Goal: Task Accomplishment & Management: Manage account settings

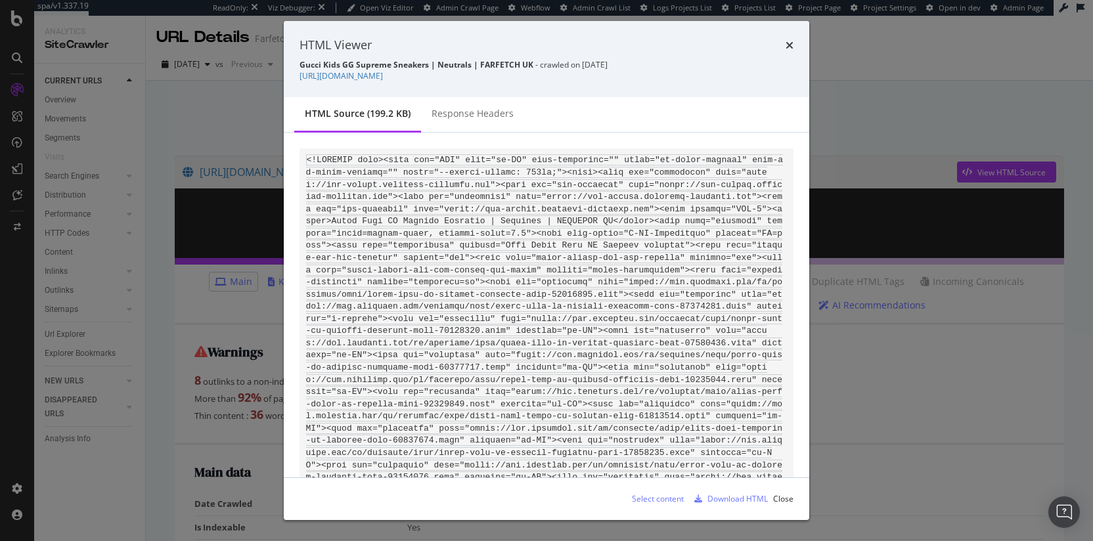
scroll to position [23418, 0]
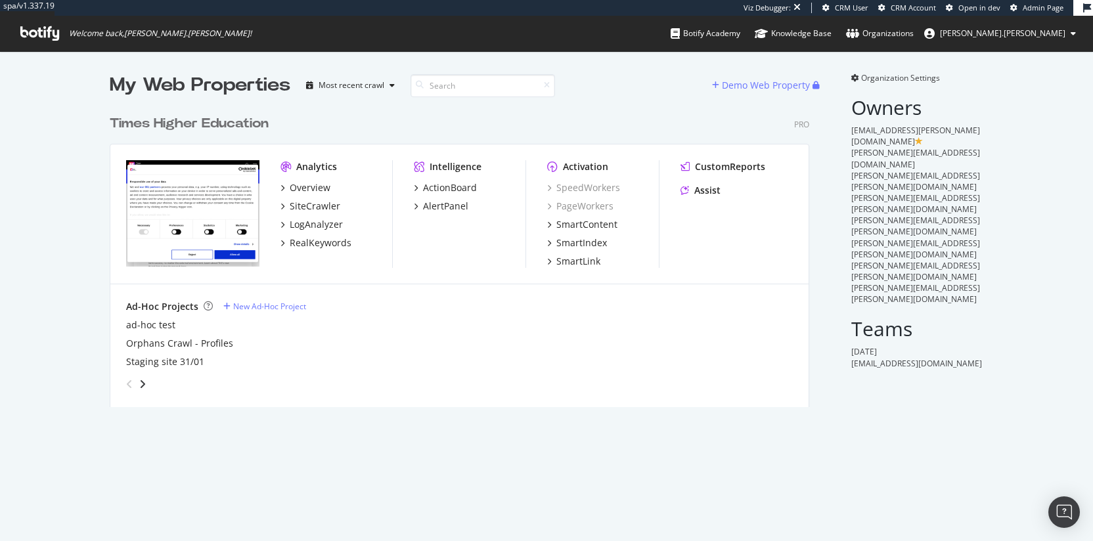
scroll to position [299, 700]
drag, startPoint x: 929, startPoint y: 313, endPoint x: 829, endPoint y: 250, distance: 118.6
click at [829, 250] on div "My Web Properties Most recent crawl Demo Web Property Times Higher Education Pr…" at bounding box center [546, 239] width 1093 height 377
click at [829, 250] on div "My Web Properties Most recent crawl Demo Web Property Times Higher Education Pr…" at bounding box center [473, 239] width 726 height 335
drag, startPoint x: 829, startPoint y: 250, endPoint x: 967, endPoint y: 354, distance: 173.1
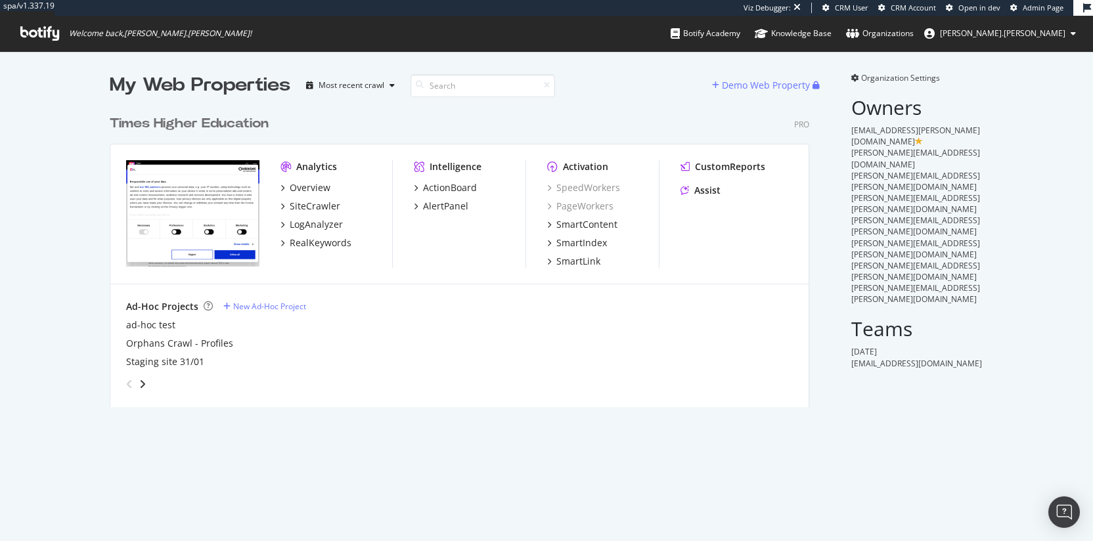
click at [967, 354] on div "My Web Properties Most recent crawl Demo Web Property Times Higher Education Pr…" at bounding box center [546, 239] width 1093 height 377
click at [967, 354] on div "Organization Settings Owners Emer.McCourt@timeshighereducation.com Andy@timeshi…" at bounding box center [909, 239] width 148 height 335
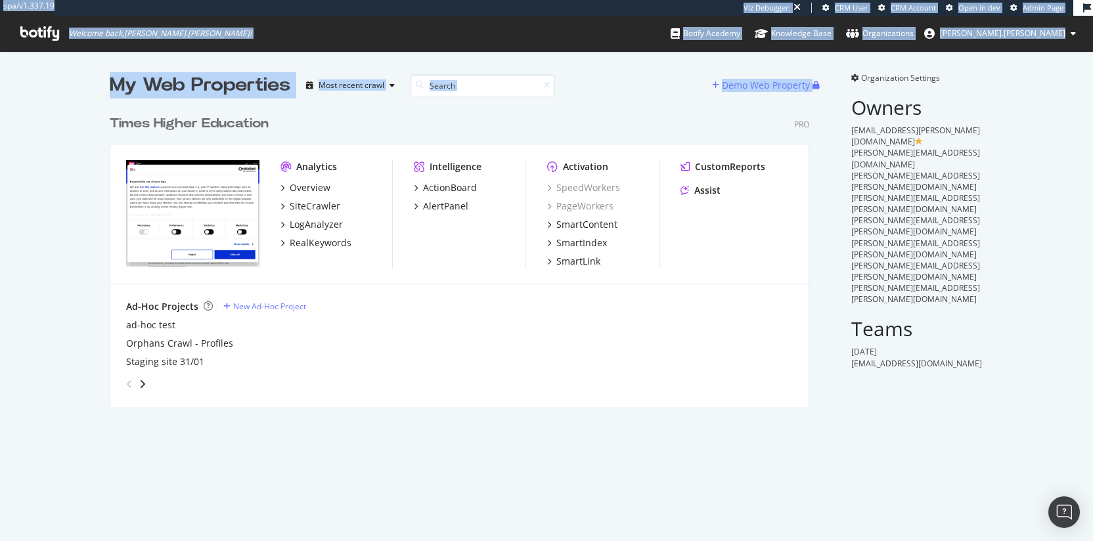
drag, startPoint x: 967, startPoint y: 354, endPoint x: 824, endPoint y: 267, distance: 167.7
click at [824, 267] on div "My Web Properties Most recent crawl Demo Web Property Times Higher Education Pr…" at bounding box center [546, 239] width 1093 height 377
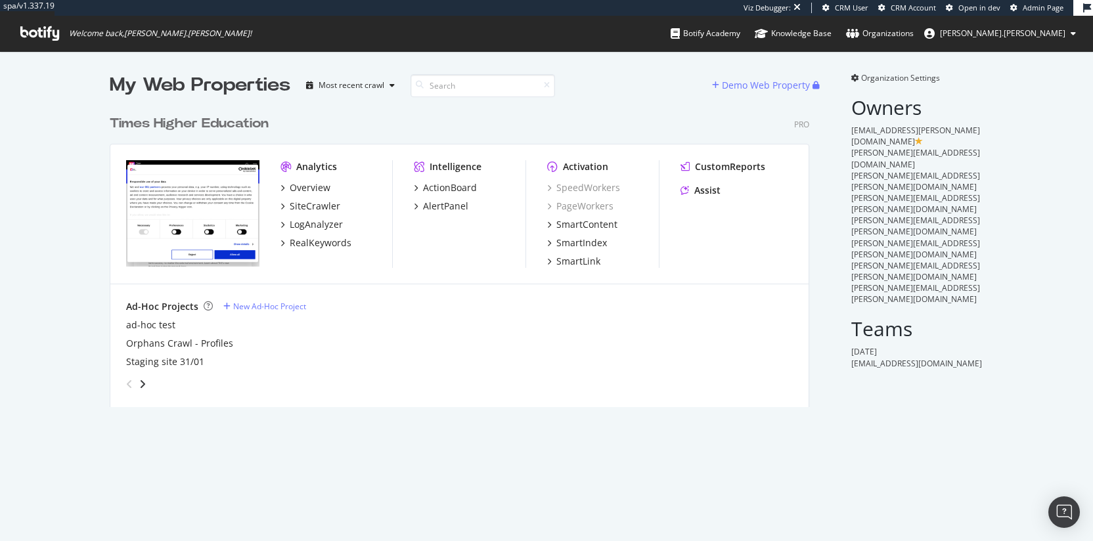
click at [824, 266] on div "My Web Properties Most recent crawl Demo Web Property Times Higher Education Pr…" at bounding box center [473, 239] width 726 height 335
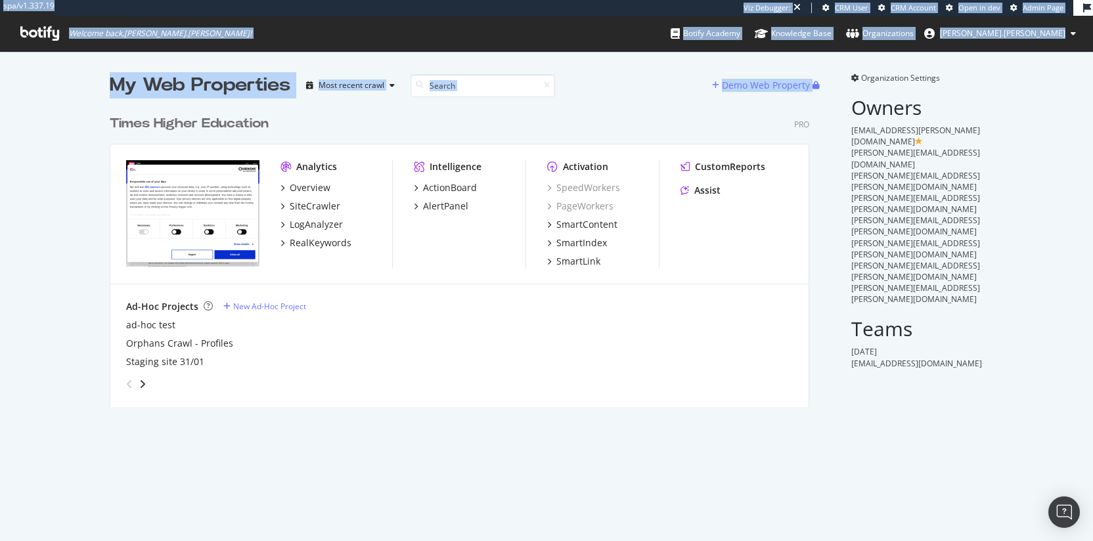
drag, startPoint x: 824, startPoint y: 266, endPoint x: 973, endPoint y: 338, distance: 165.7
click at [973, 338] on div "My Web Properties Most recent crawl Demo Web Property Times Higher Education Pr…" at bounding box center [546, 239] width 1093 height 377
click at [973, 338] on div "Organization Settings Owners Emer.McCourt@timeshighereducation.com Andy@timeshi…" at bounding box center [909, 239] width 148 height 335
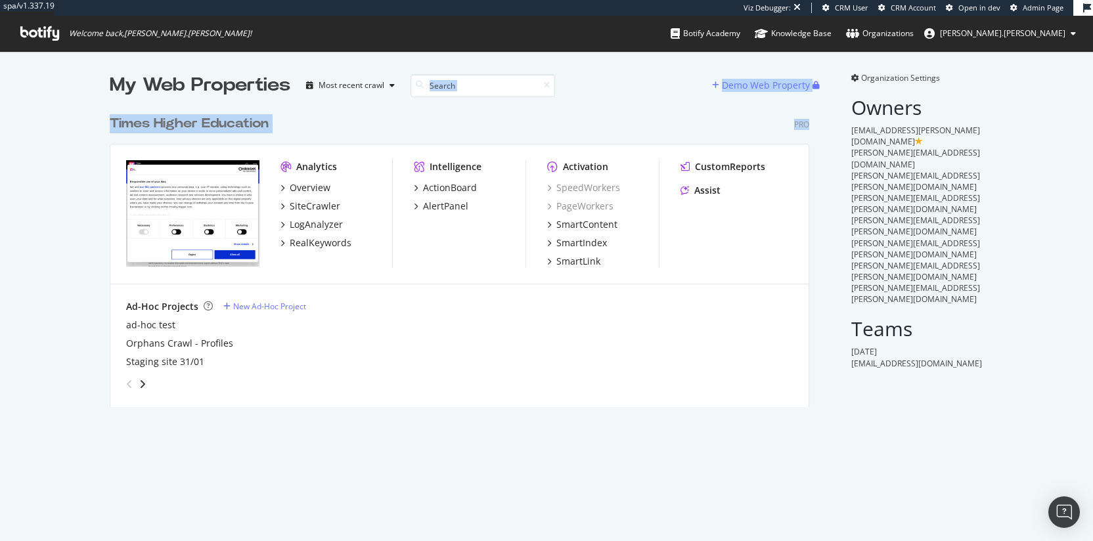
drag, startPoint x: 648, startPoint y: 91, endPoint x: 803, endPoint y: 124, distance: 158.4
click at [803, 124] on div "My Web Properties Most recent crawl Demo Web Property Times Higher Education Pr…" at bounding box center [473, 239] width 726 height 335
click at [803, 124] on div "Pro" at bounding box center [801, 124] width 15 height 11
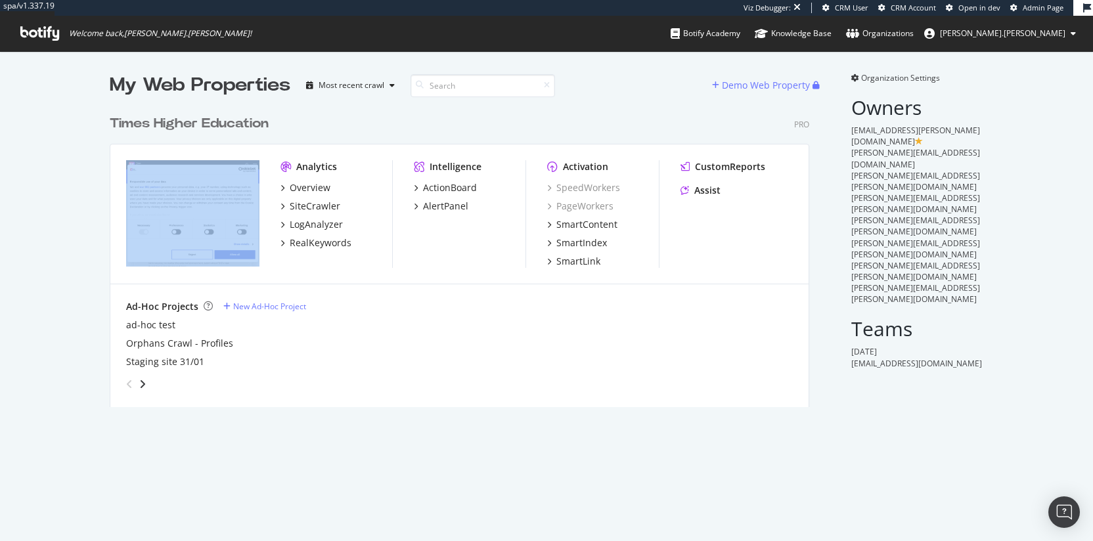
click at [803, 124] on div "Pro" at bounding box center [801, 124] width 15 height 11
drag, startPoint x: 711, startPoint y: 121, endPoint x: 584, endPoint y: 115, distance: 127.6
click at [711, 121] on div "Times Higher Education Pro" at bounding box center [460, 123] width 700 height 19
click at [360, 88] on div "Most recent crawl" at bounding box center [352, 85] width 66 height 8
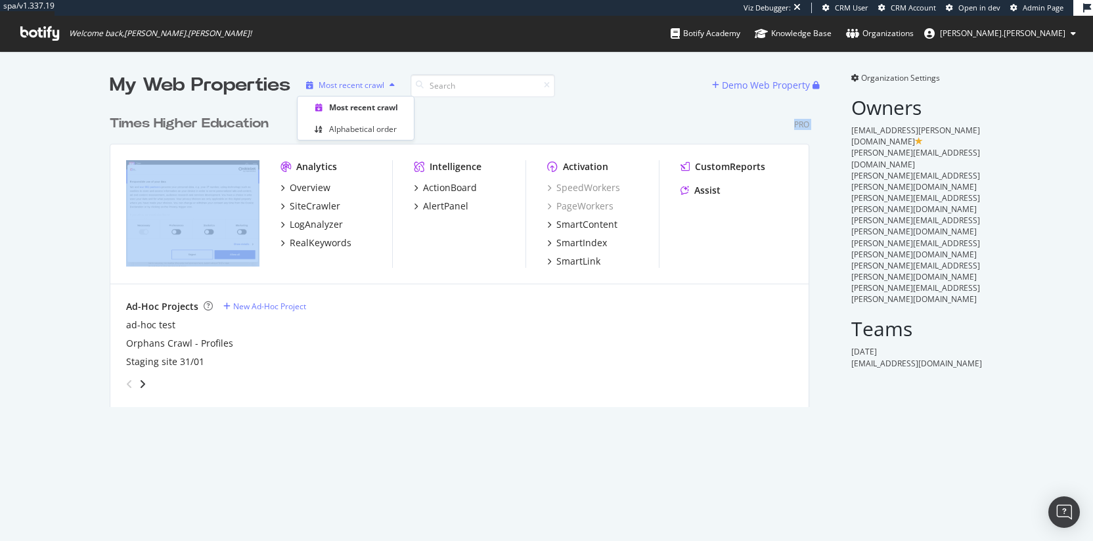
click at [349, 86] on div "Most recent crawl" at bounding box center [352, 85] width 66 height 8
click at [139, 382] on icon "angle-right" at bounding box center [142, 384] width 7 height 11
click at [139, 386] on icon "angle-right" at bounding box center [142, 384] width 7 height 11
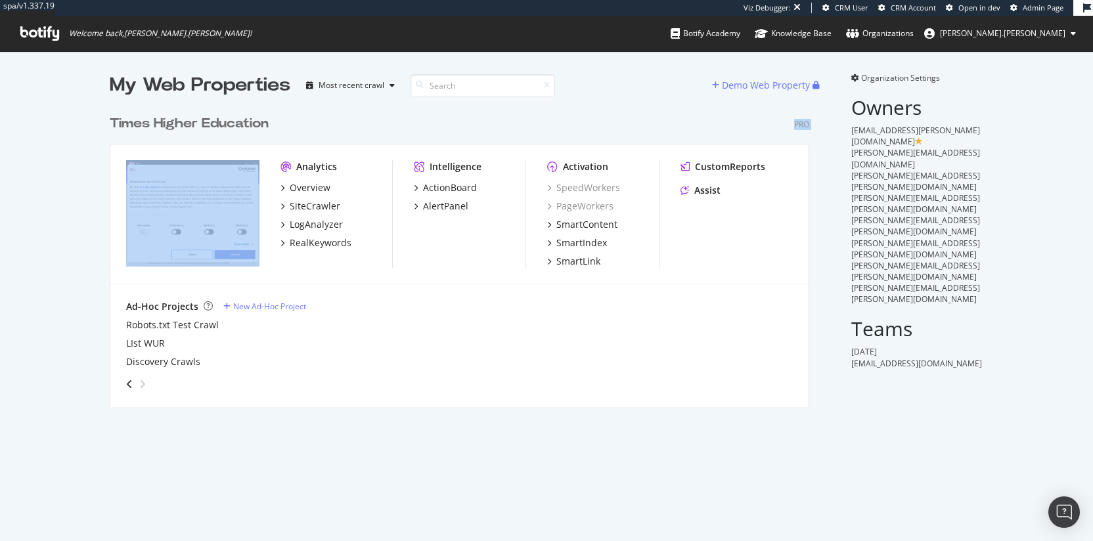
click at [139, 386] on icon "angle-right" at bounding box center [142, 384] width 7 height 11
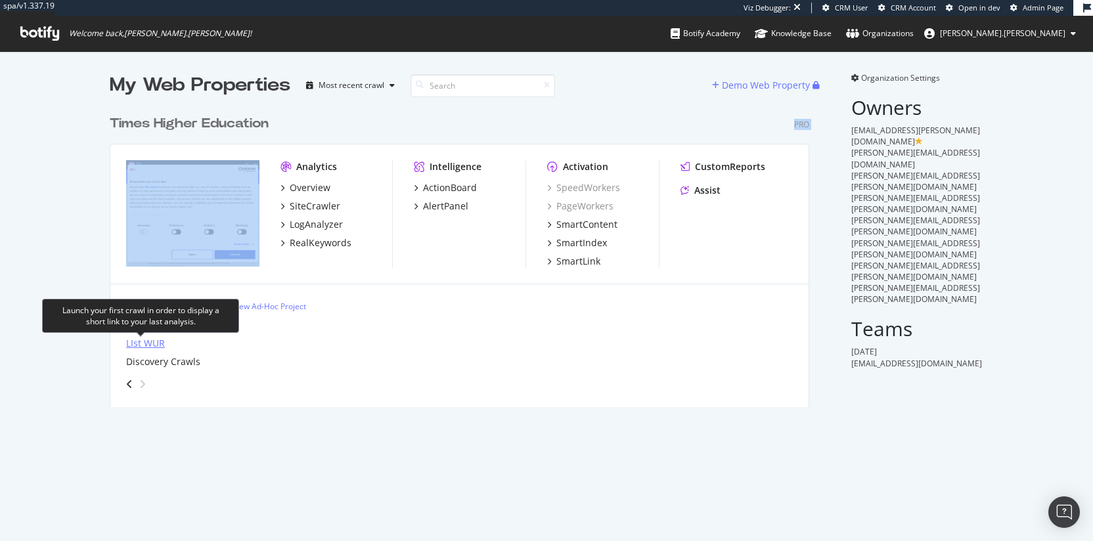
click at [145, 342] on div "LIst WUR" at bounding box center [145, 343] width 39 height 13
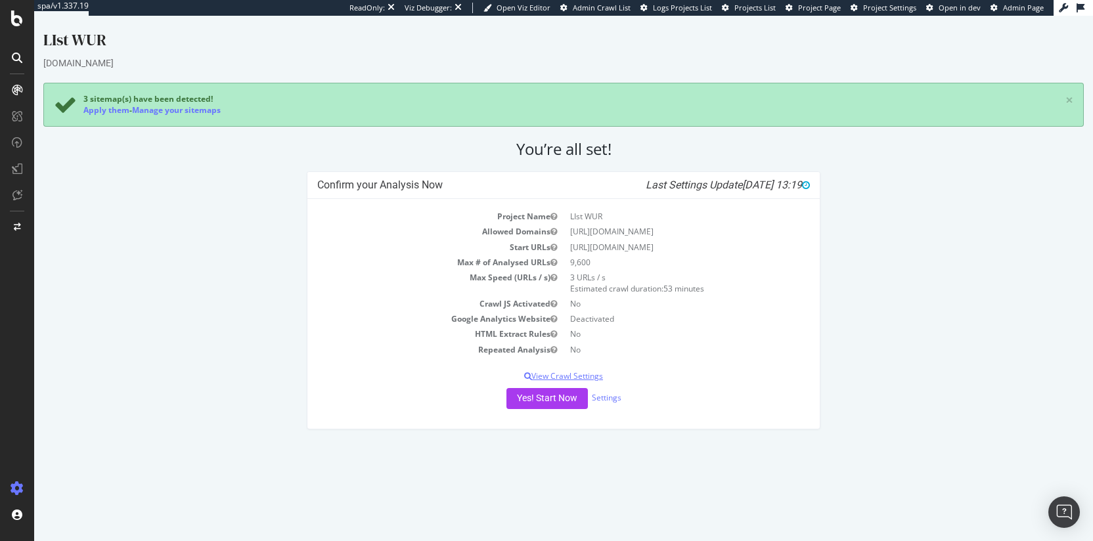
click at [590, 373] on p "View Crawl Settings" at bounding box center [563, 375] width 493 height 11
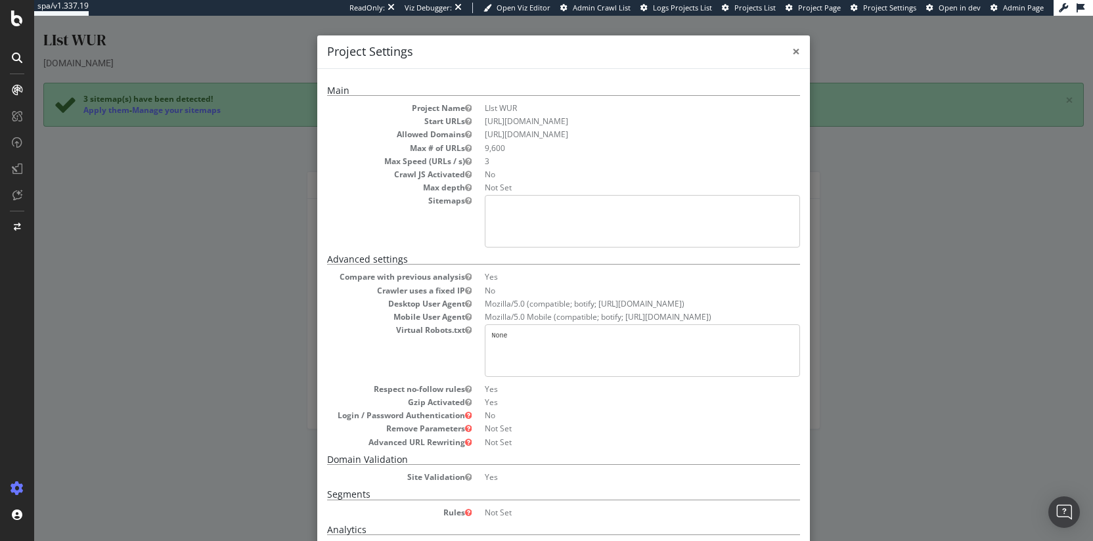
click at [792, 53] on span "×" at bounding box center [796, 51] width 8 height 18
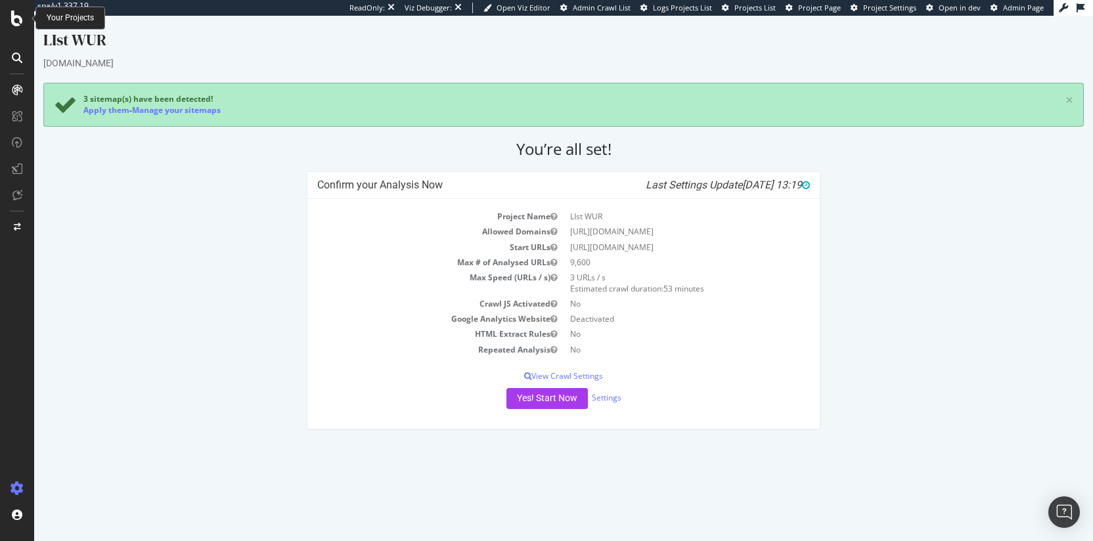
click at [16, 14] on icon at bounding box center [17, 19] width 12 height 16
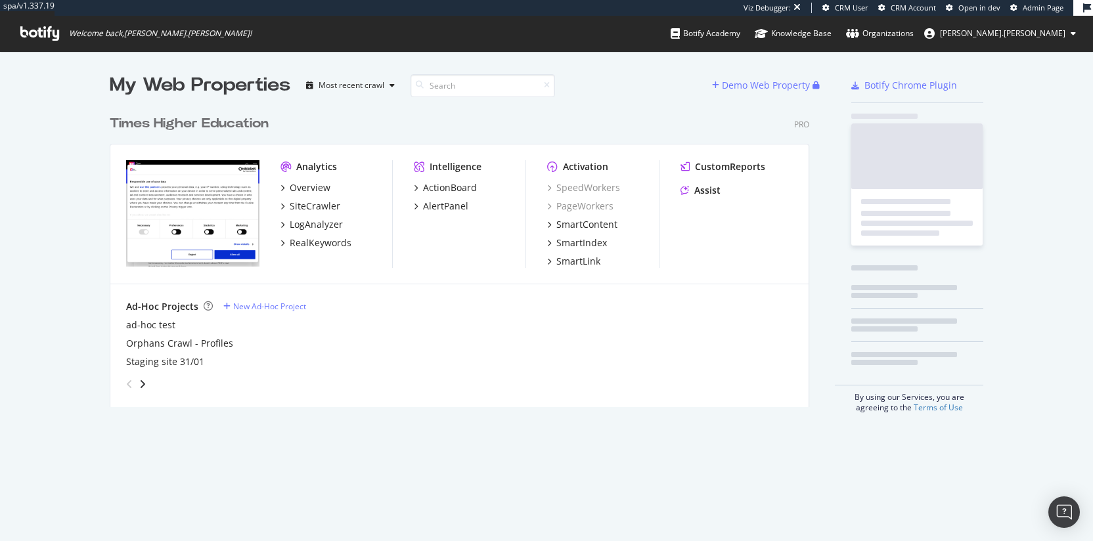
scroll to position [299, 700]
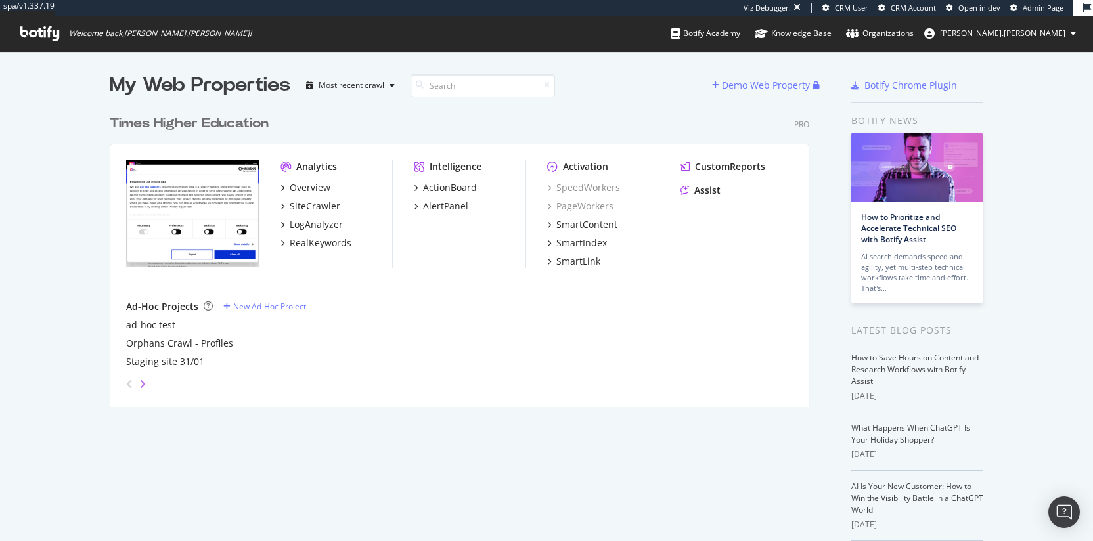
click at [141, 384] on icon "angle-right" at bounding box center [142, 384] width 7 height 11
click at [139, 384] on icon "angle-right" at bounding box center [142, 384] width 7 height 11
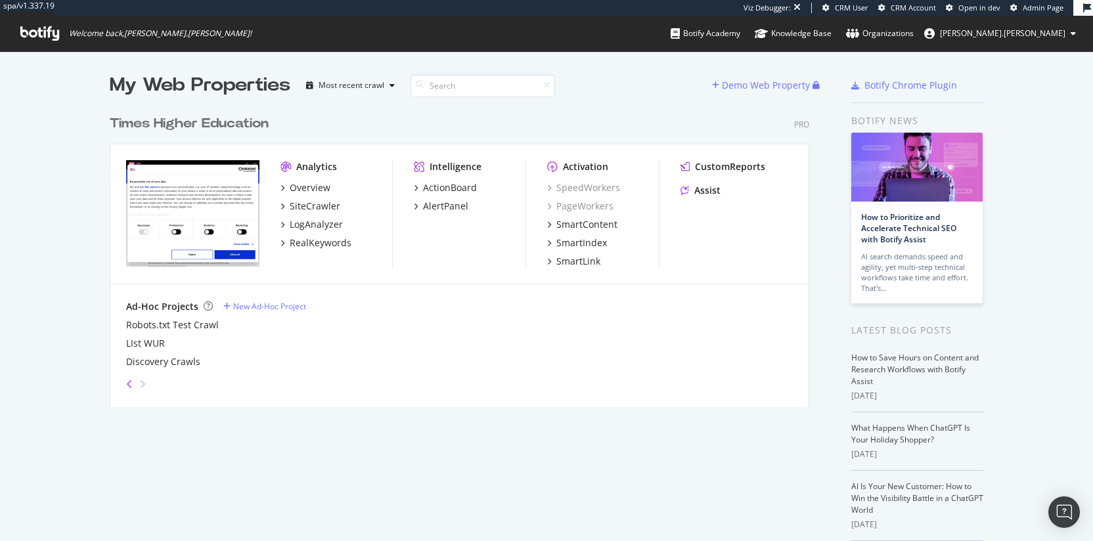
click at [126, 383] on icon "angle-left" at bounding box center [129, 384] width 7 height 11
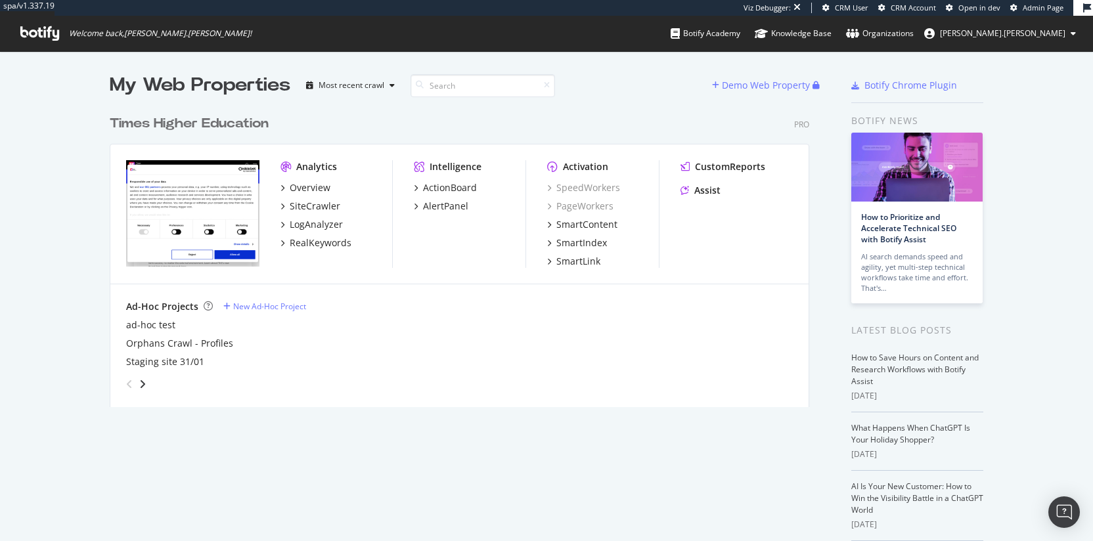
click at [487, 433] on div "My Web Properties Most recent crawl Demo Web Property Times Higher Education Pr…" at bounding box center [473, 360] width 726 height 577
drag, startPoint x: 487, startPoint y: 433, endPoint x: 367, endPoint y: 115, distance: 339.6
click at [368, 115] on div "My Web Properties Most recent crawl Demo Web Property Times Higher Education Pr…" at bounding box center [473, 360] width 726 height 577
click at [368, 115] on div "Times Higher Education Pro" at bounding box center [460, 123] width 700 height 19
drag, startPoint x: 350, startPoint y: 114, endPoint x: 509, endPoint y: 444, distance: 366.0
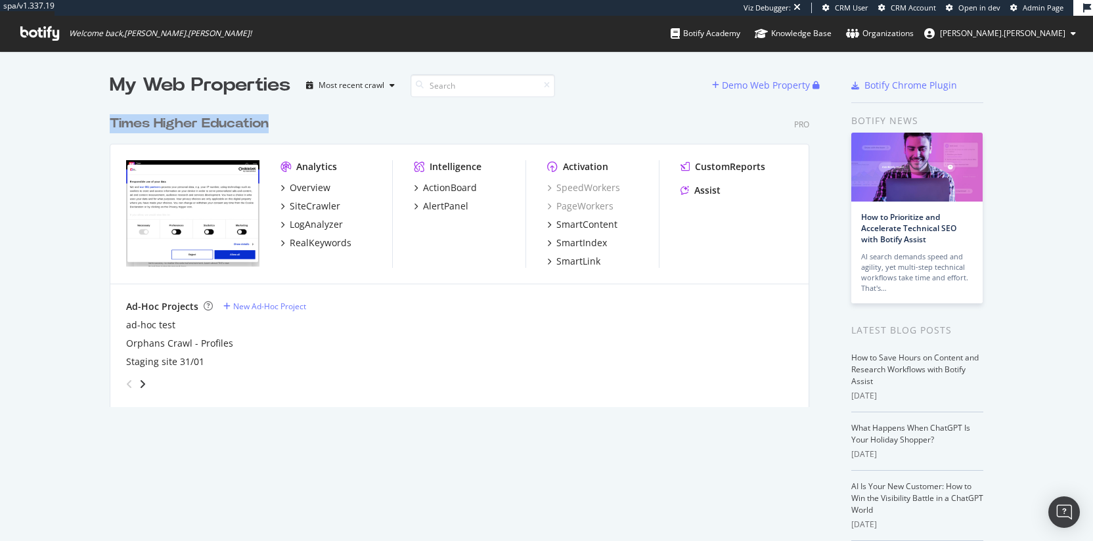
click at [509, 444] on div "My Web Properties Most recent crawl Demo Web Property Times Higher Education Pr…" at bounding box center [473, 360] width 726 height 577
drag, startPoint x: 510, startPoint y: 448, endPoint x: 428, endPoint y: 105, distance: 352.5
click at [428, 105] on div "My Web Properties Most recent crawl Demo Web Property Times Higher Education Pr…" at bounding box center [473, 360] width 726 height 577
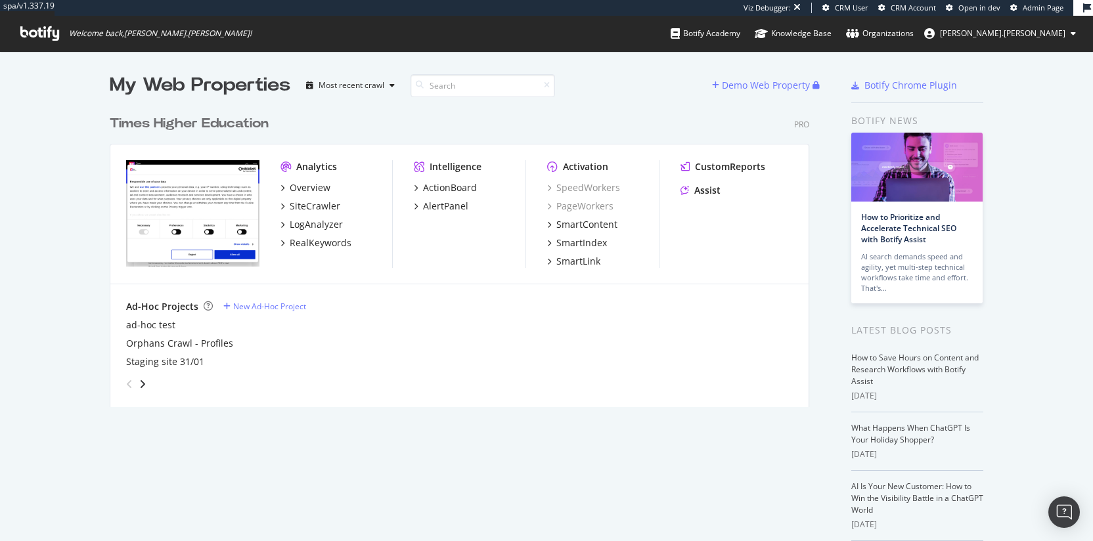
click at [428, 105] on div "Times Higher Education Pro Analytics Overview SiteCrawler LogAnalyzer RealKeywo…" at bounding box center [465, 253] width 710 height 309
drag, startPoint x: 404, startPoint y: 110, endPoint x: 468, endPoint y: 497, distance: 392.1
click at [468, 497] on div "My Web Properties Most recent crawl Demo Web Property Times Higher Education Pr…" at bounding box center [473, 360] width 726 height 577
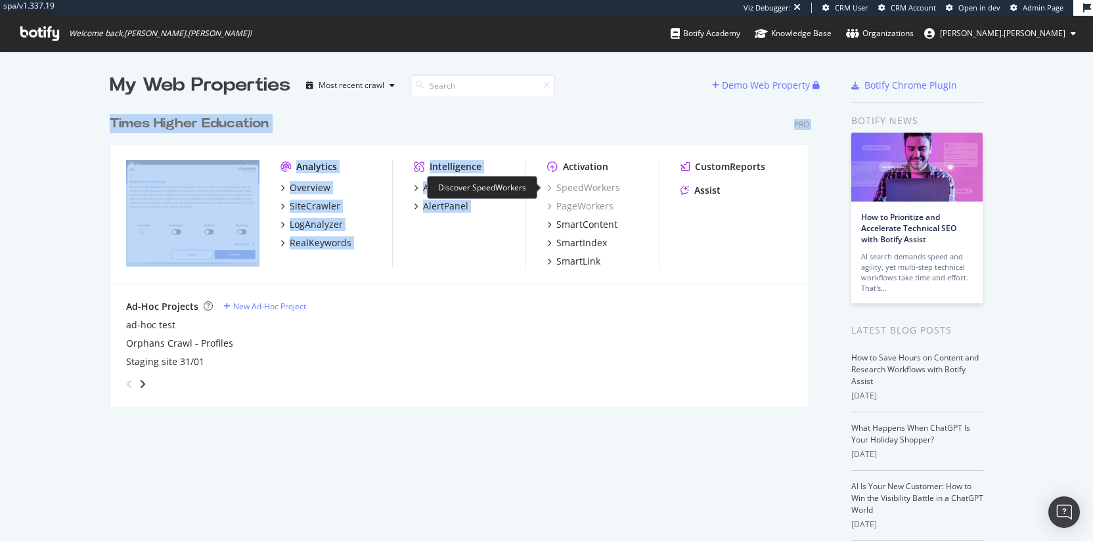
drag, startPoint x: 491, startPoint y: 462, endPoint x: 566, endPoint y: 129, distance: 341.2
click at [566, 129] on div "My Web Properties Most recent crawl Demo Web Property Times Higher Education Pr…" at bounding box center [473, 360] width 726 height 577
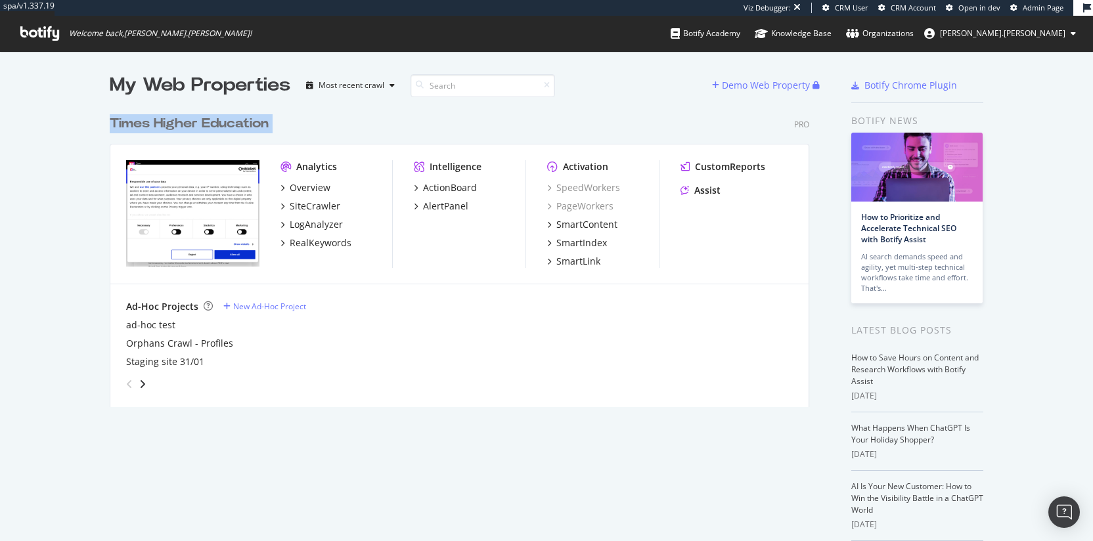
click at [566, 129] on div "Times Higher Education Pro" at bounding box center [460, 123] width 700 height 19
drag, startPoint x: 566, startPoint y: 129, endPoint x: 579, endPoint y: 519, distance: 390.4
click at [579, 519] on div "My Web Properties Most recent crawl Demo Web Property Times Higher Education Pr…" at bounding box center [473, 360] width 726 height 577
drag, startPoint x: 366, startPoint y: 122, endPoint x: 42, endPoint y: 118, distance: 323.8
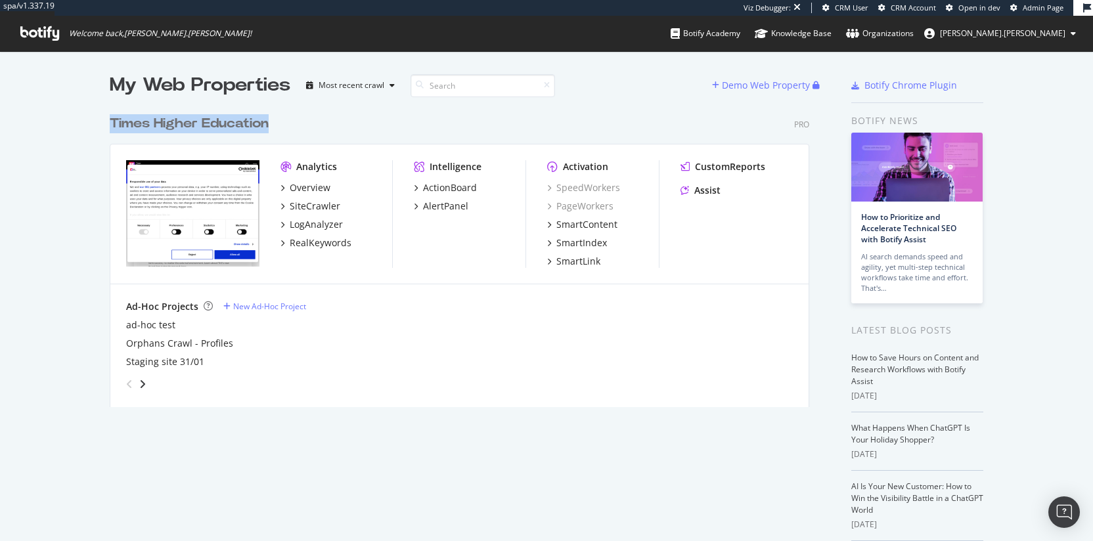
click at [42, 118] on div "My Web Properties Most recent crawl Demo Web Property Times Higher Education Pr…" at bounding box center [546, 360] width 1093 height 619
click at [182, 122] on div "Times Higher Education" at bounding box center [189, 123] width 159 height 19
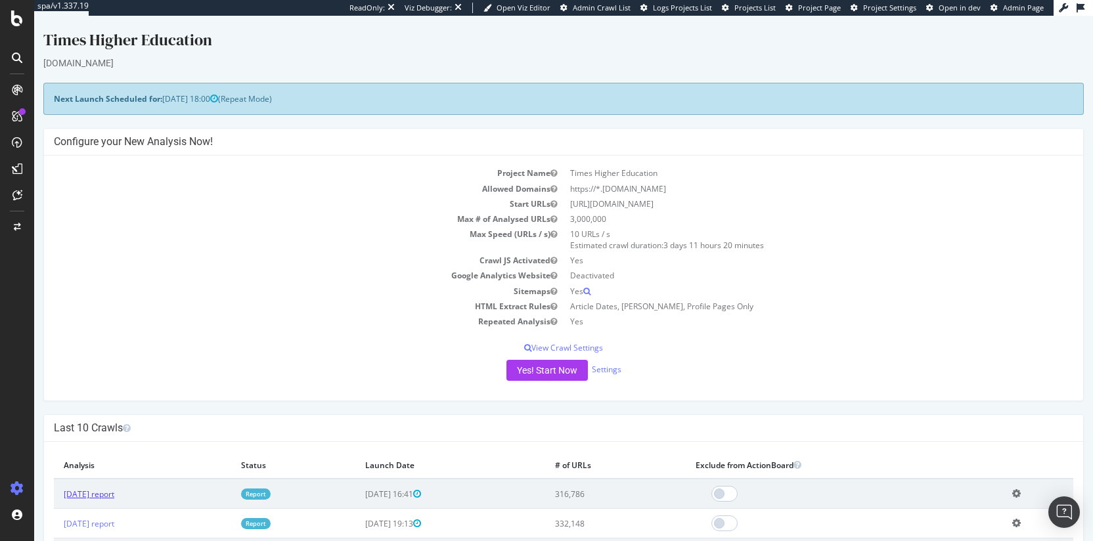
click at [108, 490] on link "2025 Sep. 8th report" at bounding box center [89, 494] width 51 height 11
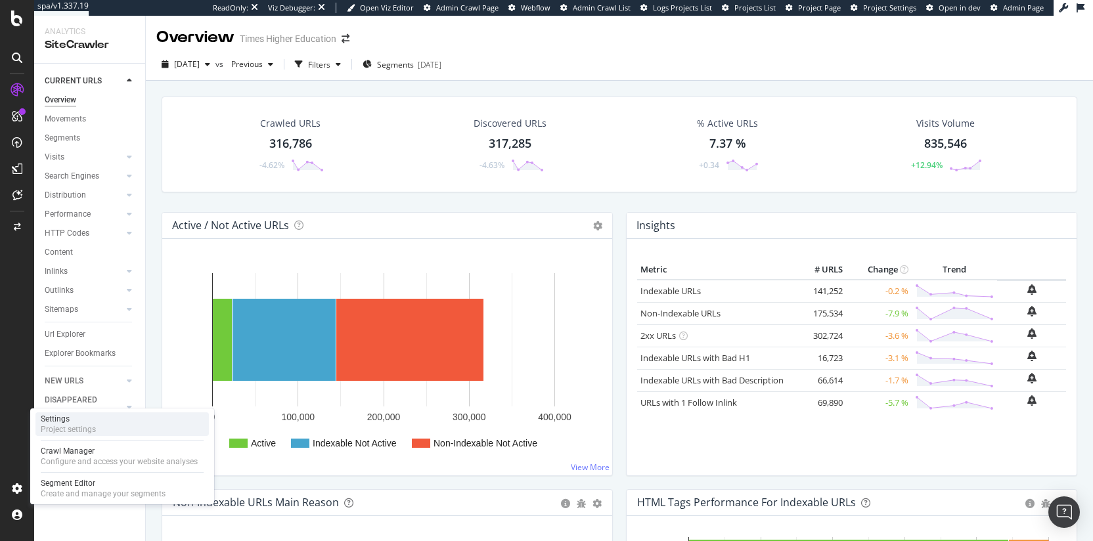
click at [74, 434] on div "Project settings" at bounding box center [68, 429] width 55 height 11
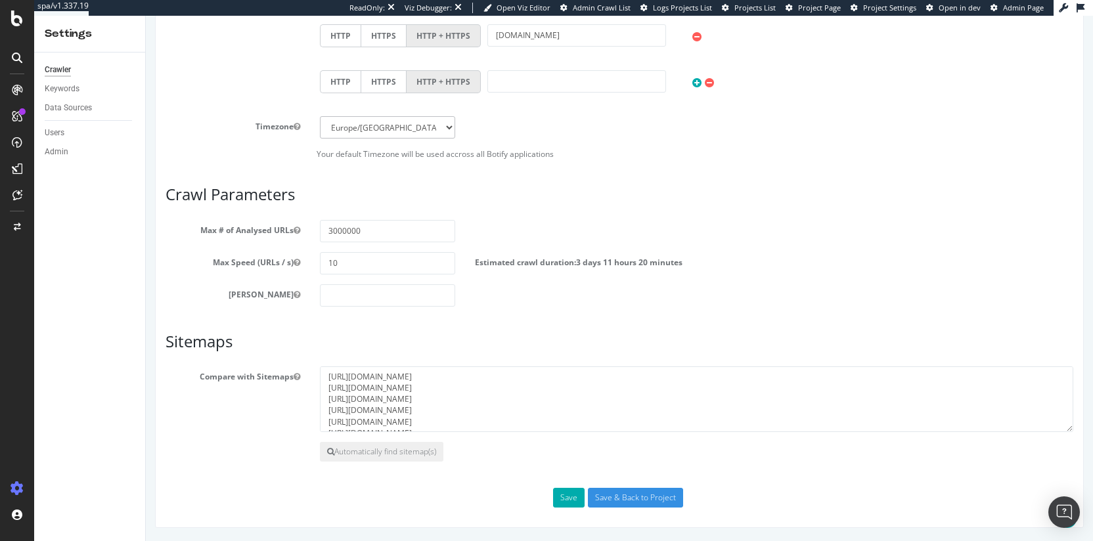
scroll to position [11, 0]
click at [81, 108] on div "Data Sources" at bounding box center [68, 108] width 47 height 14
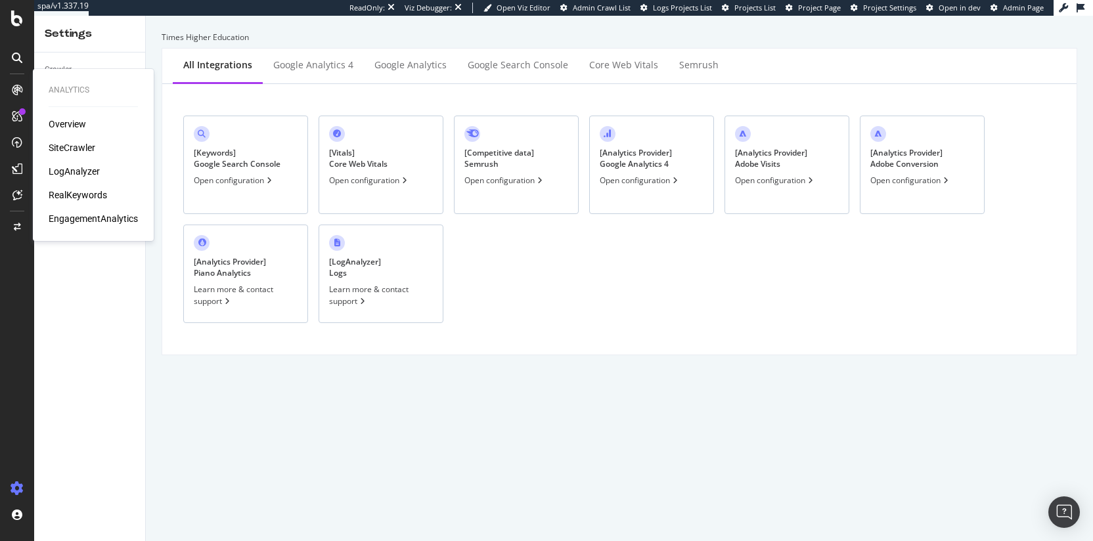
click at [74, 169] on div "LogAnalyzer" at bounding box center [74, 171] width 51 height 13
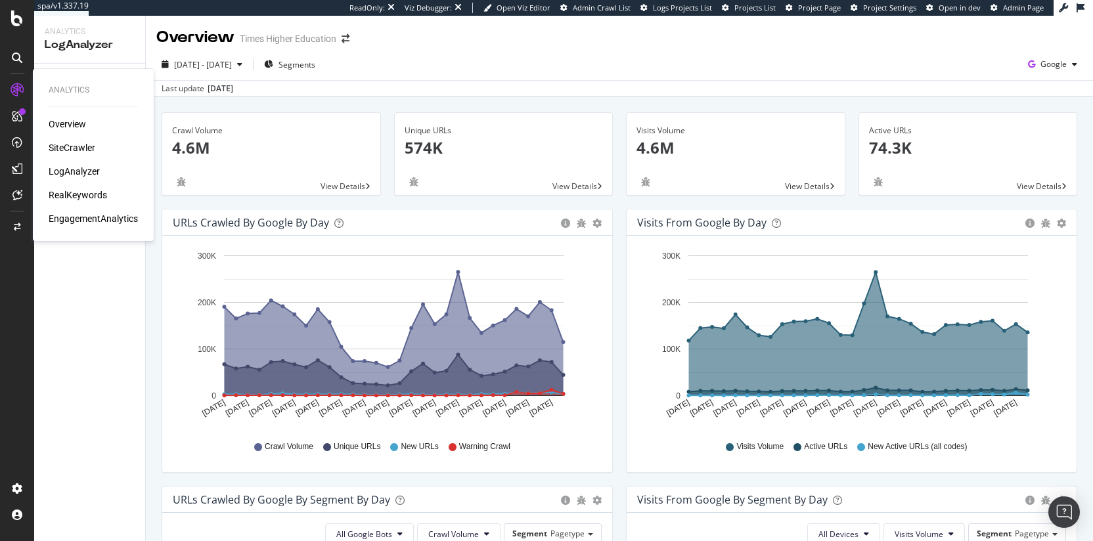
click at [76, 151] on div "SiteCrawler" at bounding box center [72, 147] width 47 height 13
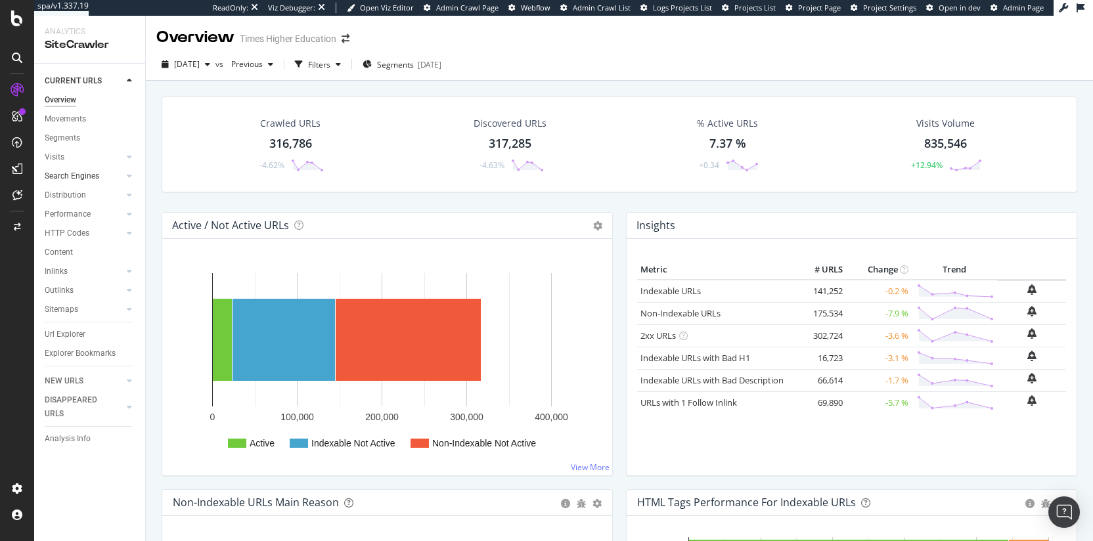
click at [116, 171] on div at bounding box center [116, 175] width 13 height 13
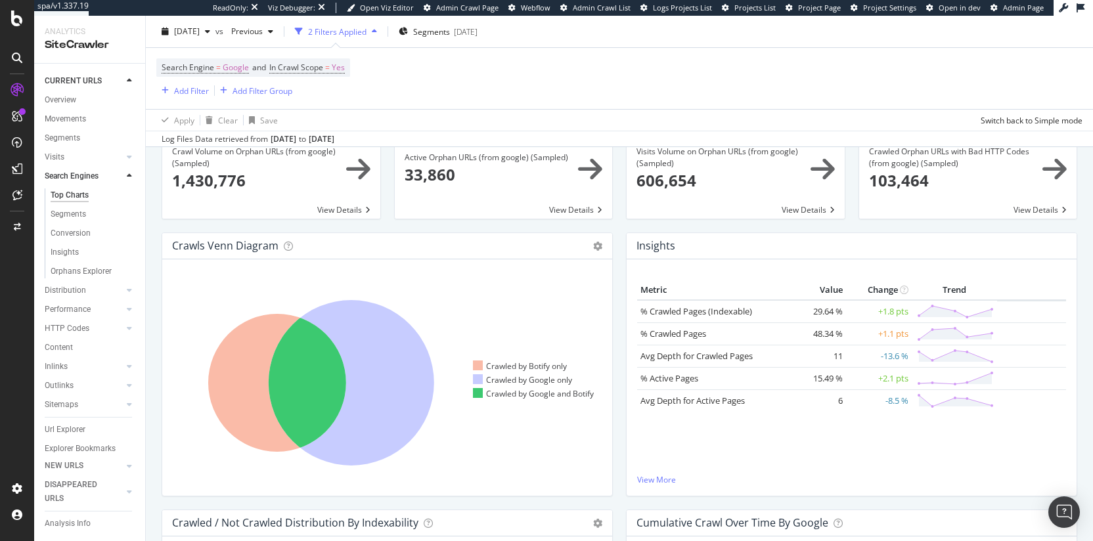
scroll to position [171, 0]
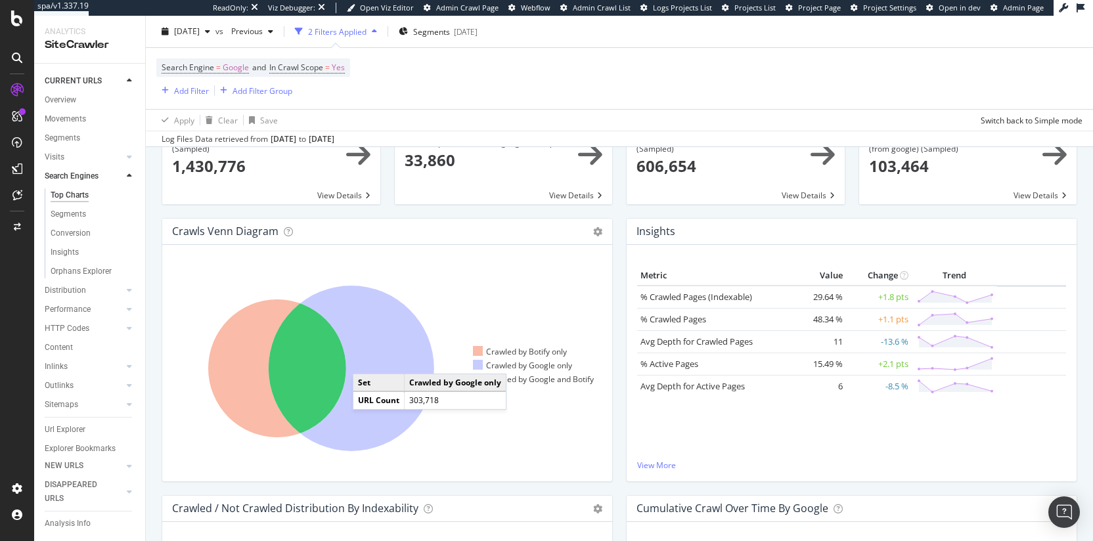
click at [366, 361] on icon at bounding box center [352, 369] width 166 height 166
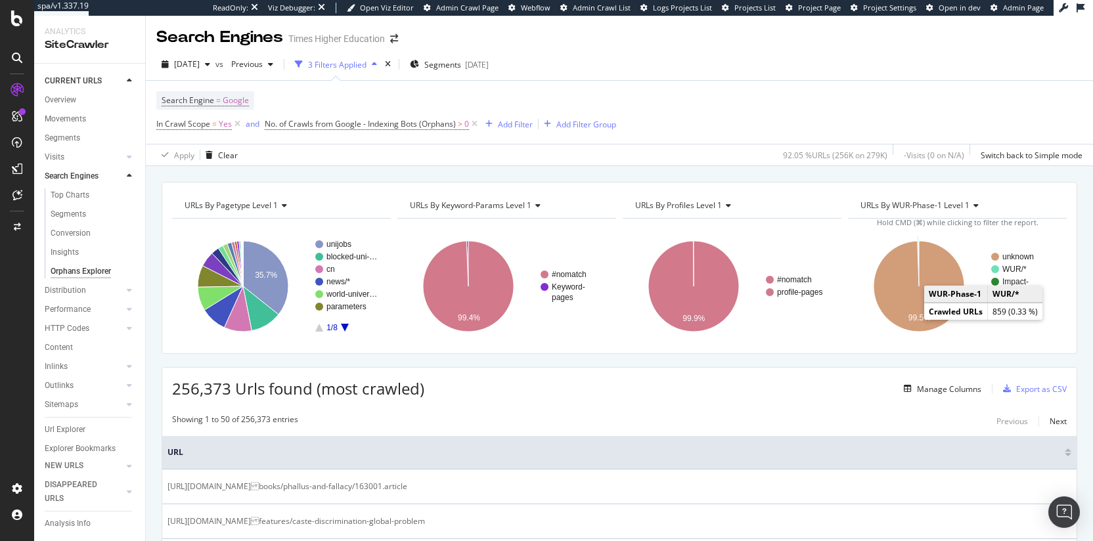
click at [1006, 269] on text "WUR/*" at bounding box center [1014, 269] width 24 height 9
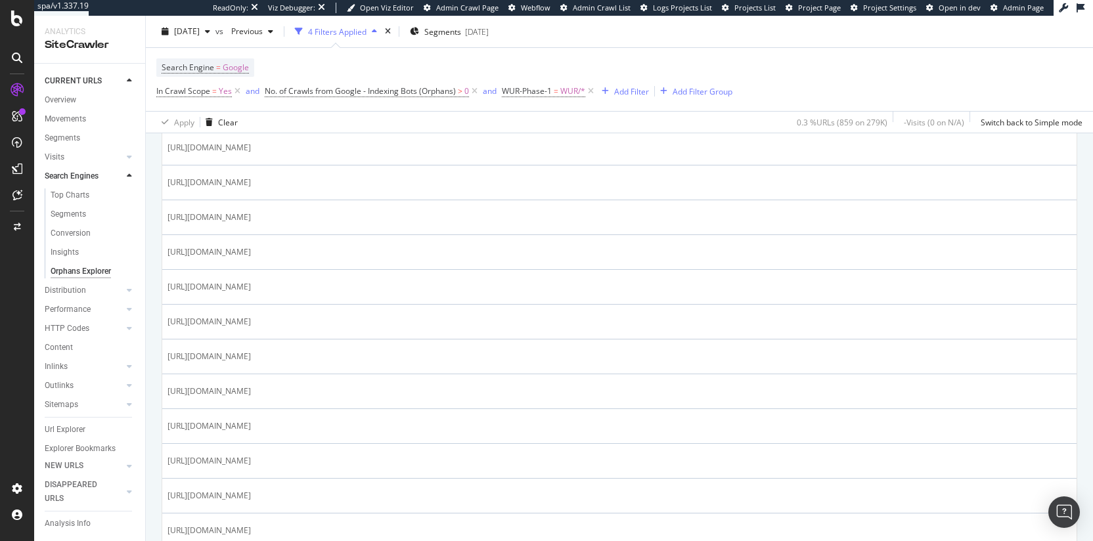
scroll to position [651, 0]
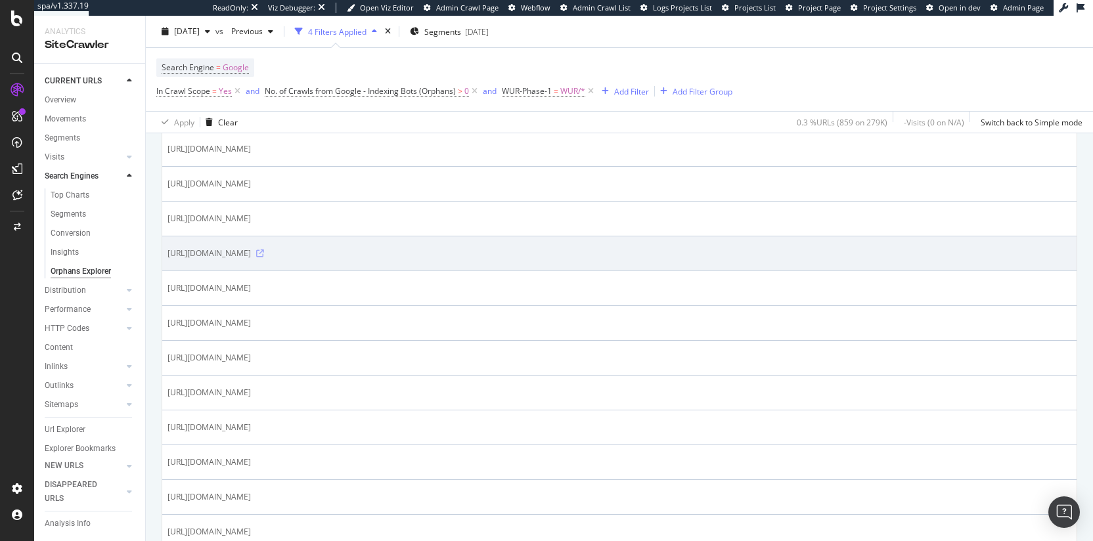
click at [264, 254] on icon at bounding box center [260, 254] width 8 height 8
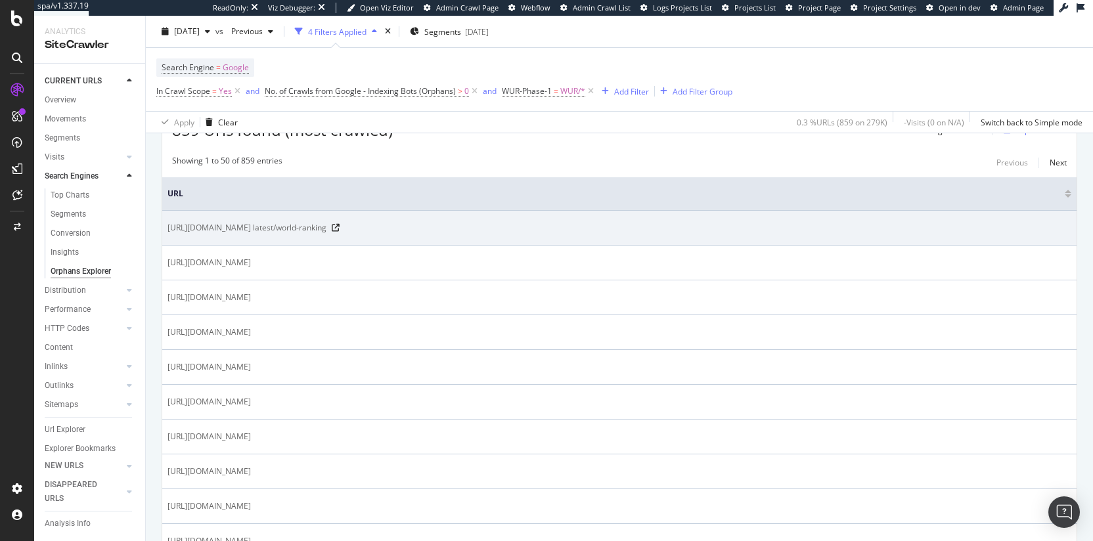
scroll to position [0, 0]
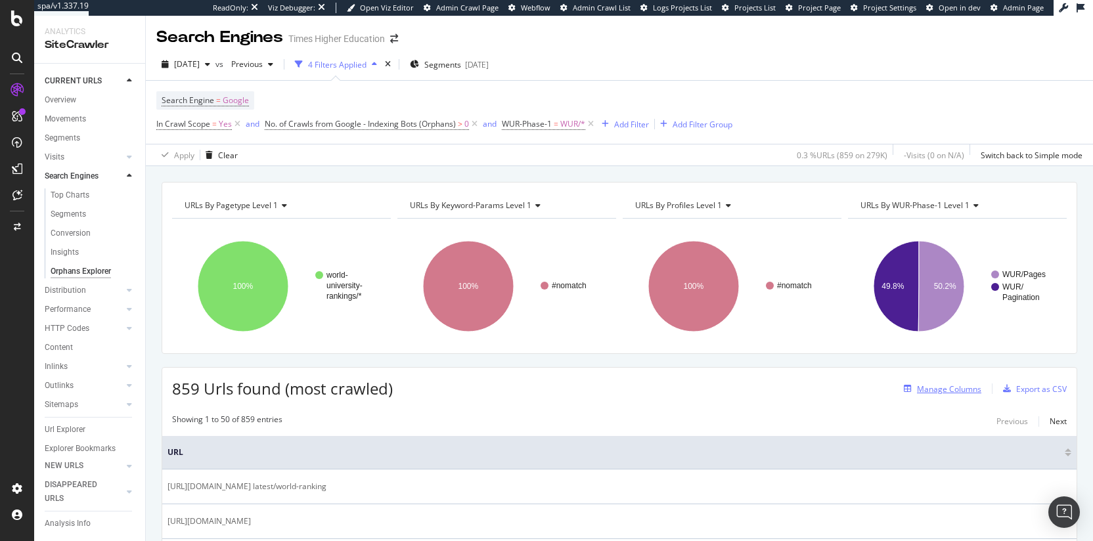
click at [940, 393] on div "Manage Columns" at bounding box center [949, 389] width 64 height 11
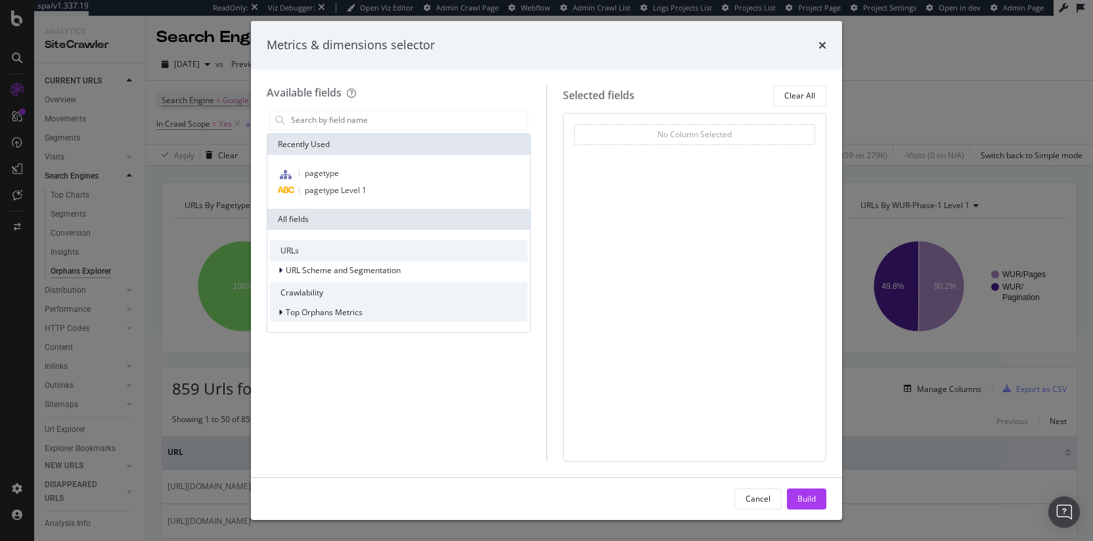
click at [282, 311] on icon "modal" at bounding box center [280, 313] width 4 height 8
click at [288, 331] on icon "modal" at bounding box center [288, 331] width 4 height 8
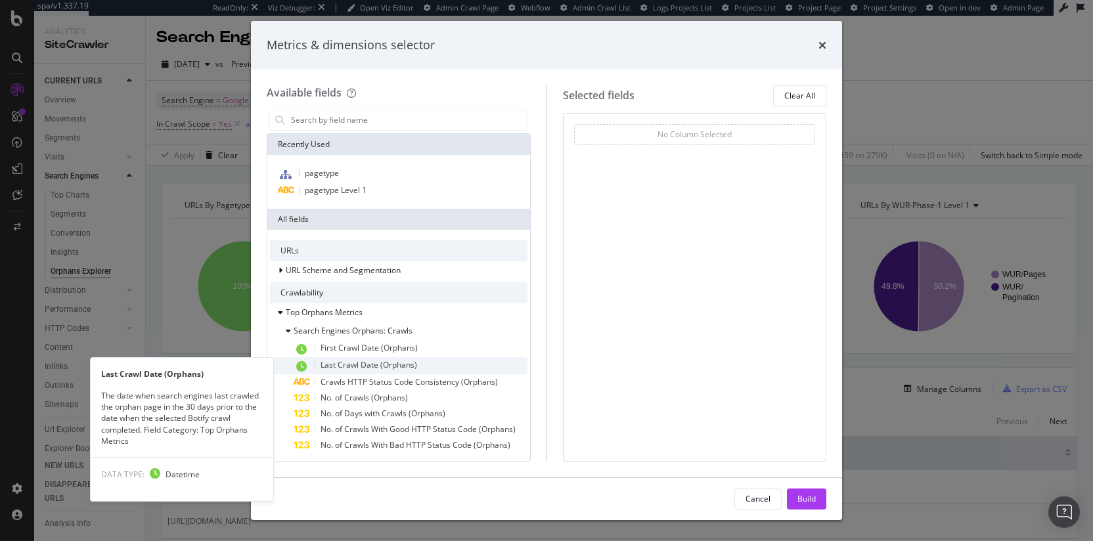
click at [359, 358] on div "Last Crawl Date (Orphans)" at bounding box center [411, 365] width 234 height 17
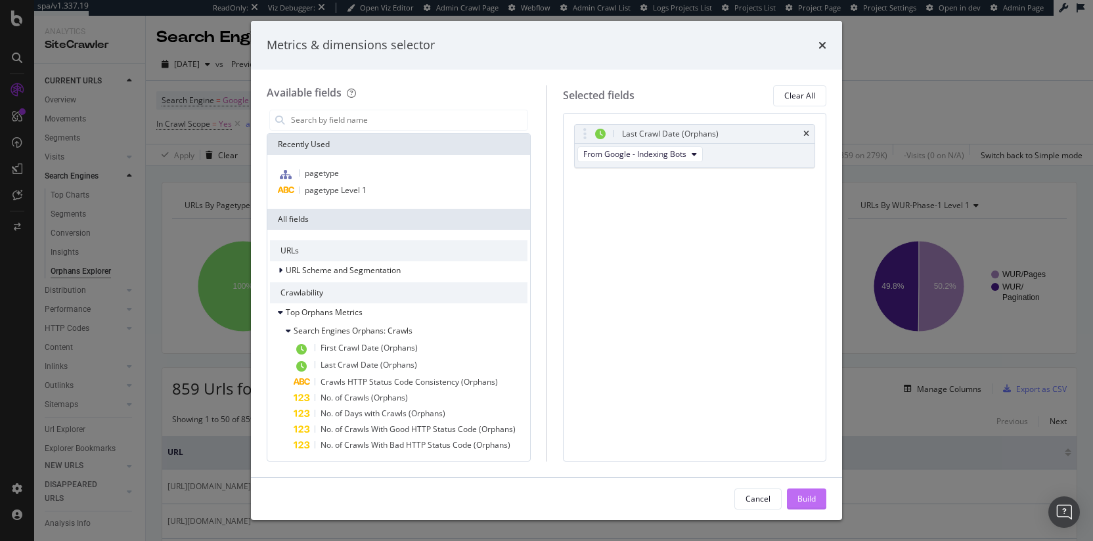
click at [798, 500] on div "Build" at bounding box center [806, 498] width 18 height 11
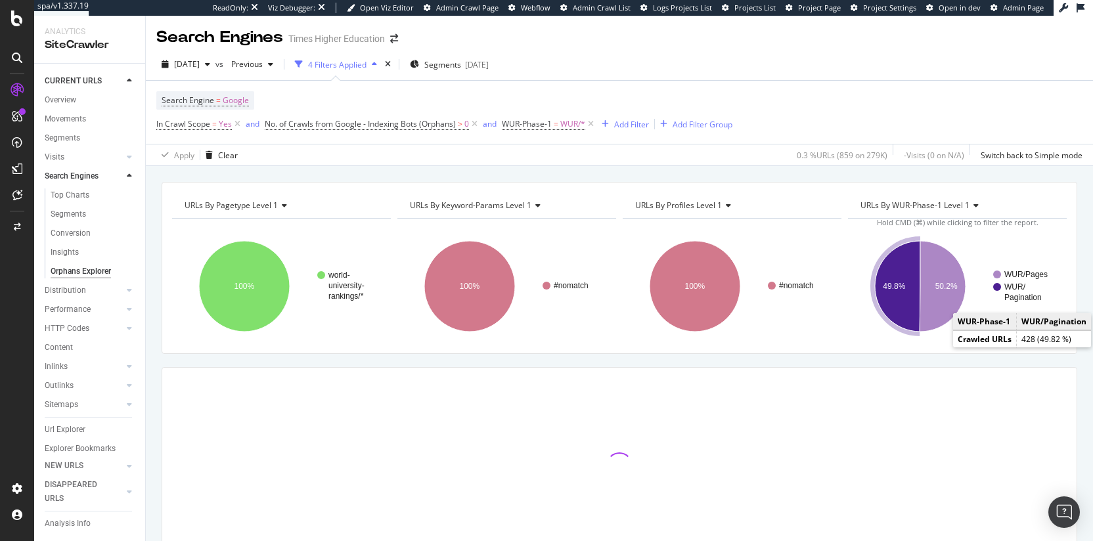
click at [1009, 301] on text "Pagination" at bounding box center [1022, 297] width 37 height 9
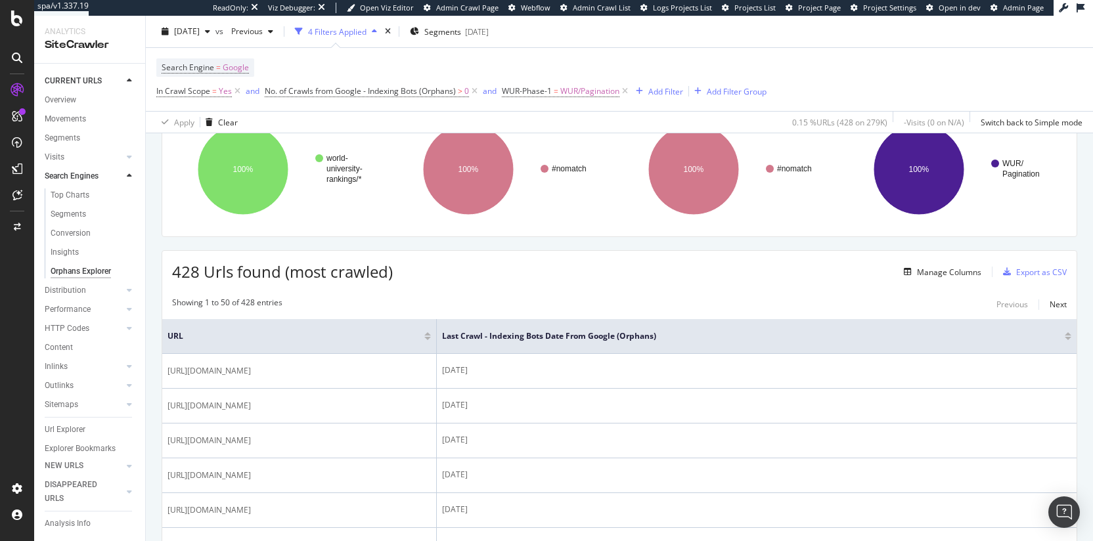
scroll to position [232, 0]
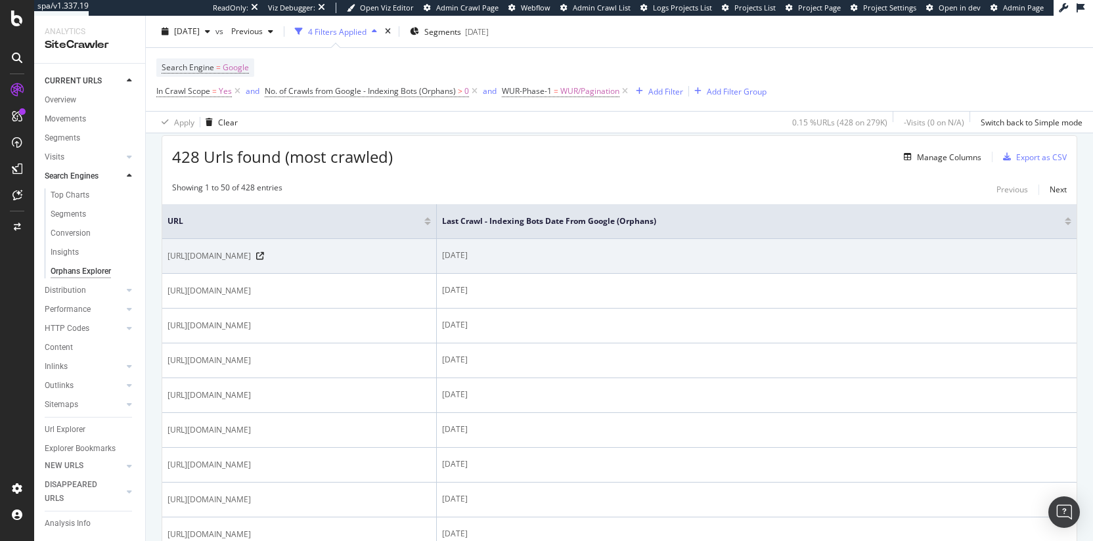
drag, startPoint x: 724, startPoint y: 258, endPoint x: 698, endPoint y: 257, distance: 26.3
click at [685, 257] on div "2025-08-17" at bounding box center [756, 256] width 629 height 12
click at [700, 257] on div "2025-08-17" at bounding box center [756, 256] width 629 height 12
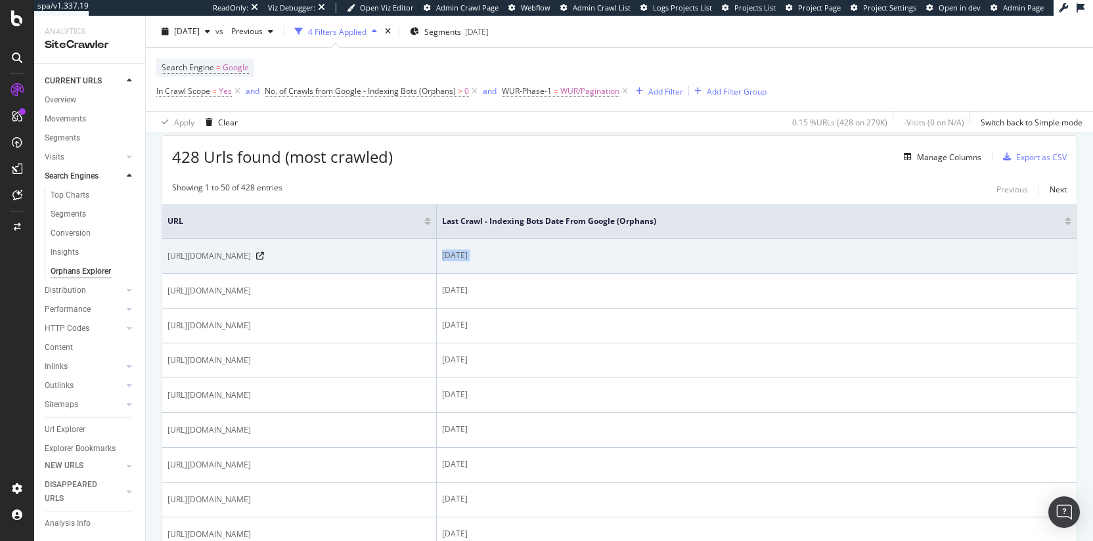
click at [703, 258] on div "2025-08-17" at bounding box center [756, 256] width 629 height 12
click at [699, 259] on div "2025-08-17" at bounding box center [756, 256] width 629 height 12
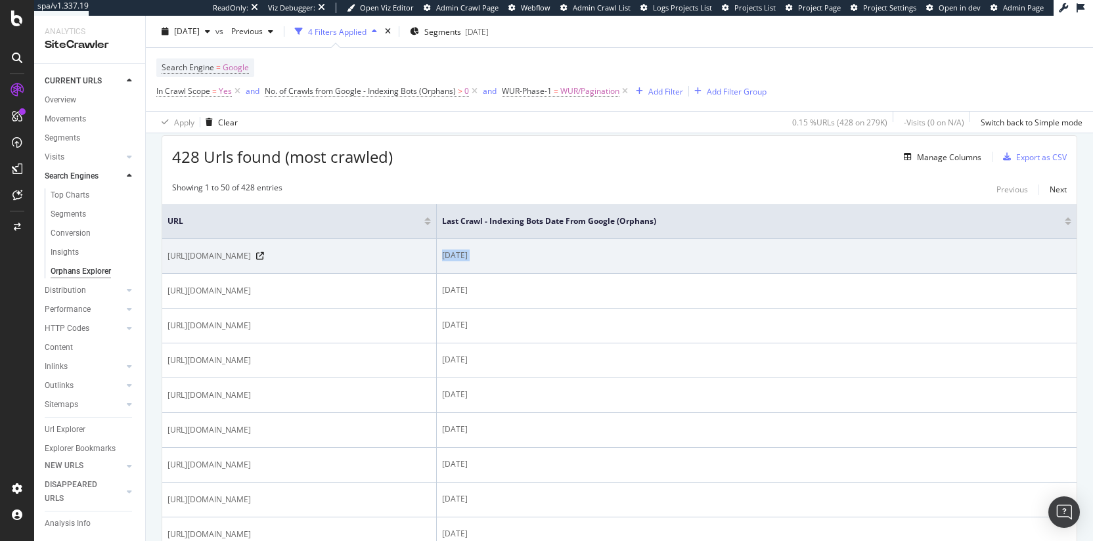
click at [699, 259] on div "2025-08-17" at bounding box center [756, 256] width 629 height 12
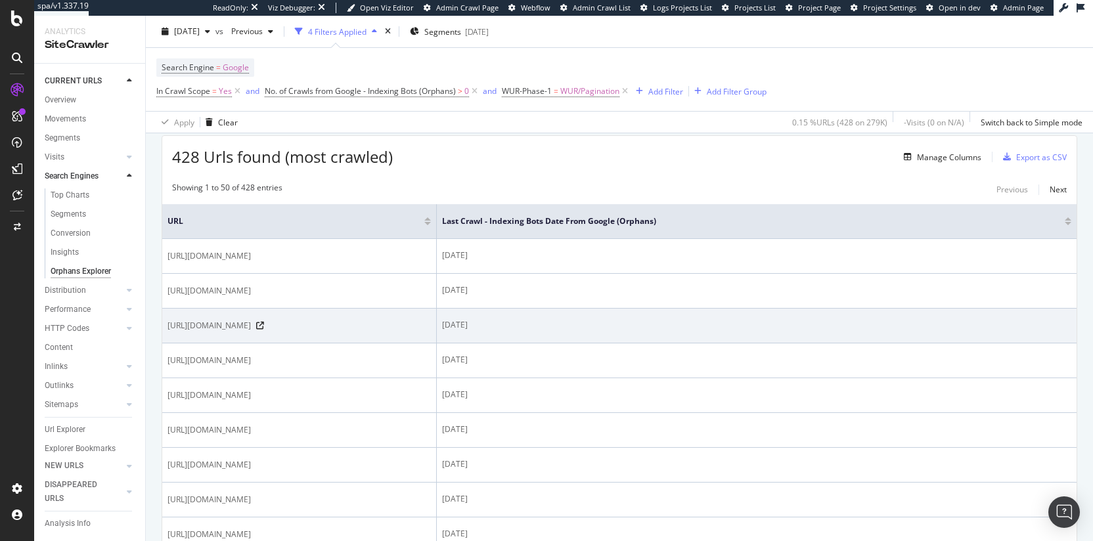
click at [719, 328] on div "2025-09-05" at bounding box center [756, 325] width 629 height 12
click at [264, 326] on icon at bounding box center [260, 326] width 8 height 8
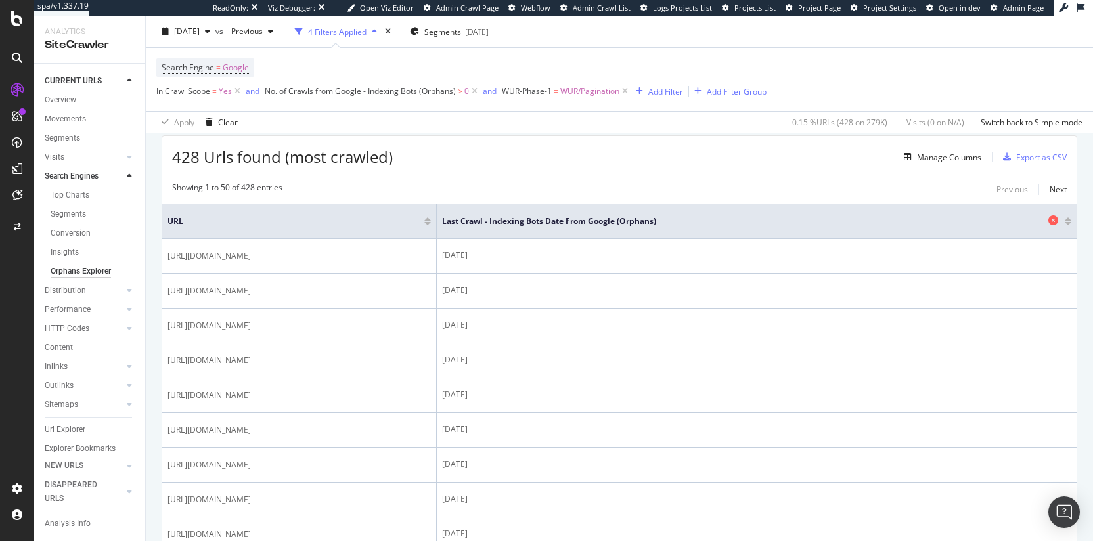
click at [738, 221] on span "Last Crawl - Indexing Bots Date from Google (Orphans)" at bounding box center [743, 221] width 603 height 12
click at [730, 221] on span "Last Crawl - Indexing Bots Date from Google (Orphans)" at bounding box center [743, 221] width 603 height 12
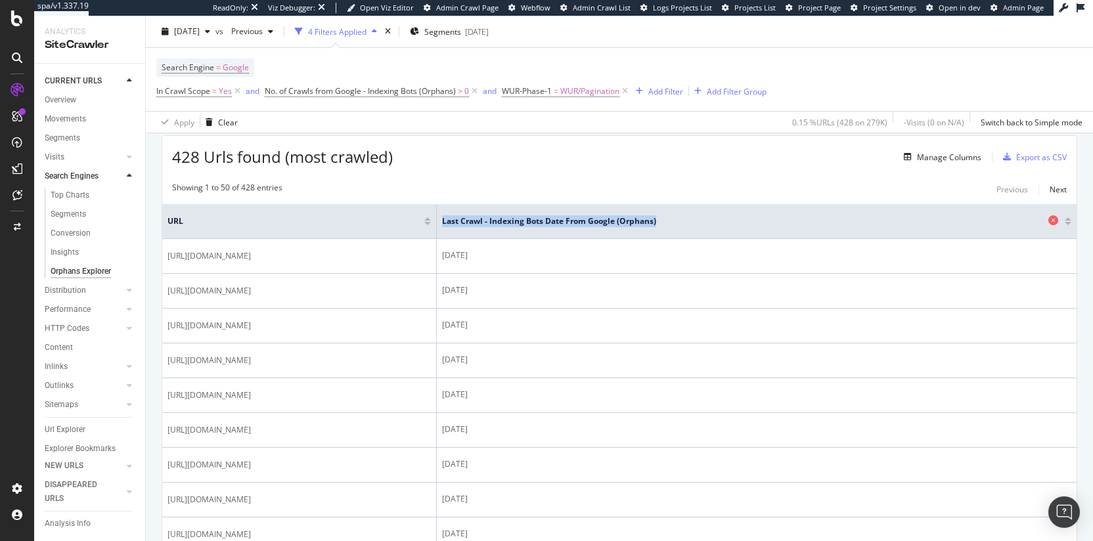
click at [730, 221] on span "Last Crawl - Indexing Bots Date from Google (Orphans)" at bounding box center [743, 221] width 603 height 12
click at [748, 225] on span "Last Crawl - Indexing Bots Date from Google (Orphans)" at bounding box center [743, 221] width 603 height 12
click at [729, 222] on span "Last Crawl - Indexing Bots Date from Google (Orphans)" at bounding box center [743, 221] width 603 height 12
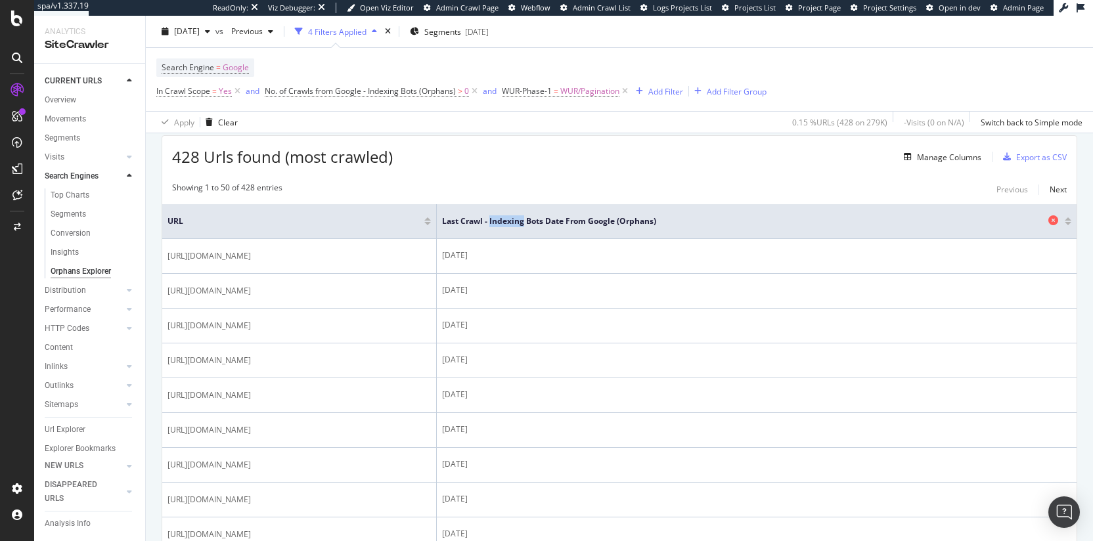
click at [729, 222] on span "Last Crawl - Indexing Bots Date from Google (Orphans)" at bounding box center [743, 221] width 603 height 12
click at [730, 221] on span "Last Crawl - Indexing Bots Date from Google (Orphans)" at bounding box center [743, 221] width 603 height 12
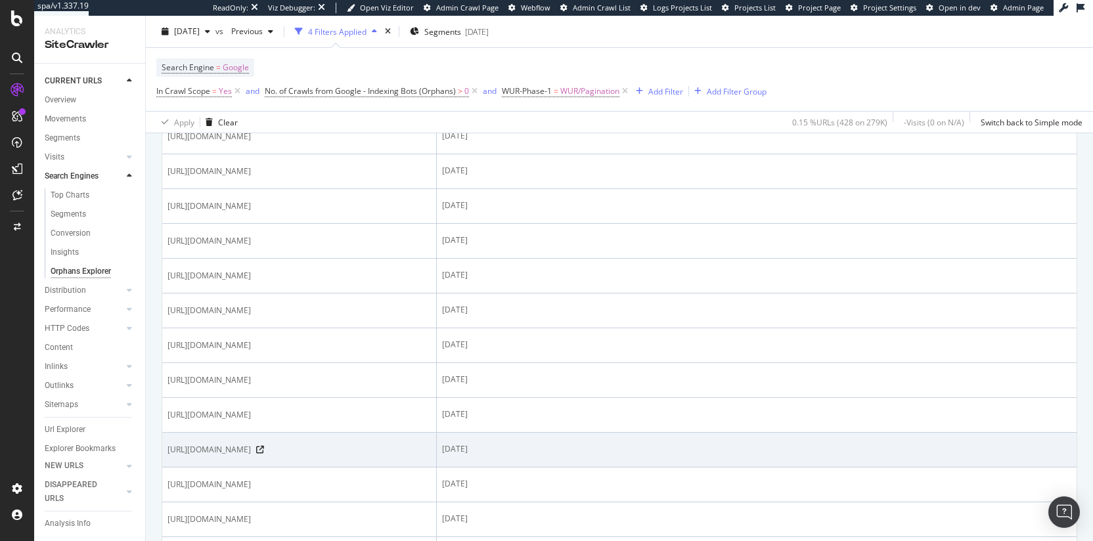
scroll to position [354, 0]
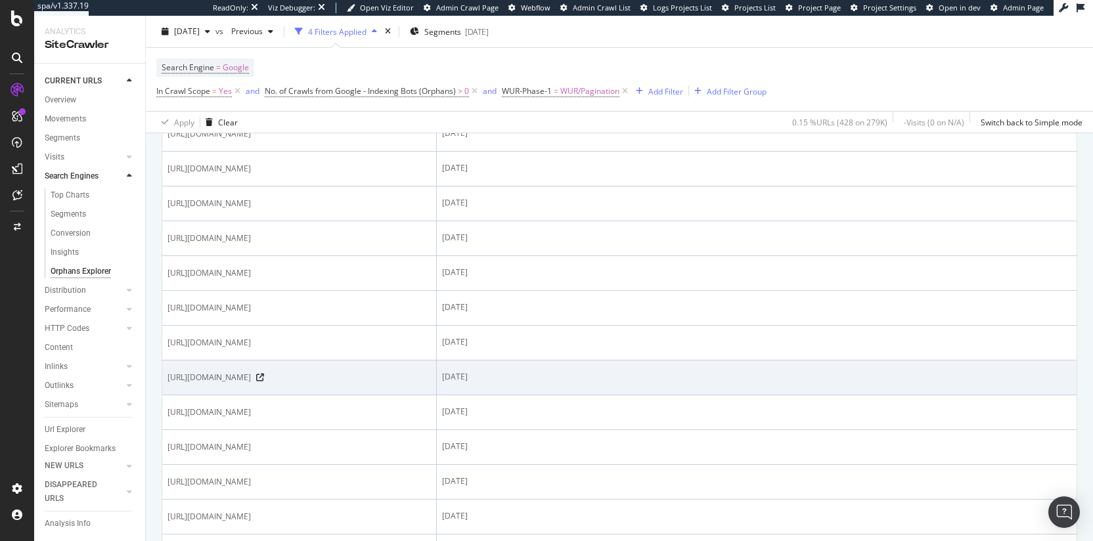
drag, startPoint x: 723, startPoint y: 376, endPoint x: 717, endPoint y: 376, distance: 6.6
click at [717, 376] on div "2025-09-07" at bounding box center [756, 377] width 629 height 12
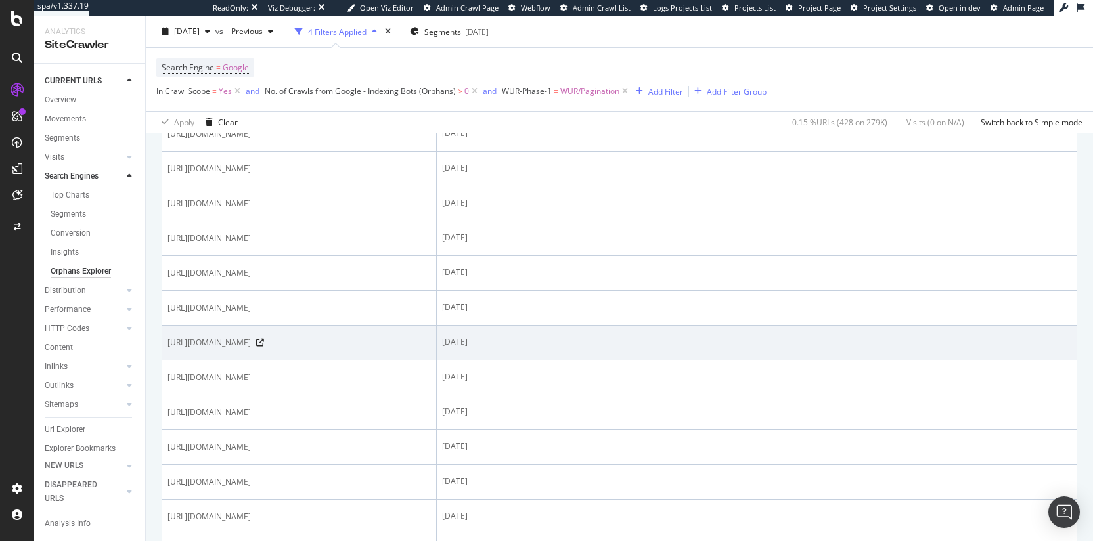
scroll to position [0, 0]
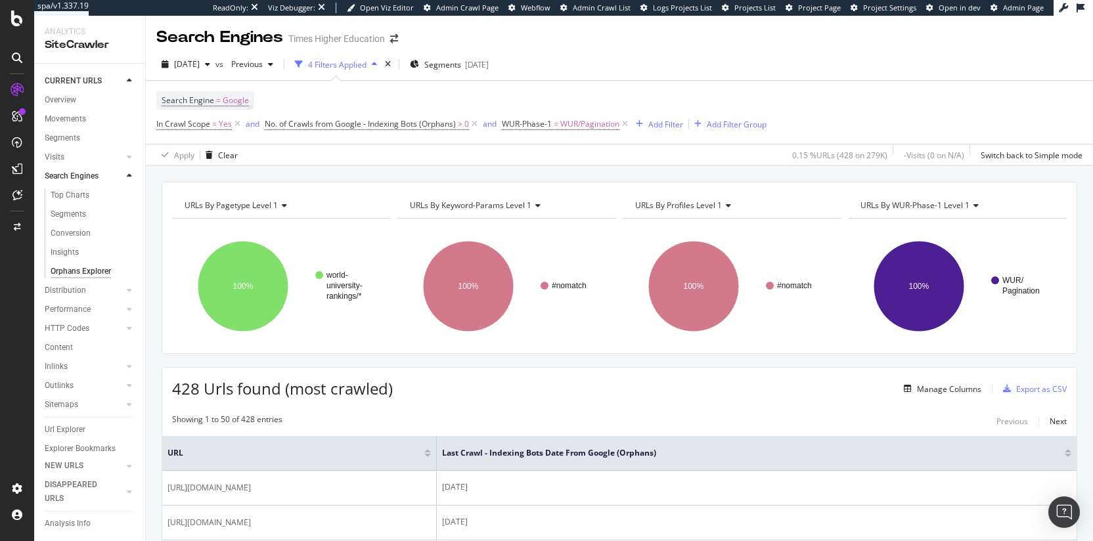
click at [1065, 454] on div at bounding box center [1068, 455] width 7 height 3
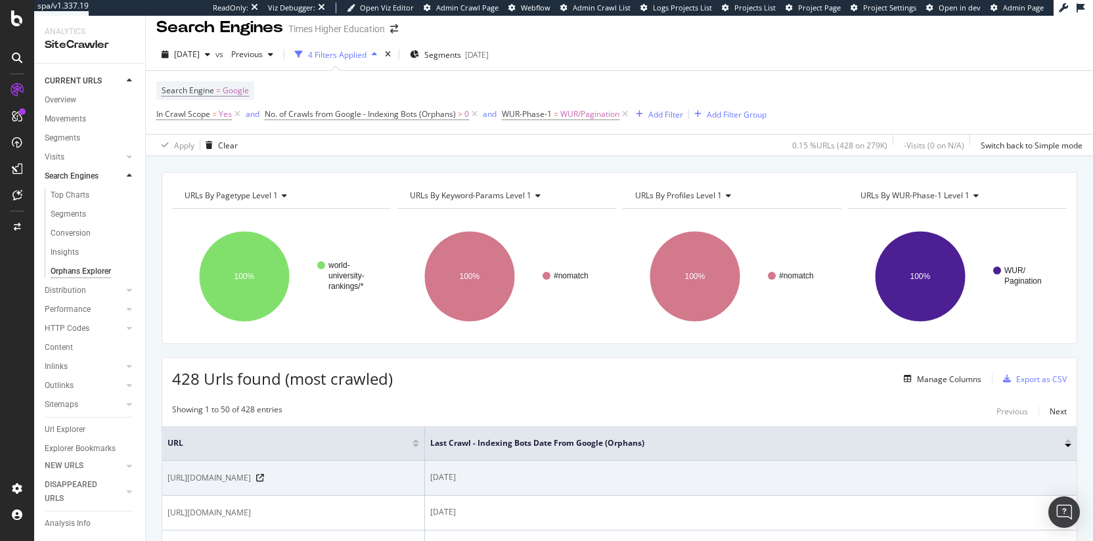
scroll to position [12, 0]
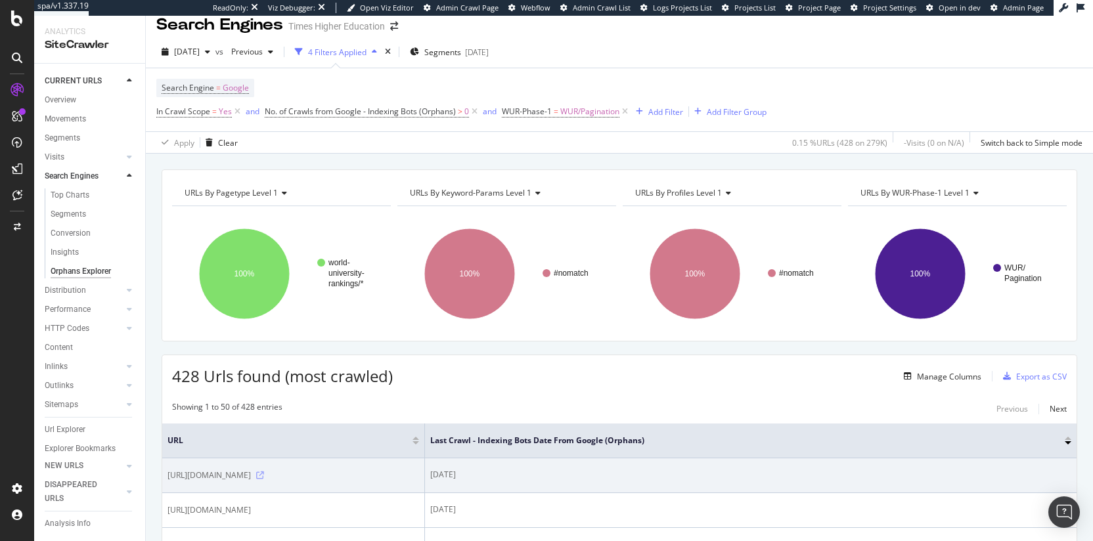
click at [264, 479] on icon at bounding box center [260, 476] width 8 height 8
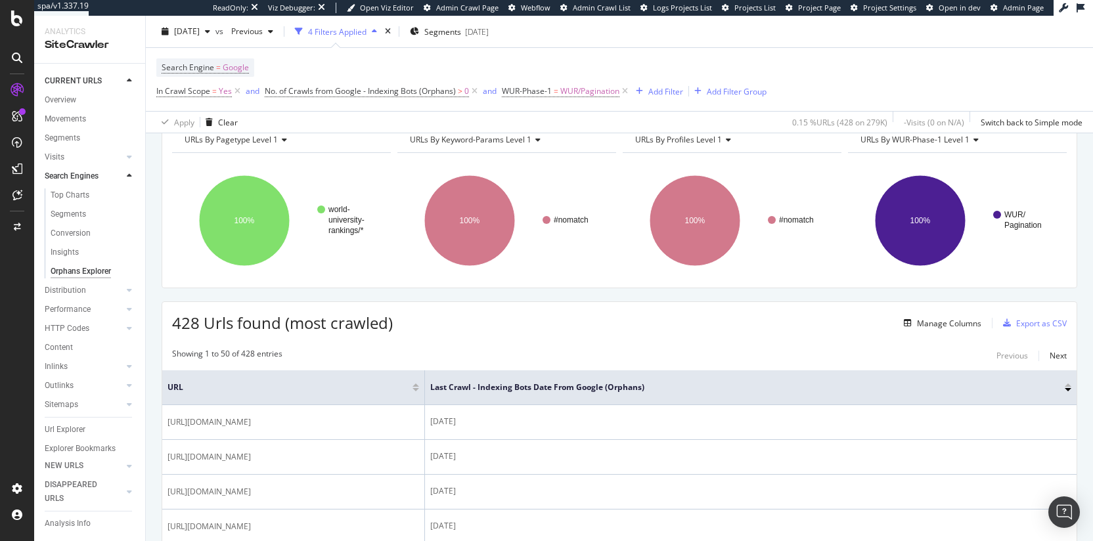
scroll to position [0, 0]
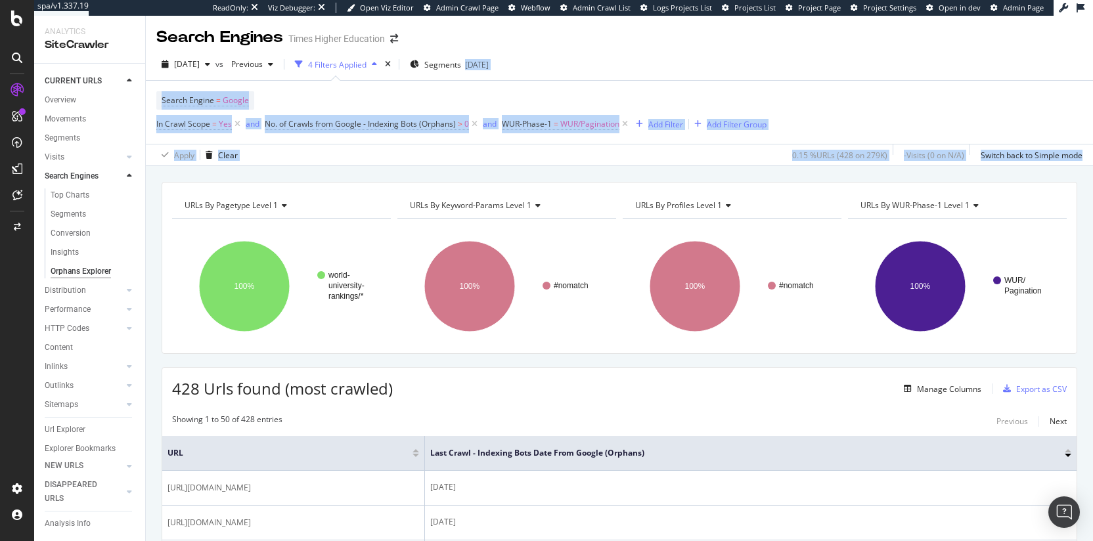
drag, startPoint x: 782, startPoint y: 51, endPoint x: 737, endPoint y: 169, distance: 125.8
click at [737, 169] on div "Search Engines Times Higher Education 2025 Sep. 8th vs Previous 4 Filters Appli…" at bounding box center [619, 278] width 947 height 525
click at [736, 169] on div "URLs By pagetype Level 1 Chart (by Value) Table Expand Export as CSV Export as …" at bounding box center [619, 353] width 947 height 375
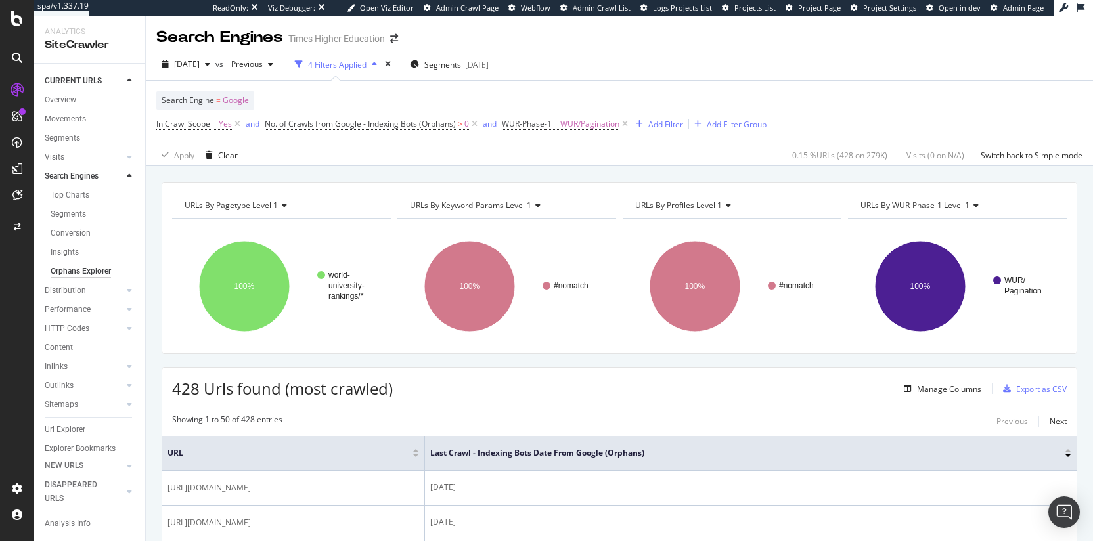
drag, startPoint x: 731, startPoint y: 159, endPoint x: 718, endPoint y: 59, distance: 100.7
click at [718, 59] on div "Search Engines Times Higher Education 2025 Sep. 8th vs Previous 4 Filters Appli…" at bounding box center [619, 278] width 947 height 525
click at [718, 59] on div "2025 Sep. 8th vs Previous 4 Filters Applied Segments 2025-09-05" at bounding box center [619, 67] width 947 height 26
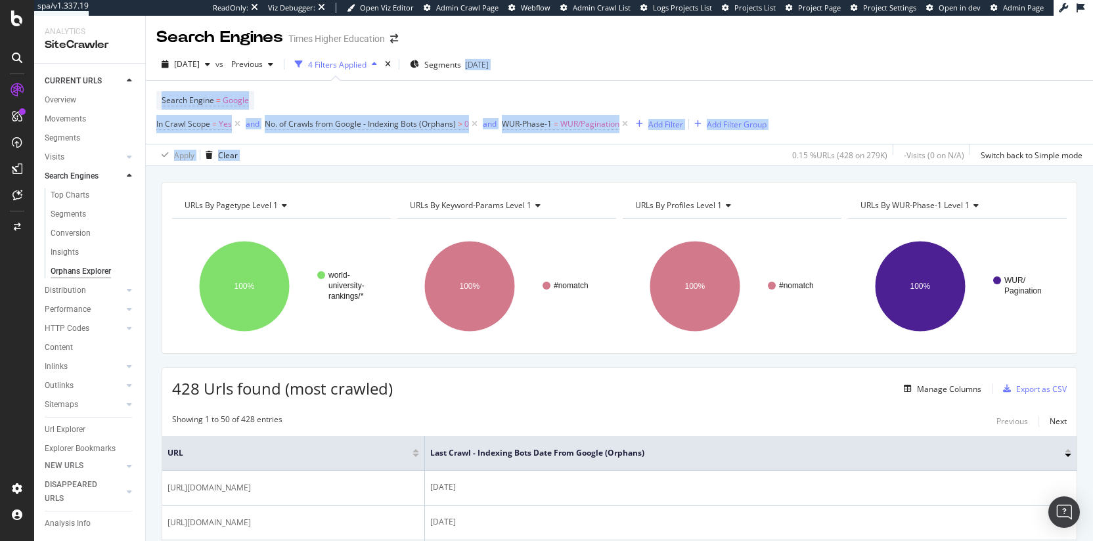
drag, startPoint x: 711, startPoint y: 53, endPoint x: 727, endPoint y: 157, distance: 105.0
click at [727, 157] on div "2025 Sep. 8th vs Previous 4 Filters Applied Segments 2025-09-05 Search Engine =…" at bounding box center [619, 108] width 947 height 118
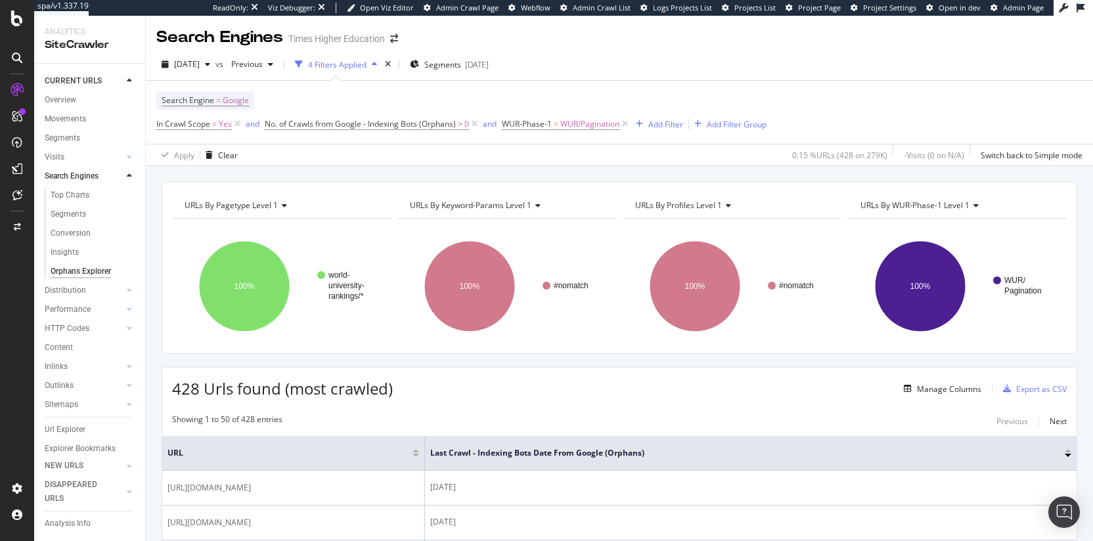
click at [726, 162] on div "Apply Clear 0.15 % URLs ( 428 on 279K ) - Visits ( 0 on N/A ) Switch back to Si…" at bounding box center [619, 155] width 947 height 22
drag, startPoint x: 698, startPoint y: 95, endPoint x: 690, endPoint y: 65, distance: 31.1
click at [690, 65] on div "2025 Sep. 8th vs Previous 4 Filters Applied Segments 2025-09-05 Search Engine =…" at bounding box center [619, 108] width 947 height 118
click at [690, 65] on div "2025 Sep. 8th vs Previous 4 Filters Applied Segments 2025-09-05" at bounding box center [619, 67] width 947 height 26
click at [382, 72] on div "4 Filters Applied" at bounding box center [336, 65] width 93 height 20
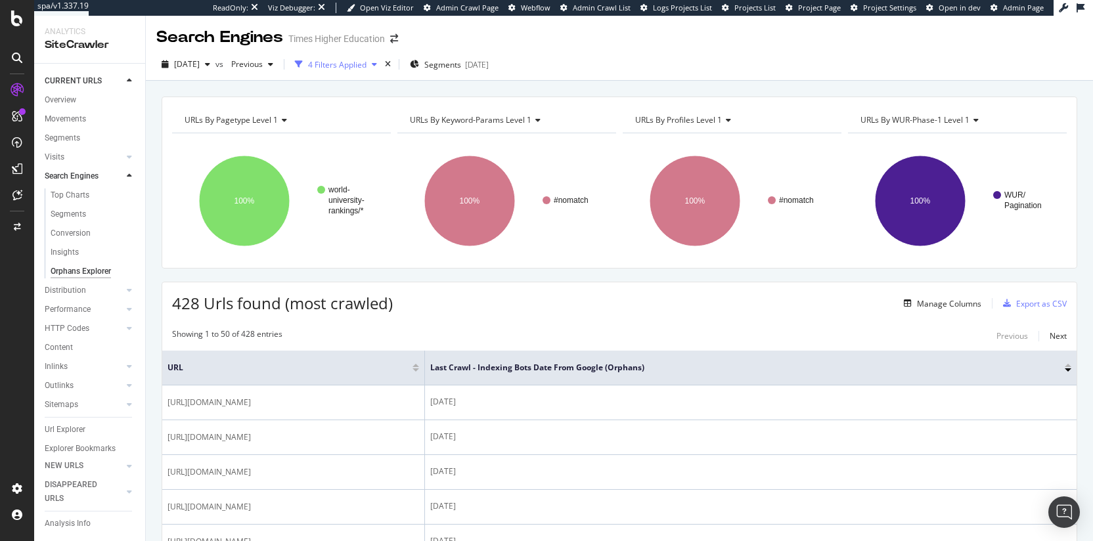
click at [367, 68] on div "4 Filters Applied" at bounding box center [337, 64] width 58 height 11
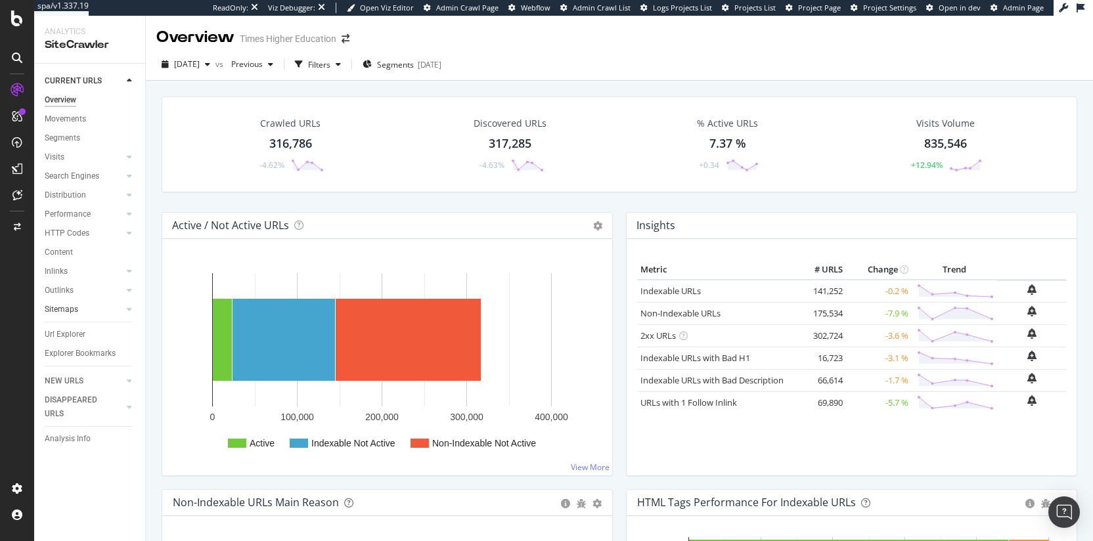
click at [83, 309] on link "Sitemaps" at bounding box center [84, 310] width 78 height 14
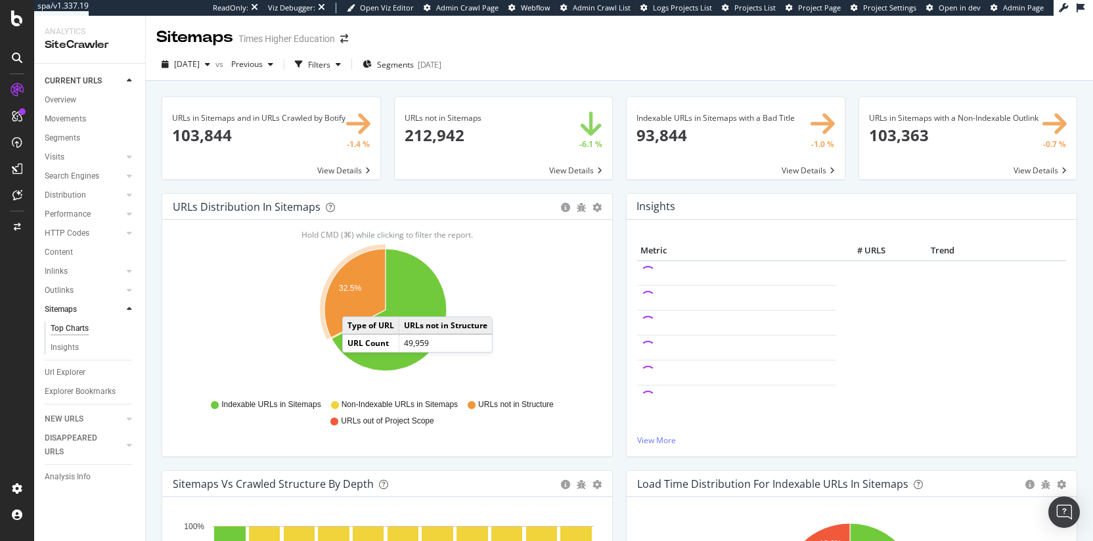
click at [355, 303] on icon "A chart." at bounding box center [354, 293] width 61 height 89
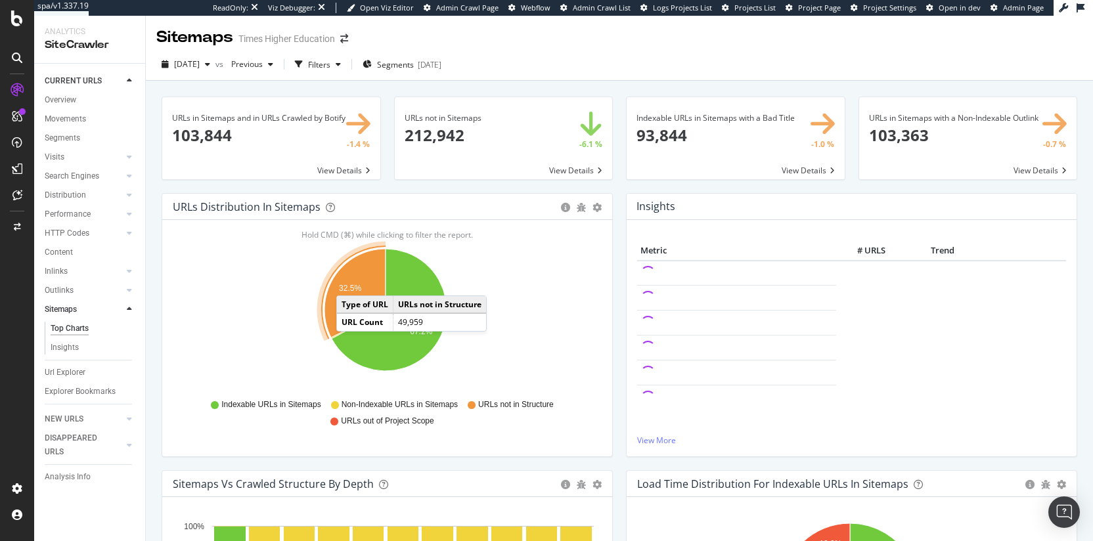
click at [349, 282] on icon "A chart." at bounding box center [354, 293] width 61 height 89
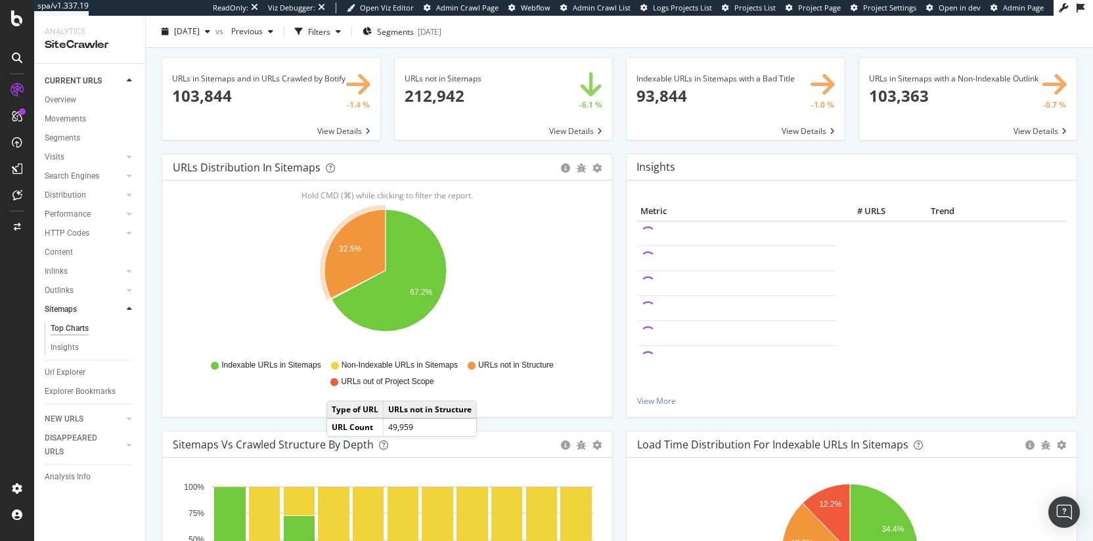
scroll to position [123, 0]
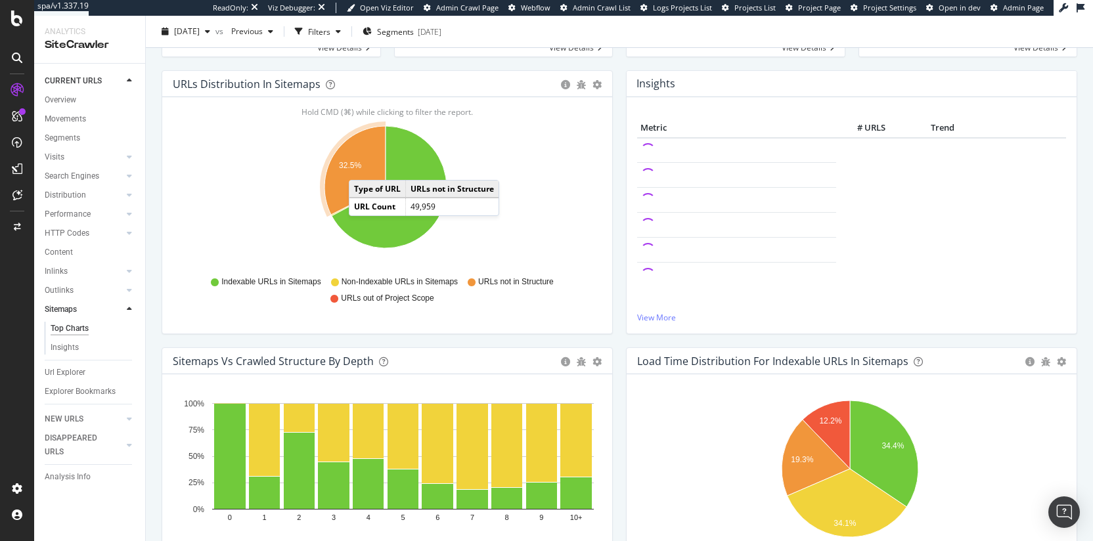
click at [362, 167] on icon "A chart." at bounding box center [354, 170] width 61 height 89
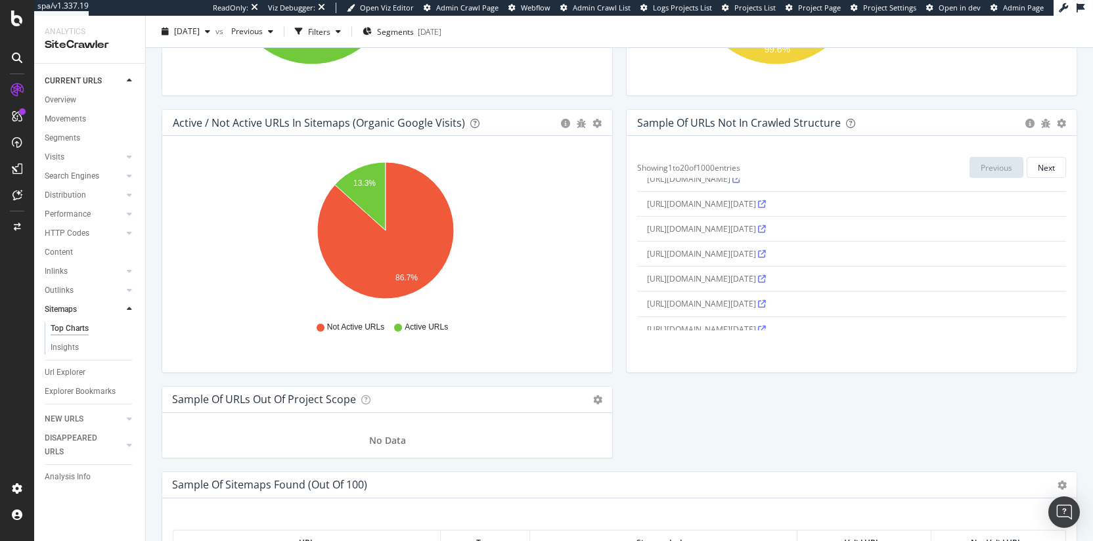
scroll to position [0, 0]
click at [1038, 164] on div "Next" at bounding box center [1046, 167] width 17 height 11
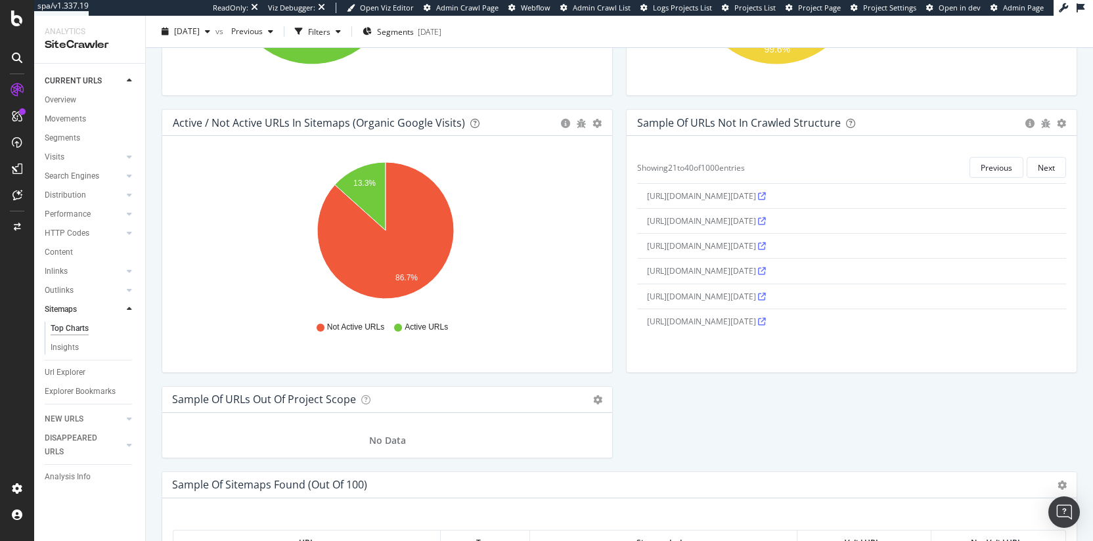
scroll to position [384, 0]
click at [1038, 165] on div "Next" at bounding box center [1046, 167] width 17 height 11
click at [1038, 163] on div "Next" at bounding box center [1046, 167] width 17 height 11
click at [1038, 171] on div "Next" at bounding box center [1046, 167] width 17 height 11
click at [1034, 177] on button "Next" at bounding box center [1046, 167] width 39 height 21
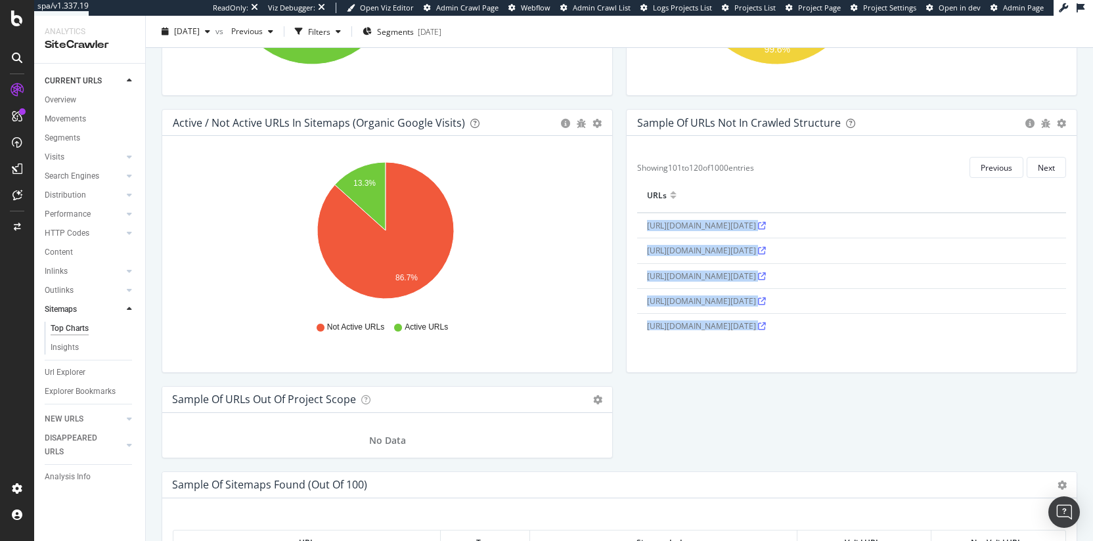
drag, startPoint x: 876, startPoint y: 388, endPoint x: 870, endPoint y: 166, distance: 222.7
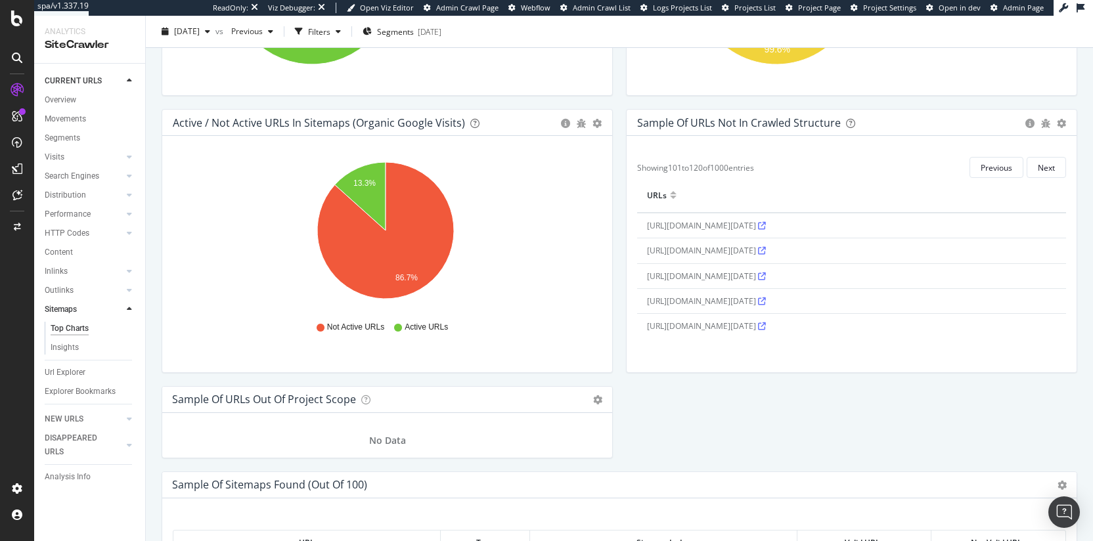
click at [870, 166] on div "Showing 101 to 120 of 1000 entries Previous Next" at bounding box center [851, 167] width 429 height 21
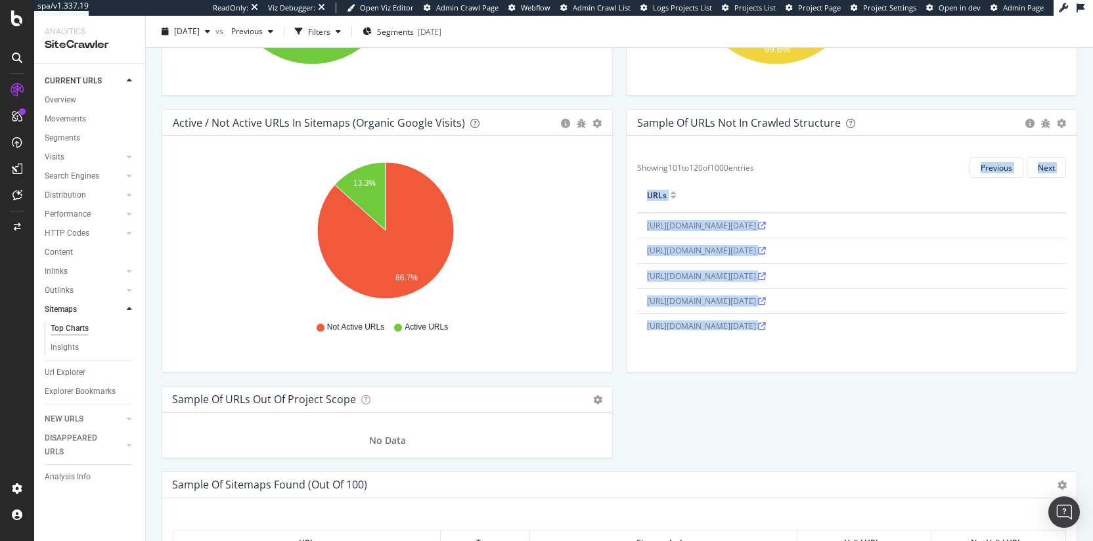
drag, startPoint x: 869, startPoint y: 166, endPoint x: 818, endPoint y: 363, distance: 204.1
click at [818, 363] on div "Hold CMD (⌘) while clicking to filter the report. Showing 101 to 120 of 1000 en…" at bounding box center [852, 254] width 450 height 236
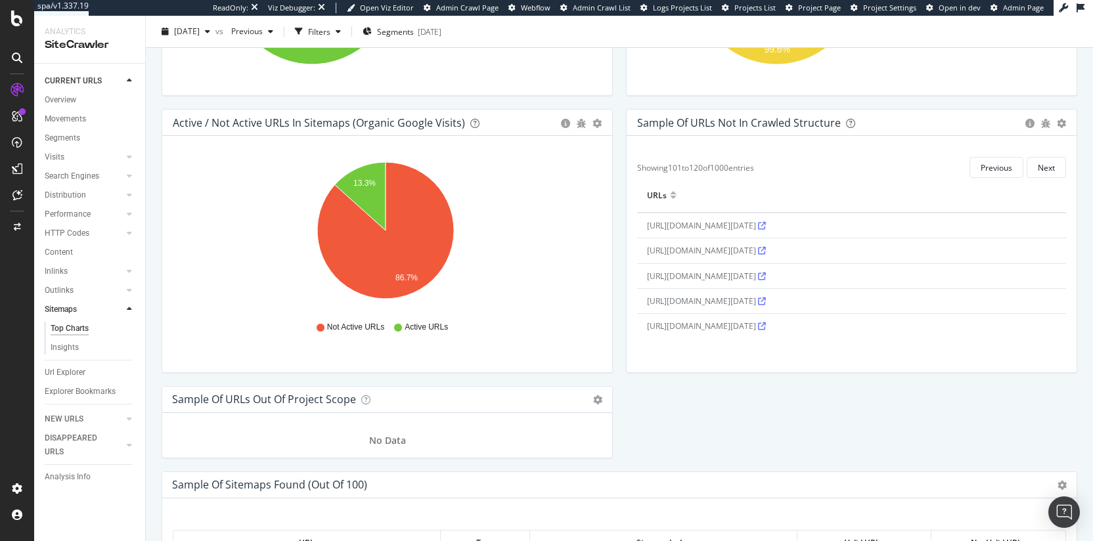
click at [818, 363] on div "Hold CMD (⌘) while clicking to filter the report. Showing 101 to 120 of 1000 en…" at bounding box center [852, 254] width 450 height 236
drag, startPoint x: 818, startPoint y: 362, endPoint x: 803, endPoint y: 172, distance: 190.4
click at [803, 172] on div "Hold CMD (⌘) while clicking to filter the report. Showing 101 to 120 of 1000 en…" at bounding box center [852, 254] width 450 height 236
click at [803, 172] on div "Showing 101 to 120 of 1000 entries Previous Next" at bounding box center [851, 167] width 429 height 21
drag, startPoint x: 803, startPoint y: 172, endPoint x: 772, endPoint y: 370, distance: 200.1
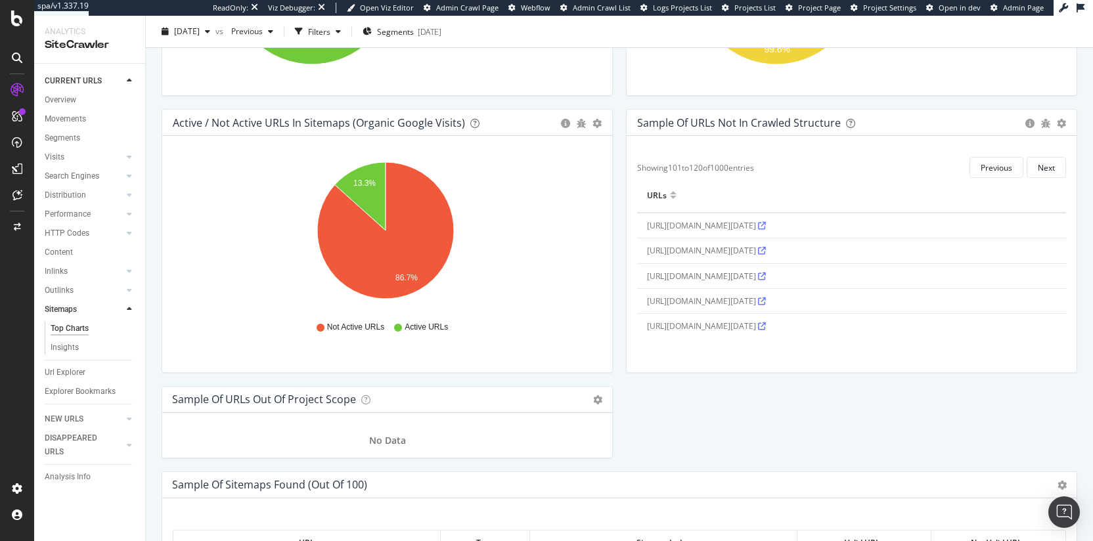
click at [772, 370] on div "Hold CMD (⌘) while clicking to filter the report. Showing 101 to 120 of 1000 en…" at bounding box center [852, 254] width 450 height 236
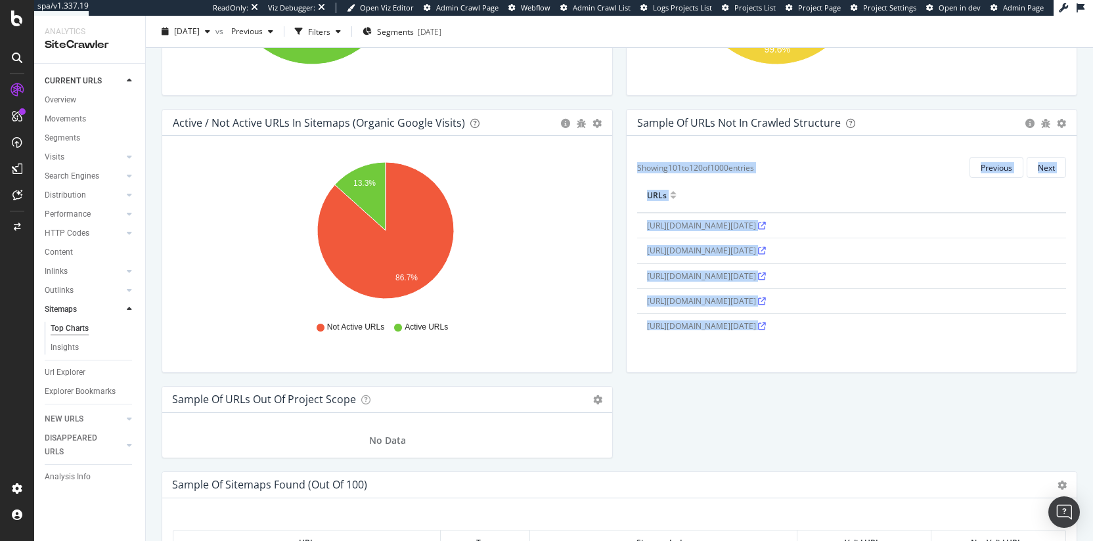
drag, startPoint x: 772, startPoint y: 370, endPoint x: 776, endPoint y: 143, distance: 226.6
click at [776, 143] on div "Hold CMD (⌘) while clicking to filter the report. Showing 101 to 120 of 1000 en…" at bounding box center [852, 254] width 450 height 236
drag, startPoint x: 704, startPoint y: 139, endPoint x: 771, endPoint y: 342, distance: 213.1
click at [771, 342] on div "Hold CMD (⌘) while clicking to filter the report. Showing 101 to 120 of 1000 en…" at bounding box center [852, 254] width 450 height 236
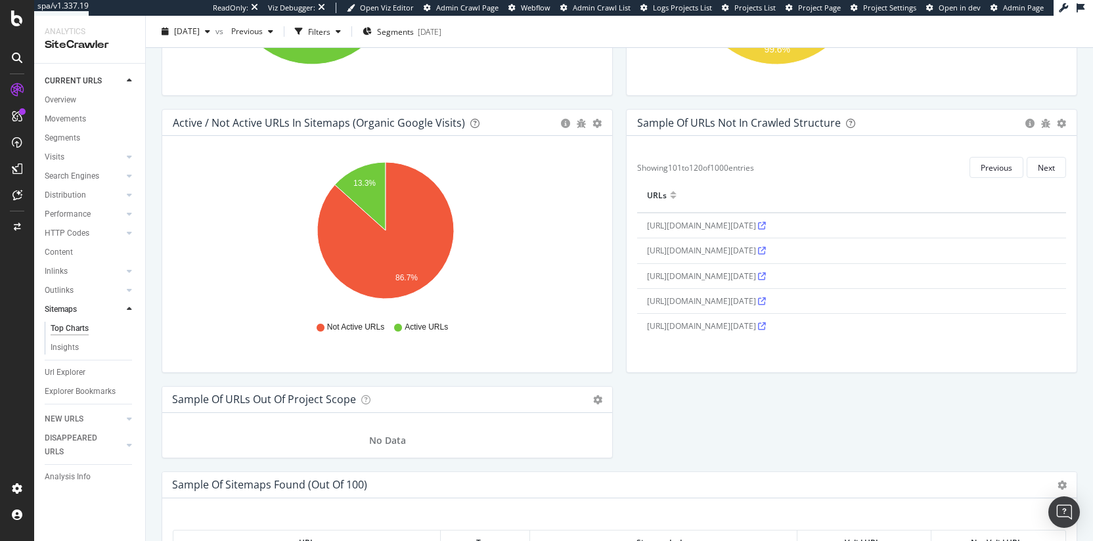
click at [771, 342] on div "Hold CMD (⌘) while clicking to filter the report. Showing 101 to 120 of 1000 en…" at bounding box center [852, 254] width 450 height 236
drag, startPoint x: 778, startPoint y: 357, endPoint x: 722, endPoint y: 106, distance: 256.3
click at [709, 150] on div "Hold CMD (⌘) while clicking to filter the report. Showing 101 to 120 of 1000 en…" at bounding box center [852, 254] width 450 height 236
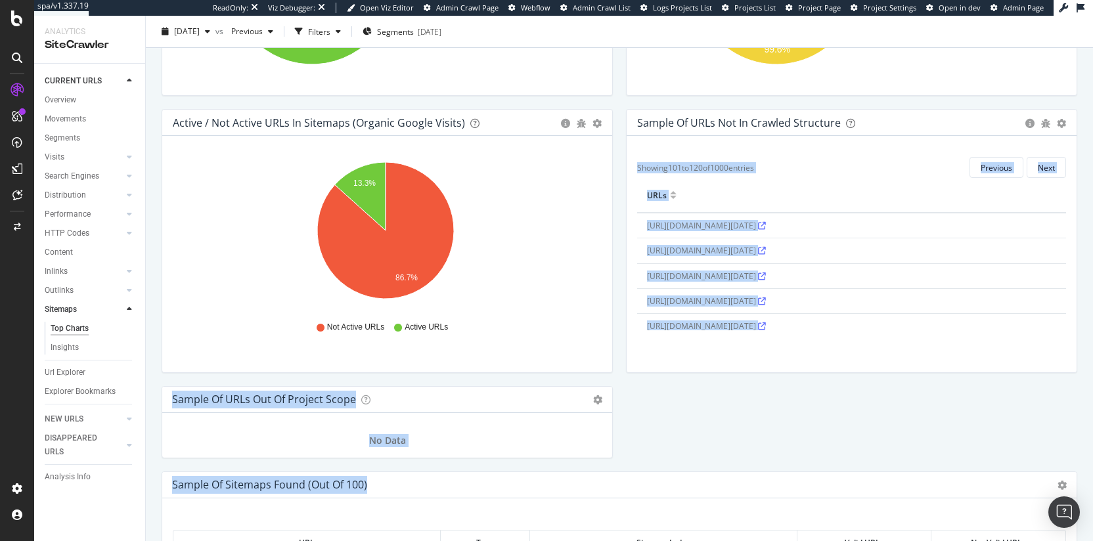
drag, startPoint x: 709, startPoint y: 150, endPoint x: 762, endPoint y: 451, distance: 305.5
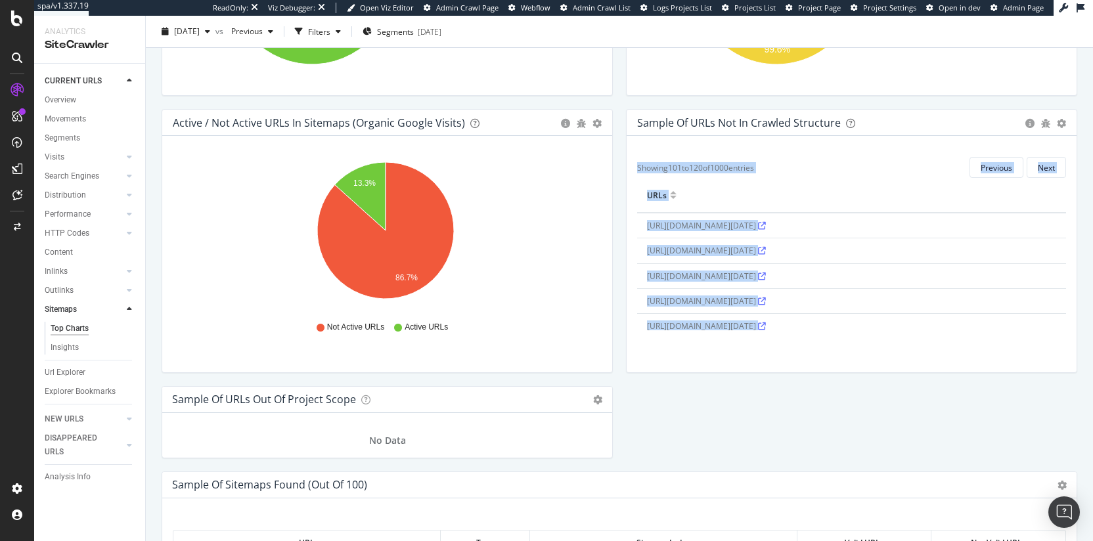
drag, startPoint x: 760, startPoint y: 383, endPoint x: 700, endPoint y: 150, distance: 240.7
click at [700, 150] on div "Hold CMD (⌘) while clicking to filter the report. Showing 101 to 120 of 1000 en…" at bounding box center [852, 254] width 450 height 236
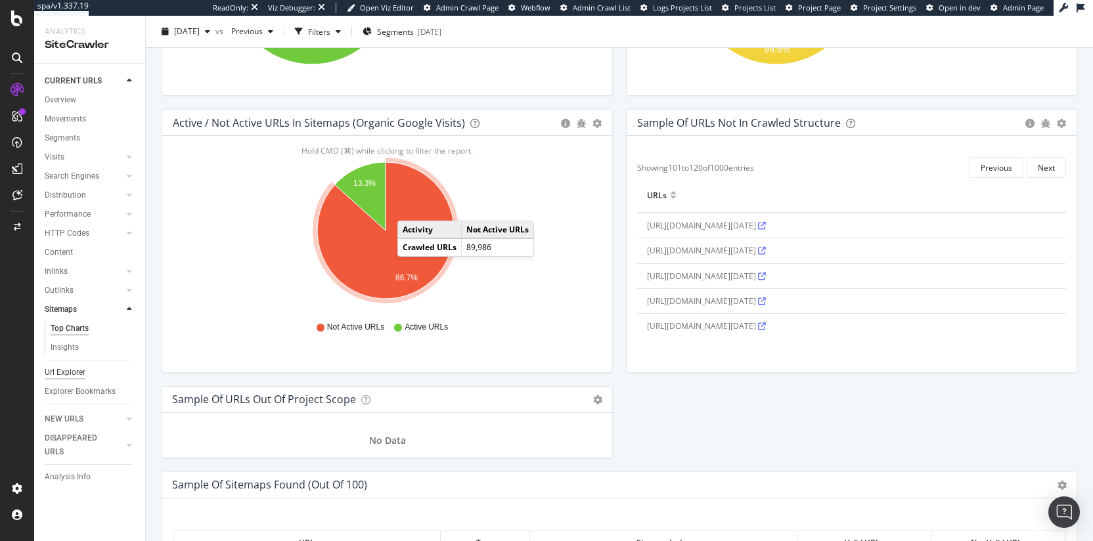
click at [65, 377] on div "Url Explorer" at bounding box center [65, 373] width 41 height 14
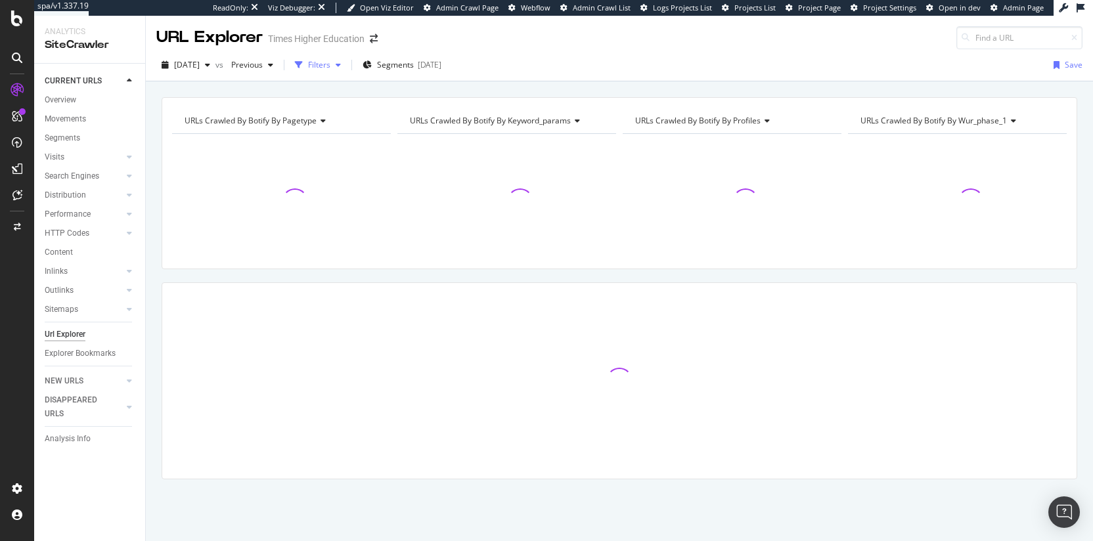
click at [346, 65] on div "button" at bounding box center [338, 65] width 16 height 8
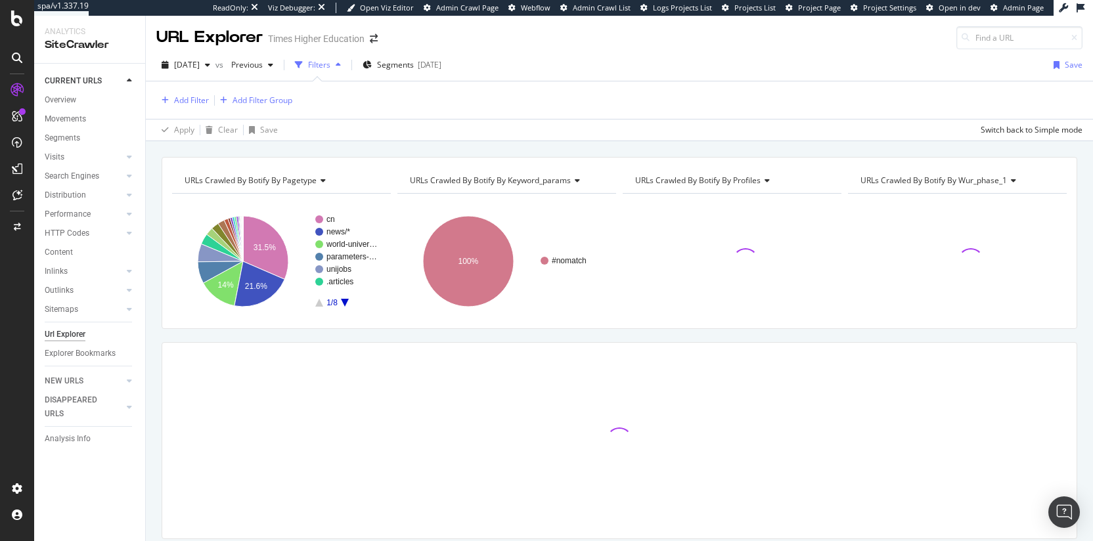
click at [330, 65] on div "Filters" at bounding box center [319, 64] width 22 height 11
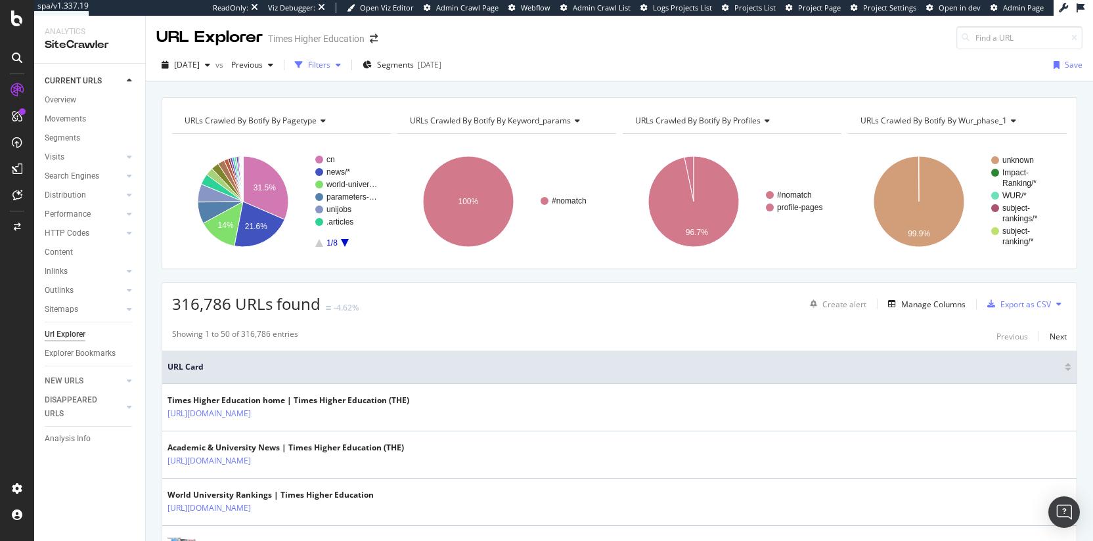
click at [330, 64] on div "Filters" at bounding box center [319, 64] width 22 height 11
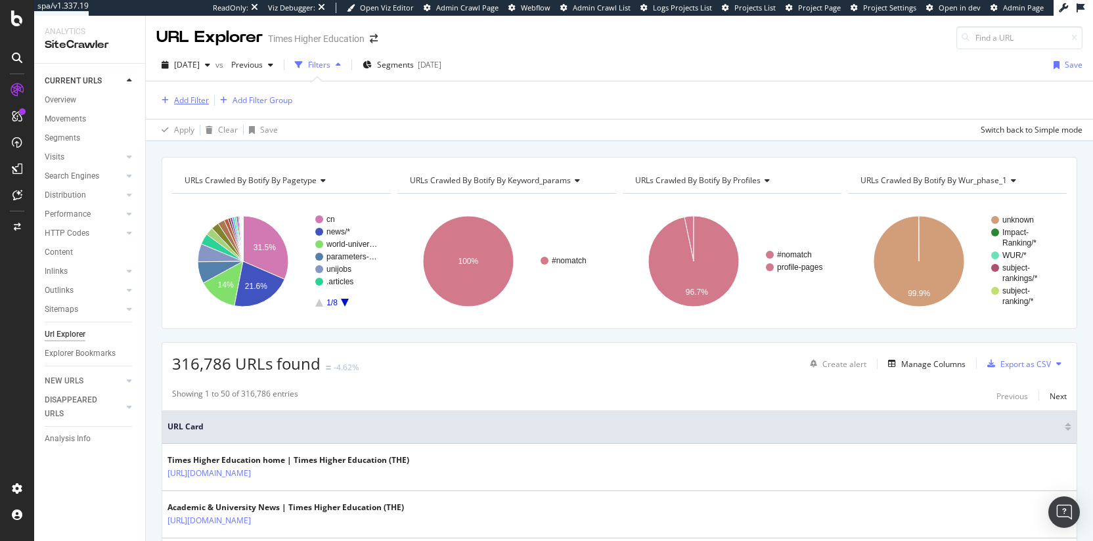
click at [188, 100] on div "Add Filter" at bounding box center [191, 100] width 35 height 11
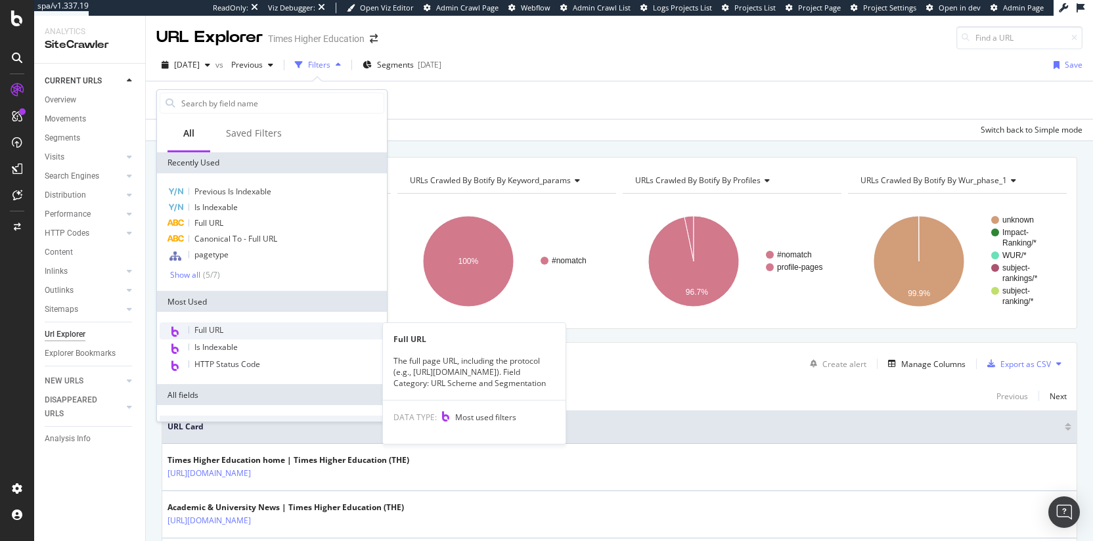
click at [196, 326] on span "Full URL" at bounding box center [208, 329] width 29 height 11
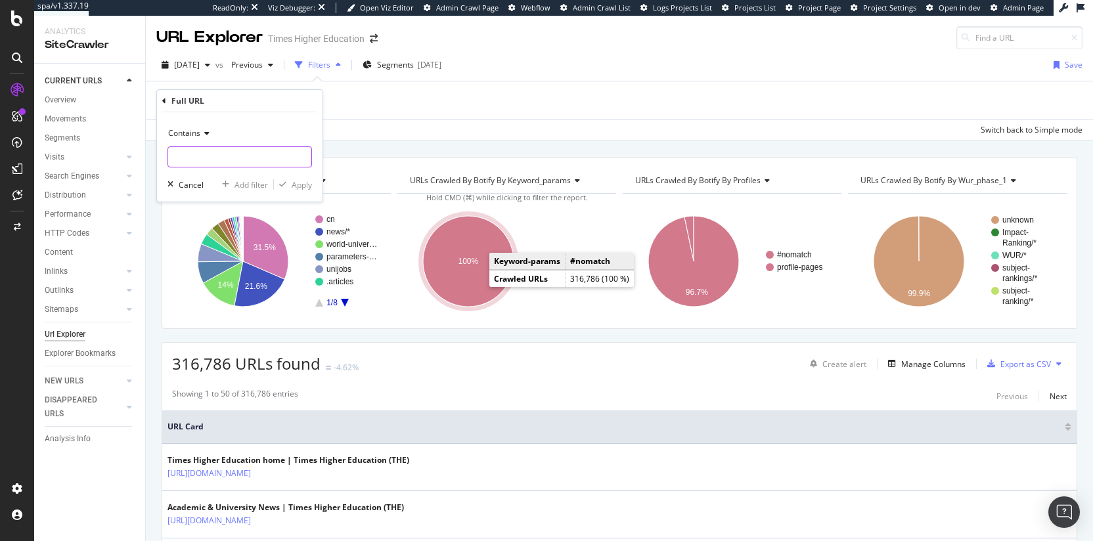
click at [257, 166] on input "text" at bounding box center [239, 156] width 143 height 21
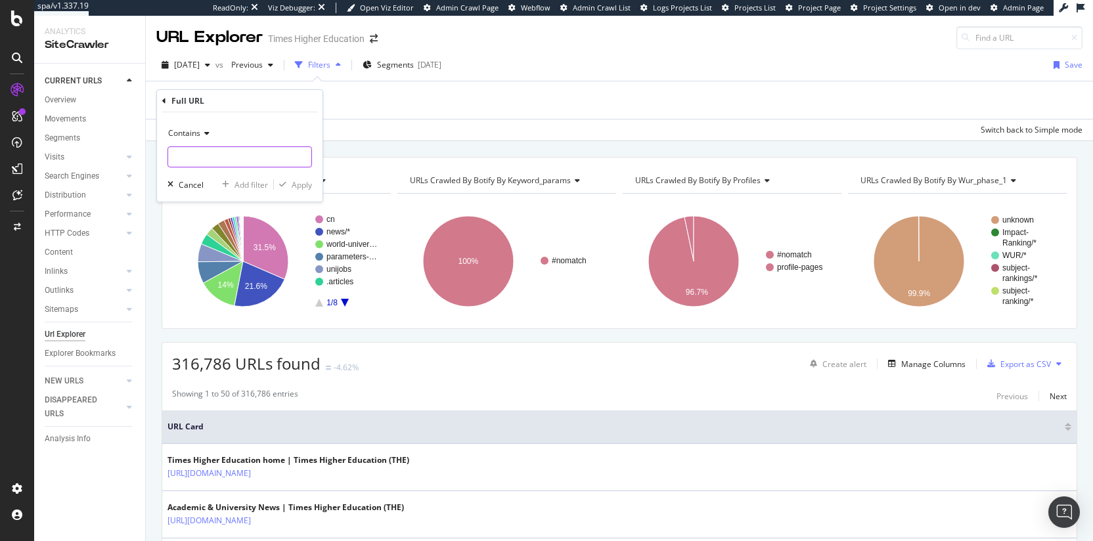
type input "o"
type input "page="
click at [296, 189] on div "Apply" at bounding box center [302, 184] width 20 height 11
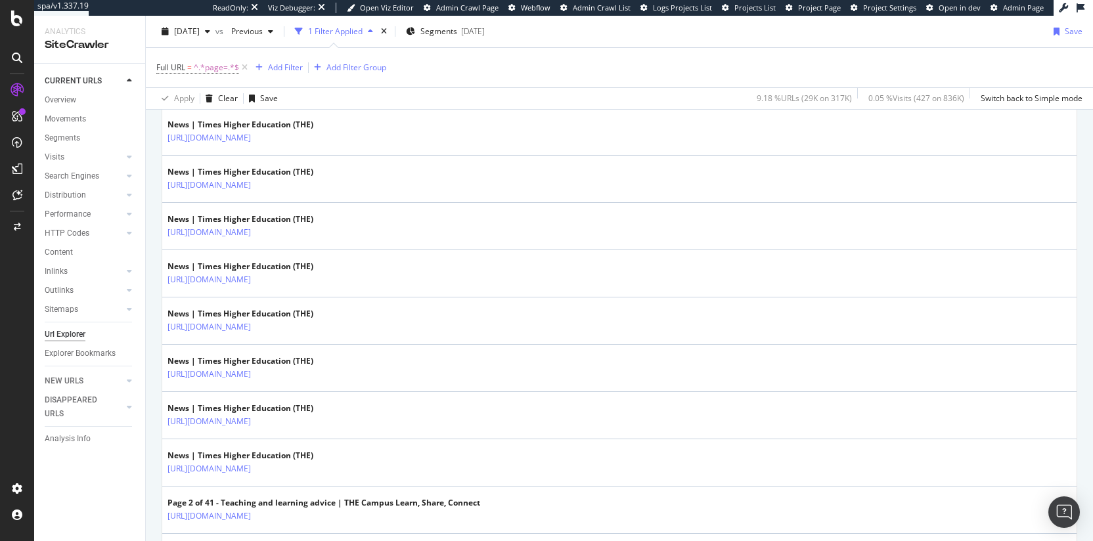
scroll to position [1690, 0]
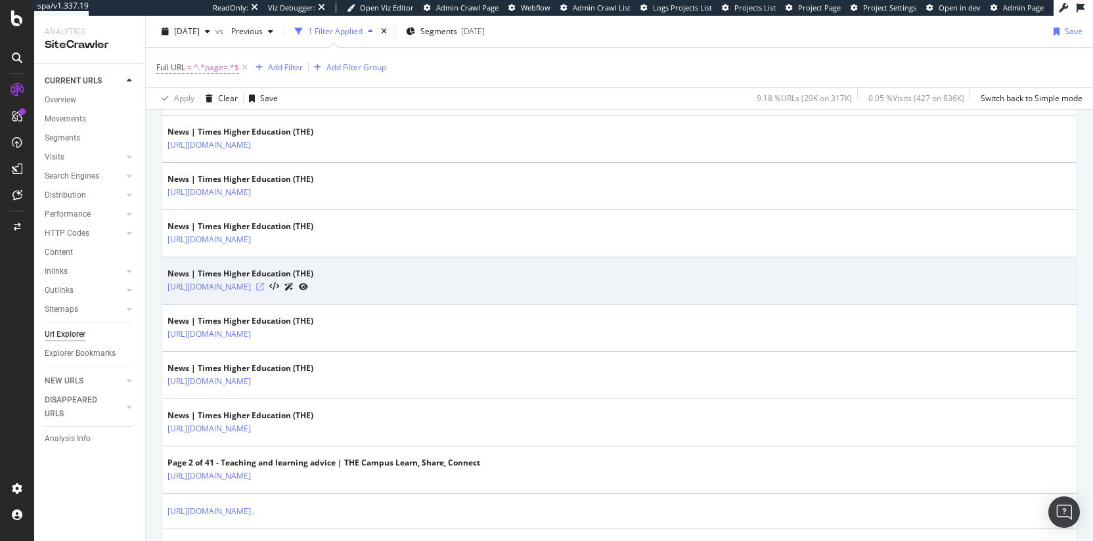
click at [264, 287] on icon at bounding box center [260, 287] width 8 height 8
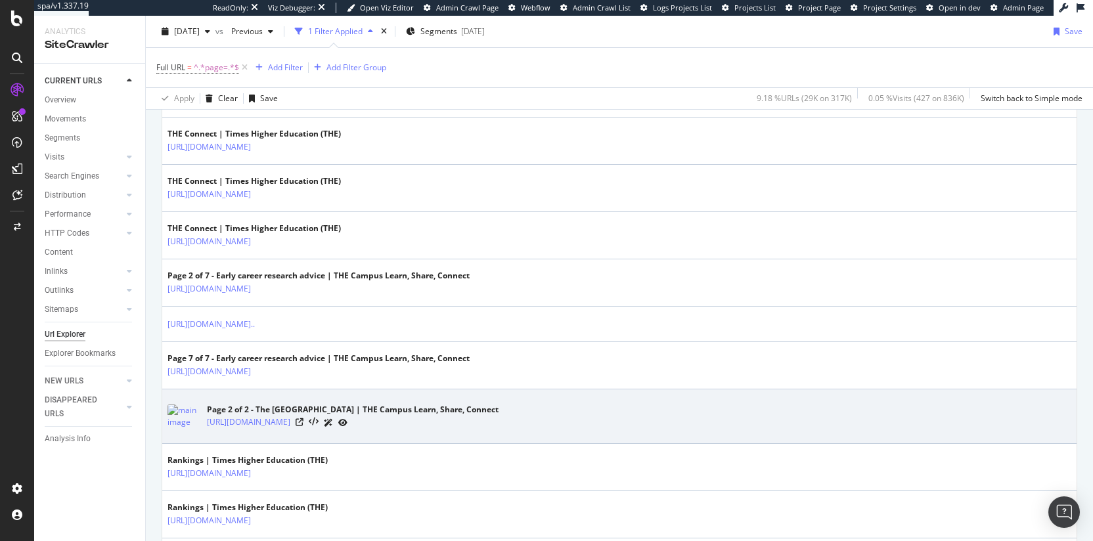
scroll to position [2317, 0]
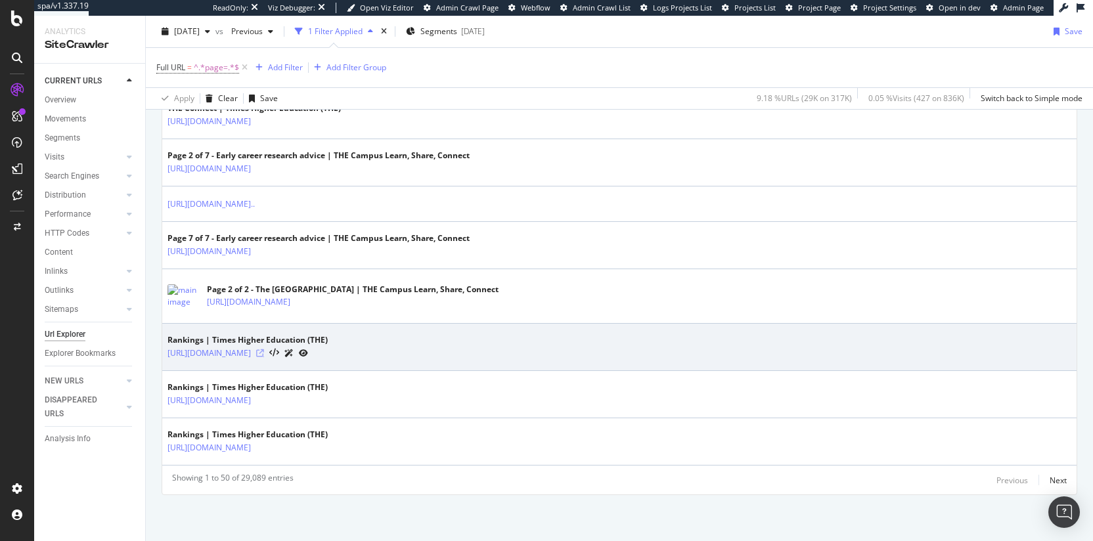
click at [264, 353] on icon at bounding box center [260, 353] width 8 height 8
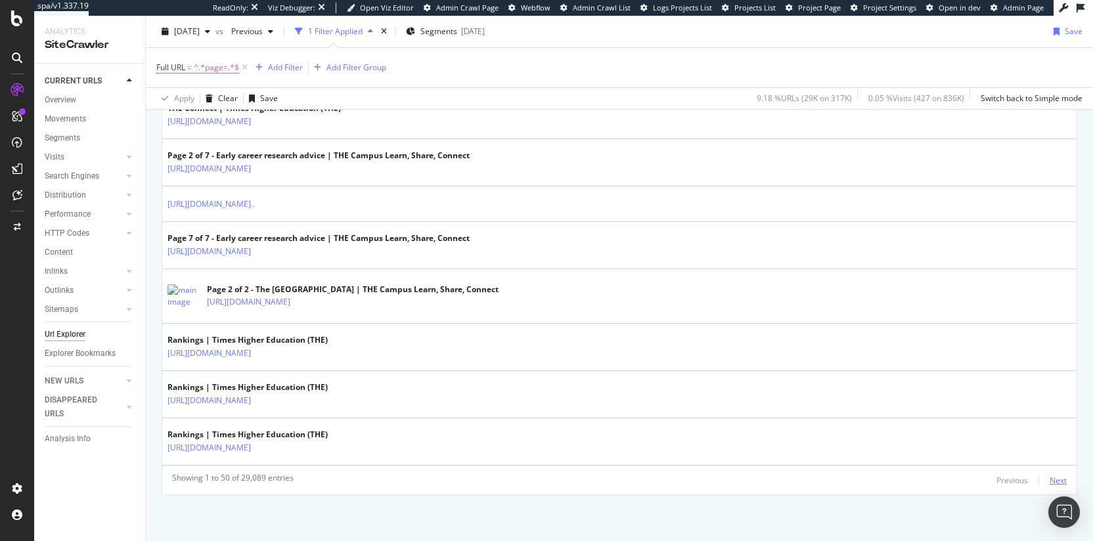
click at [1051, 480] on div "Next" at bounding box center [1058, 480] width 17 height 11
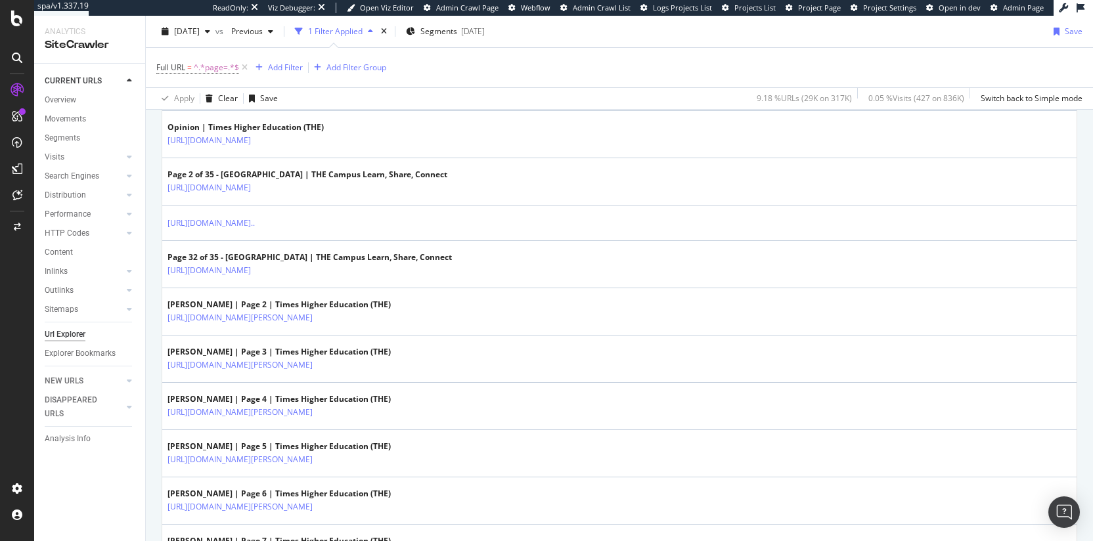
scroll to position [83, 0]
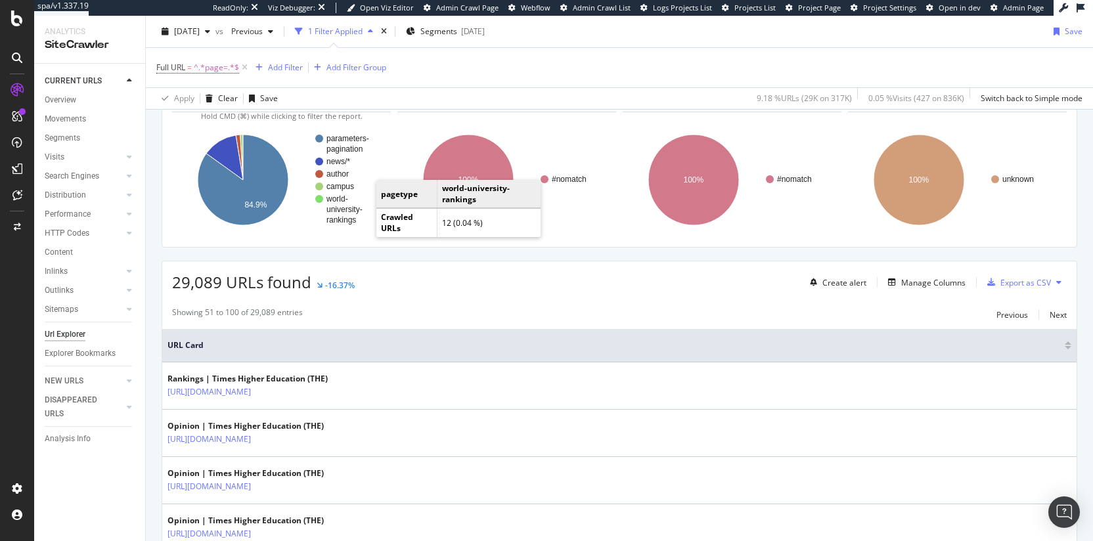
click at [334, 215] on text "rankings" at bounding box center [341, 219] width 30 height 9
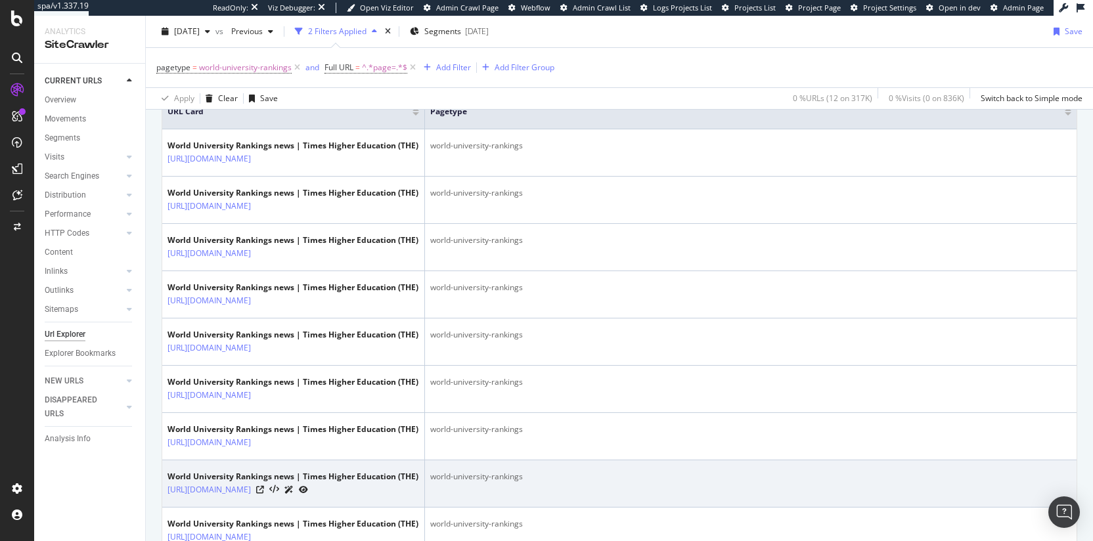
scroll to position [458, 0]
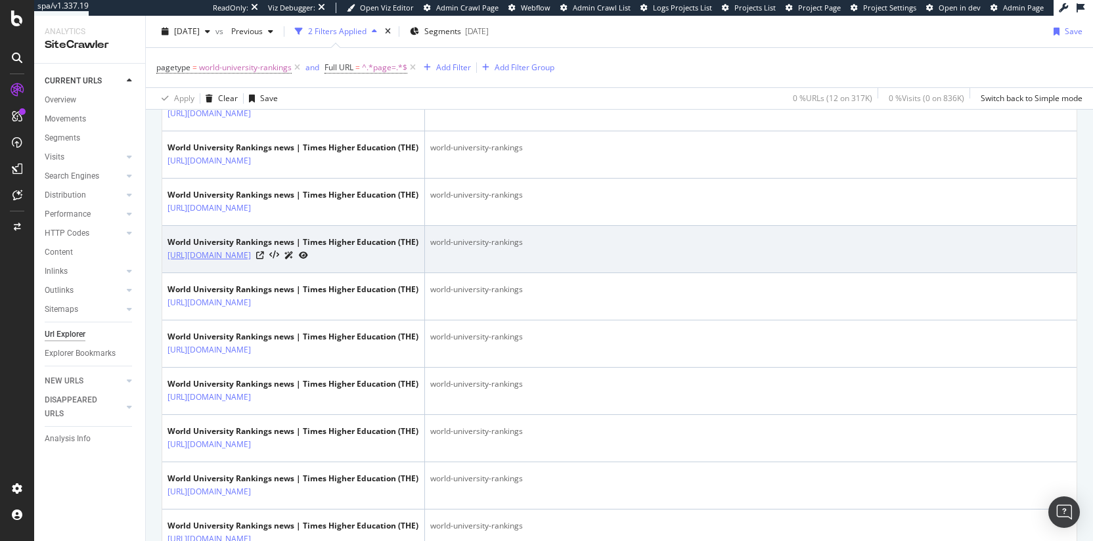
click at [251, 262] on link "https://www.timeshighereducation.com/world-university-rankings-0?page=6" at bounding box center [208, 255] width 83 height 13
click at [264, 259] on icon at bounding box center [260, 256] width 8 height 8
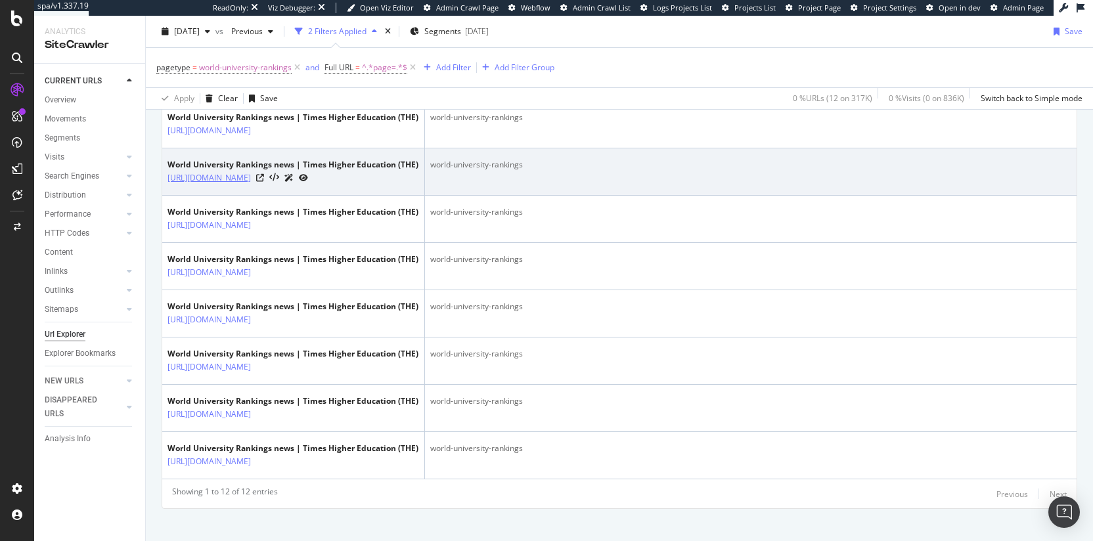
scroll to position [699, 0]
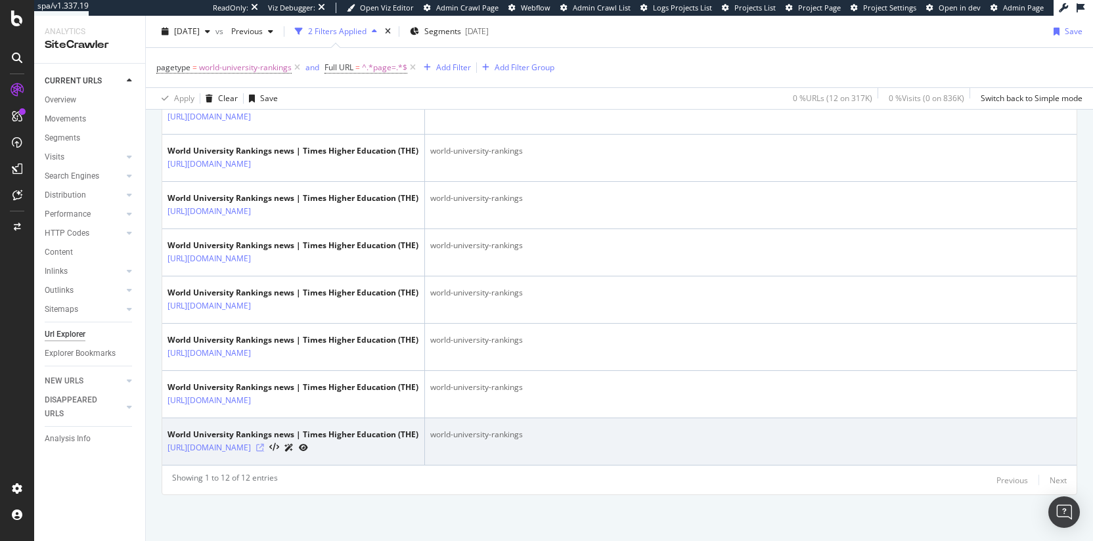
click at [264, 444] on icon at bounding box center [260, 448] width 8 height 8
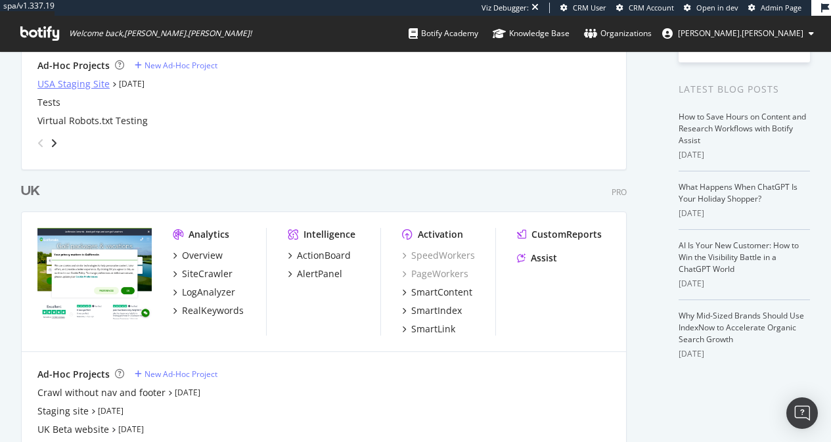
scroll to position [295, 0]
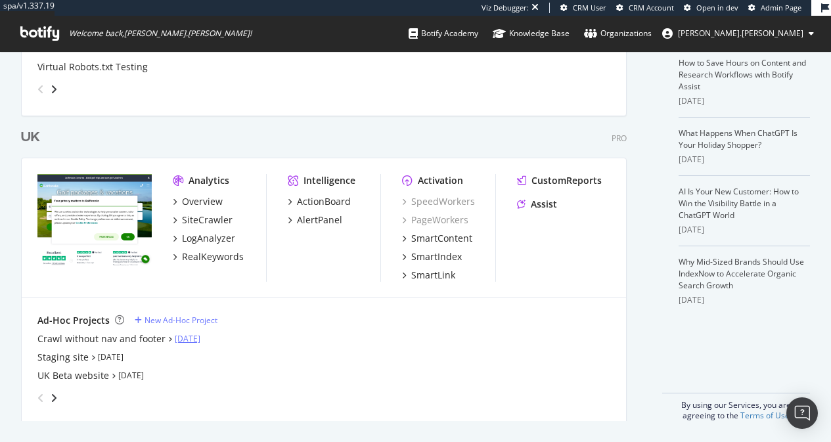
click at [186, 340] on link "Sep 9th 25" at bounding box center [188, 338] width 26 height 11
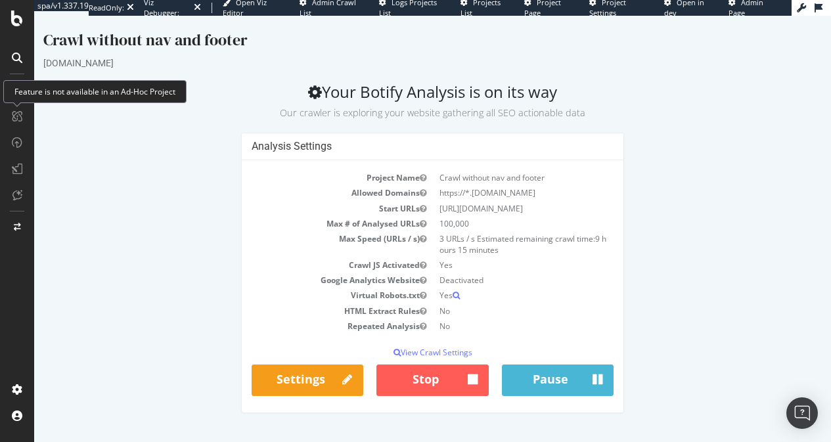
drag, startPoint x: 173, startPoint y: 164, endPoint x: 835, endPoint y: 329, distance: 682.4
click at [831, 329] on html "Crawl without nav and footer golfbreaks.com Your Botify Analysis is on its way …" at bounding box center [432, 221] width 797 height 411
click at [726, 273] on div "Analysis Settings Project Name Crawl without nav and footer Allowed Domains htt…" at bounding box center [432, 279] width 791 height 293
drag, startPoint x: 727, startPoint y: 296, endPoint x: 252, endPoint y: 141, distance: 500.2
click at [252, 141] on div "Analysis Settings Project Name Crawl without nav and footer Allowed Domains htt…" at bounding box center [432, 279] width 791 height 293
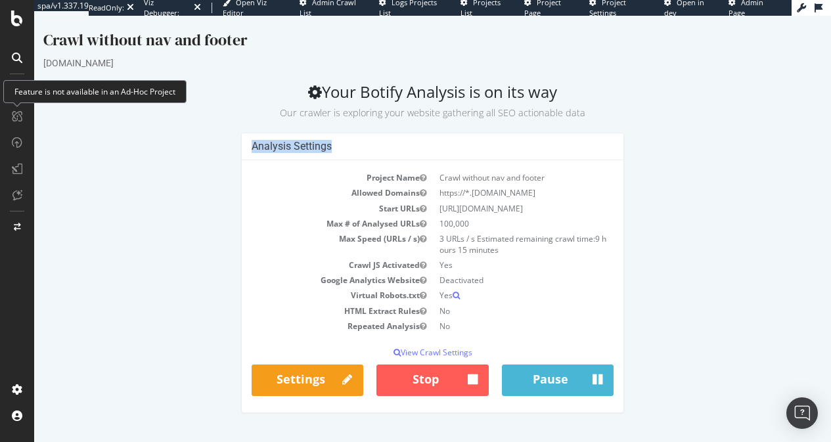
click at [197, 201] on div "Analysis Settings Project Name Crawl without nav and footer Allowed Domains htt…" at bounding box center [432, 279] width 791 height 293
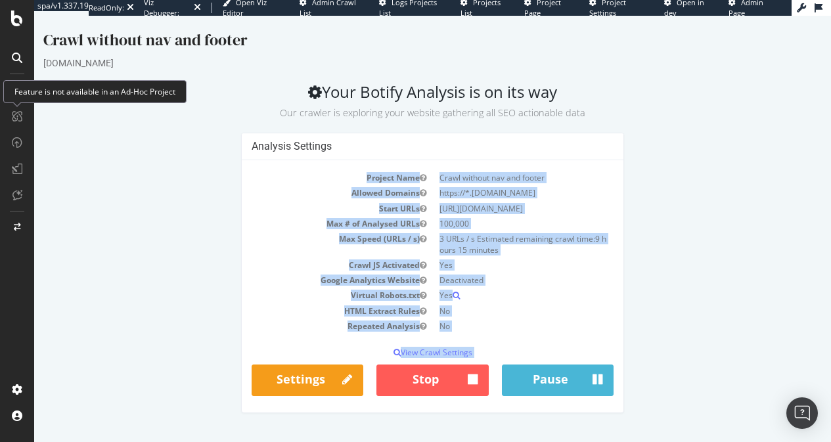
drag, startPoint x: 183, startPoint y: 183, endPoint x: 835, endPoint y: 388, distance: 683.7
click at [831, 388] on html "Crawl without nav and footer golfbreaks.com Your Botify Analysis is on its way …" at bounding box center [432, 221] width 797 height 411
click at [723, 315] on div "Analysis Settings Project Name Crawl without nav and footer Allowed Domains htt…" at bounding box center [432, 279] width 791 height 293
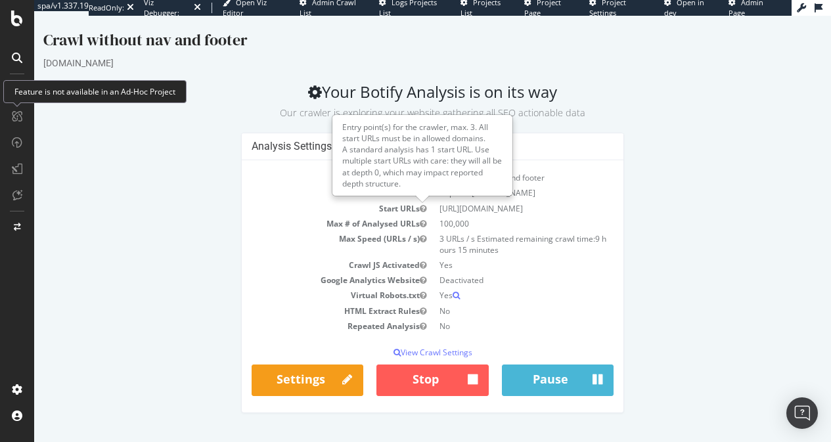
drag, startPoint x: 739, startPoint y: 332, endPoint x: 227, endPoint y: 176, distance: 535.6
click at [227, 176] on div "Analysis Settings Project Name Crawl without nav and footer Allowed Domains htt…" at bounding box center [432, 279] width 791 height 293
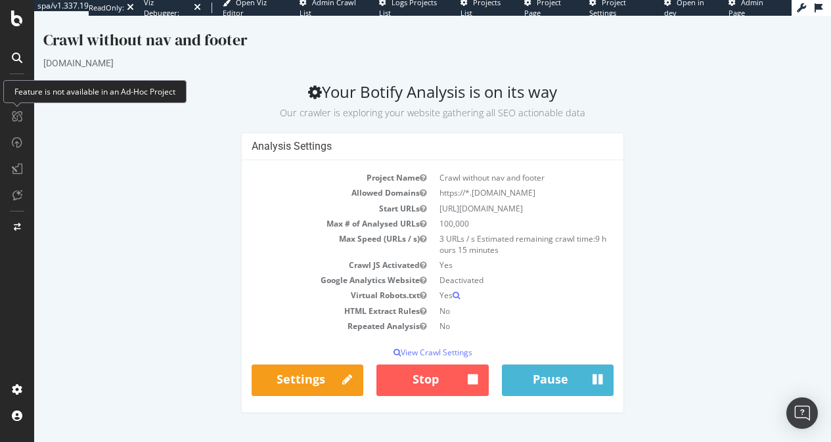
click at [227, 176] on div "Analysis Settings Project Name Crawl without nav and footer Allowed Domains htt…" at bounding box center [432, 279] width 791 height 293
drag, startPoint x: 225, startPoint y: 177, endPoint x: 772, endPoint y: 347, distance: 573.6
click at [773, 347] on div "Analysis Settings Project Name Crawl without nav and footer Allowed Domains htt…" at bounding box center [432, 279] width 791 height 293
click at [772, 347] on div "Analysis Settings Project Name Crawl without nav and footer Allowed Domains htt…" at bounding box center [432, 279] width 791 height 293
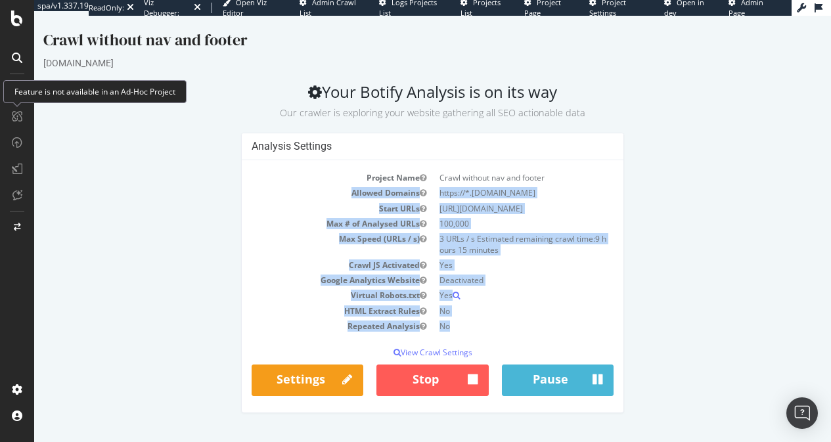
drag, startPoint x: 736, startPoint y: 335, endPoint x: 248, endPoint y: 187, distance: 510.7
click at [262, 187] on div "Analysis Settings Project Name Crawl without nav and footer Allowed Domains htt…" at bounding box center [432, 279] width 791 height 293
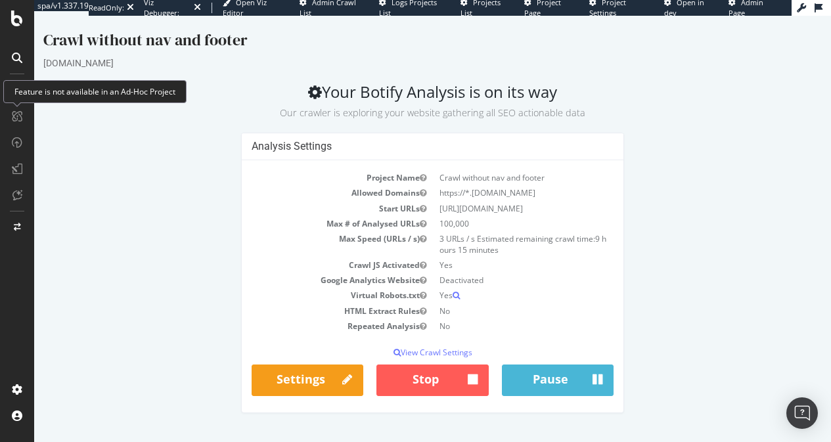
click at [234, 187] on div "Analysis Settings Project Name Crawl without nav and footer Allowed Domains htt…" at bounding box center [432, 279] width 396 height 293
click at [472, 88] on h2 "Your Botify Analysis is on its way Our crawler is exploring your website gather…" at bounding box center [432, 101] width 778 height 37
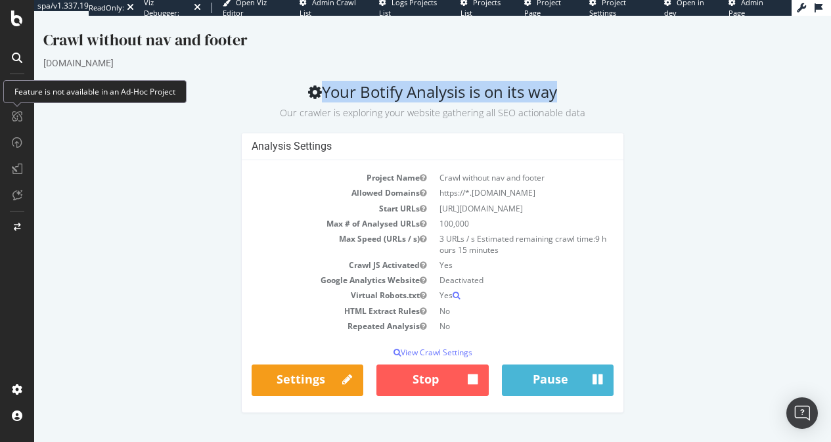
click at [472, 88] on h2 "Your Botify Analysis is on its way Our crawler is exploring your website gather…" at bounding box center [432, 101] width 778 height 37
click at [437, 88] on h2 "Your Botify Analysis is on its way Our crawler is exploring your website gather…" at bounding box center [432, 101] width 778 height 37
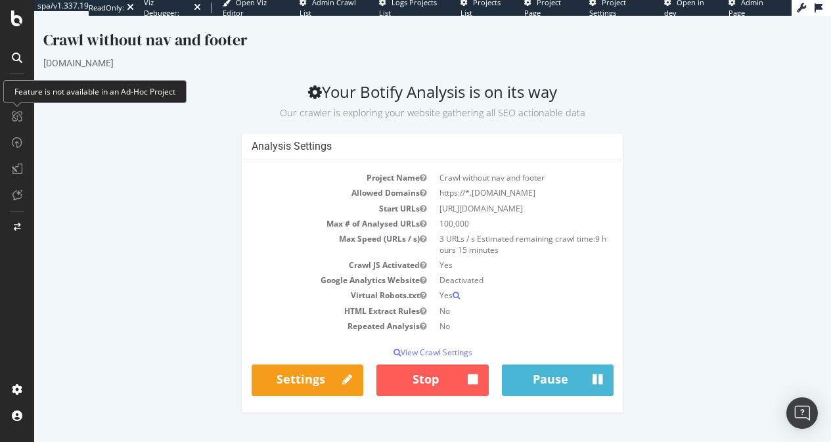
click at [122, 288] on div "Analysis Settings Project Name Crawl without nav and footer Allowed Domains htt…" at bounding box center [432, 279] width 791 height 293
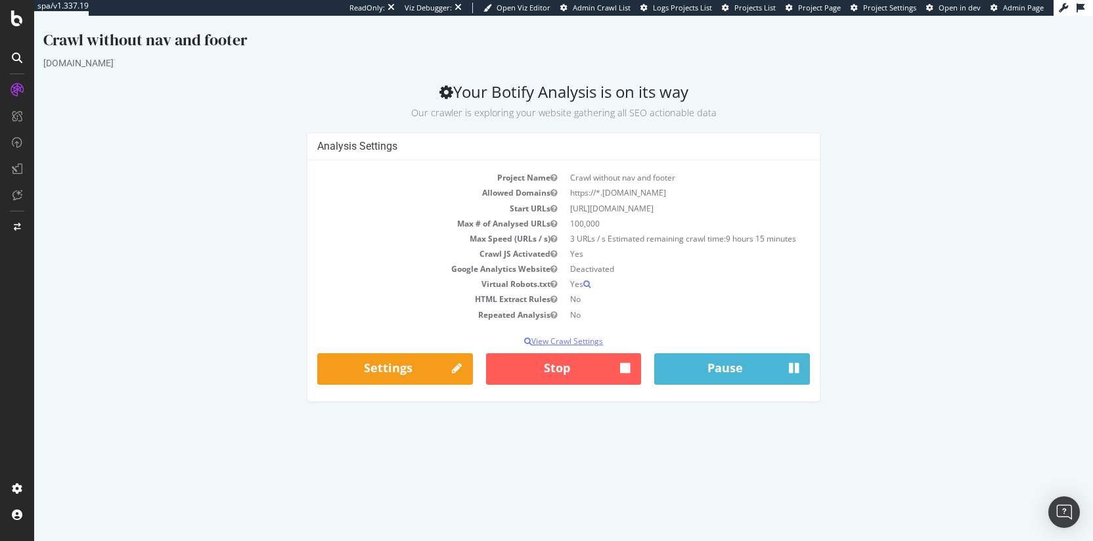
click at [593, 340] on p "View Crawl Settings" at bounding box center [563, 341] width 493 height 11
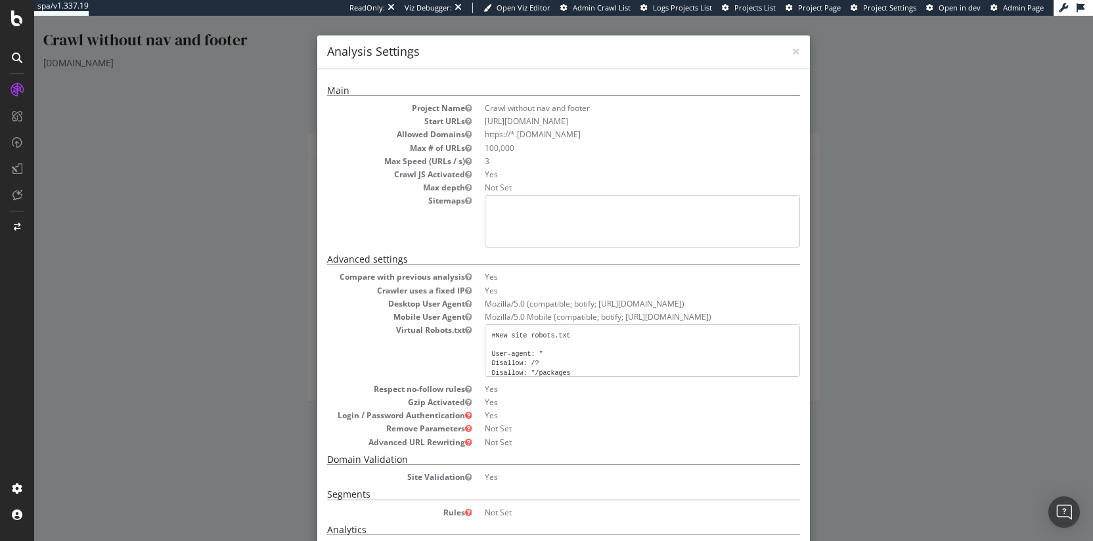
click at [860, 234] on div "× Close Analysis Settings Main Project Name Crawl without nav and footer Start …" at bounding box center [563, 278] width 1059 height 525
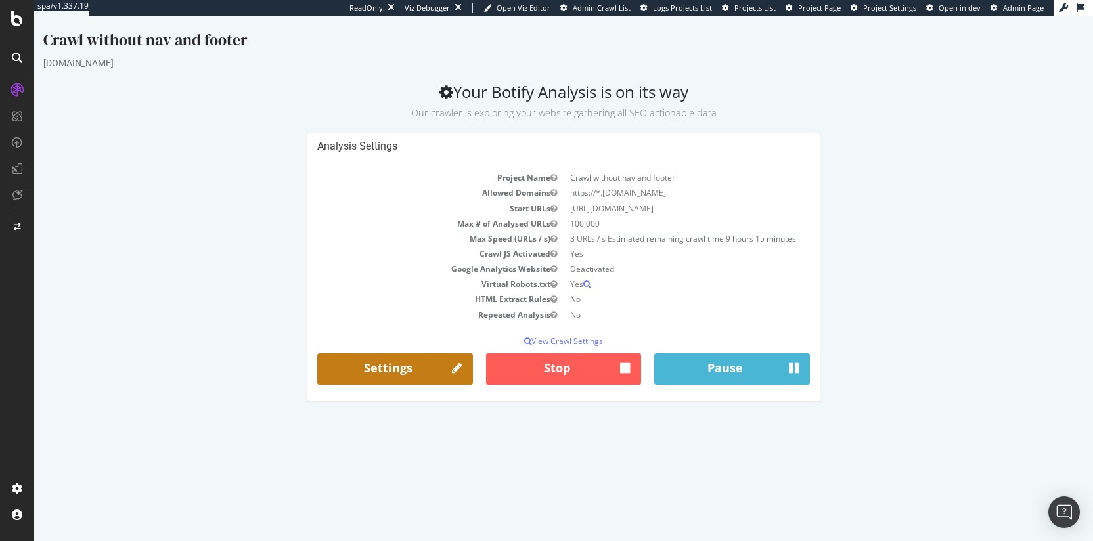
click at [438, 365] on link "Settings" at bounding box center [395, 369] width 156 height 32
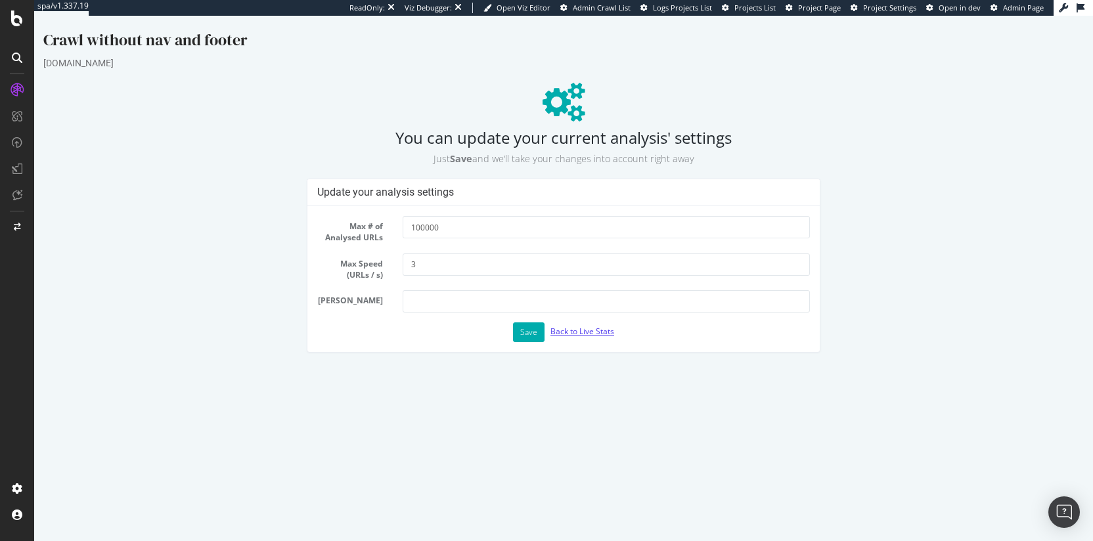
click at [582, 328] on link "Back to Live Stats" at bounding box center [582, 331] width 64 height 11
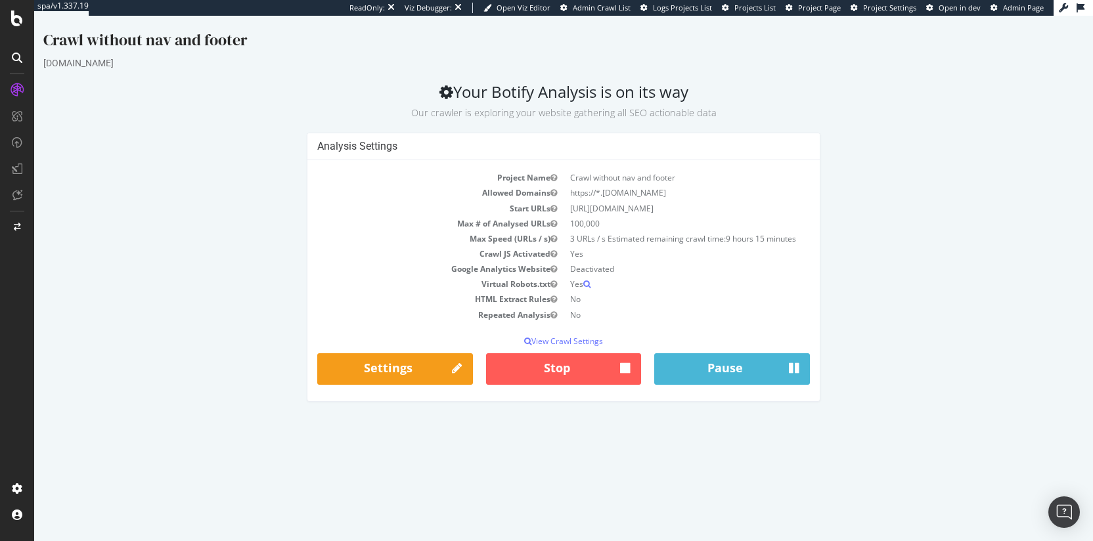
click at [679, 238] on td "3 URLs / s Estimated remaining crawl time: 9 hours 15 minutes" at bounding box center [687, 238] width 246 height 15
click at [636, 244] on td "3 URLs / s Estimated remaining crawl time: 9 hours 15 minutes" at bounding box center [687, 238] width 246 height 15
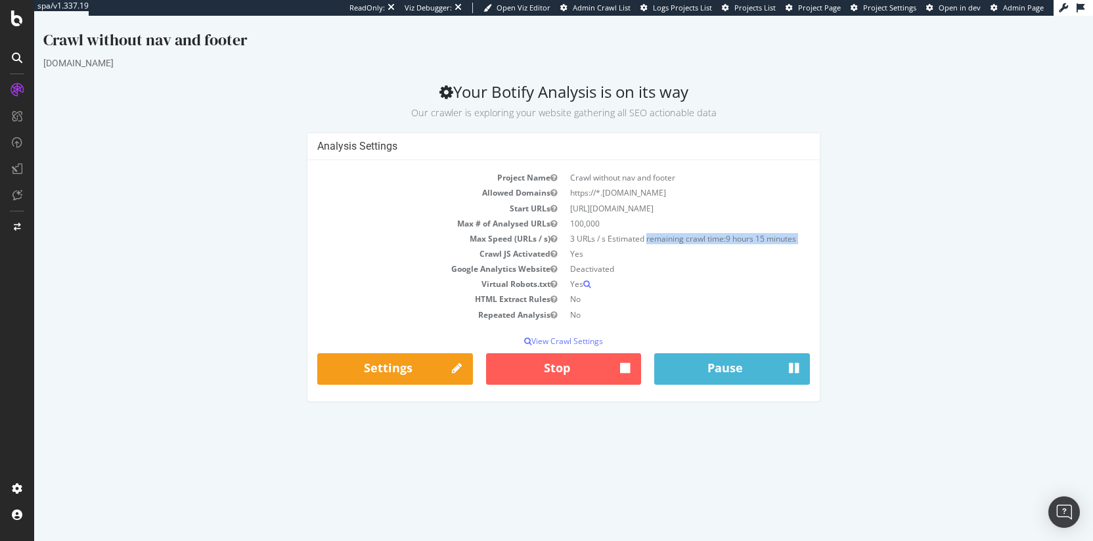
click at [636, 244] on td "3 URLs / s Estimated remaining crawl time: 9 hours 15 minutes" at bounding box center [687, 238] width 246 height 15
click at [665, 241] on td "3 URLs / s Estimated remaining crawl time: 9 hours 15 minutes" at bounding box center [687, 238] width 246 height 15
click at [14, 22] on icon at bounding box center [17, 19] width 12 height 16
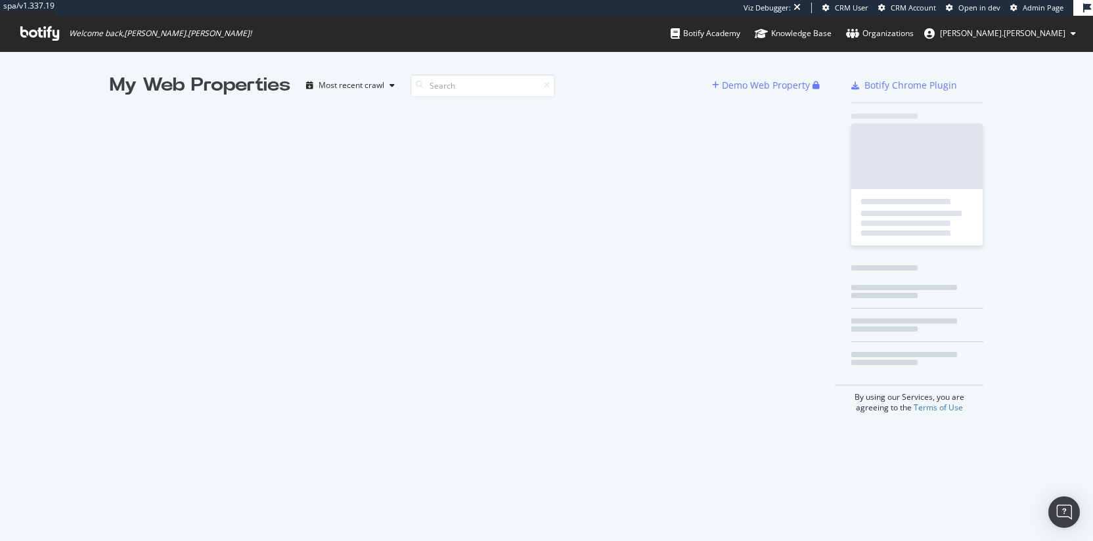
scroll to position [531, 1073]
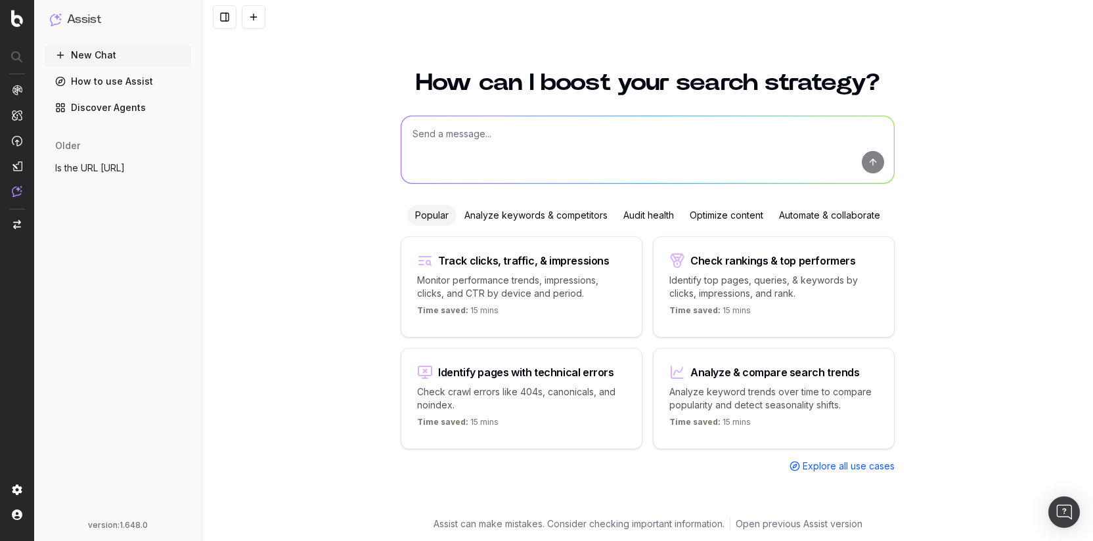
click at [445, 133] on textarea at bounding box center [647, 149] width 493 height 67
paste textarea "[URL][DOMAIN_NAME]"
click at [502, 134] on textarea "Is this page indexed? [URL][DOMAIN_NAME]" at bounding box center [647, 149] width 493 height 67
type textarea "URL inspection on [URL][DOMAIN_NAME]"
click at [874, 160] on button "submit" at bounding box center [873, 162] width 22 height 22
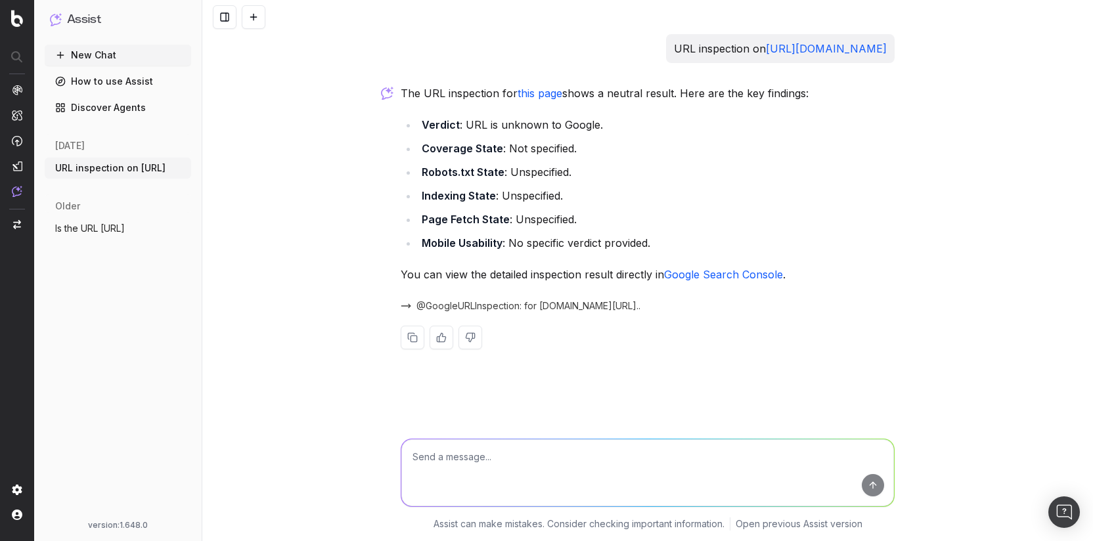
click at [540, 458] on textarea at bounding box center [647, 472] width 493 height 67
type textarea "H"
paste textarea "[URL][DOMAIN_NAME]"
type textarea "And this one? [URL][DOMAIN_NAME]"
click at [873, 489] on button "submit" at bounding box center [873, 485] width 22 height 22
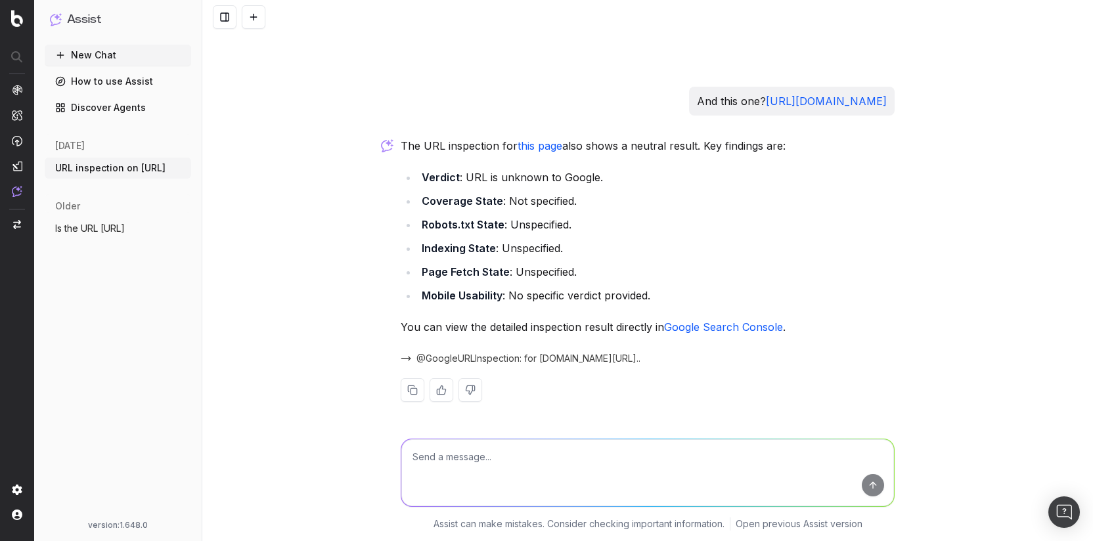
scroll to position [321, 0]
click at [493, 467] on textarea at bounding box center [647, 472] width 493 height 67
paste textarea "[URL][DOMAIN_NAME]"
type textarea "And this one: [URL][DOMAIN_NAME]"
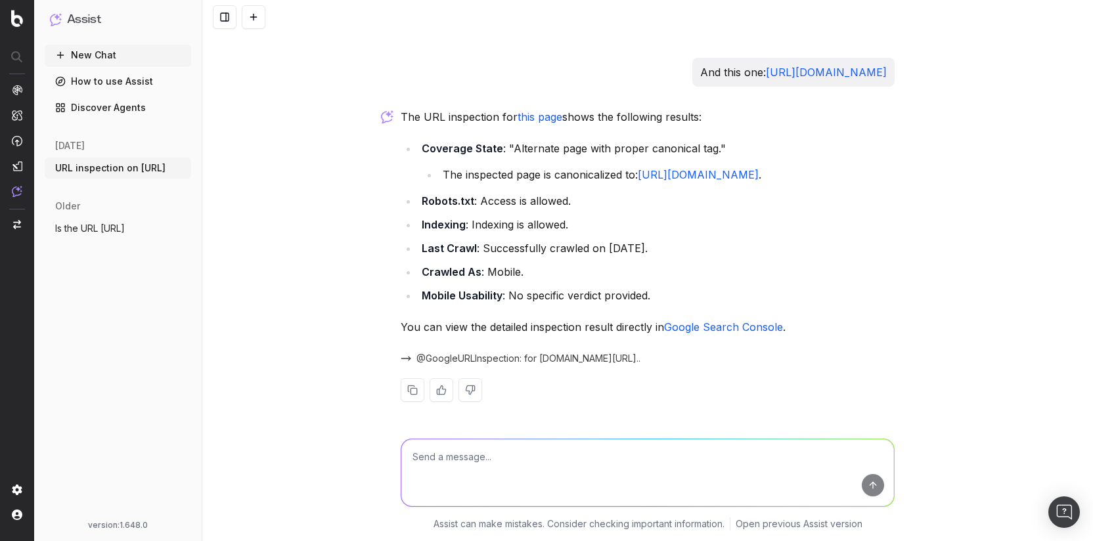
scroll to position [722, 0]
drag, startPoint x: 425, startPoint y: 256, endPoint x: 723, endPoint y: 279, distance: 299.1
click at [723, 279] on ul "Coverage State : "Alternate page with proper canonical tag." The inspected page…" at bounding box center [648, 222] width 494 height 166
click at [723, 279] on li "Crawled As : Mobile." at bounding box center [656, 272] width 477 height 18
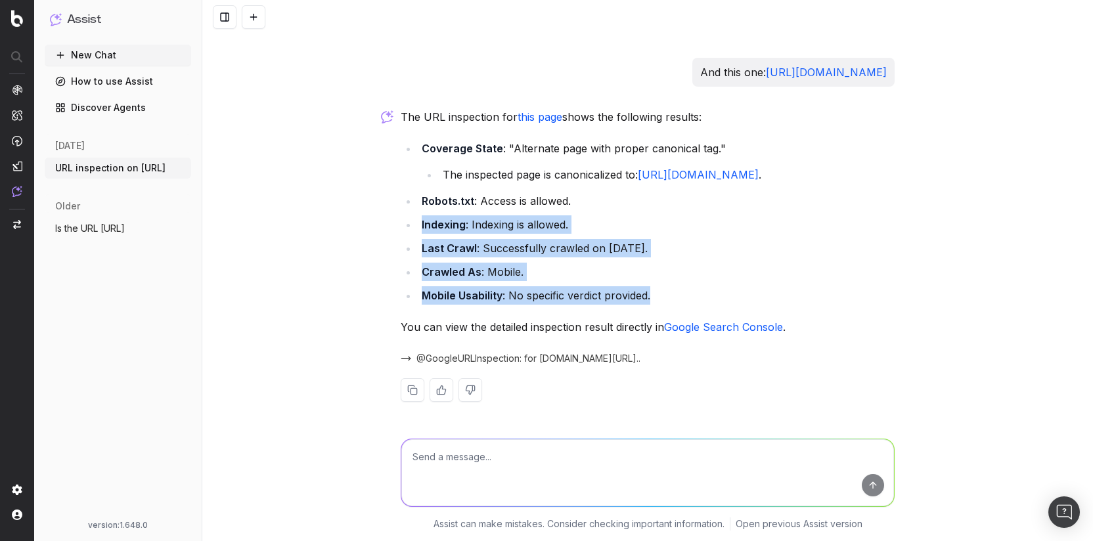
drag, startPoint x: 455, startPoint y: 215, endPoint x: 675, endPoint y: 298, distance: 235.9
click at [675, 298] on ul "Coverage State : "Alternate page with proper canonical tag." The inspected page…" at bounding box center [648, 222] width 494 height 166
click at [675, 298] on li "Mobile Usability : No specific verdict provided." at bounding box center [656, 295] width 477 height 18
drag, startPoint x: 675, startPoint y: 298, endPoint x: 419, endPoint y: 205, distance: 272.6
click at [419, 205] on ul "Coverage State : "Alternate page with proper canonical tag." The inspected page…" at bounding box center [648, 222] width 494 height 166
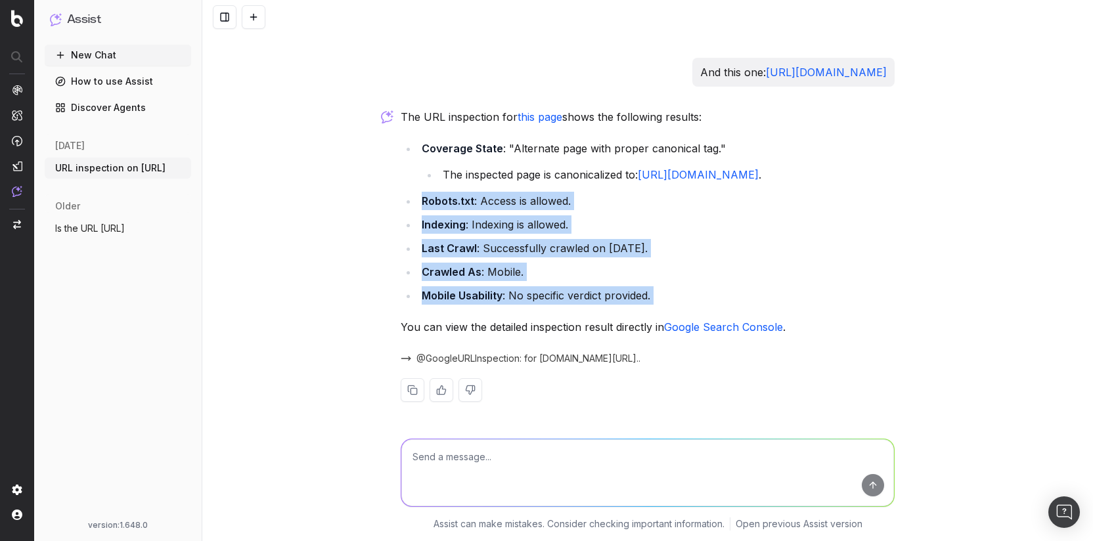
click at [422, 205] on strong "Robots.txt" at bounding box center [448, 200] width 53 height 13
drag, startPoint x: 419, startPoint y: 205, endPoint x: 702, endPoint y: 271, distance: 290.8
click at [702, 271] on ul "Coverage State : "Alternate page with proper canonical tag." The inspected page…" at bounding box center [648, 222] width 494 height 166
click at [702, 271] on li "Crawled As : Mobile." at bounding box center [656, 272] width 477 height 18
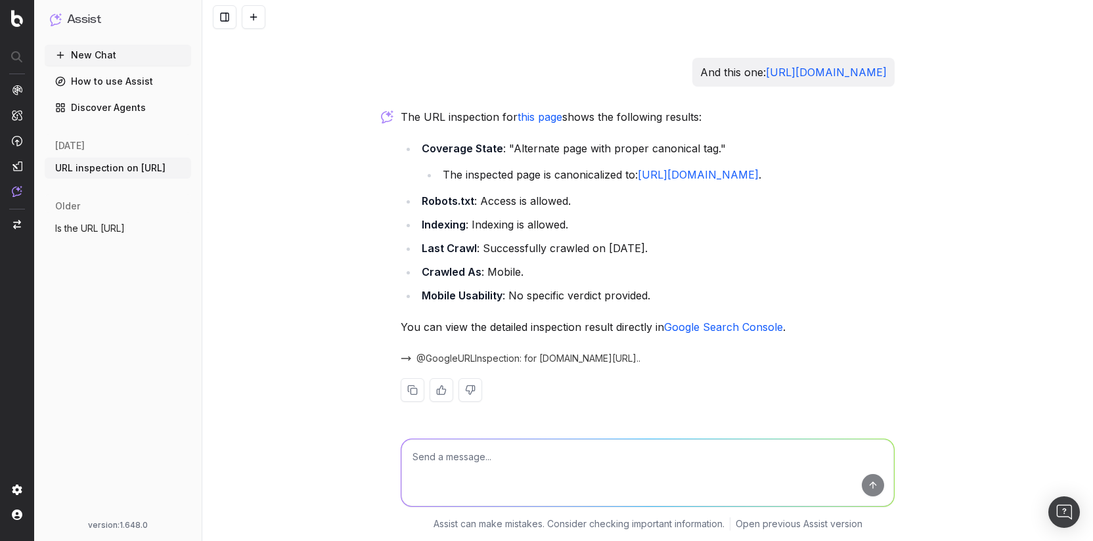
click at [477, 166] on li "The inspected page is canonicalized to: https://www.timeshighereducation.com/wo…" at bounding box center [667, 175] width 456 height 18
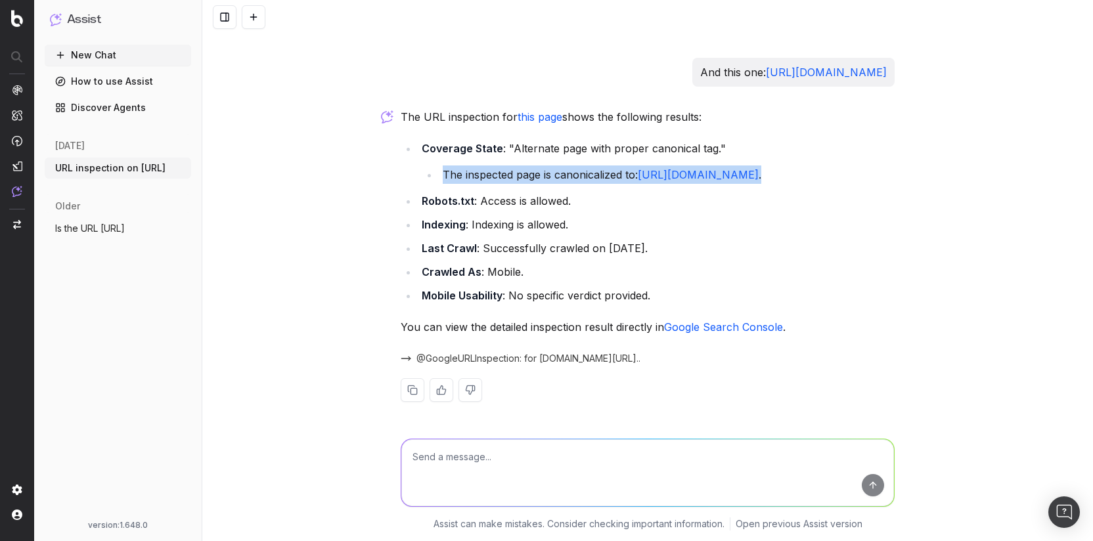
click at [477, 166] on li "The inspected page is canonicalized to: https://www.timeshighereducation.com/wo…" at bounding box center [667, 175] width 456 height 18
click at [457, 166] on li "The inspected page is canonicalized to: https://www.timeshighereducation.com/wo…" at bounding box center [667, 175] width 456 height 18
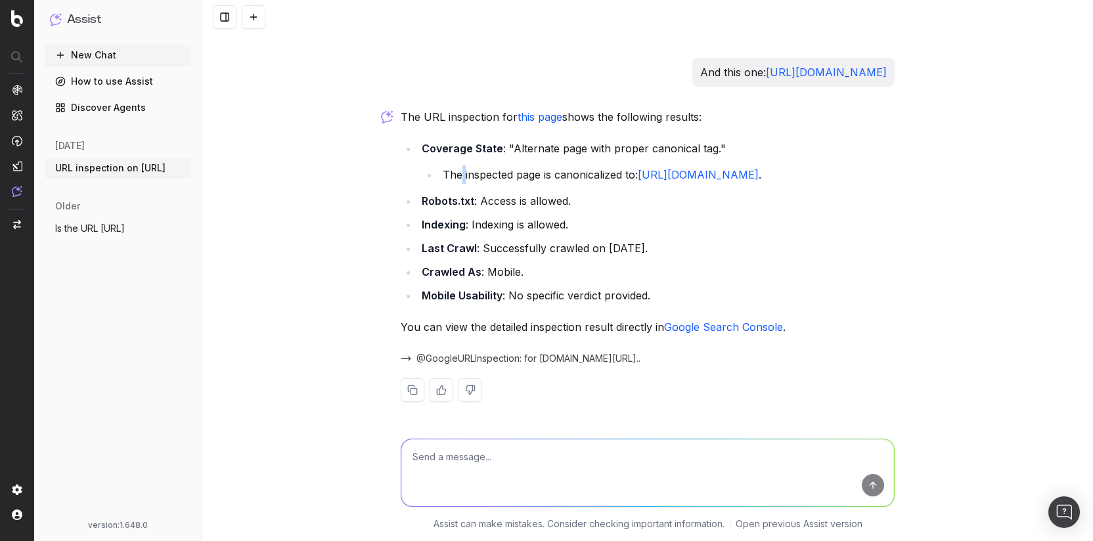
click at [457, 166] on li "The inspected page is canonicalized to: https://www.timeshighereducation.com/wo…" at bounding box center [667, 175] width 456 height 18
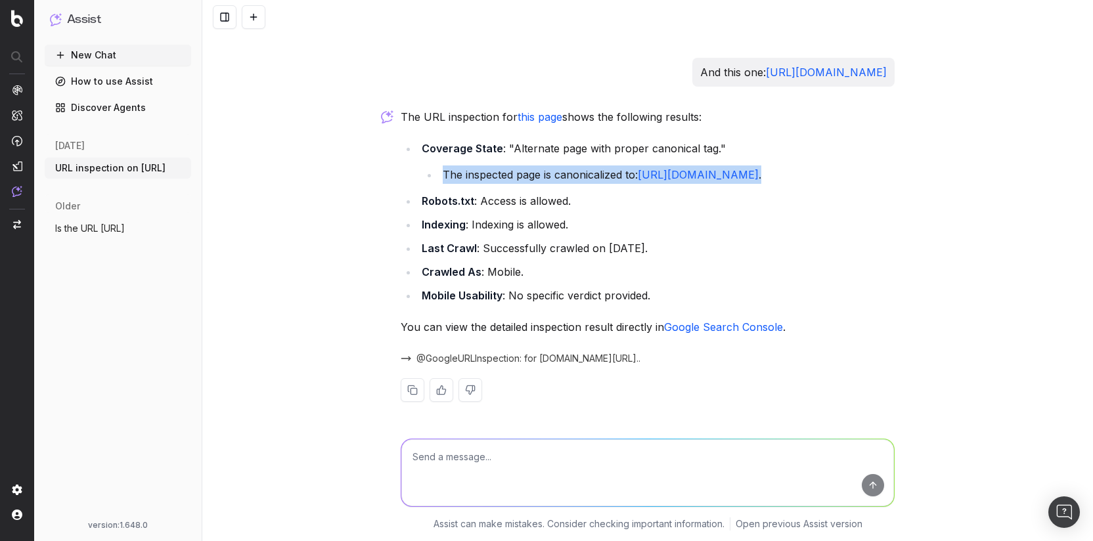
click at [457, 166] on li "The inspected page is canonicalized to: https://www.timeshighereducation.com/wo…" at bounding box center [667, 175] width 456 height 18
click at [534, 166] on li "The inspected page is canonicalized to: https://www.timeshighereducation.com/wo…" at bounding box center [667, 175] width 456 height 18
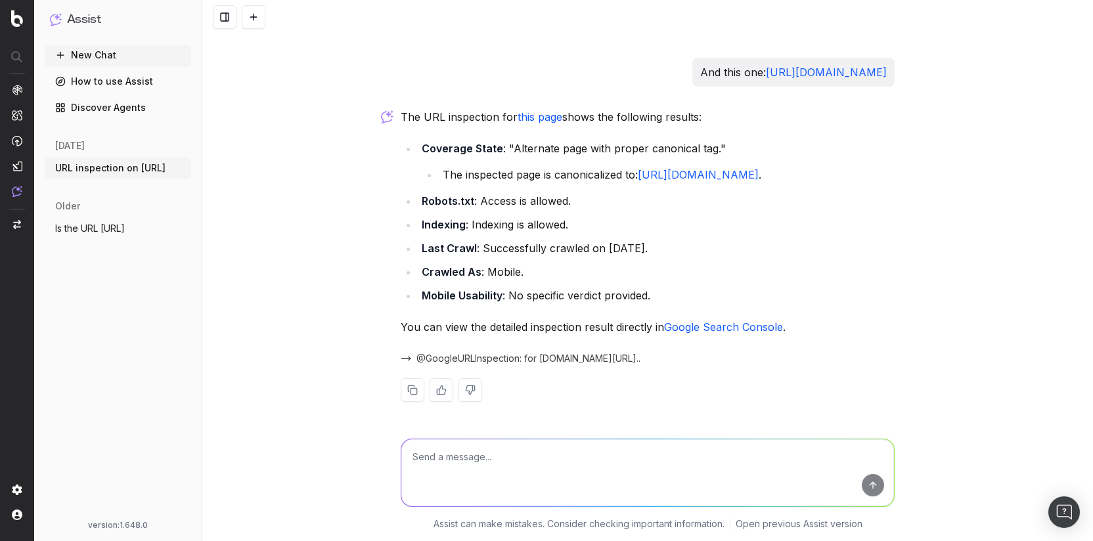
click at [478, 464] on textarea at bounding box center [647, 472] width 493 height 67
type textarea "Is there a referring page?"
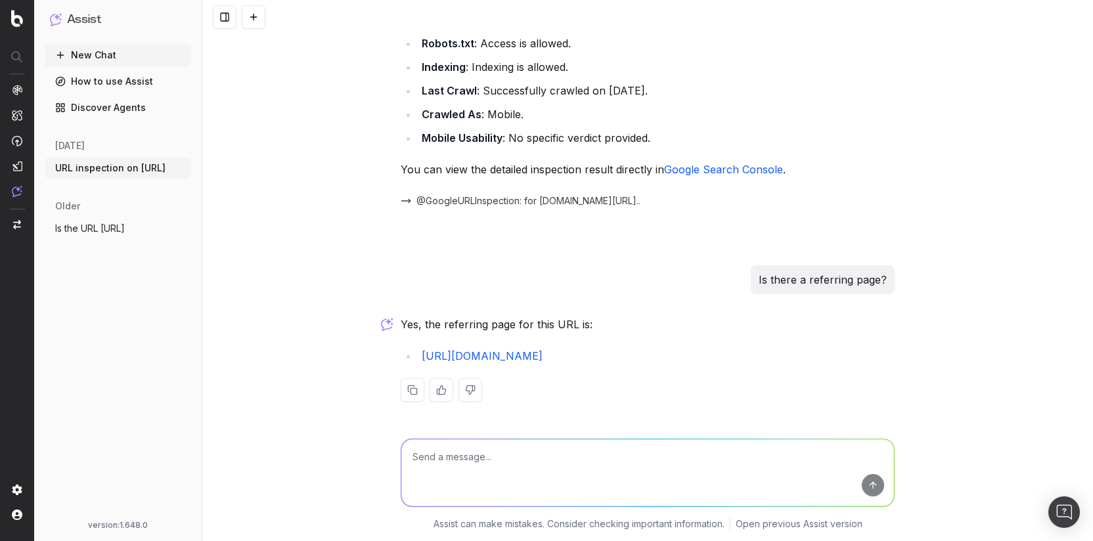
scroll to position [880, 0]
click at [543, 449] on textarea at bounding box center [647, 472] width 493 height 67
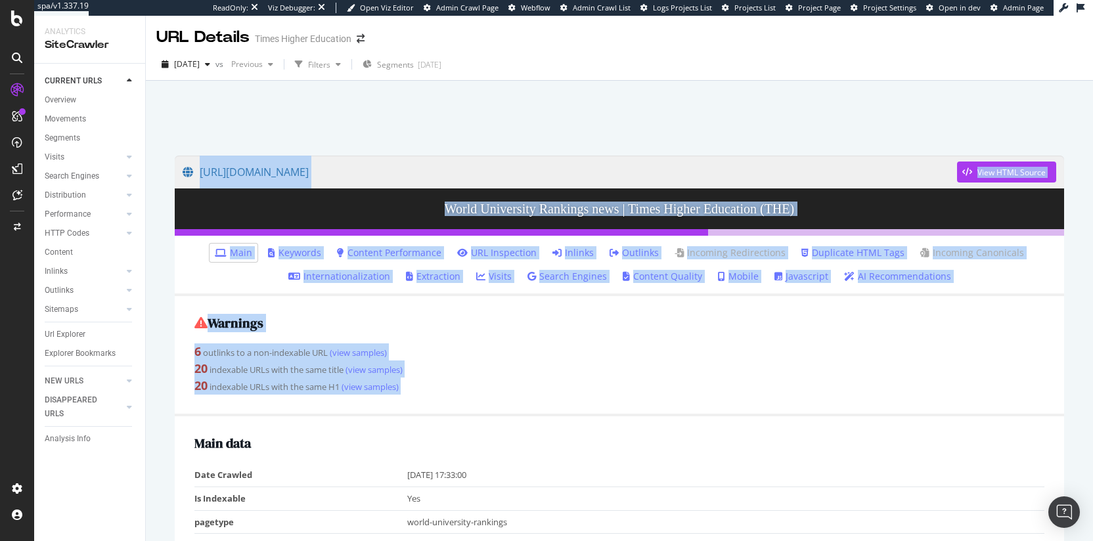
drag, startPoint x: 573, startPoint y: 111, endPoint x: 699, endPoint y: 430, distance: 343.0
click at [699, 430] on div "[URL][DOMAIN_NAME] View HTML Source World University Rankings news | Times High…" at bounding box center [619, 343] width 947 height 525
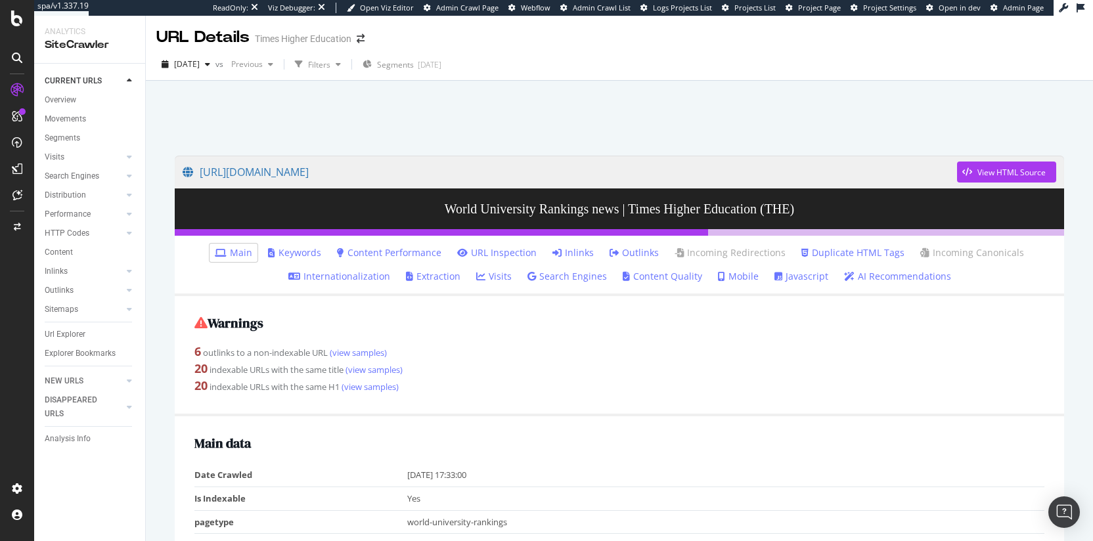
click at [695, 406] on div "Warnings 6 outlinks to a non-indexable URL (view samples) 20 indexable URLs wit…" at bounding box center [619, 356] width 889 height 120
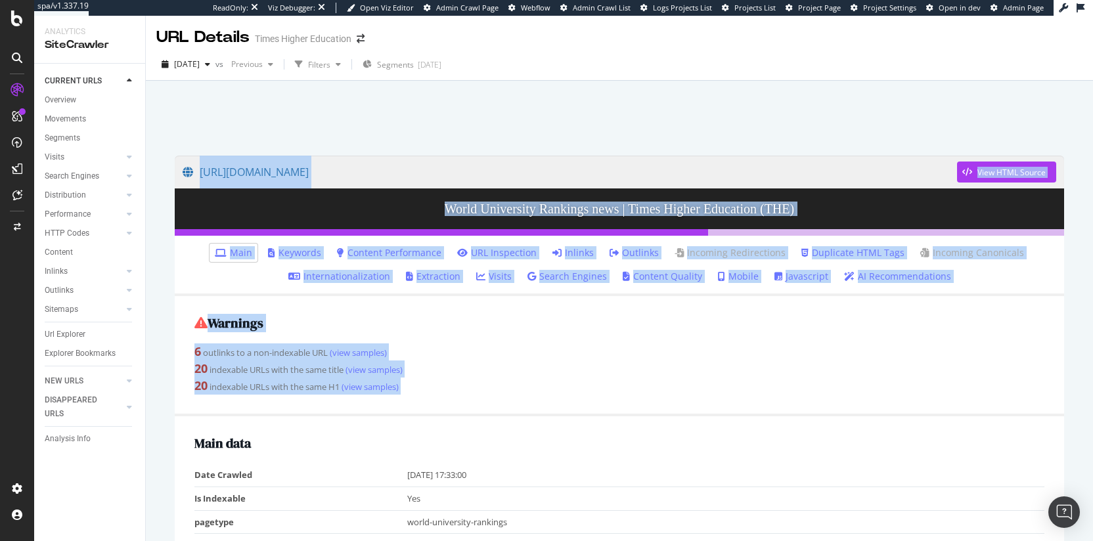
drag, startPoint x: 722, startPoint y: 419, endPoint x: 687, endPoint y: 108, distance: 313.3
click at [687, 108] on div "[URL][DOMAIN_NAME] View HTML Source World University Rankings news | Times High…" at bounding box center [619, 343] width 947 height 525
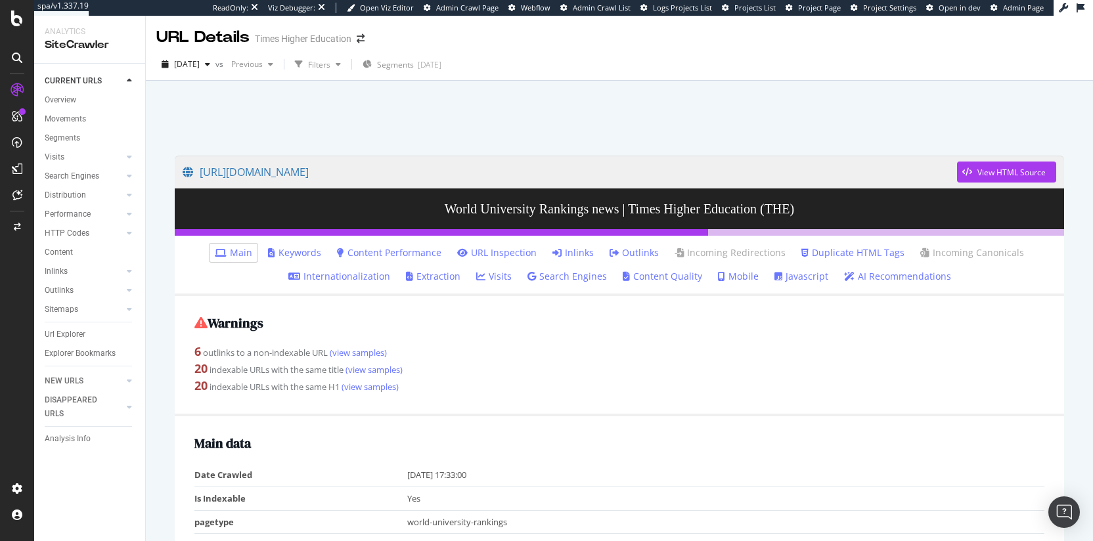
click at [687, 108] on div at bounding box center [620, 115] width 916 height 56
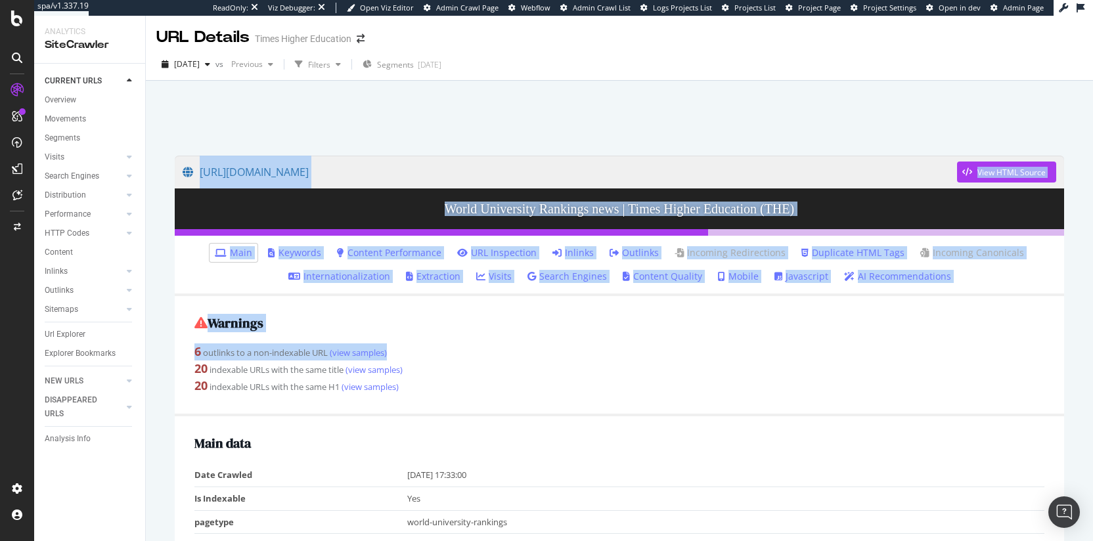
drag, startPoint x: 653, startPoint y: 105, endPoint x: 721, endPoint y: 359, distance: 262.6
click at [721, 359] on div "[URL][DOMAIN_NAME] View HTML Source World University Rankings news | Times High…" at bounding box center [619, 343] width 947 height 525
click at [721, 359] on div "6 outlinks to a non-indexable URL (view samples)" at bounding box center [619, 352] width 850 height 17
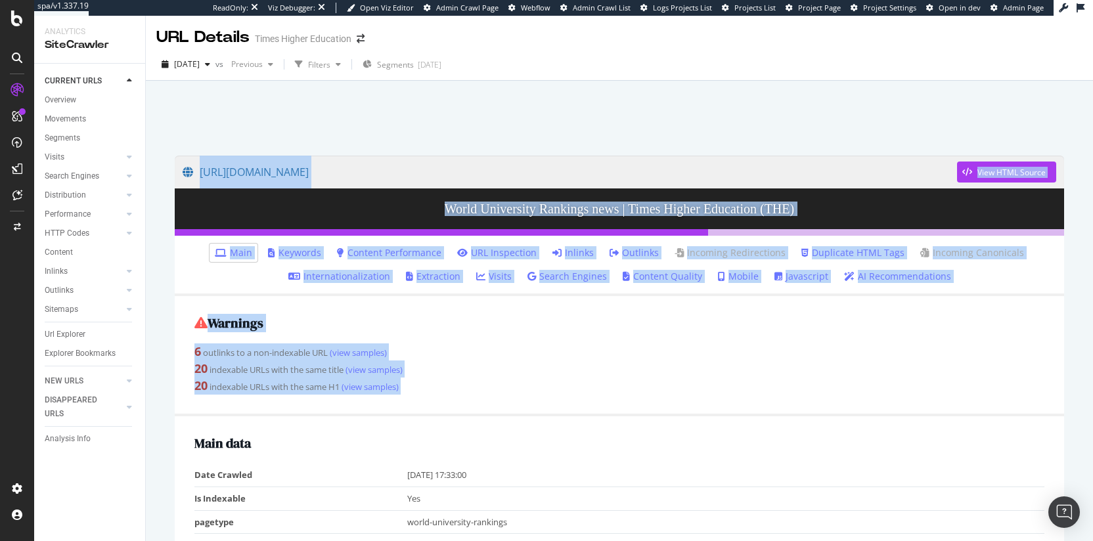
drag, startPoint x: 759, startPoint y: 429, endPoint x: 634, endPoint y: 89, distance: 362.4
click at [634, 89] on div "[URL][DOMAIN_NAME] View HTML Source World University Rankings news | Times High…" at bounding box center [619, 343] width 947 height 525
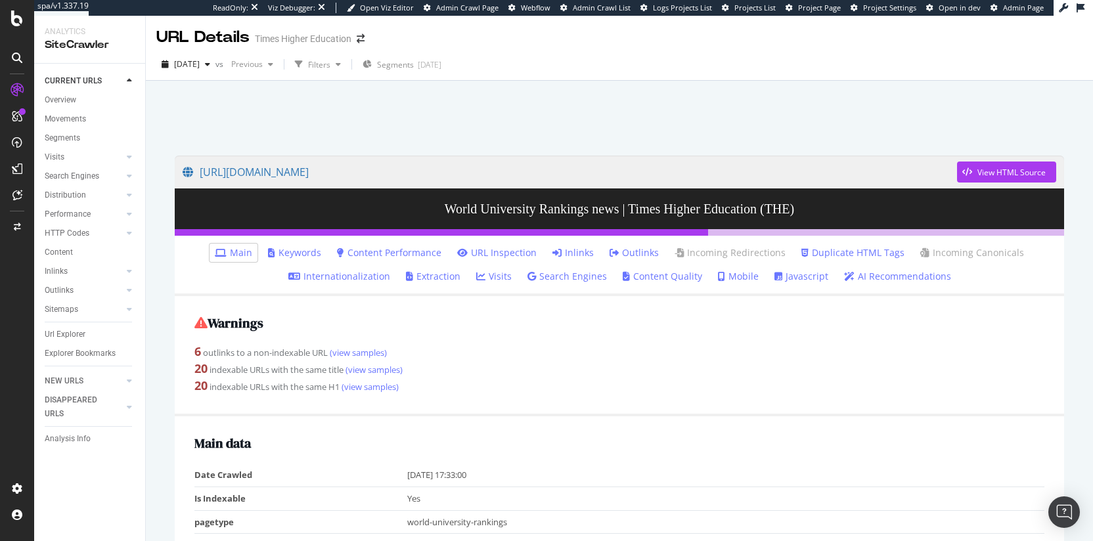
click at [634, 89] on div at bounding box center [620, 115] width 916 height 56
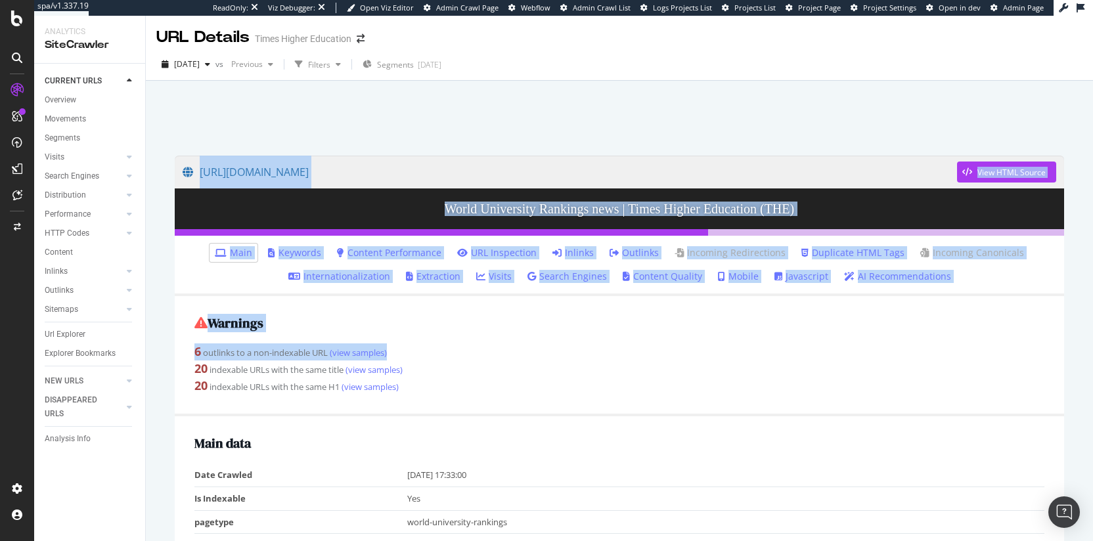
drag, startPoint x: 605, startPoint y: 90, endPoint x: 692, endPoint y: 355, distance: 279.4
click at [692, 355] on div "[URL][DOMAIN_NAME] View HTML Source World University Rankings news | Times High…" at bounding box center [619, 343] width 947 height 525
click at [692, 355] on div "6 outlinks to a non-indexable URL (view samples)" at bounding box center [619, 352] width 850 height 17
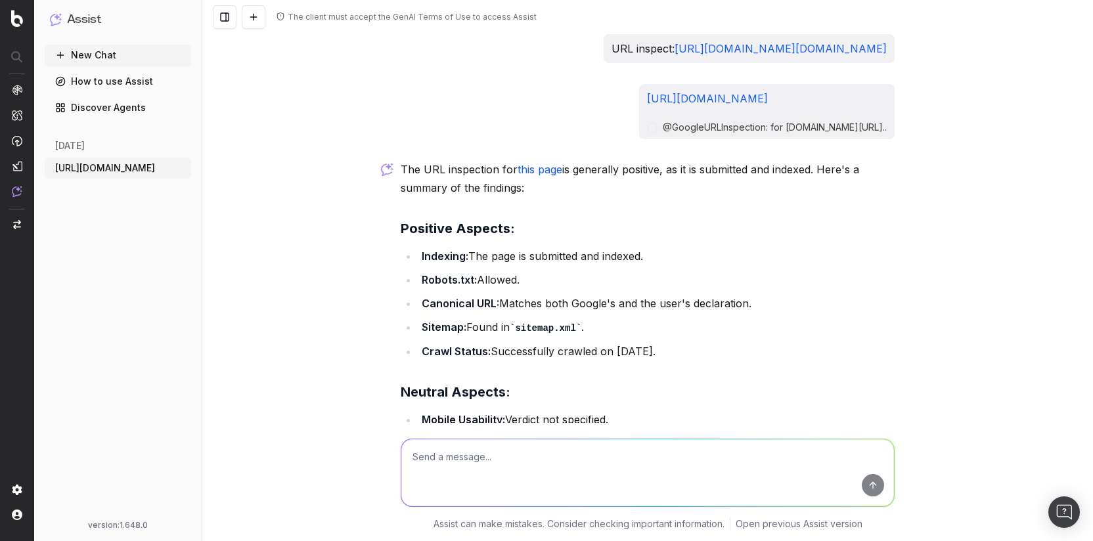
scroll to position [166, 0]
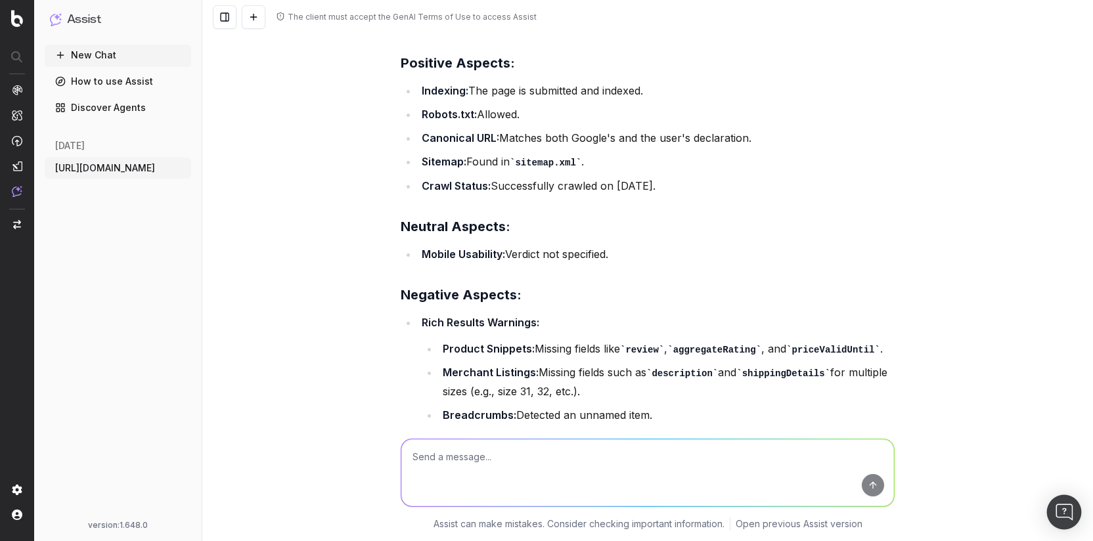
click at [1077, 510] on div "Open Intercom Messenger" at bounding box center [1064, 512] width 35 height 35
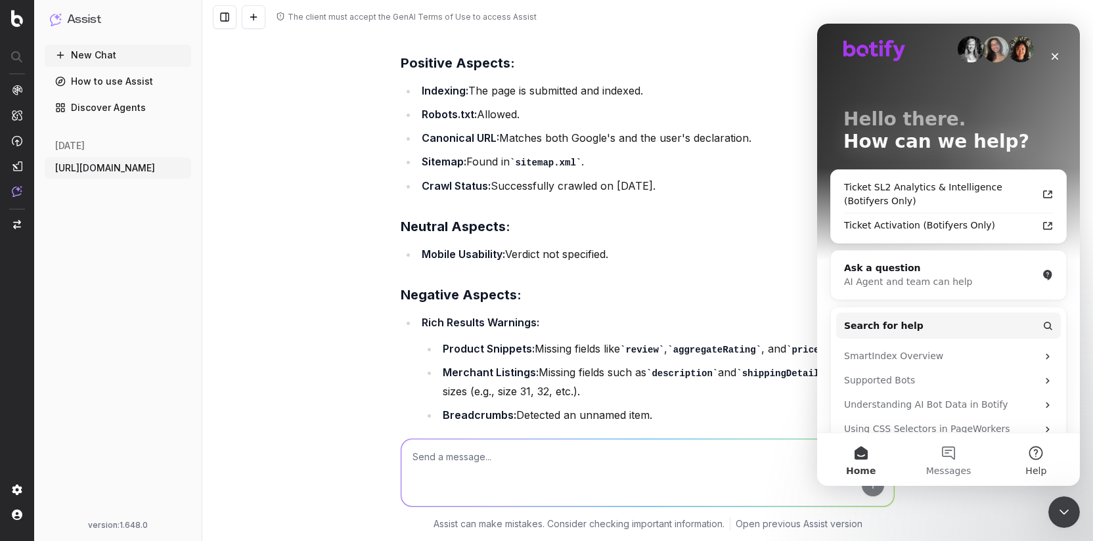
scroll to position [26, 0]
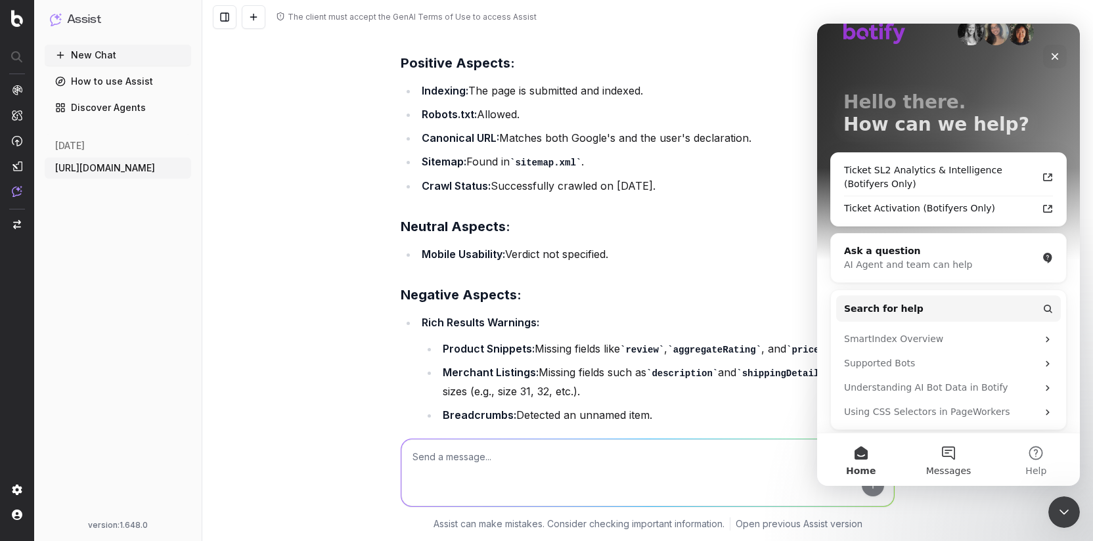
click at [946, 471] on span "Messages" at bounding box center [948, 470] width 45 height 9
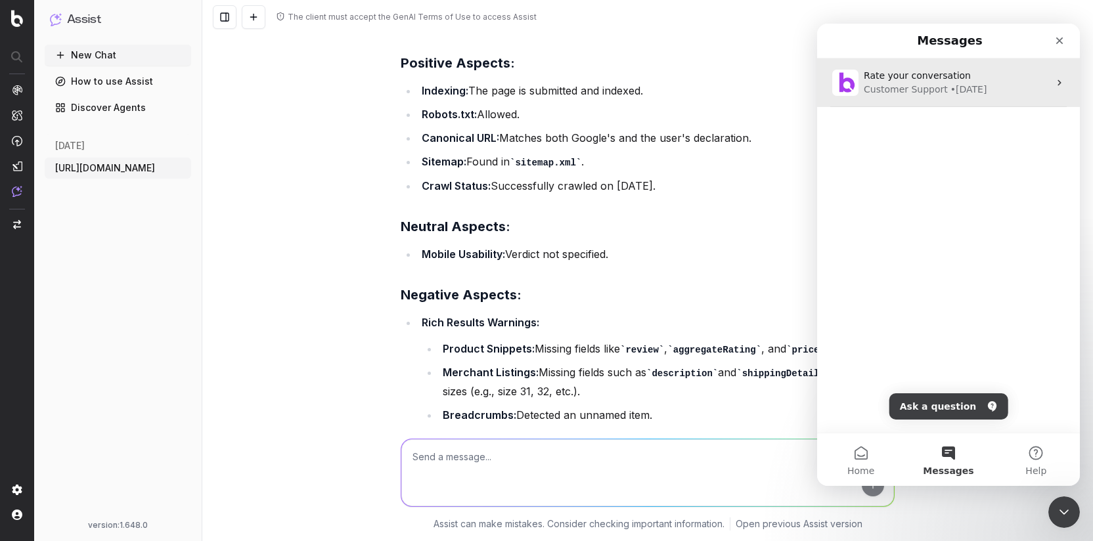
click at [1007, 85] on div "Customer Support • [DATE]" at bounding box center [956, 90] width 185 height 14
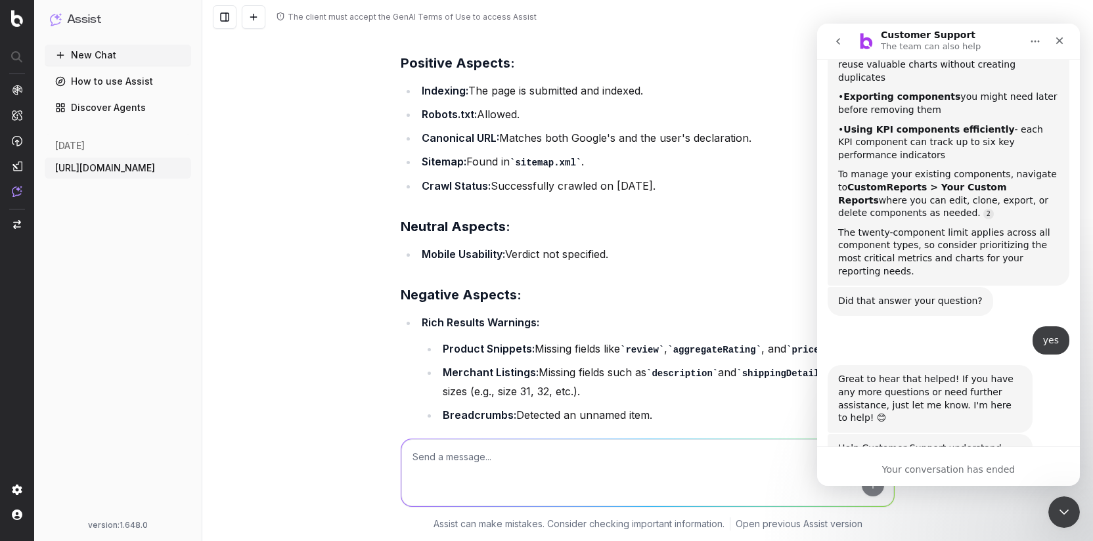
scroll to position [467, 0]
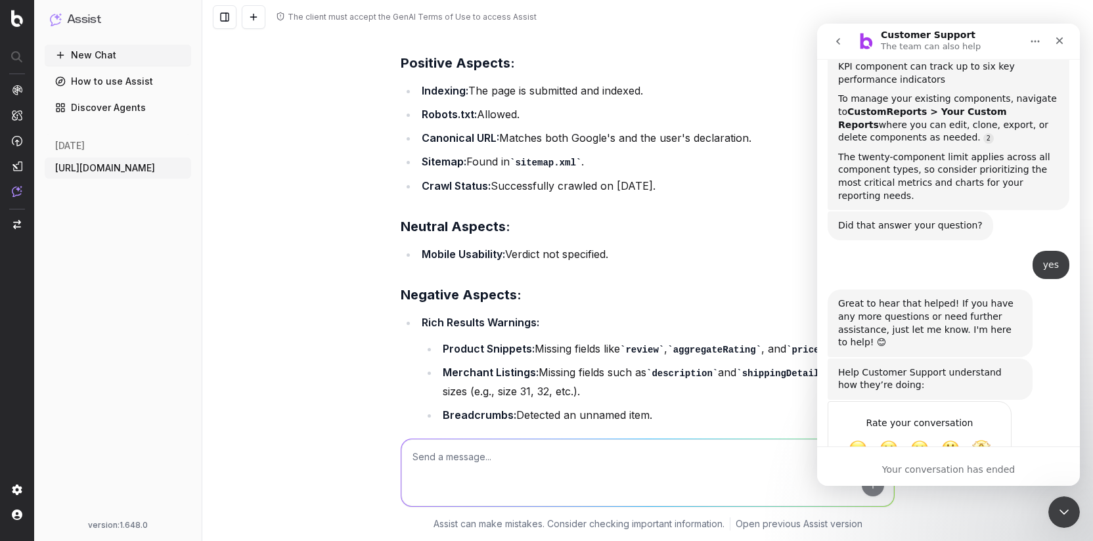
click at [835, 37] on icon "go back" at bounding box center [838, 41] width 11 height 11
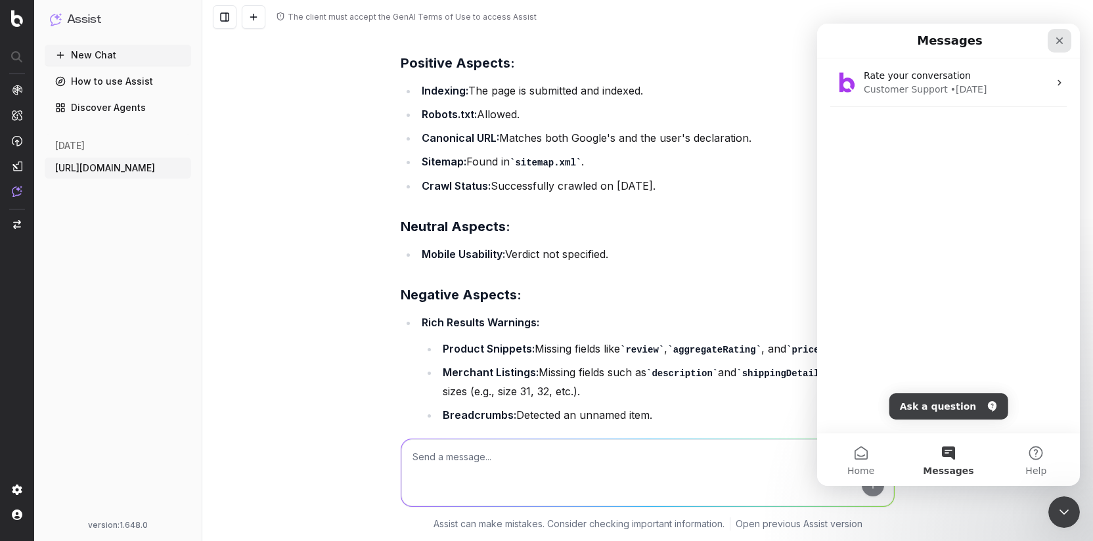
click at [1055, 41] on icon "Close" at bounding box center [1059, 40] width 11 height 11
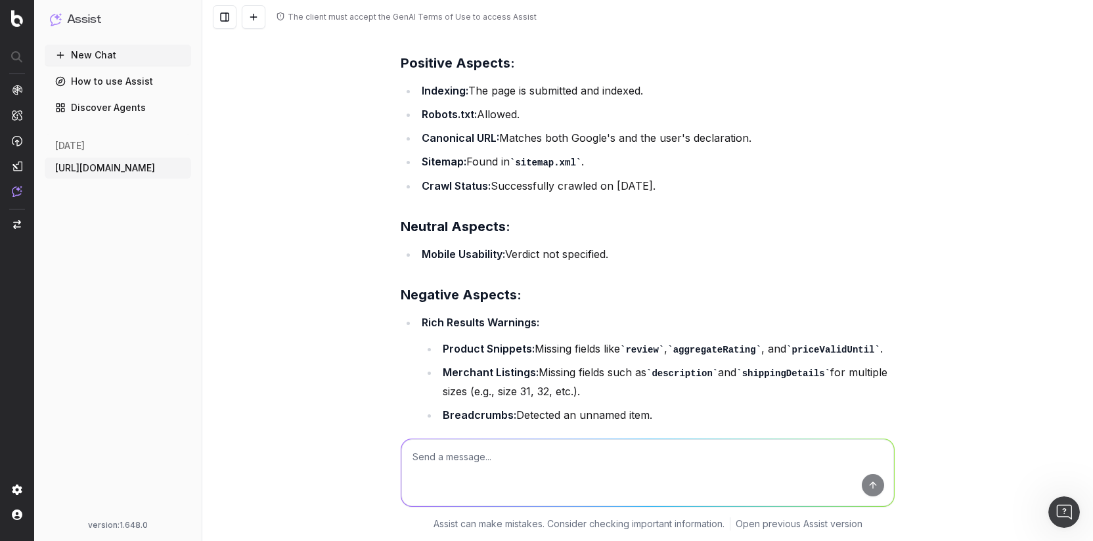
drag, startPoint x: 793, startPoint y: 230, endPoint x: 619, endPoint y: 122, distance: 205.2
click at [619, 122] on ul "Indexing: The page is submitted and indexed. Robots.txt: Allowed. Canonical URL…" at bounding box center [648, 138] width 494 height 114
click at [619, 100] on li "Indexing: The page is submitted and indexed." at bounding box center [656, 90] width 477 height 18
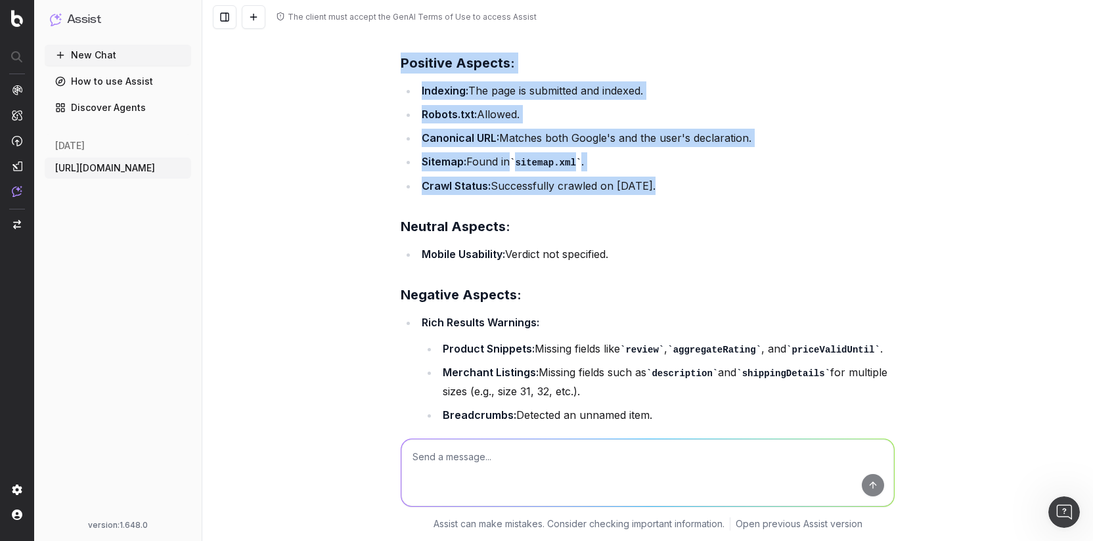
drag, startPoint x: 520, startPoint y: 70, endPoint x: 657, endPoint y: 238, distance: 217.6
click at [657, 238] on div "The URL inspection for this page is generally positive, as it is submitted and …" at bounding box center [648, 287] width 494 height 585
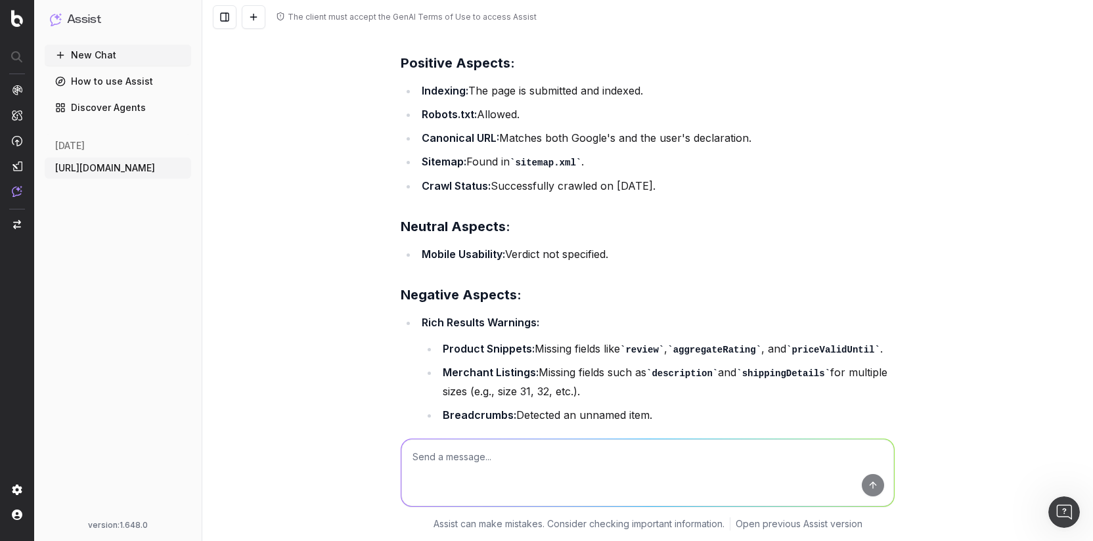
click at [278, 104] on div "The client must accept the GenAI Terms of Use to access Assist URL inspect: [UR…" at bounding box center [647, 270] width 891 height 541
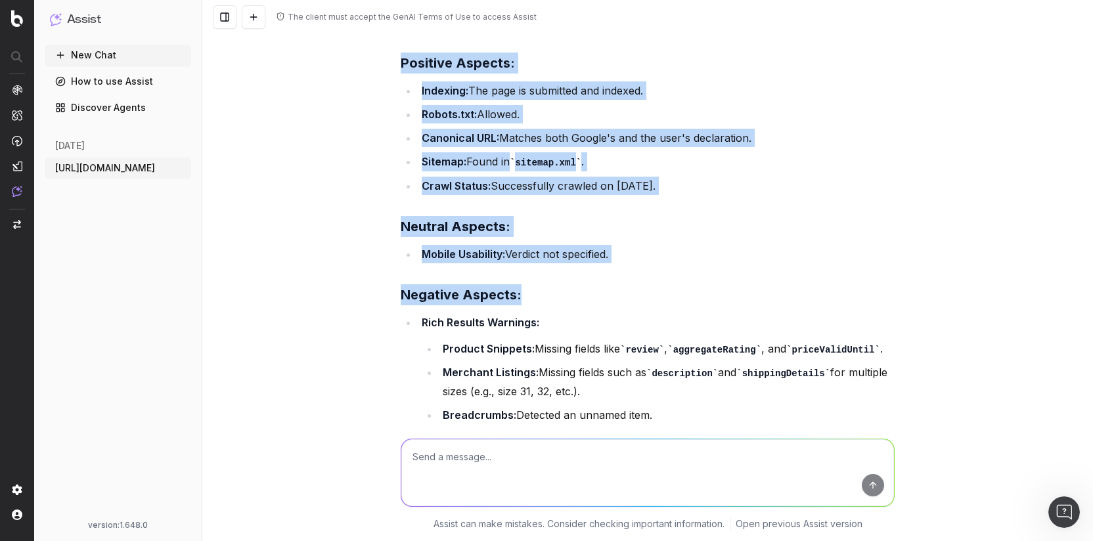
drag, startPoint x: 286, startPoint y: 65, endPoint x: 761, endPoint y: 361, distance: 560.2
click at [761, 361] on div "The client must accept the GenAI Terms of Use to access Assist URL inspect: [UR…" at bounding box center [647, 270] width 891 height 541
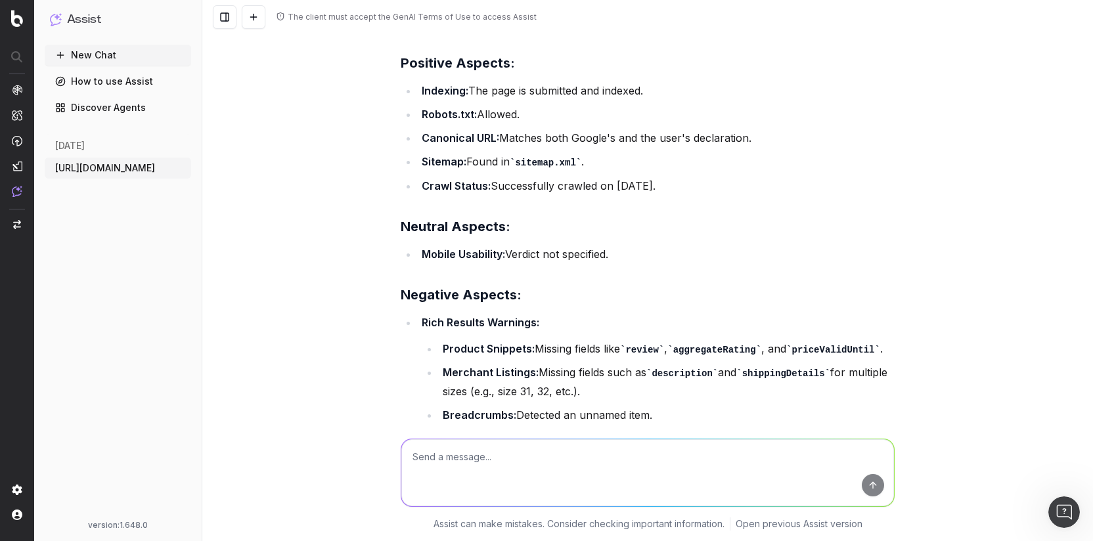
click at [686, 305] on h3 "Negative Aspects:" at bounding box center [648, 294] width 494 height 21
click at [381, 11] on img at bounding box center [387, 3] width 12 height 13
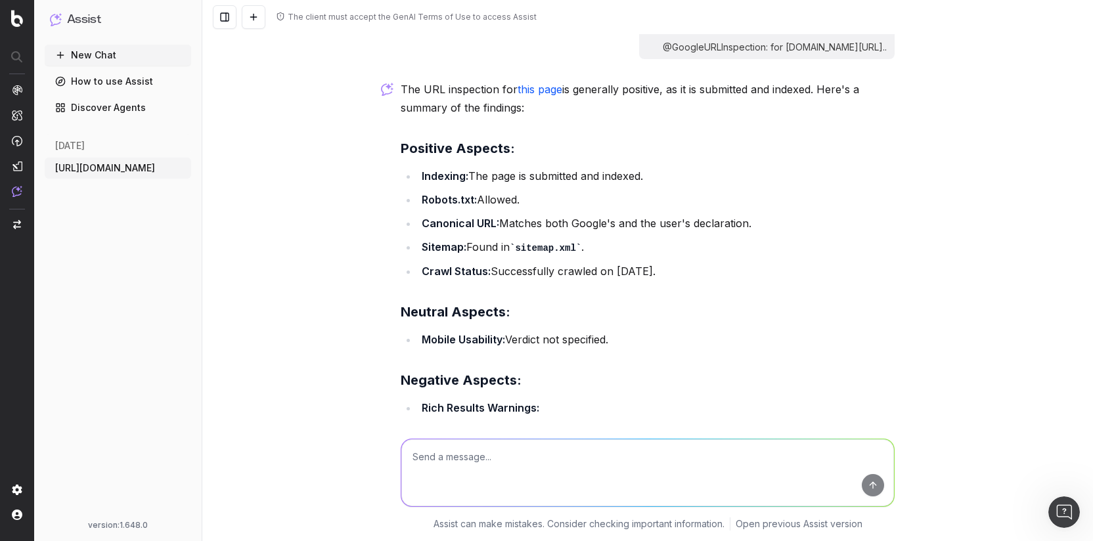
scroll to position [77, 0]
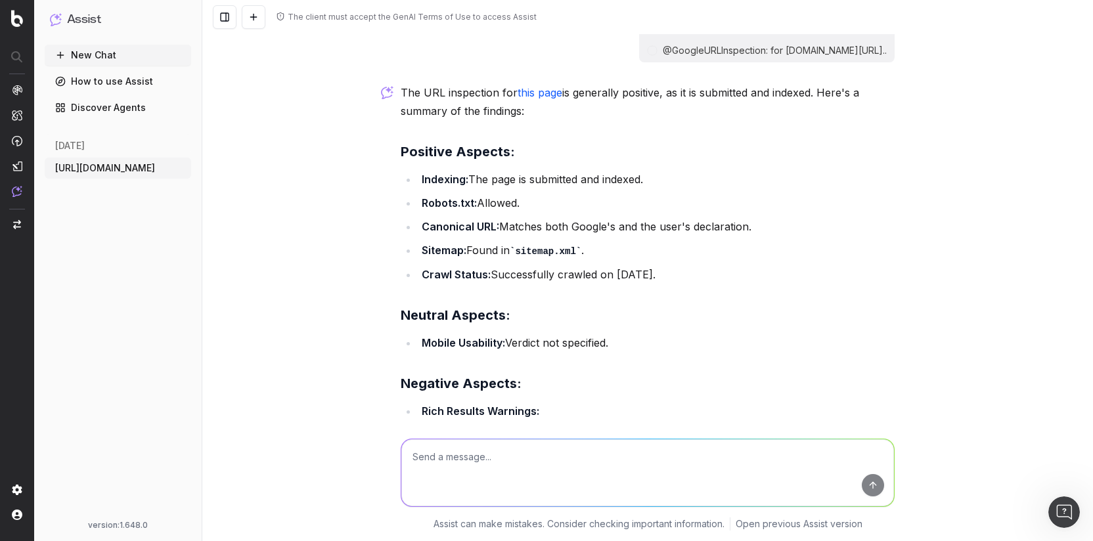
click at [457, 120] on p "The URL inspection for this page is generally positive, as it is submitted and …" at bounding box center [648, 101] width 494 height 37
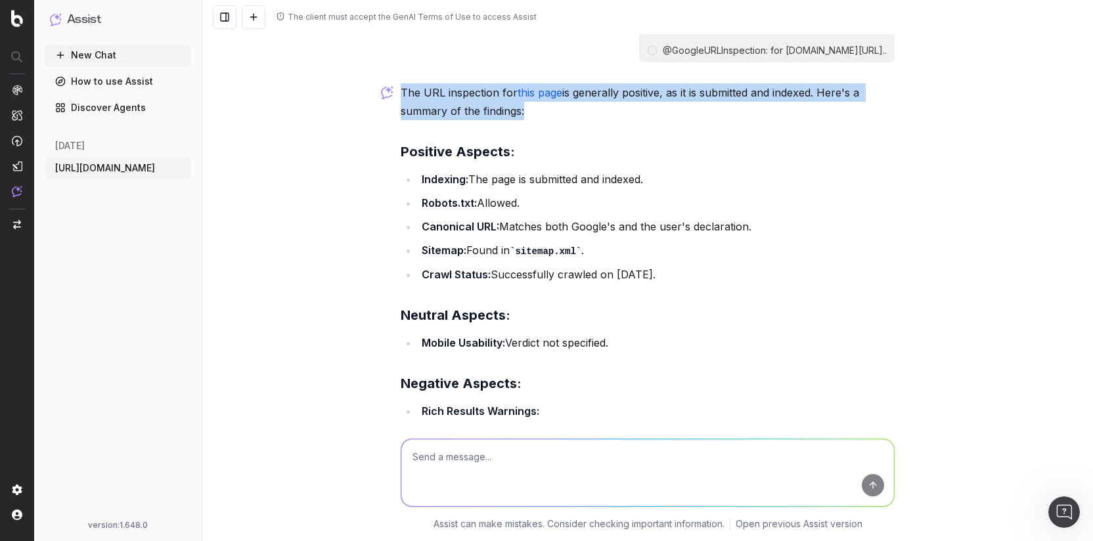
click at [317, 139] on div "The client must accept the GenAI Terms of Use to access Assist URL inspect: htt…" at bounding box center [647, 270] width 891 height 541
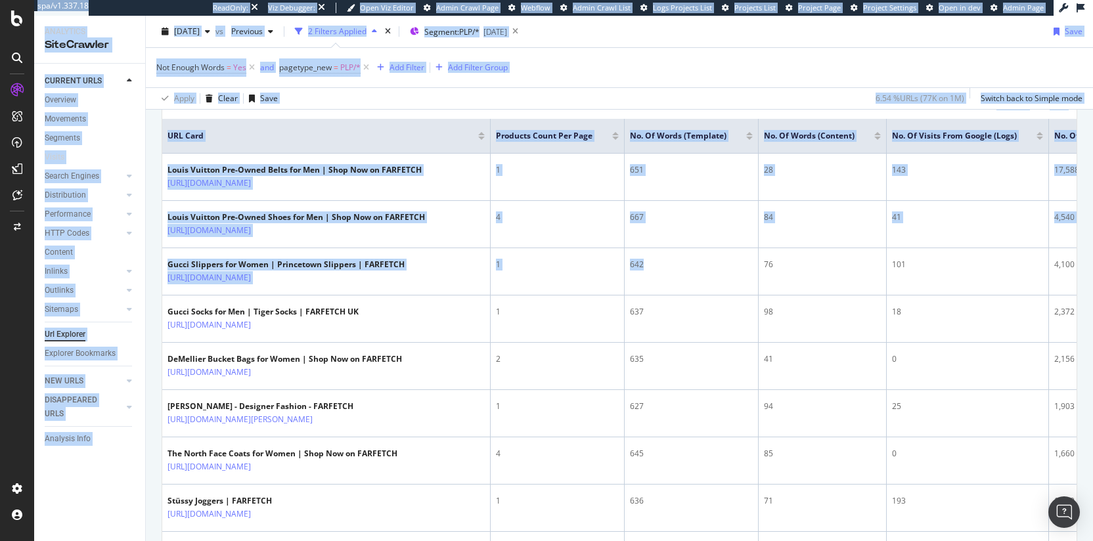
drag, startPoint x: 420, startPoint y: 314, endPoint x: -5, endPoint y: 285, distance: 425.9
click at [0, 285] on html "spa/v1.337.18 ReadOnly: Viz Debugger: Open Viz Editor Admin Crawl Page Webflow …" at bounding box center [546, 270] width 1093 height 541
click at [780, 81] on div "Not Enough Words = Yes and pagetype_new = PLP/* Add Filter Add Filter Group" at bounding box center [619, 67] width 926 height 39
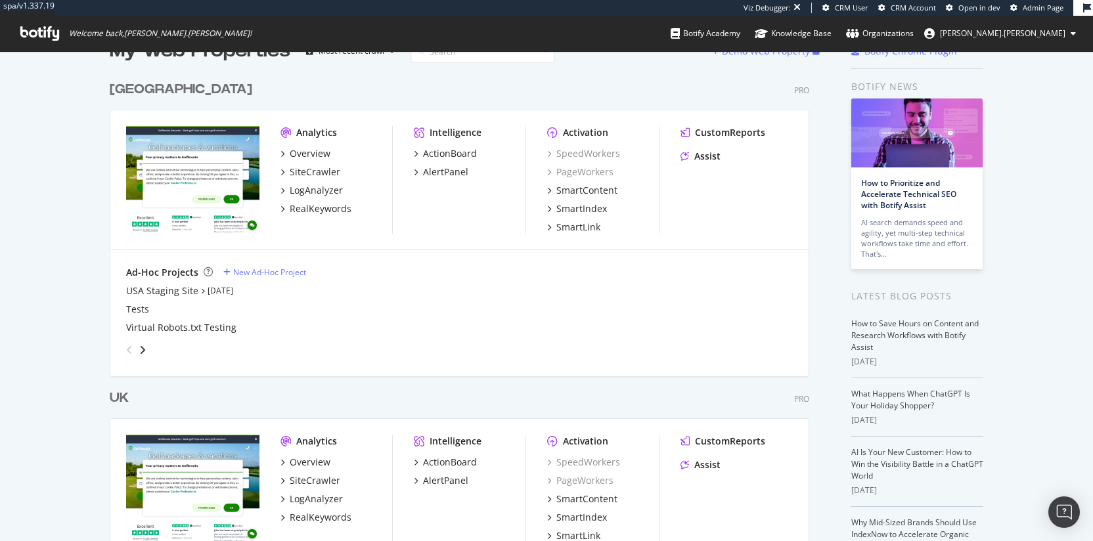
scroll to position [196, 0]
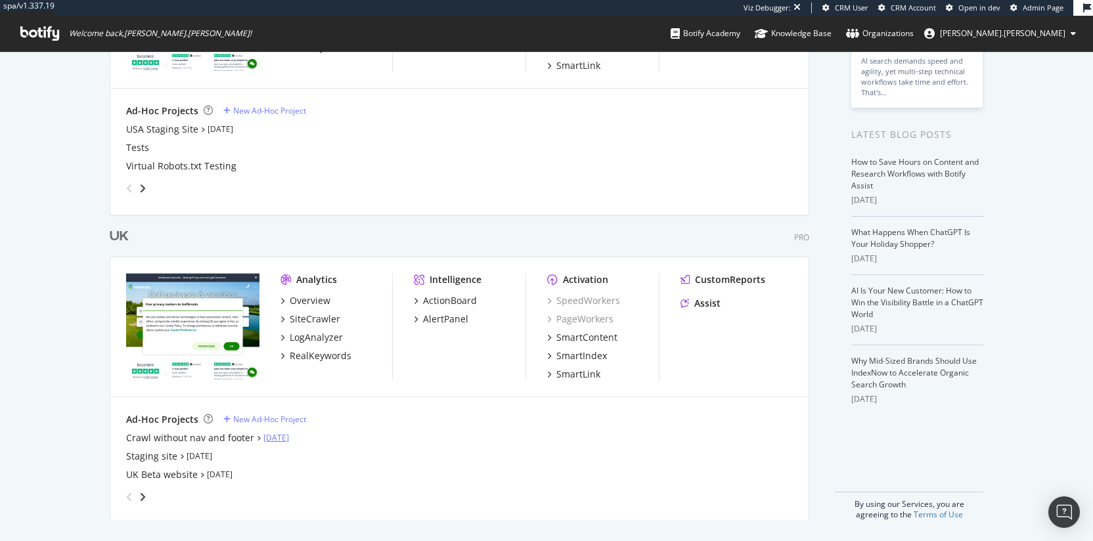
click at [269, 435] on link "[DATE]" at bounding box center [276, 437] width 26 height 11
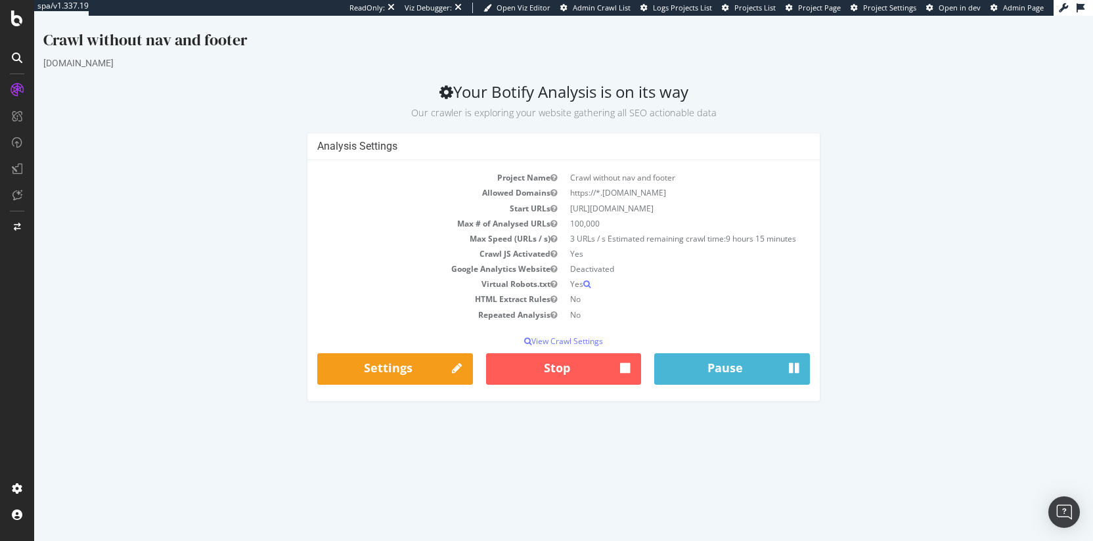
click at [497, 118] on small "Our crawler is exploring your website gathering all SEO actionable data" at bounding box center [563, 112] width 305 height 12
click at [438, 122] on div "Crawl without nav and footer golfbreaks.com Your Botify Analysis is on its way …" at bounding box center [563, 222] width 1059 height 386
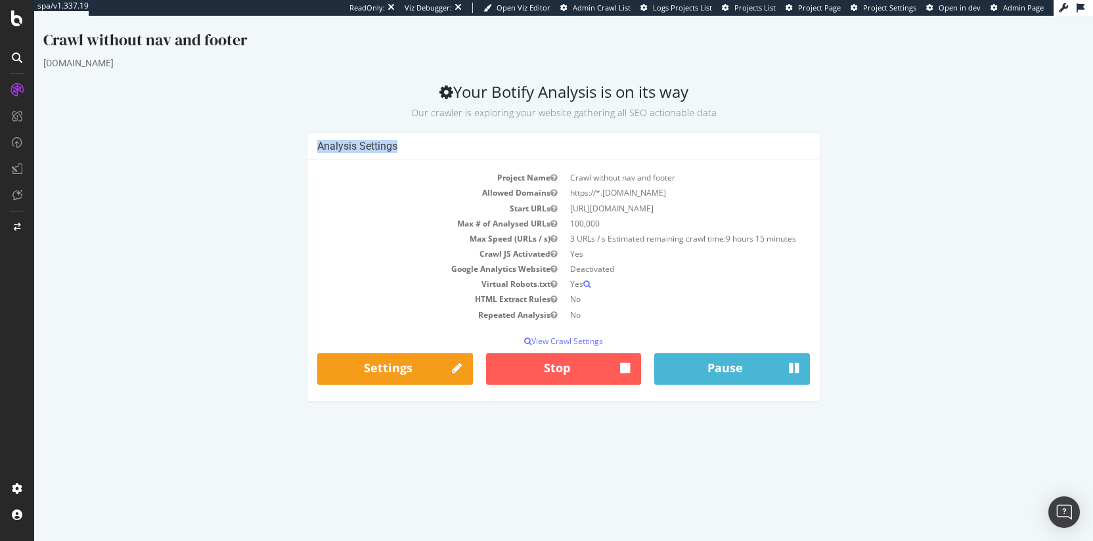
click at [438, 122] on div "Crawl without nav and footer golfbreaks.com Your Botify Analysis is on its way …" at bounding box center [563, 222] width 1059 height 386
click at [502, 114] on small "Our crawler is exploring your website gathering all SEO actionable data" at bounding box center [563, 112] width 305 height 12
click at [473, 113] on small "Our crawler is exploring your website gathering all SEO actionable data" at bounding box center [563, 112] width 305 height 12
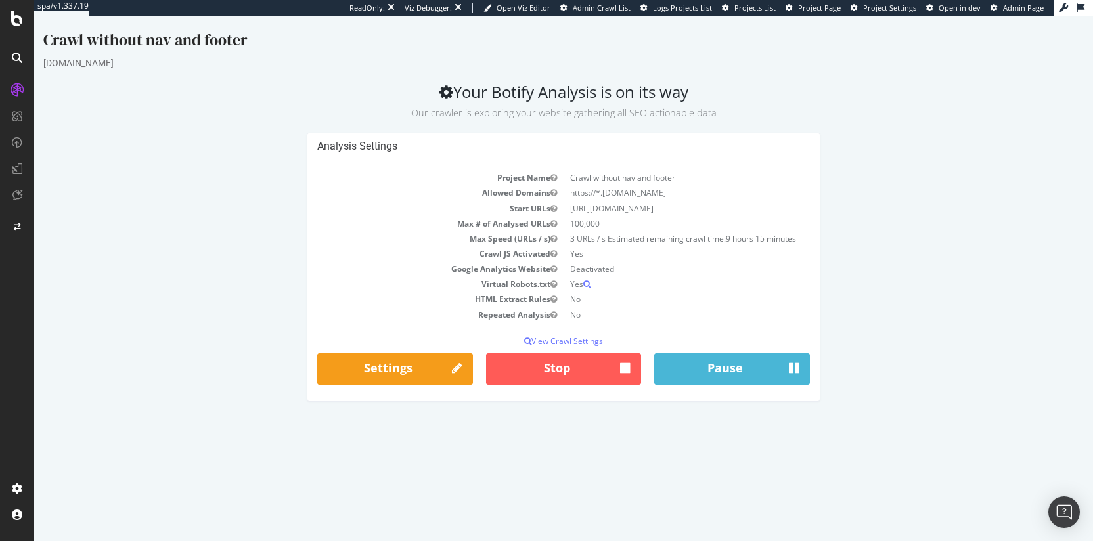
click at [355, 149] on h4 "Analysis Settings" at bounding box center [563, 146] width 493 height 13
click at [345, 152] on h4 "Analysis Settings" at bounding box center [563, 146] width 493 height 13
click at [456, 368] on icon at bounding box center [457, 369] width 10 height 17
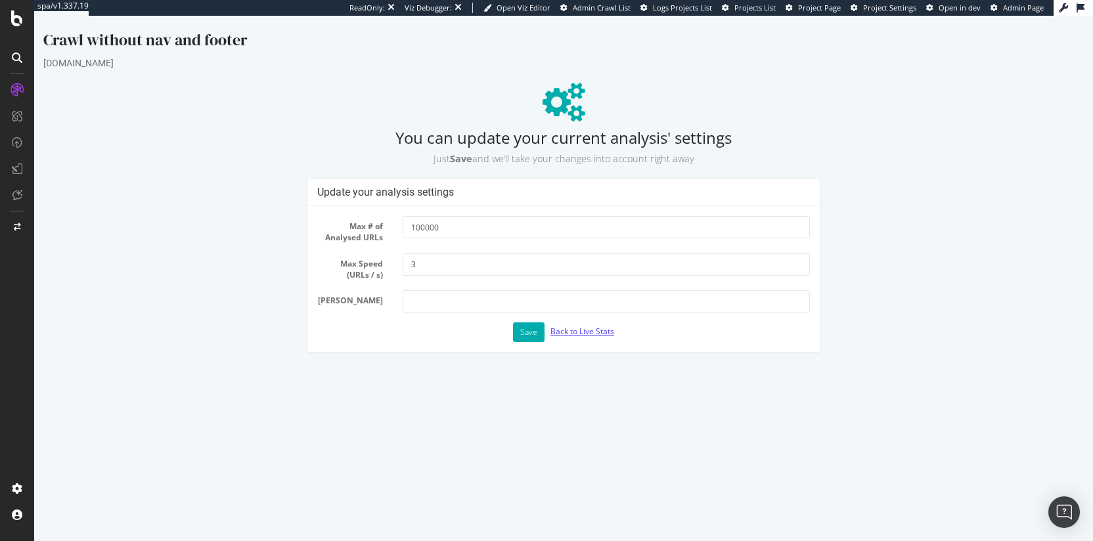
click at [578, 334] on link "Back to Live Stats" at bounding box center [582, 331] width 64 height 11
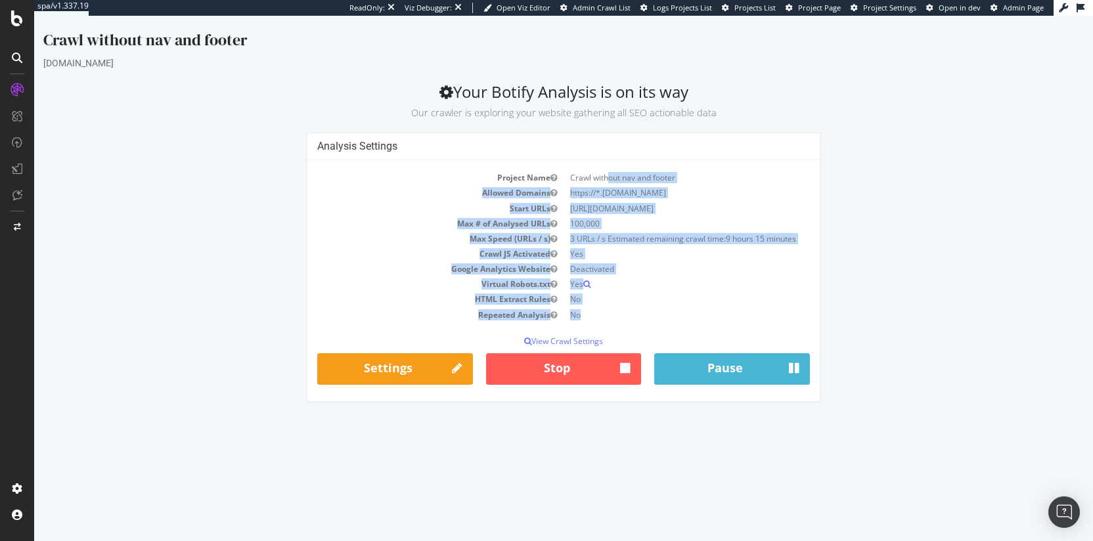
drag, startPoint x: 610, startPoint y: 173, endPoint x: 686, endPoint y: 315, distance: 161.6
click at [686, 315] on tbody "Project Name Crawl without nav and footer Allowed Domains https://*.golfbreaks.…" at bounding box center [563, 246] width 493 height 152
click at [686, 316] on td "No" at bounding box center [687, 314] width 246 height 15
drag, startPoint x: 686, startPoint y: 316, endPoint x: 437, endPoint y: 190, distance: 278.8
click at [437, 190] on tbody "Project Name Crawl without nav and footer Allowed Domains https://*.golfbreaks.…" at bounding box center [563, 246] width 493 height 152
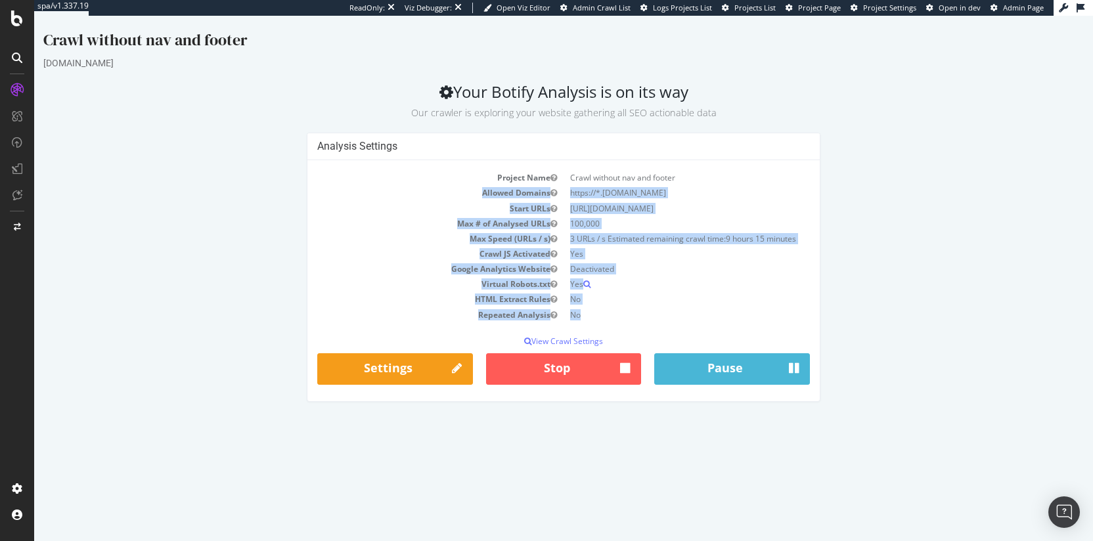
click at [437, 190] on td "Allowed Domains" at bounding box center [440, 192] width 246 height 15
drag, startPoint x: 436, startPoint y: 160, endPoint x: 744, endPoint y: 312, distance: 343.4
click at [744, 312] on div "Project Name Crawl without nav and footer Allowed Domains https://*.golfbreaks.…" at bounding box center [563, 280] width 512 height 240
click at [744, 312] on td "No" at bounding box center [687, 314] width 246 height 15
drag, startPoint x: 744, startPoint y: 312, endPoint x: 456, endPoint y: 166, distance: 322.8
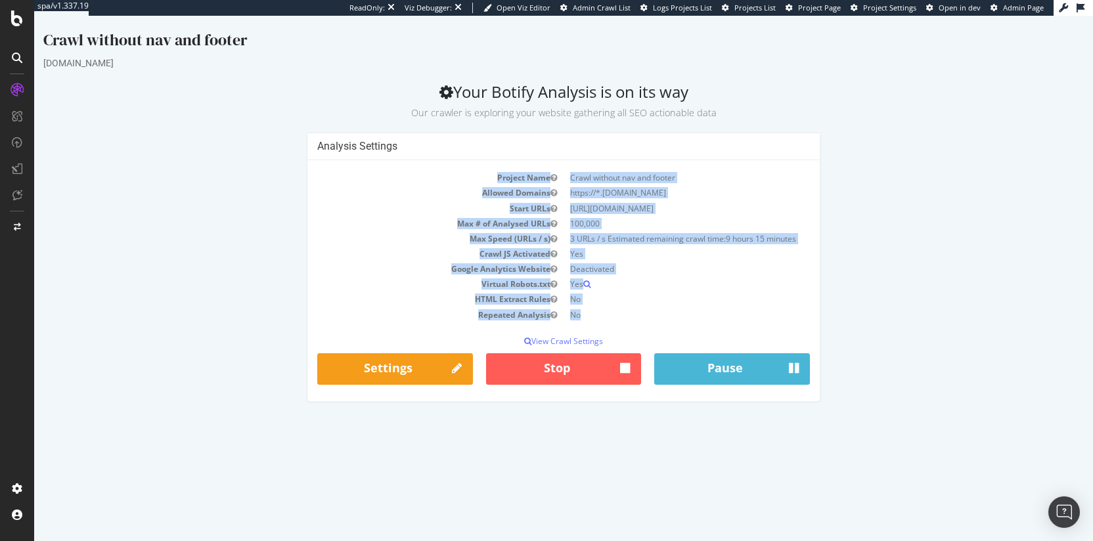
click at [456, 166] on div "Project Name Crawl without nav and footer Allowed Domains https://*.golfbreaks.…" at bounding box center [563, 280] width 512 height 240
drag, startPoint x: 456, startPoint y: 166, endPoint x: 676, endPoint y: 308, distance: 261.6
click at [676, 308] on div "Project Name Crawl without nav and footer Allowed Domains https://*.golfbreaks.…" at bounding box center [563, 280] width 512 height 240
click at [676, 308] on td "No" at bounding box center [687, 314] width 246 height 15
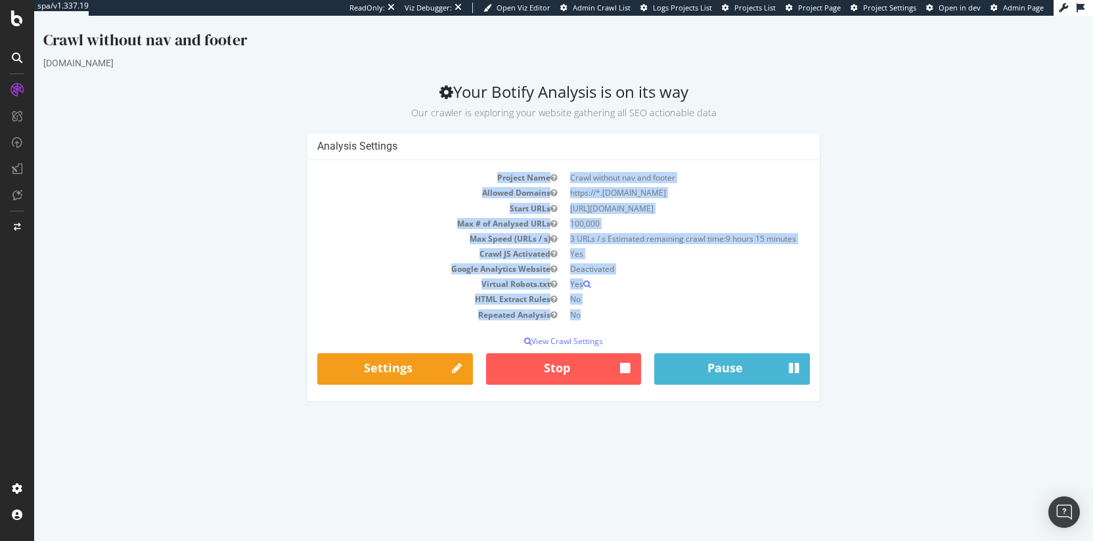
drag, startPoint x: 655, startPoint y: 288, endPoint x: 431, endPoint y: 153, distance: 262.2
click at [431, 153] on div "Analysis Settings Project Name Crawl without nav and footer Allowed Domains htt…" at bounding box center [564, 267] width 514 height 269
click at [431, 153] on div "Analysis Settings" at bounding box center [563, 146] width 512 height 27
drag, startPoint x: 432, startPoint y: 154, endPoint x: 680, endPoint y: 328, distance: 304.1
click at [680, 328] on div "Analysis Settings Project Name Crawl without nav and footer Allowed Domains htt…" at bounding box center [564, 267] width 514 height 269
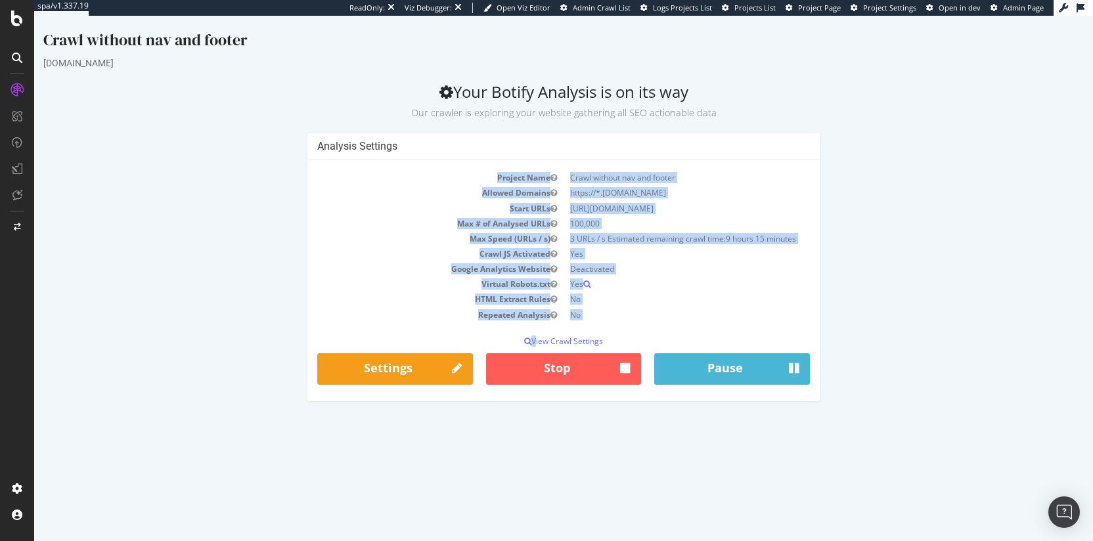
click at [680, 328] on div "Project Name Crawl without nav and footer Allowed Domains https://*.golfbreaks.…" at bounding box center [563, 280] width 512 height 240
drag, startPoint x: 663, startPoint y: 310, endPoint x: 411, endPoint y: 179, distance: 283.8
click at [411, 179] on div "Project Name Crawl without nav and footer Allowed Domains https://*.golfbreaks.…" at bounding box center [563, 280] width 512 height 240
click at [411, 179] on td "Project Name" at bounding box center [440, 177] width 246 height 15
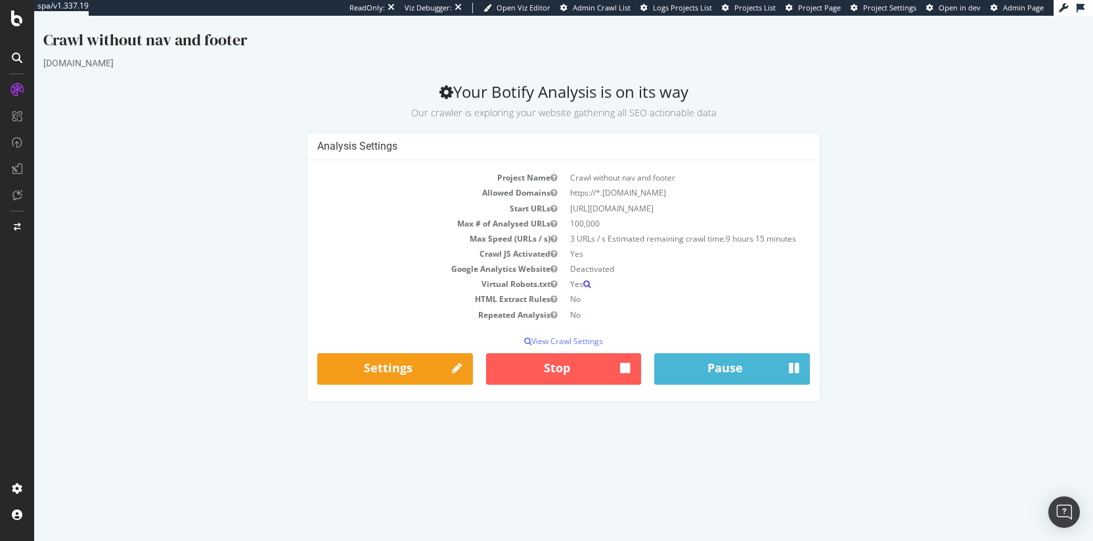
click at [589, 283] on icon at bounding box center [586, 284] width 7 height 8
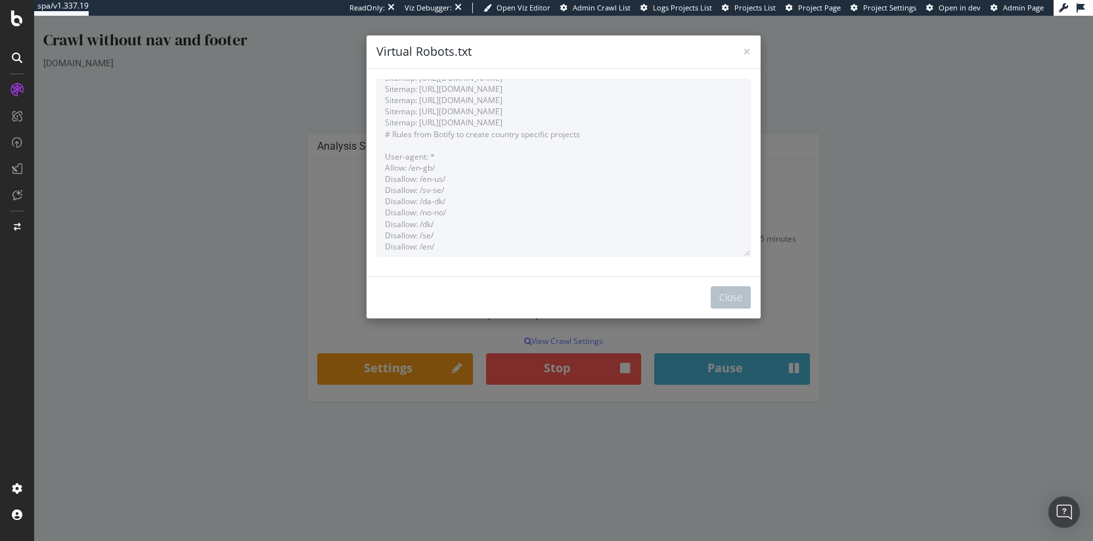
scroll to position [256, 0]
click at [743, 51] on span "×" at bounding box center [747, 51] width 8 height 18
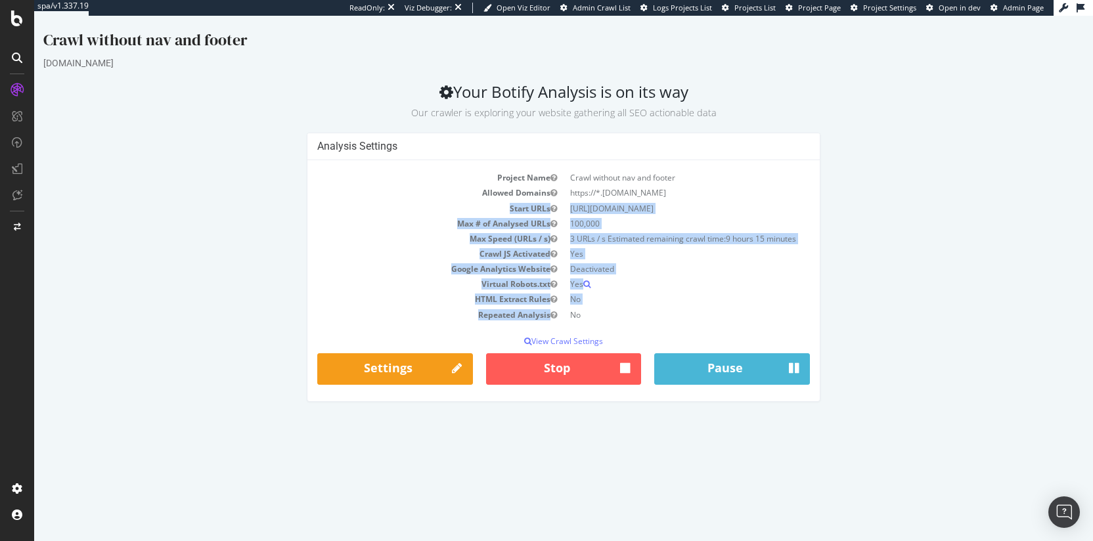
drag, startPoint x: 621, startPoint y: 273, endPoint x: 580, endPoint y: 192, distance: 90.2
click at [580, 192] on tbody "Project Name Crawl without nav and footer Allowed Domains https://*.golfbreaks.…" at bounding box center [563, 246] width 493 height 152
click at [580, 192] on td "https://*.[DOMAIN_NAME]" at bounding box center [687, 192] width 246 height 15
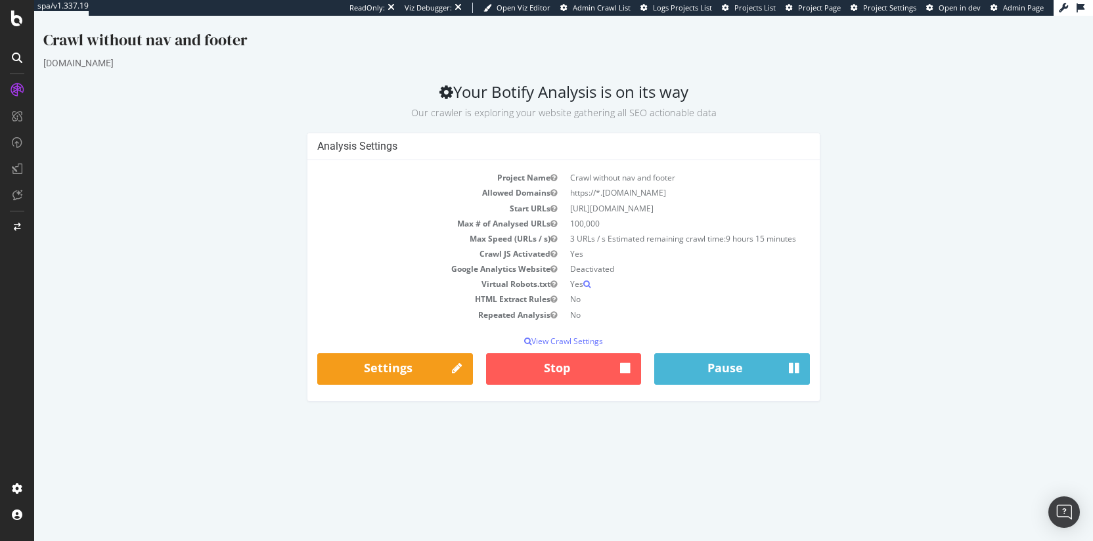
click at [592, 239] on td "3 URLs / s Estimated remaining crawl time: 9 hours 15 minutes" at bounding box center [687, 238] width 246 height 15
click at [590, 239] on td "3 URLs / s Estimated remaining crawl time: 9 hours 15 minutes" at bounding box center [687, 238] width 246 height 15
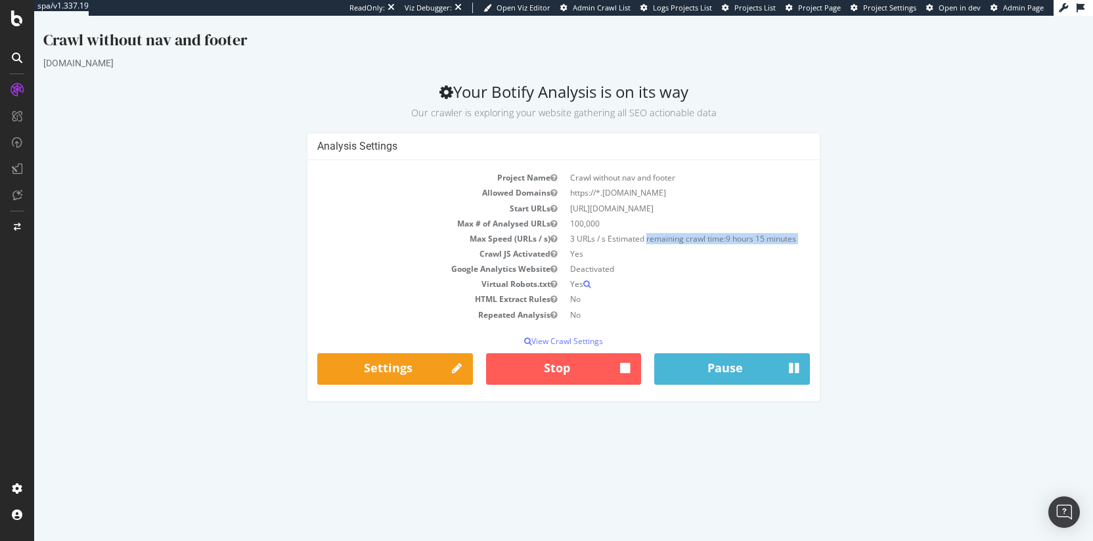
click at [590, 239] on td "3 URLs / s Estimated remaining crawl time: 9 hours 15 minutes" at bounding box center [687, 238] width 246 height 15
click at [610, 237] on td "3 URLs / s Estimated remaining crawl time: 9 hours 15 minutes" at bounding box center [687, 238] width 246 height 15
click at [19, 21] on icon at bounding box center [17, 19] width 12 height 16
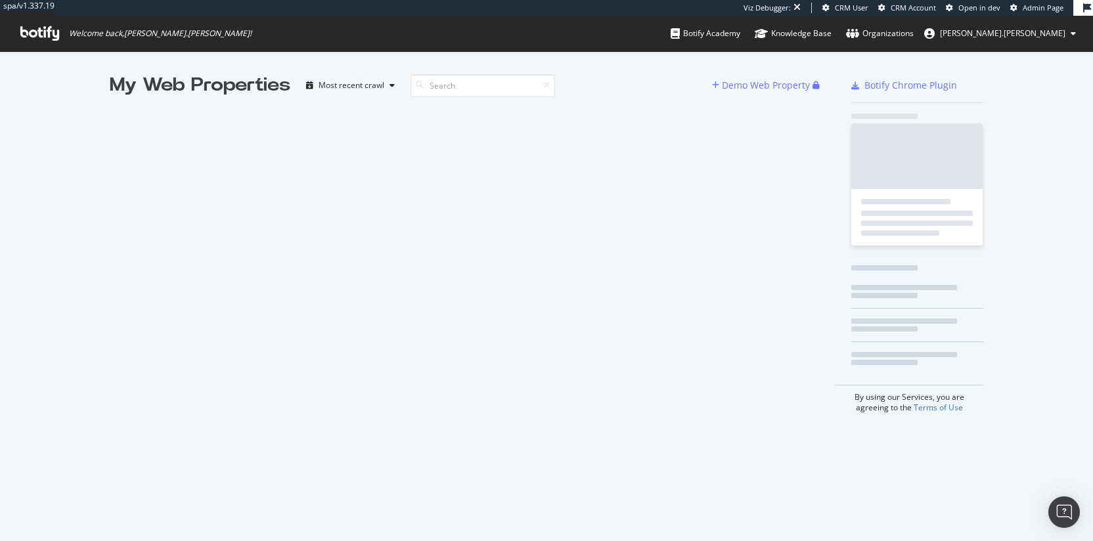
scroll to position [531, 1073]
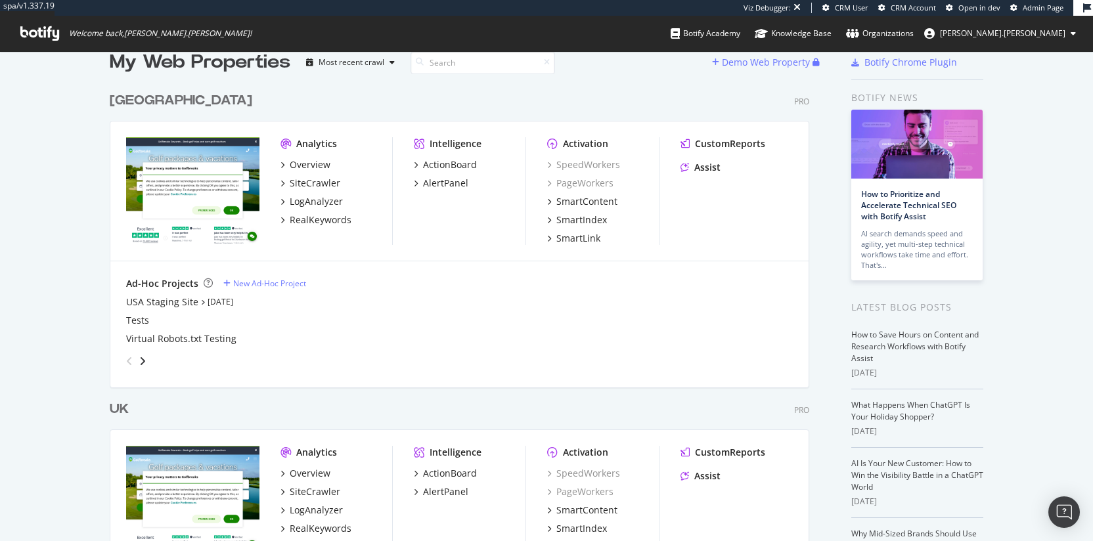
scroll to position [156, 0]
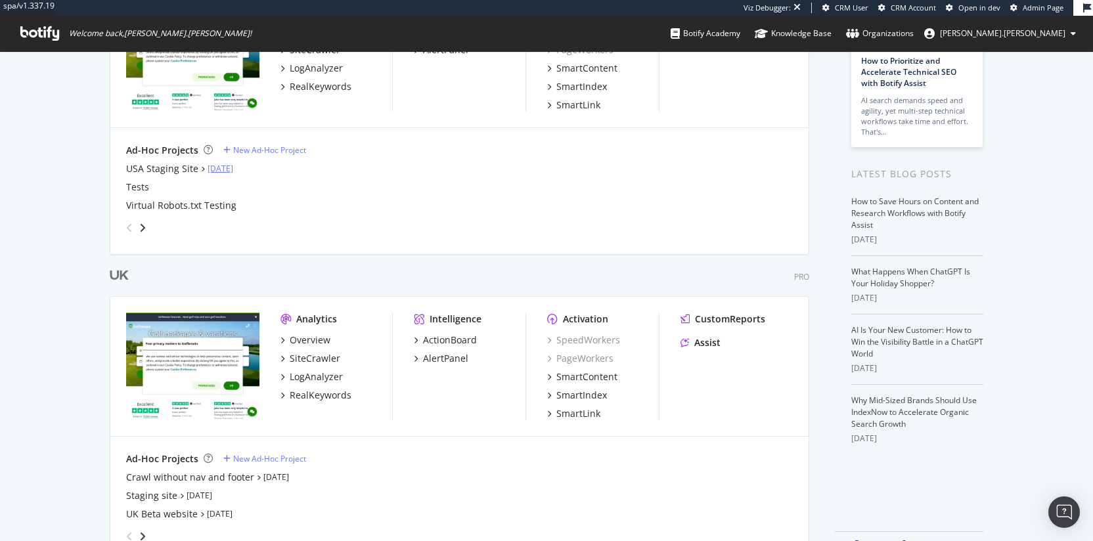
click at [215, 169] on link "[DATE]" at bounding box center [221, 168] width 26 height 11
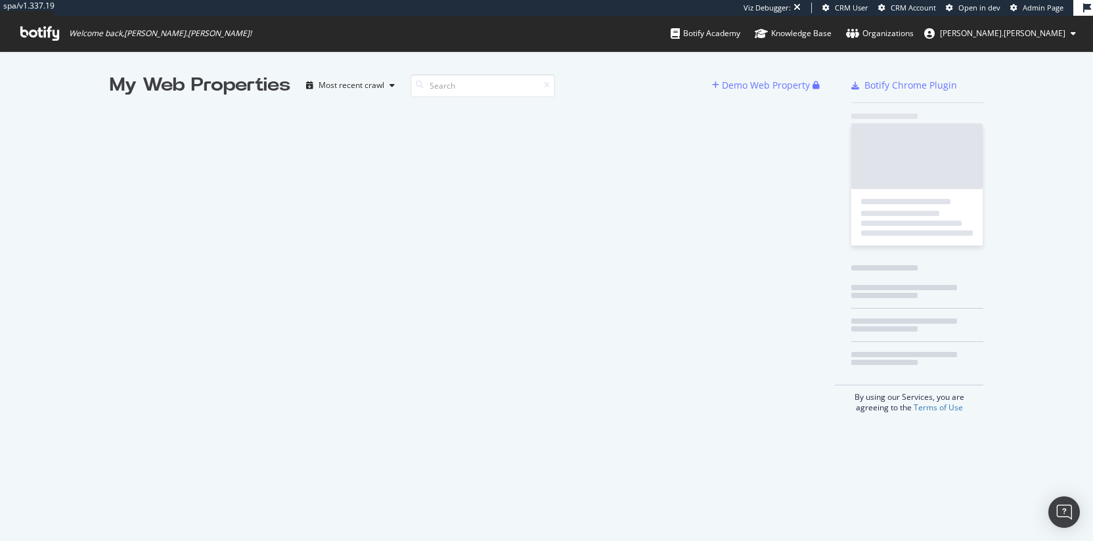
scroll to position [531, 1073]
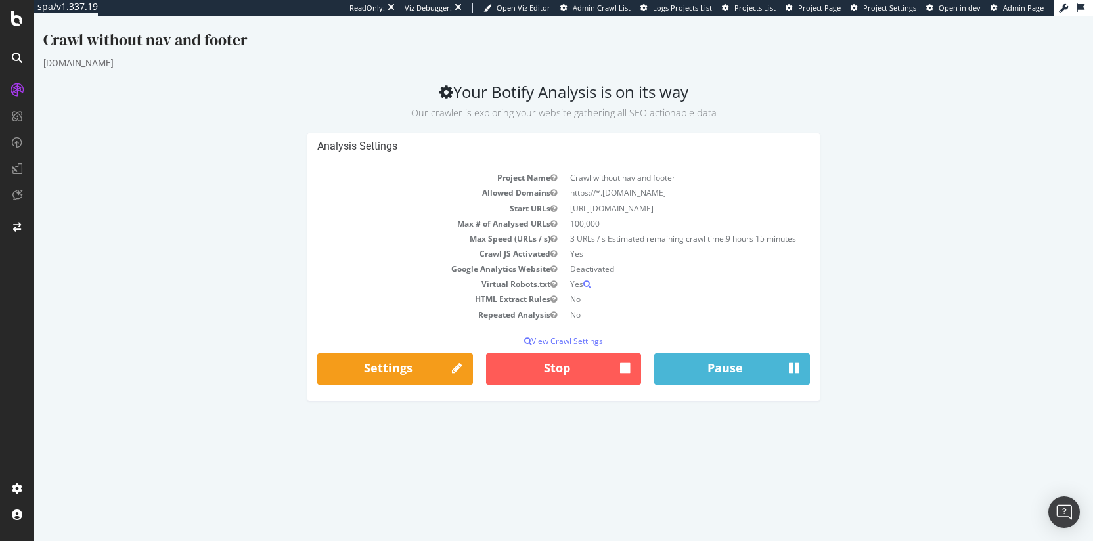
click at [144, 38] on div "Crawl without nav and footer" at bounding box center [563, 43] width 1040 height 28
click at [105, 42] on div "Crawl without nav and footer" at bounding box center [563, 43] width 1040 height 28
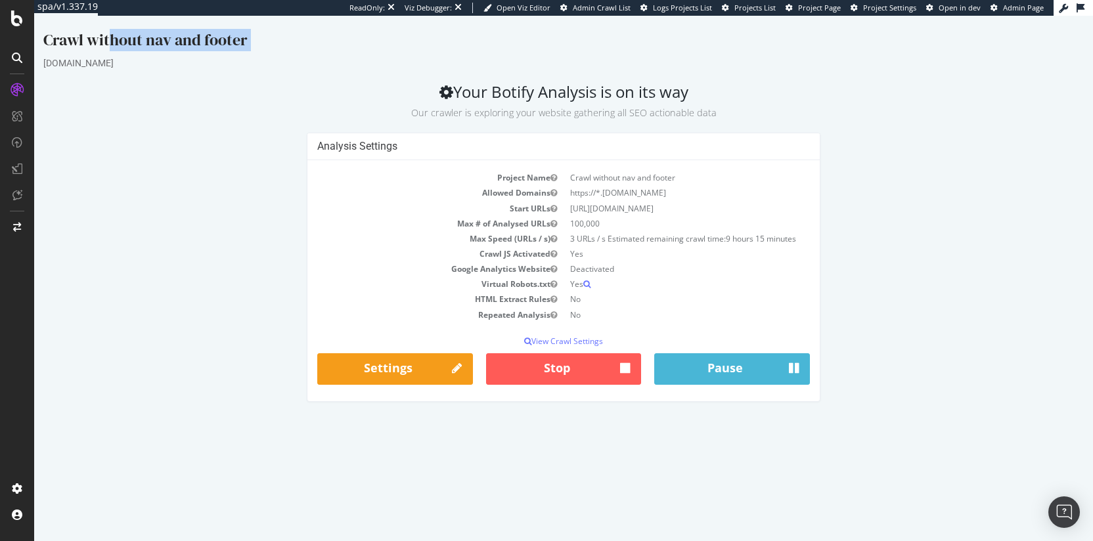
click at [105, 42] on div "Crawl without nav and footer" at bounding box center [563, 43] width 1040 height 28
click at [46, 40] on div "Crawl without nav and footer" at bounding box center [563, 43] width 1040 height 28
drag, startPoint x: 45, startPoint y: 41, endPoint x: 236, endPoint y: 41, distance: 191.1
click at [236, 41] on div "Crawl without nav and footer" at bounding box center [563, 43] width 1040 height 28
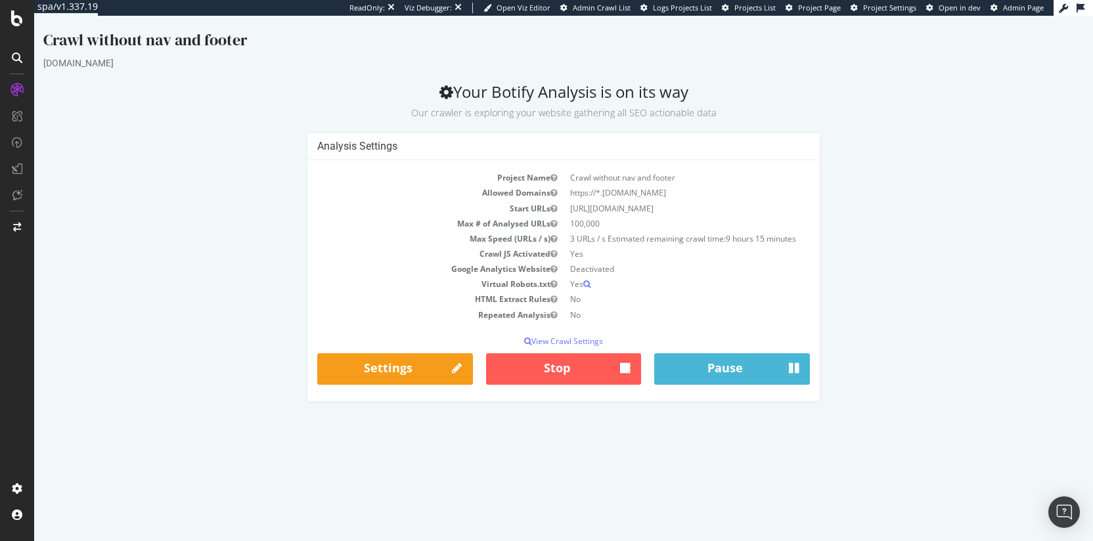
click at [236, 41] on div "Crawl without nav and footer" at bounding box center [563, 43] width 1040 height 28
click at [188, 48] on div "Crawl without nav and footer" at bounding box center [563, 43] width 1040 height 28
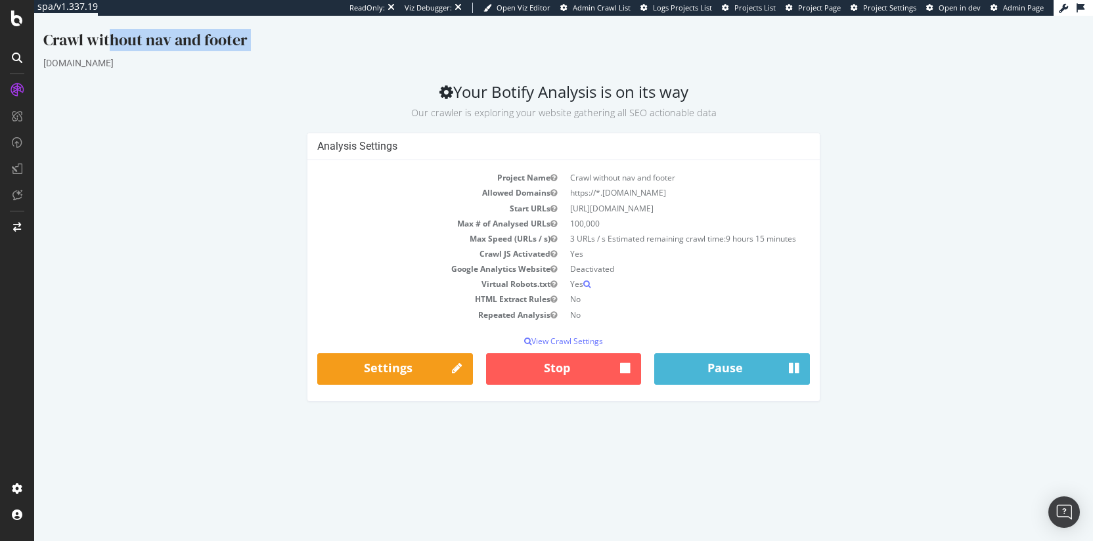
click at [188, 48] on div "Crawl without nav and footer" at bounding box center [563, 43] width 1040 height 28
click at [151, 45] on div "Crawl without nav and footer" at bounding box center [563, 43] width 1040 height 28
click at [236, 42] on div "Crawl without nav and footer" at bounding box center [563, 43] width 1040 height 28
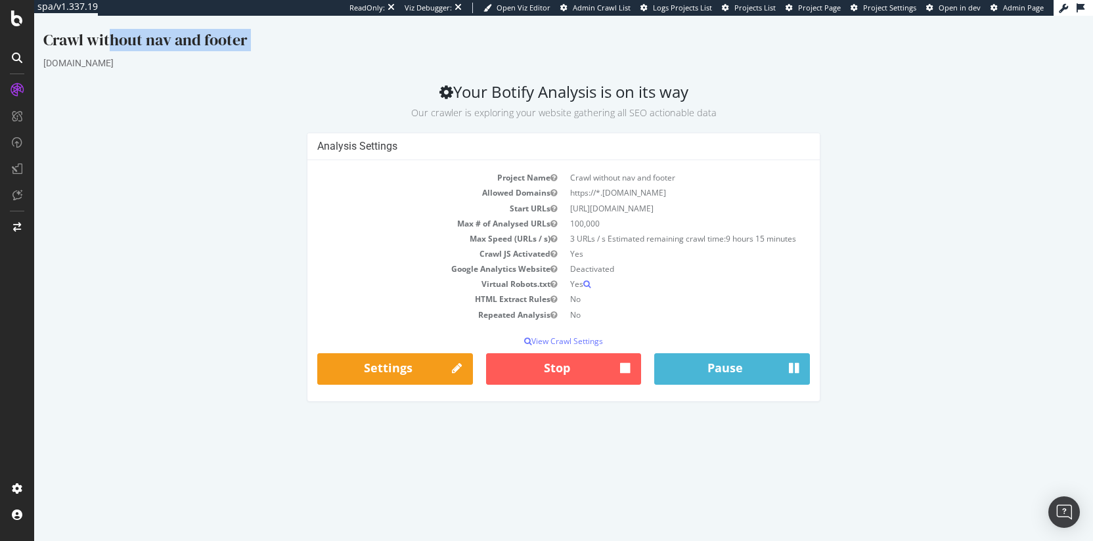
click at [236, 42] on div "Crawl without nav and footer" at bounding box center [563, 43] width 1040 height 28
click at [196, 43] on div "Crawl without nav and footer" at bounding box center [563, 43] width 1040 height 28
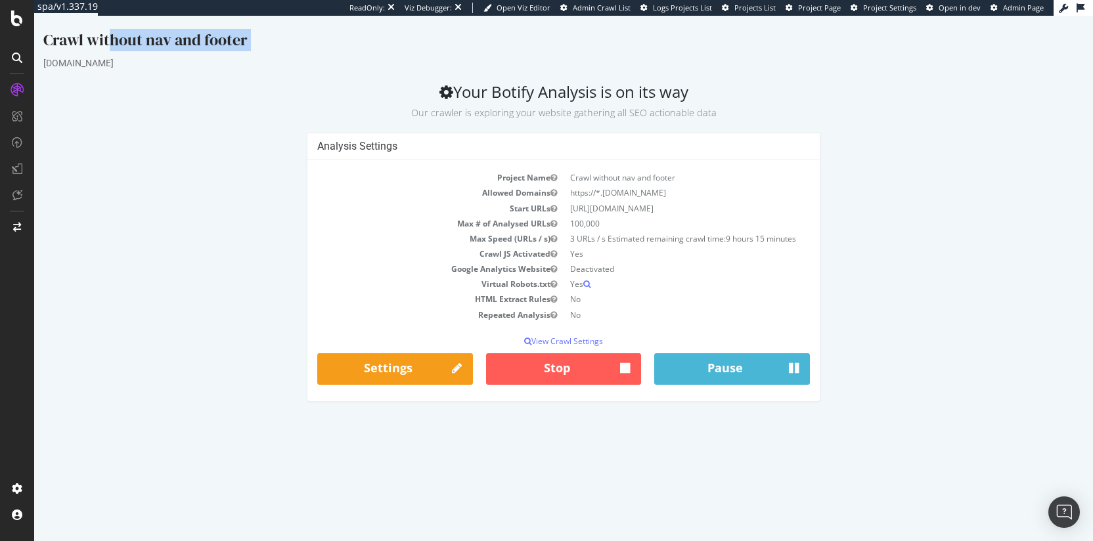
click at [265, 40] on div "Crawl without nav and footer" at bounding box center [563, 43] width 1040 height 28
drag, startPoint x: 278, startPoint y: 41, endPoint x: 129, endPoint y: 41, distance: 149.1
click at [133, 41] on div "Crawl without nav and footer" at bounding box center [563, 43] width 1040 height 28
click at [128, 41] on div "Crawl without nav and footer" at bounding box center [563, 43] width 1040 height 28
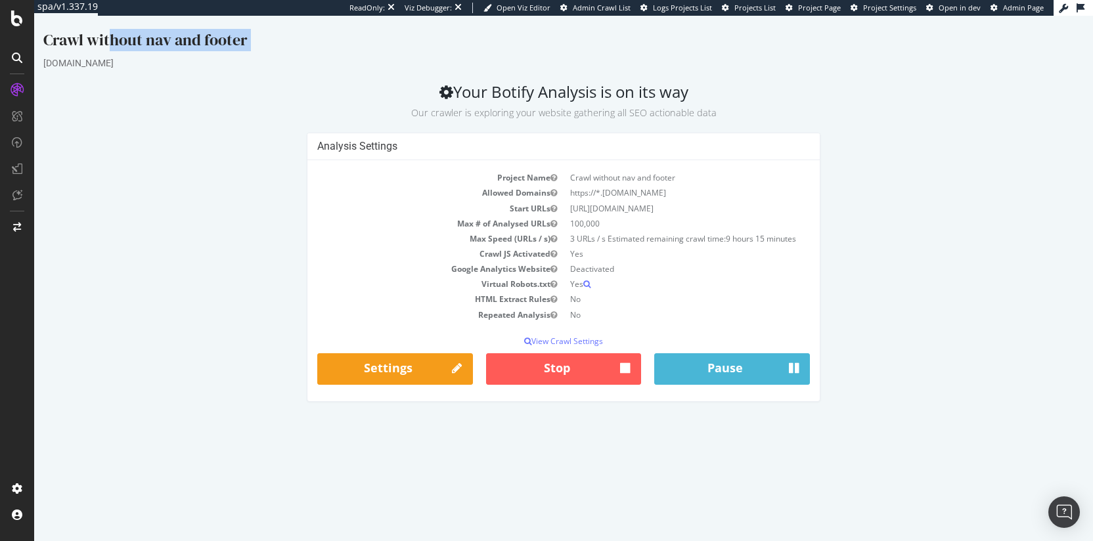
click at [128, 41] on div "Crawl without nav and footer" at bounding box center [563, 43] width 1040 height 28
click at [189, 41] on div "Crawl without nav and footer" at bounding box center [563, 43] width 1040 height 28
click at [168, 42] on div "Crawl without nav and footer" at bounding box center [563, 43] width 1040 height 28
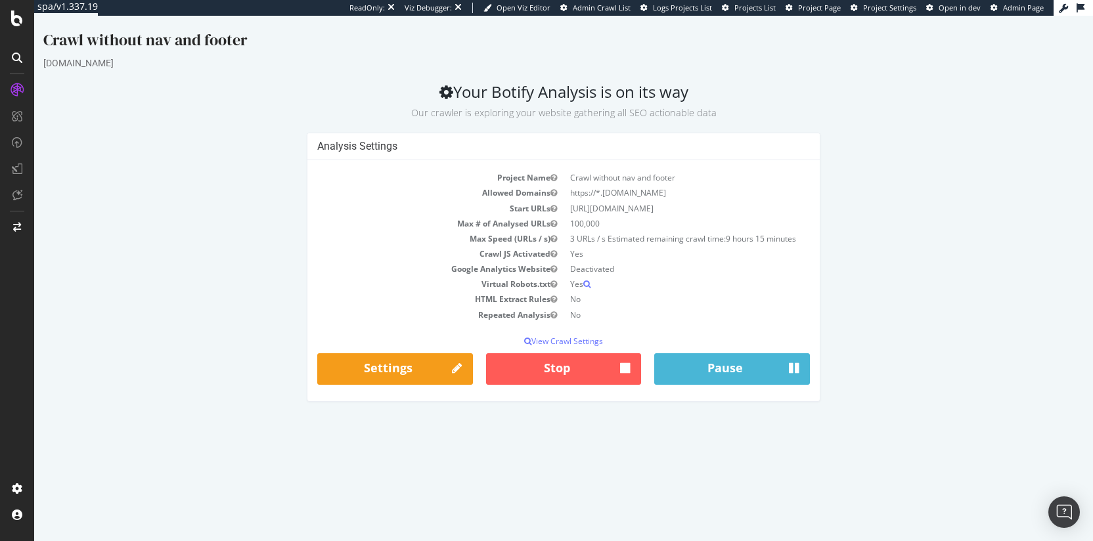
click at [622, 208] on td "[URL][DOMAIN_NAME]" at bounding box center [687, 208] width 246 height 15
click at [611, 210] on td "[URL][DOMAIN_NAME]" at bounding box center [687, 208] width 246 height 15
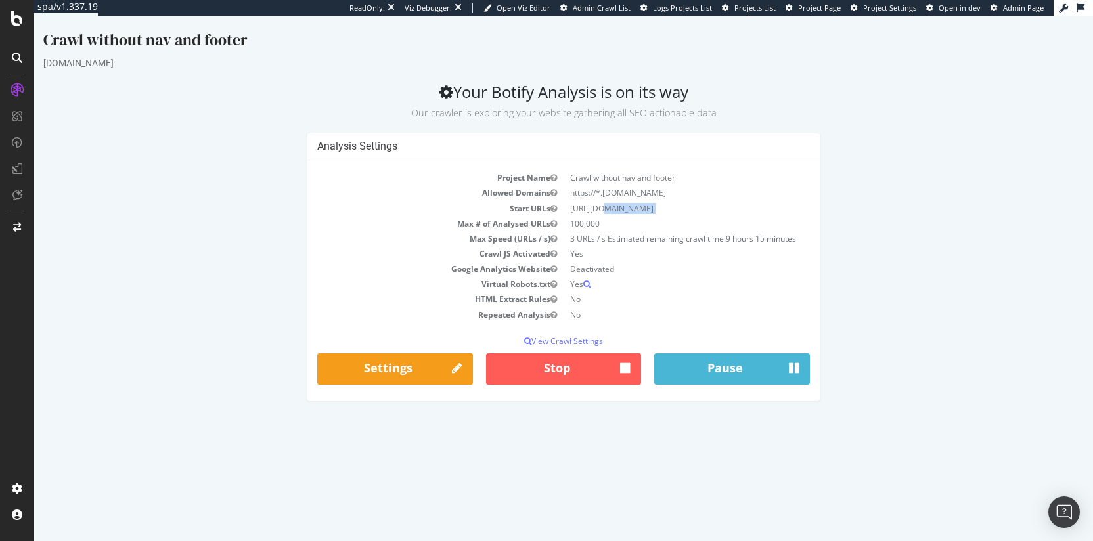
click at [611, 210] on td "[URL][DOMAIN_NAME]" at bounding box center [687, 208] width 246 height 15
click at [620, 236] on td "3 URLs / s Estimated remaining crawl time: 9 hours 15 minutes" at bounding box center [687, 238] width 246 height 15
click at [491, 216] on link "Read this for more details." at bounding box center [550, 207] width 153 height 22
click at [556, 344] on p "View Crawl Settings" at bounding box center [563, 341] width 493 height 11
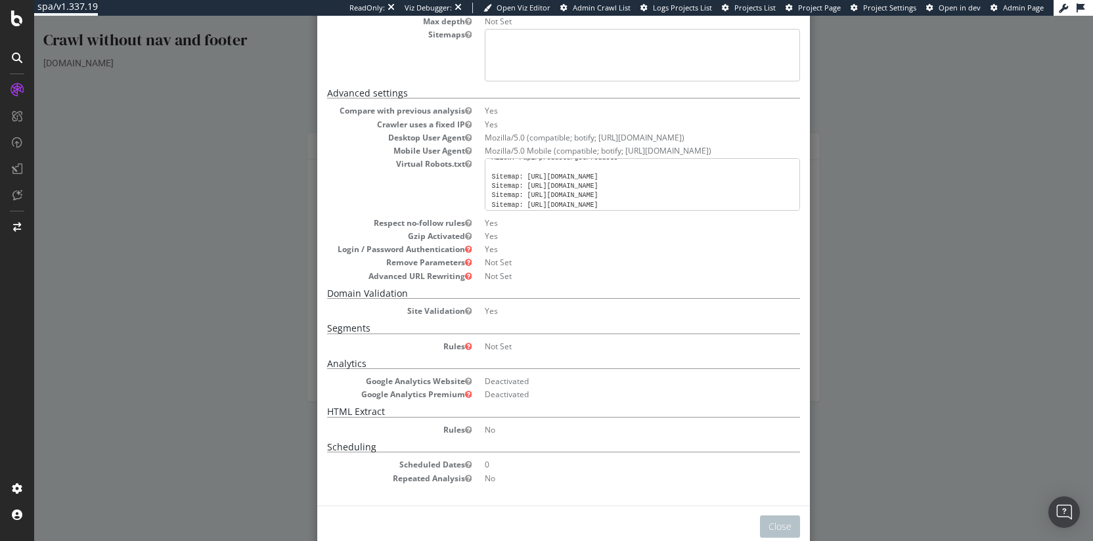
scroll to position [169, 0]
click at [770, 521] on button "Close" at bounding box center [780, 524] width 40 height 22
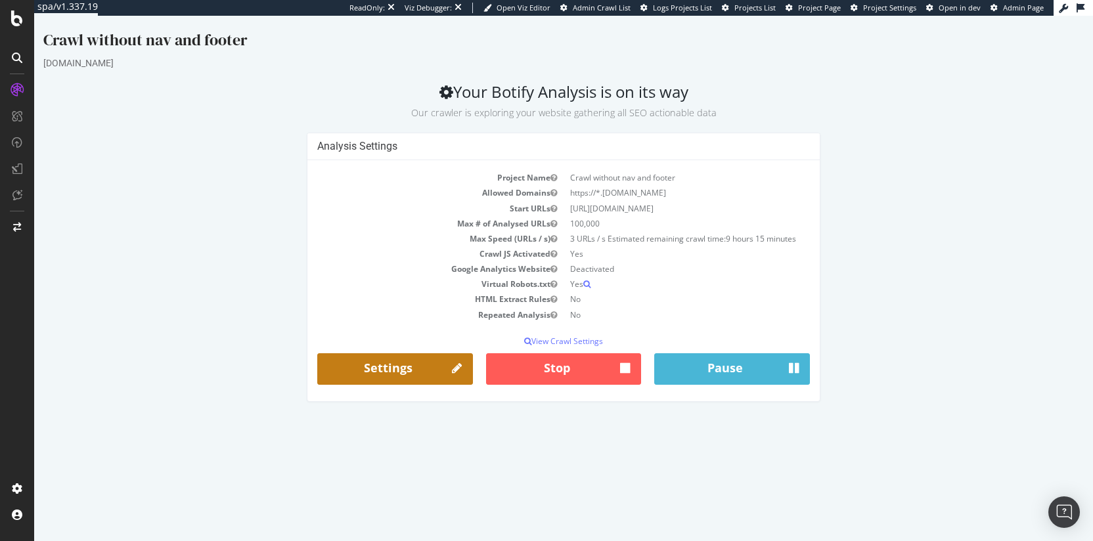
click at [431, 365] on link "Settings" at bounding box center [395, 369] width 156 height 32
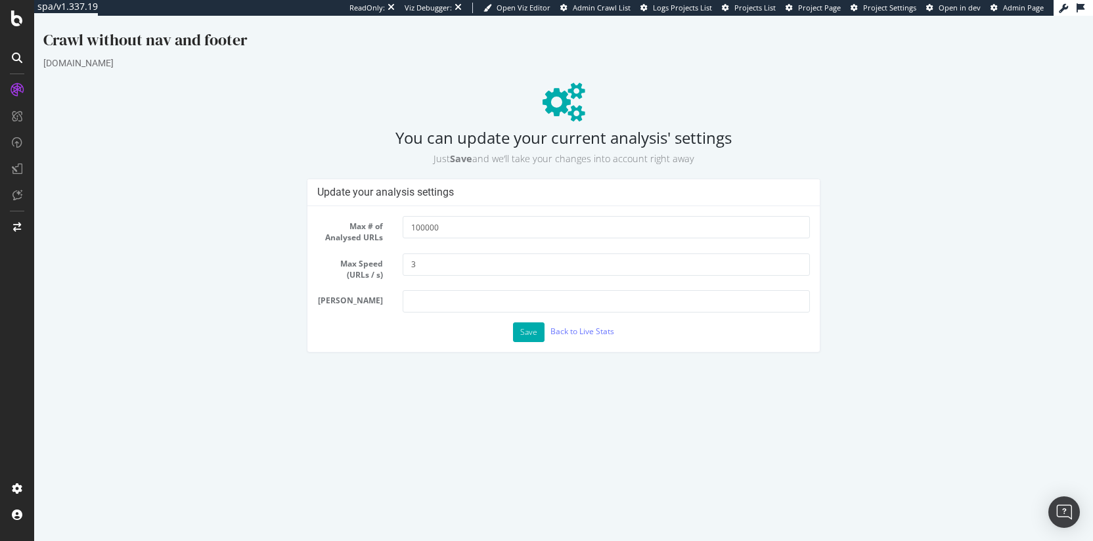
scroll to position [0, 0]
click at [441, 242] on div "Max # of Analysed URLs 100000" at bounding box center [563, 229] width 512 height 27
click at [443, 264] on input "3" at bounding box center [606, 265] width 407 height 22
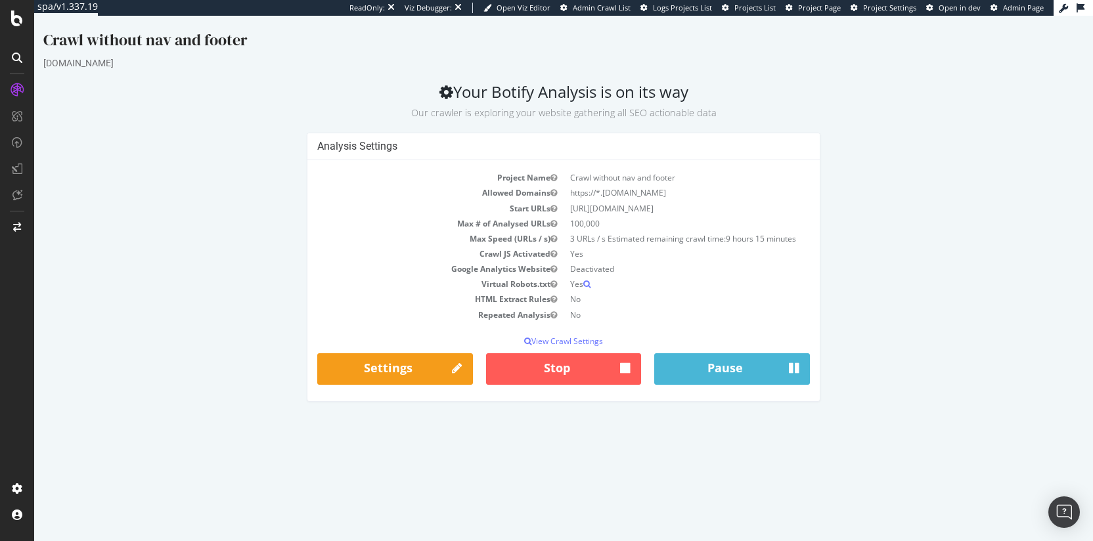
click at [699, 241] on td "3 URLs / s Estimated remaining crawl time: 9 hours 15 minutes" at bounding box center [687, 238] width 246 height 15
click at [669, 240] on td "3 URLs / s Estimated remaining crawl time: 9 hours 15 minutes" at bounding box center [687, 238] width 246 height 15
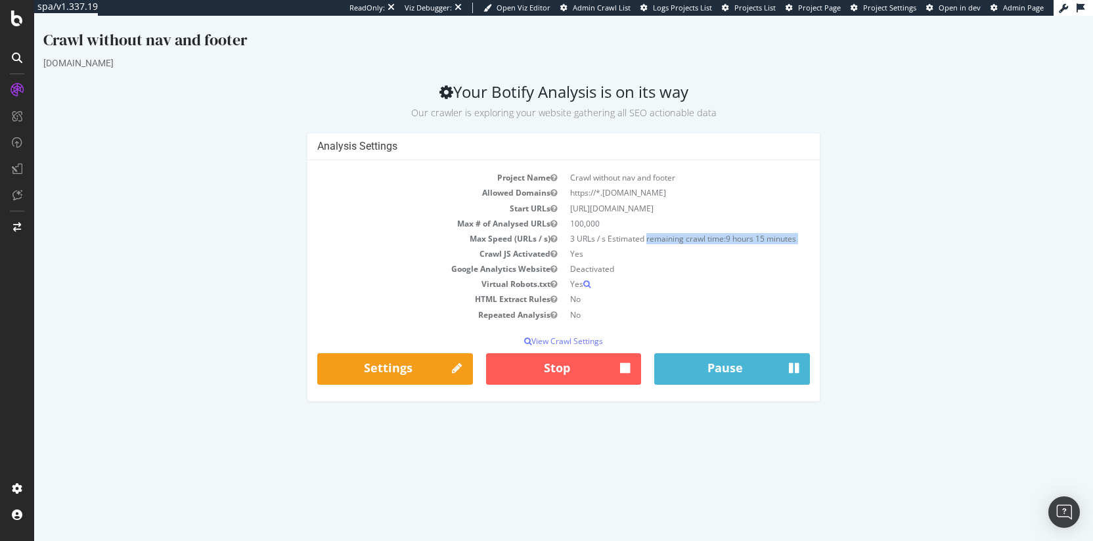
click at [669, 240] on td "3 URLs / s Estimated remaining crawl time: 9 hours 15 minutes" at bounding box center [687, 238] width 246 height 15
click at [645, 239] on td "3 URLs / s Estimated remaining crawl time: 9 hours 15 minutes" at bounding box center [687, 238] width 246 height 15
click at [615, 239] on td "3 URLs / s Estimated remaining crawl time: 9 hours 15 minutes" at bounding box center [687, 238] width 246 height 15
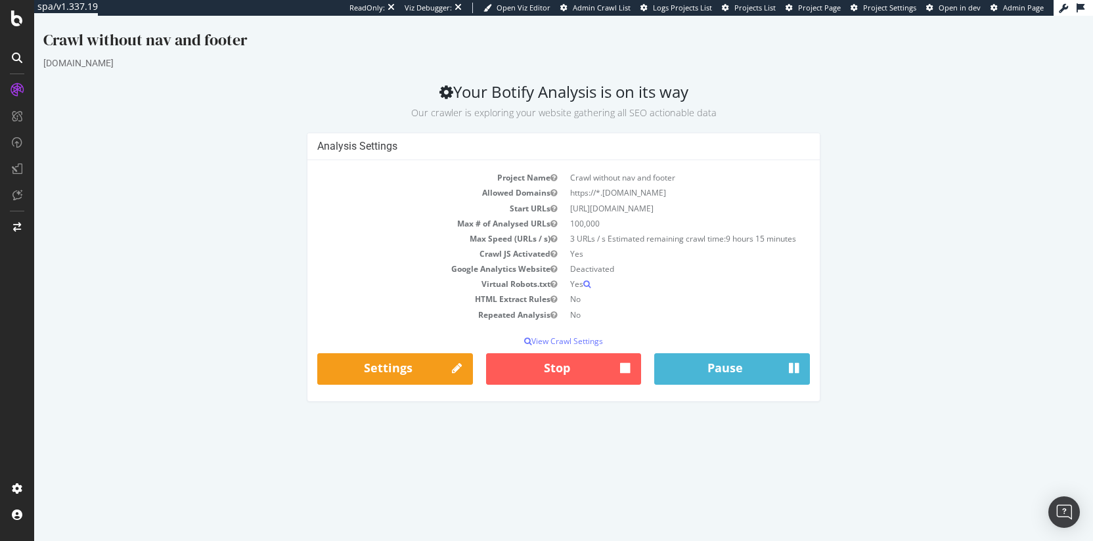
click at [615, 239] on td "3 URLs / s Estimated remaining crawl time: 9 hours 15 minutes" at bounding box center [687, 238] width 246 height 15
click at [596, 237] on td "3 URLs / s Estimated remaining crawl time: 9 hours 15 minutes" at bounding box center [687, 238] width 246 height 15
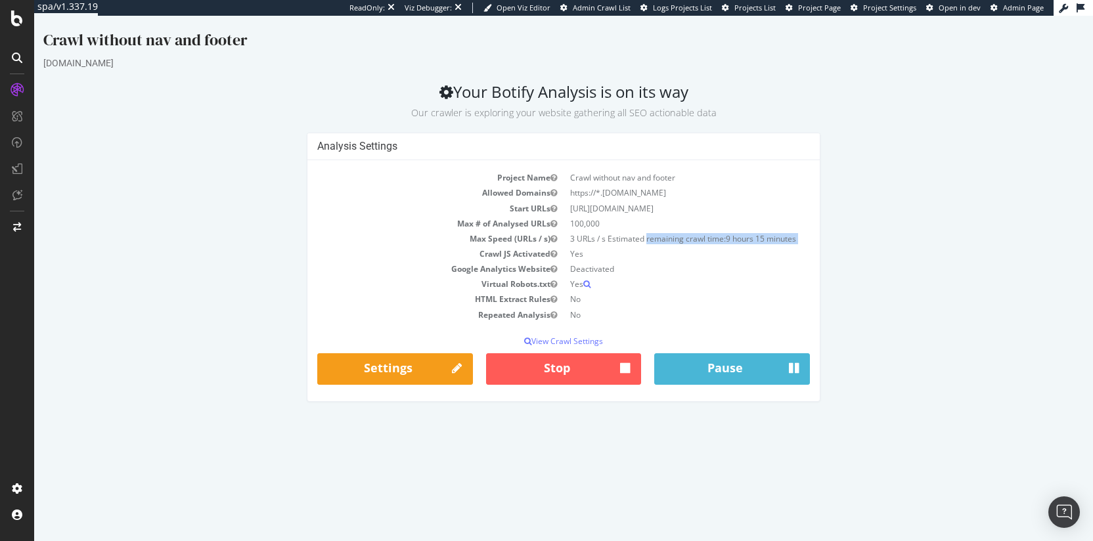
click at [596, 237] on td "3 URLs / s Estimated remaining crawl time: 9 hours 15 minutes" at bounding box center [687, 238] width 246 height 15
click at [636, 240] on td "3 URLs / s Estimated remaining crawl time: 9 hours 15 minutes" at bounding box center [687, 238] width 246 height 15
click at [357, 148] on h4 "Analysis Settings" at bounding box center [563, 146] width 493 height 13
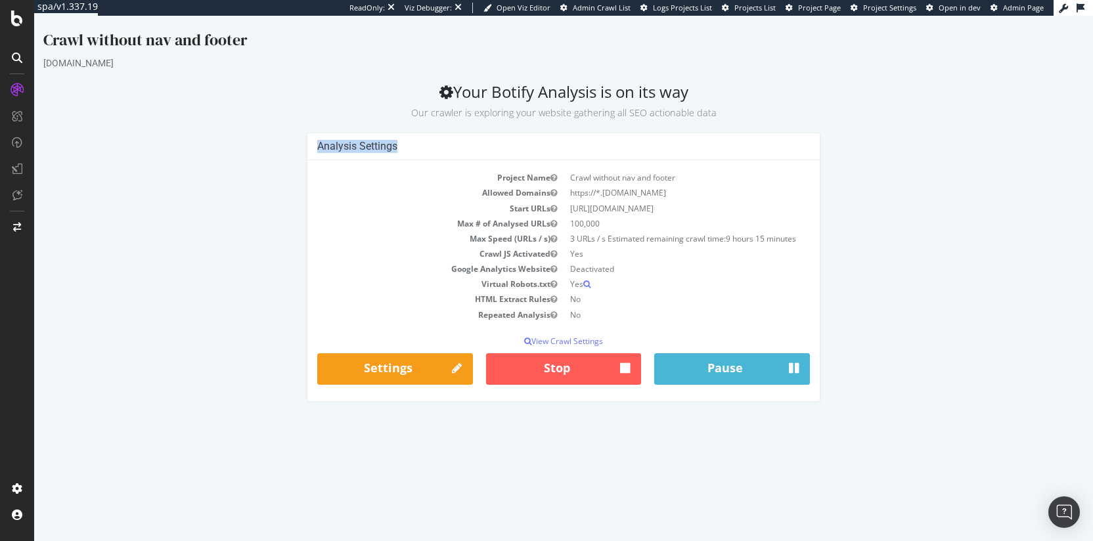
click at [357, 148] on h4 "Analysis Settings" at bounding box center [563, 146] width 493 height 13
click at [378, 147] on h4 "Analysis Settings" at bounding box center [563, 146] width 493 height 13
click at [652, 80] on div "Crawl without nav and footer golfbreaks.com Your Botify Analysis is on its way …" at bounding box center [563, 222] width 1059 height 386
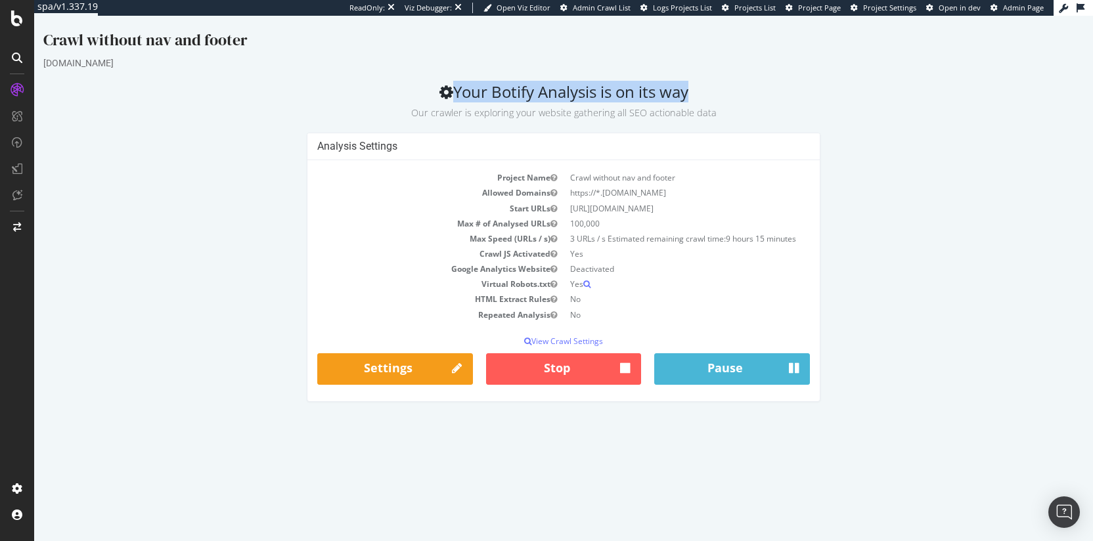
click at [611, 93] on h2 "Your Botify Analysis is on its way Our crawler is exploring your website gather…" at bounding box center [563, 101] width 1040 height 37
drag, startPoint x: 719, startPoint y: 120, endPoint x: 464, endPoint y: 85, distance: 257.3
click at [464, 85] on div "Crawl without nav and footer golfbreaks.com Your Botify Analysis is on its way …" at bounding box center [563, 222] width 1059 height 386
click at [464, 85] on h2 "Your Botify Analysis is on its way Our crawler is exploring your website gather…" at bounding box center [563, 101] width 1040 height 37
drag, startPoint x: 456, startPoint y: 92, endPoint x: 715, endPoint y: 89, distance: 258.8
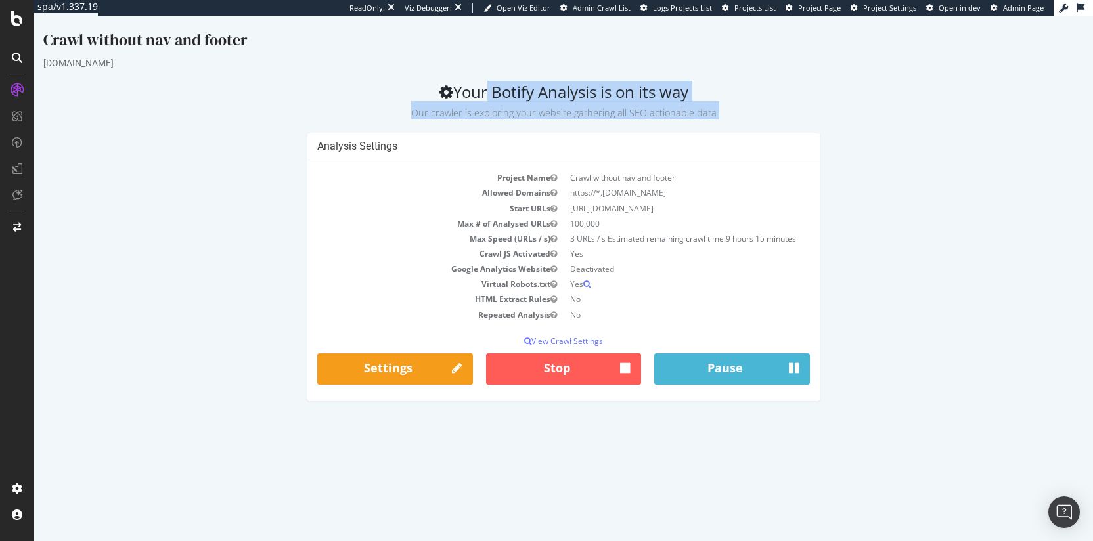
click at [715, 89] on h2 "Your Botify Analysis is on its way Our crawler is exploring your website gather…" at bounding box center [563, 101] width 1040 height 37
click at [599, 84] on h2 "Your Botify Analysis is on its way Our crawler is exploring your website gather…" at bounding box center [563, 101] width 1040 height 37
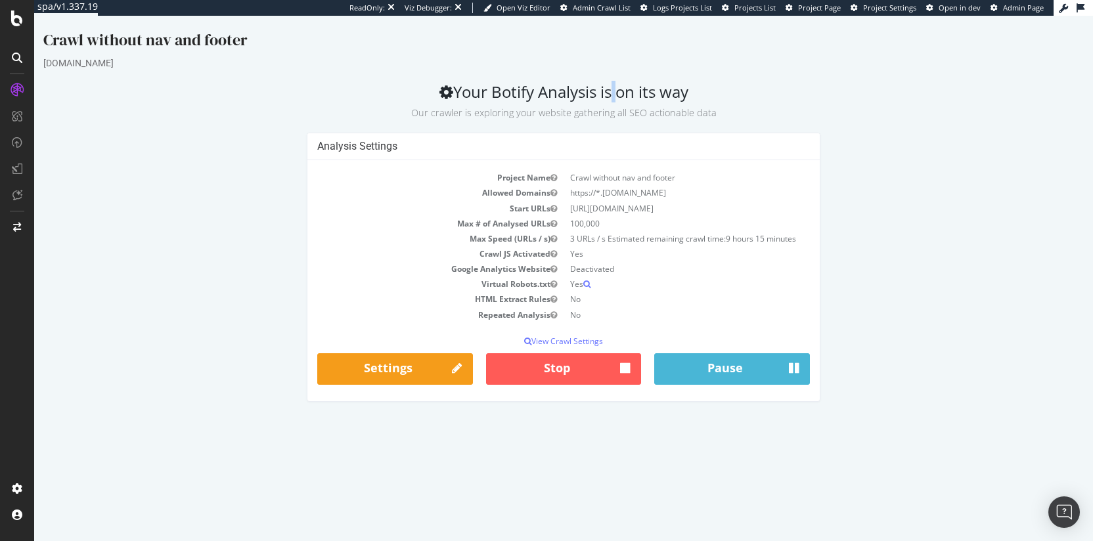
click at [599, 84] on h2 "Your Botify Analysis is on its way Our crawler is exploring your website gather…" at bounding box center [563, 101] width 1040 height 37
click at [564, 94] on h2 "Your Botify Analysis is on its way Our crawler is exploring your website gather…" at bounding box center [563, 101] width 1040 height 37
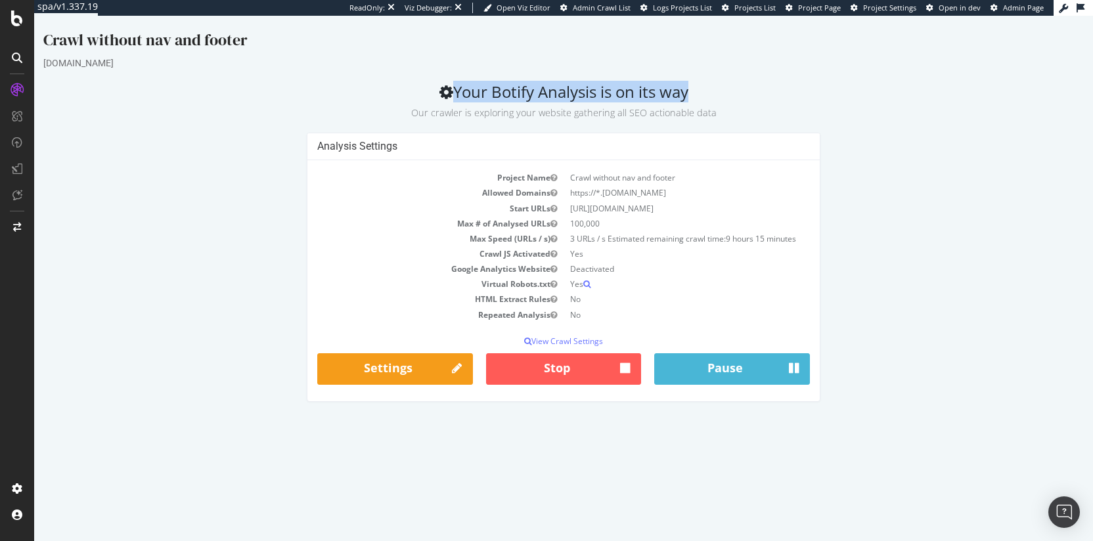
click at [525, 97] on h2 "Your Botify Analysis is on its way Our crawler is exploring your website gather…" at bounding box center [563, 101] width 1040 height 37
click at [487, 102] on p "Our crawler is exploring your website gathering all SEO actionable data" at bounding box center [563, 110] width 1040 height 18
click at [569, 83] on h2 "Your Botify Analysis is on its way Our crawler is exploring your website gather…" at bounding box center [563, 101] width 1040 height 37
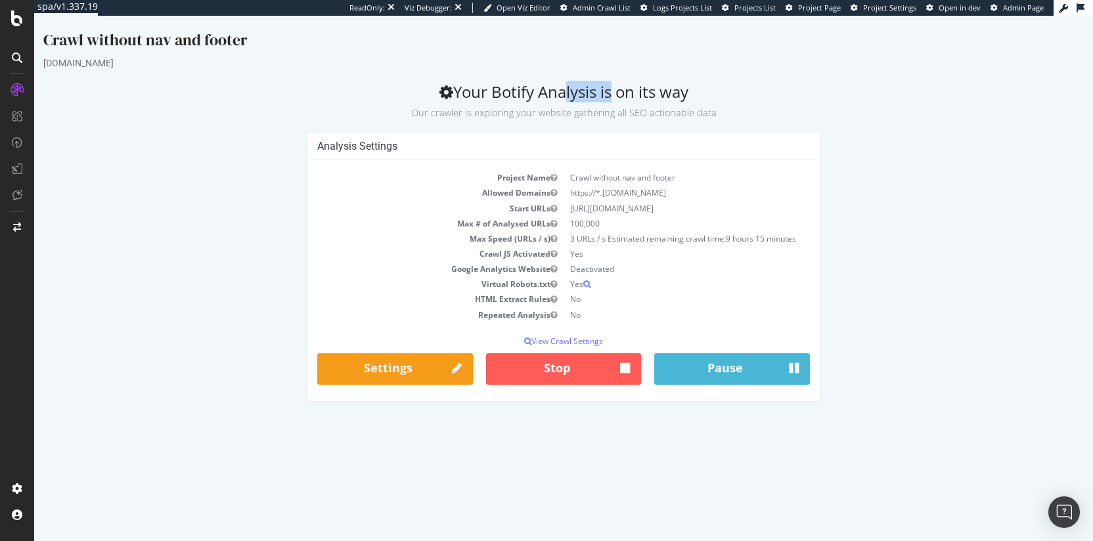
click at [569, 83] on h2 "Your Botify Analysis is on its way Our crawler is exploring your website gather…" at bounding box center [563, 101] width 1040 height 37
click at [545, 83] on h2 "Your Botify Analysis is on its way Our crawler is exploring your website gather…" at bounding box center [563, 101] width 1040 height 37
click at [562, 345] on p "View Crawl Settings" at bounding box center [563, 341] width 493 height 11
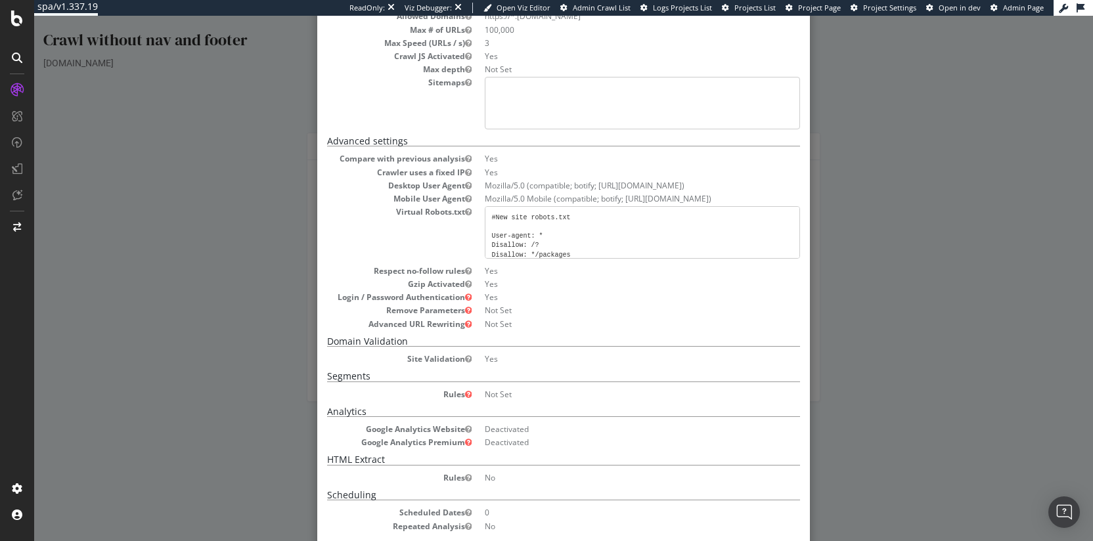
scroll to position [120, 0]
click at [490, 355] on dd "Yes" at bounding box center [642, 357] width 315 height 11
click at [485, 360] on dd "Yes" at bounding box center [642, 357] width 315 height 11
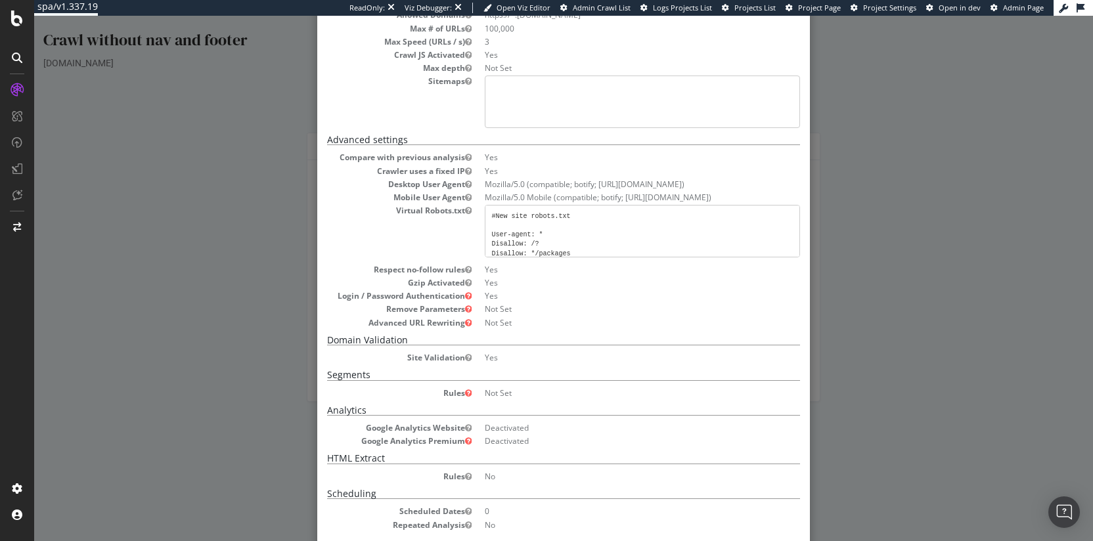
click at [880, 277] on div "× Close Analysis Settings Main Project Name Crawl without nav and footer Start …" at bounding box center [563, 278] width 1059 height 525
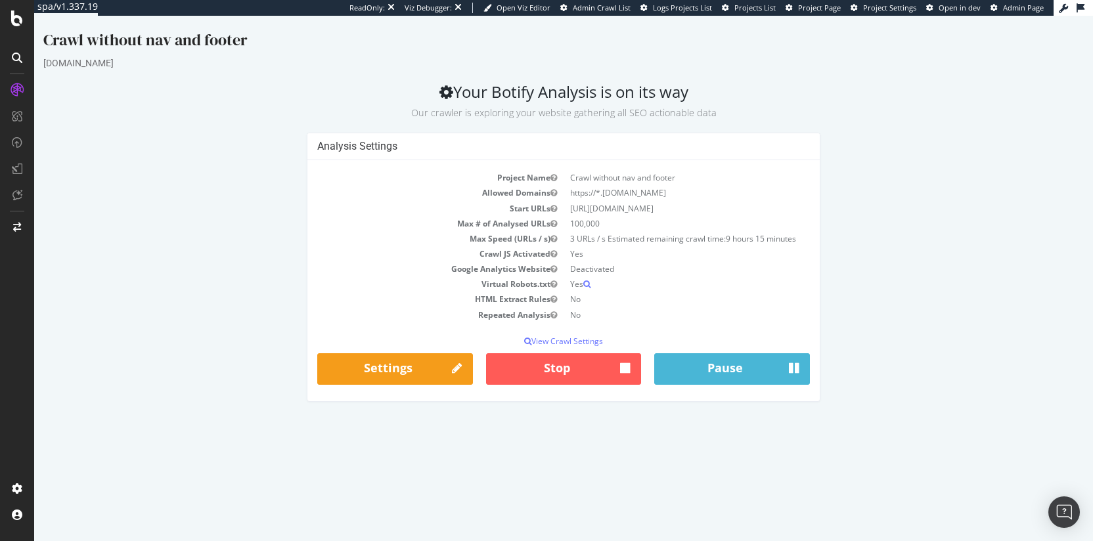
click at [209, 35] on div "Crawl without nav and footer" at bounding box center [563, 43] width 1040 height 28
click at [170, 37] on div "Crawl without nav and footer" at bounding box center [563, 43] width 1040 height 28
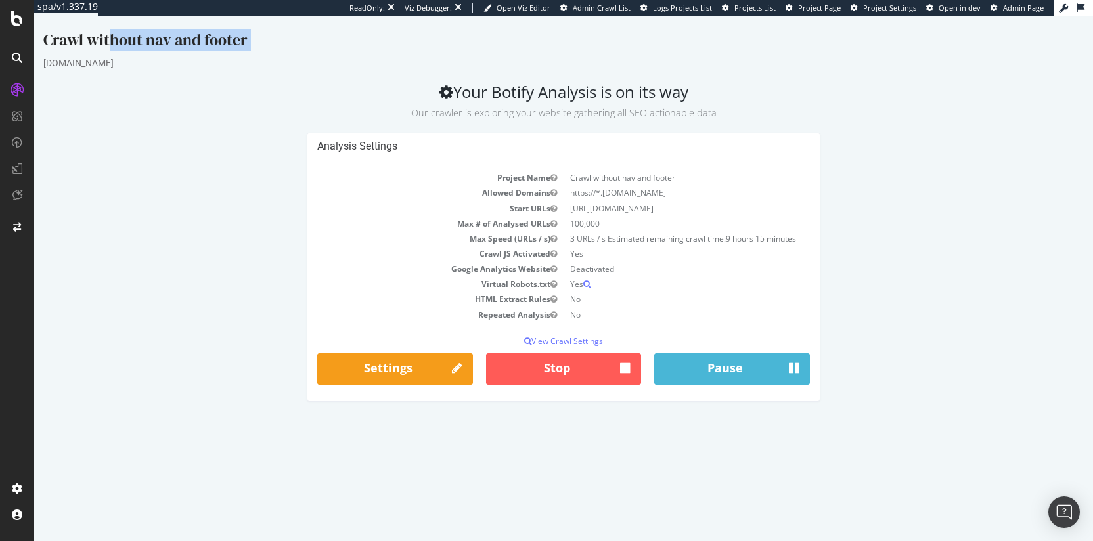
click at [170, 37] on div "Crawl without nav and footer" at bounding box center [563, 43] width 1040 height 28
click at [194, 41] on div "Crawl without nav and footer" at bounding box center [563, 43] width 1040 height 28
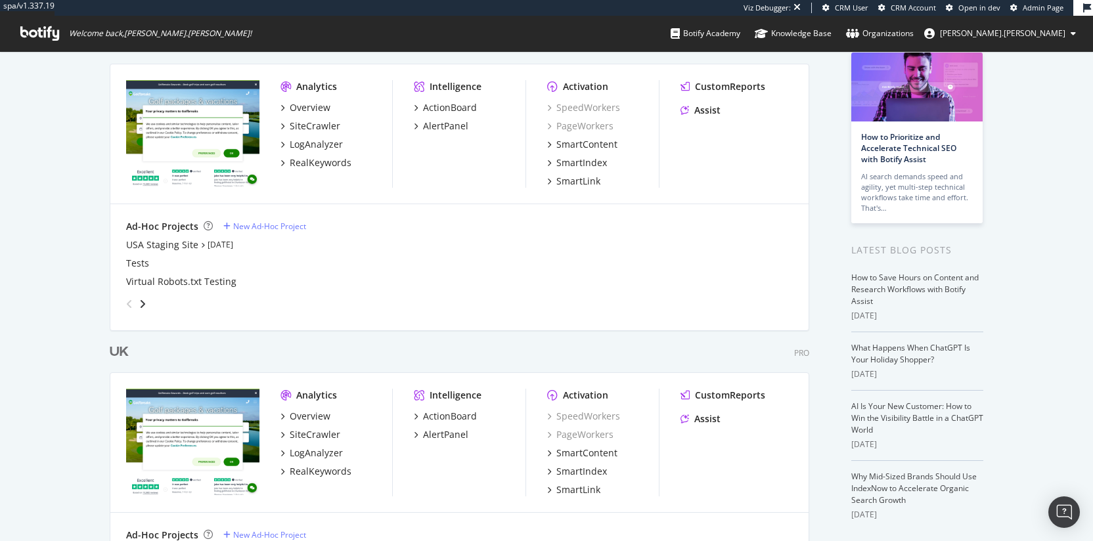
scroll to position [196, 0]
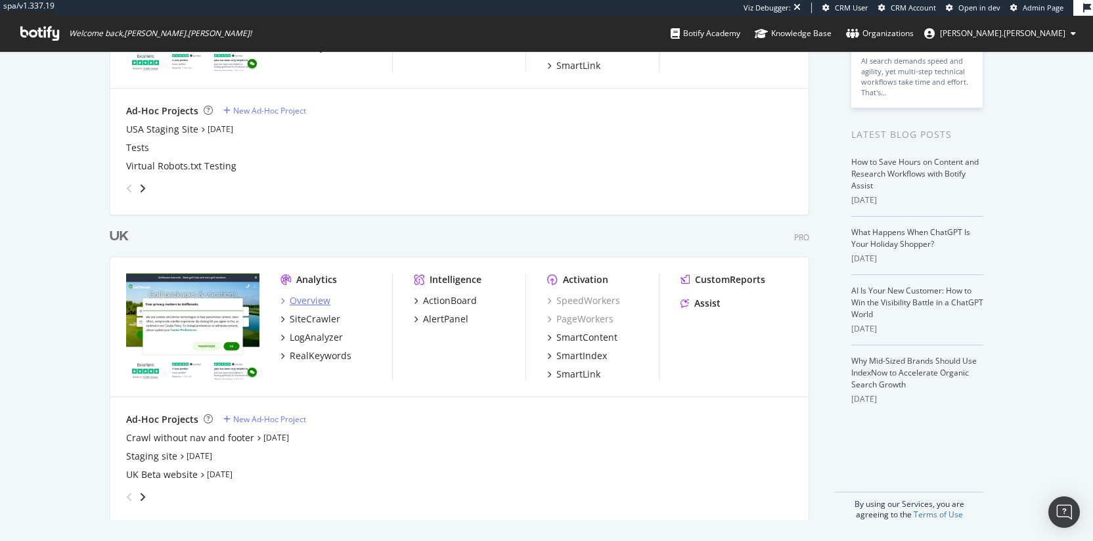
click at [296, 295] on div "Overview" at bounding box center [310, 300] width 41 height 13
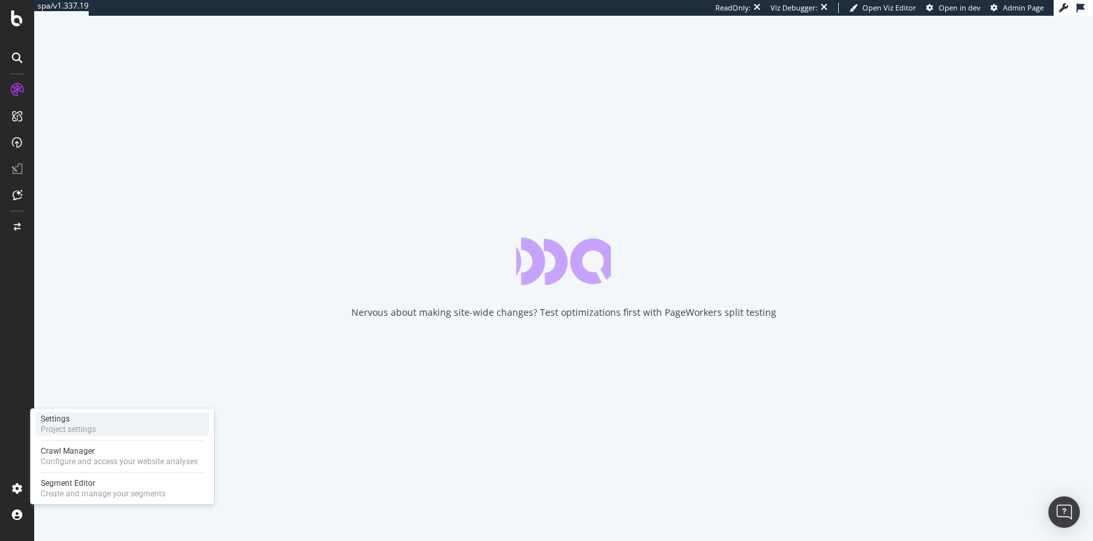
click at [86, 418] on div "Settings" at bounding box center [68, 419] width 55 height 11
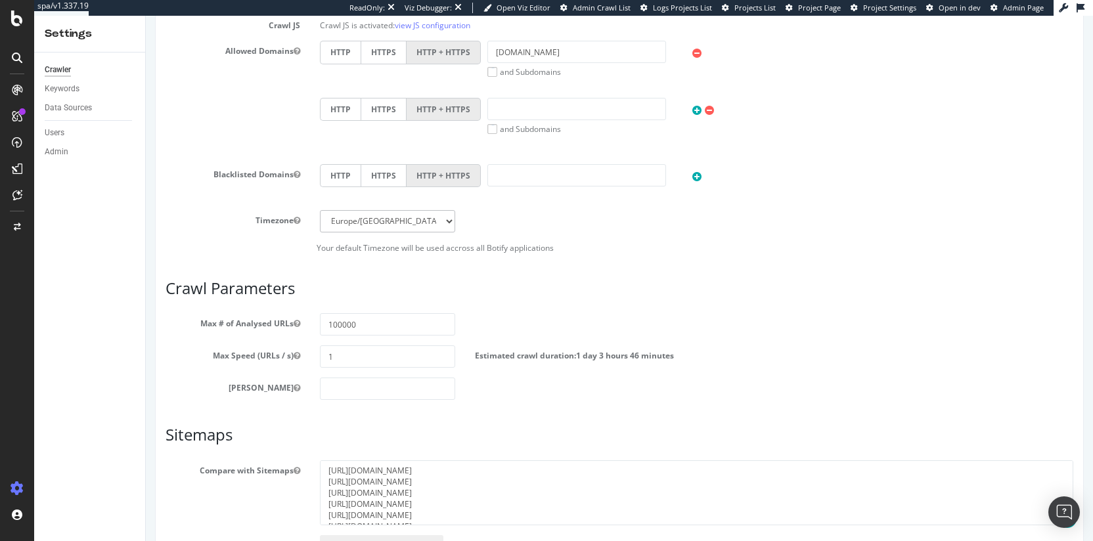
scroll to position [549, 0]
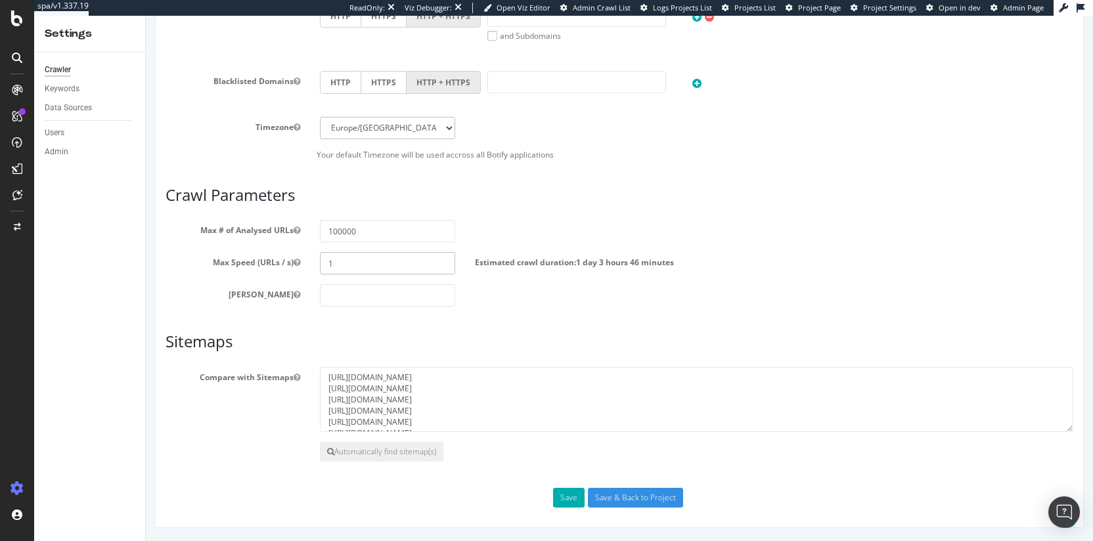
drag, startPoint x: 348, startPoint y: 265, endPoint x: 309, endPoint y: 258, distance: 40.1
click at [310, 257] on div "1" at bounding box center [387, 263] width 154 height 22
drag, startPoint x: 374, startPoint y: 270, endPoint x: 304, endPoint y: 263, distance: 70.6
click at [304, 264] on div "Max Speed (URLs / s) 3 Estimated crawl duration: 9 hours 15 minutes" at bounding box center [619, 263] width 927 height 22
type input "1"
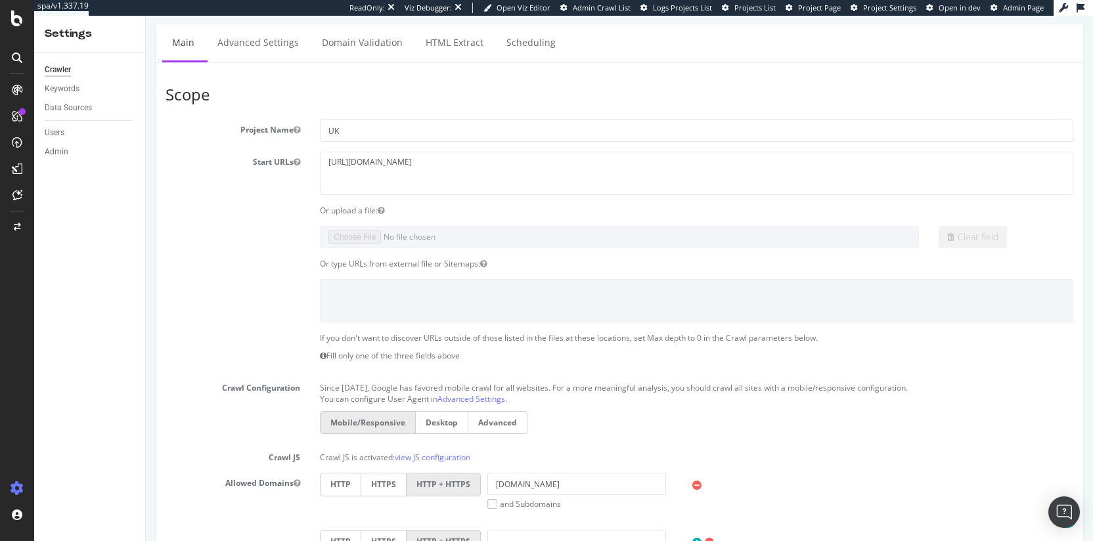
scroll to position [0, 0]
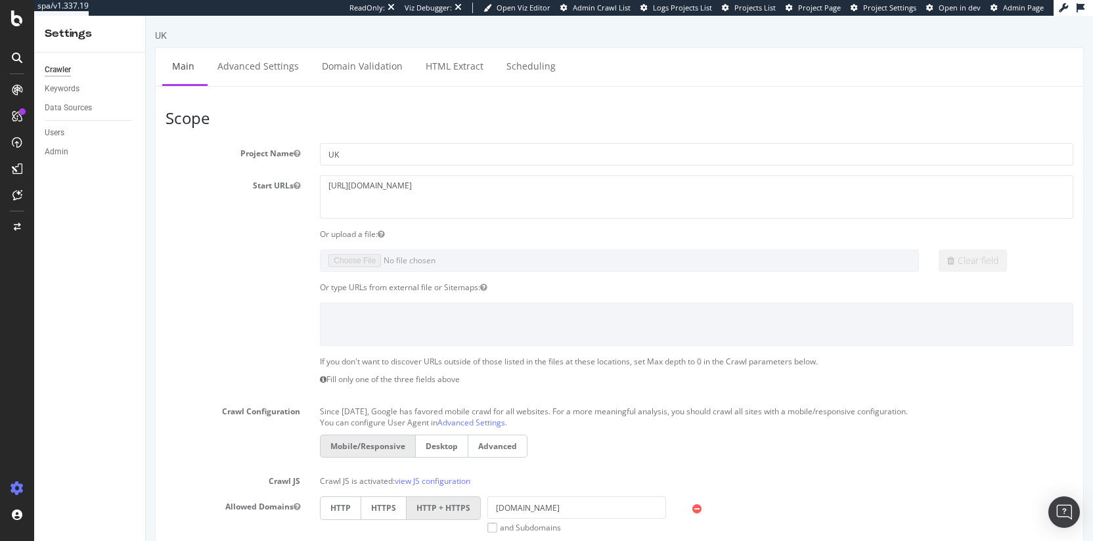
click at [299, 31] on div "UK" at bounding box center [619, 38] width 929 height 18
click at [168, 37] on div "UK" at bounding box center [619, 38] width 929 height 18
click at [167, 37] on div "UK" at bounding box center [619, 38] width 929 height 18
click at [56, 70] on div "Crawler" at bounding box center [58, 70] width 26 height 14
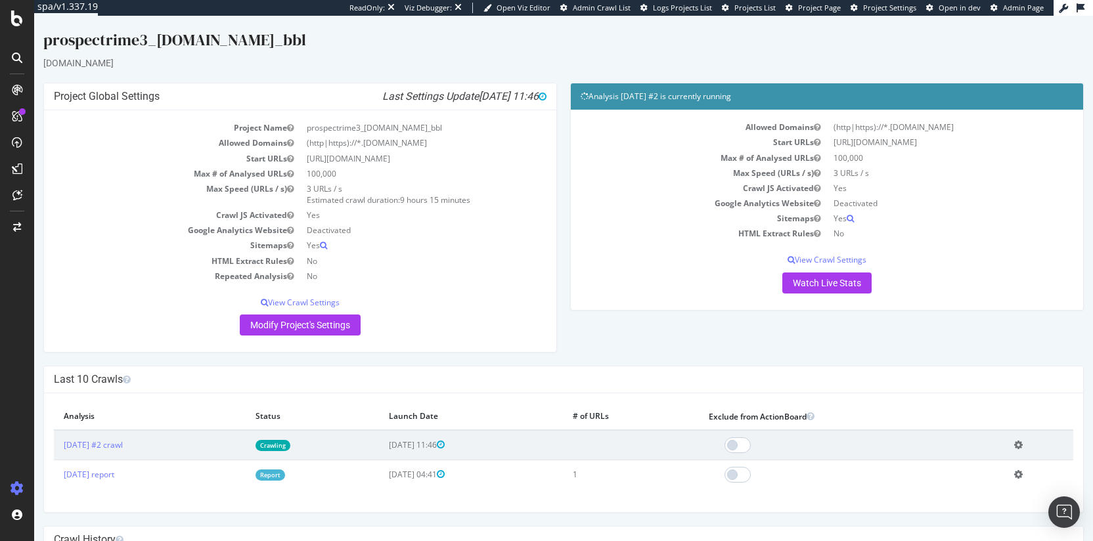
click at [479, 95] on span "[DATE] 11:46" at bounding box center [513, 96] width 68 height 12
click at [435, 95] on icon "Last Settings Update [DATE] 11:46" at bounding box center [464, 96] width 164 height 13
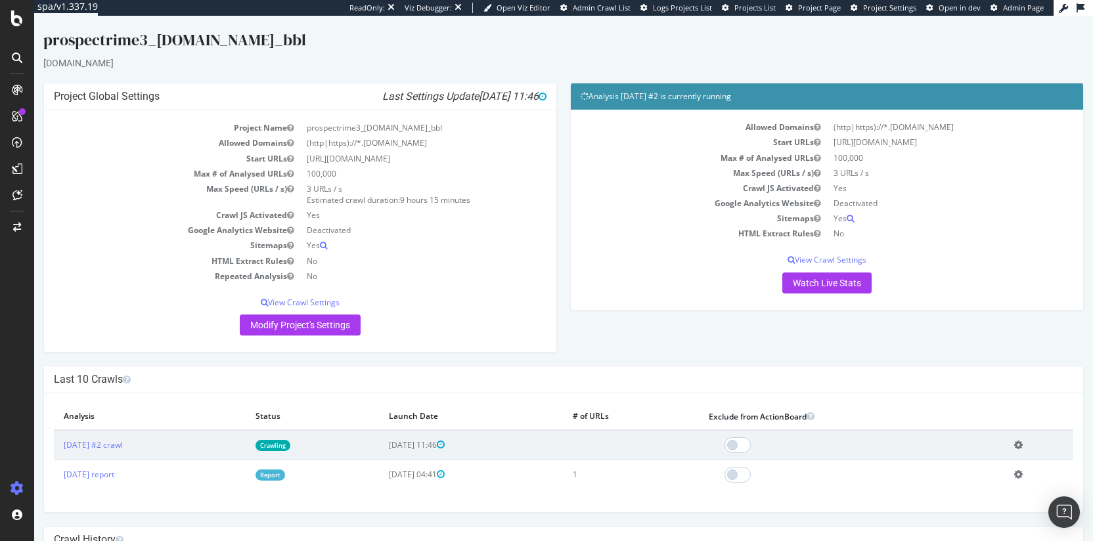
click at [435, 95] on icon "Last Settings Update [DATE] 11:46" at bounding box center [464, 96] width 164 height 13
click at [447, 95] on icon "Last Settings Update [DATE] 11:46" at bounding box center [464, 96] width 164 height 13
click at [447, 95] on icon "Last Settings Update 2025-09-09 11:46" at bounding box center [464, 96] width 164 height 13
click at [422, 100] on icon "Last Settings Update 2025-09-09 11:46" at bounding box center [464, 96] width 164 height 13
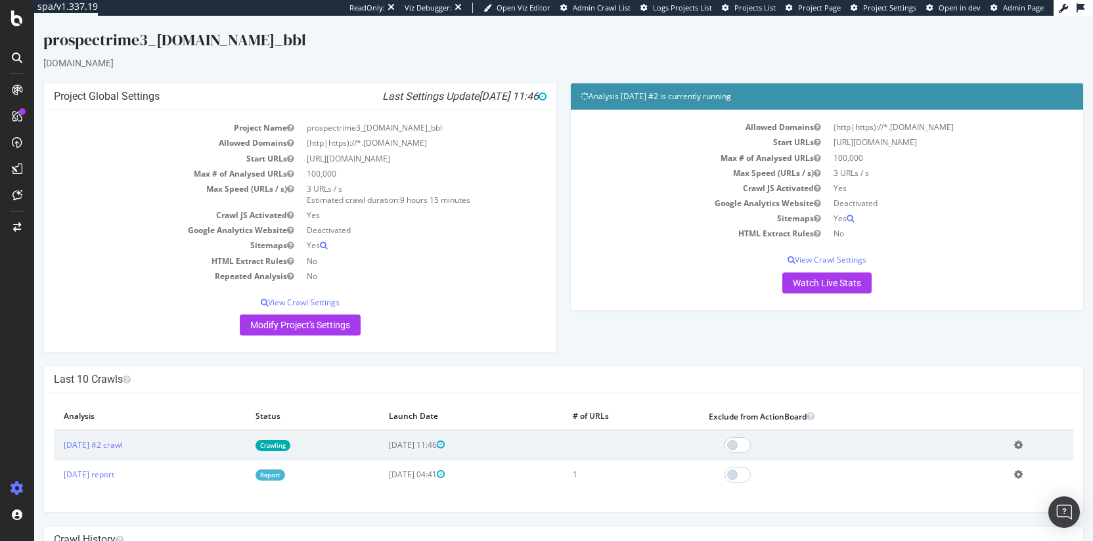
click at [422, 100] on icon "Last Settings Update 2025-09-09 11:46" at bounding box center [464, 96] width 164 height 13
click at [441, 97] on icon "Last Settings Update 2025-09-09 11:46" at bounding box center [464, 96] width 164 height 13
click at [380, 204] on td "3 URLs / s Estimated crawl duration: 9 hours 15 minutes" at bounding box center [423, 194] width 246 height 26
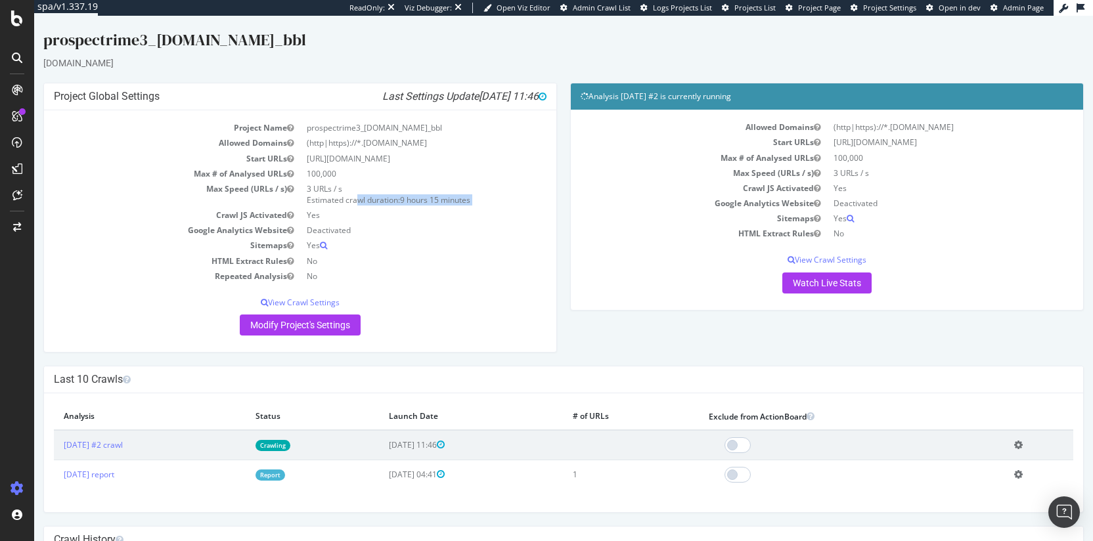
click at [380, 204] on td "3 URLs / s Estimated crawl duration: 9 hours 15 minutes" at bounding box center [423, 194] width 246 height 26
click at [366, 204] on td "3 URLs / s Estimated crawl duration: 9 hours 15 minutes" at bounding box center [423, 194] width 246 height 26
click at [379, 203] on td "3 URLs / s Estimated crawl duration: 9 hours 15 minutes" at bounding box center [423, 194] width 246 height 26
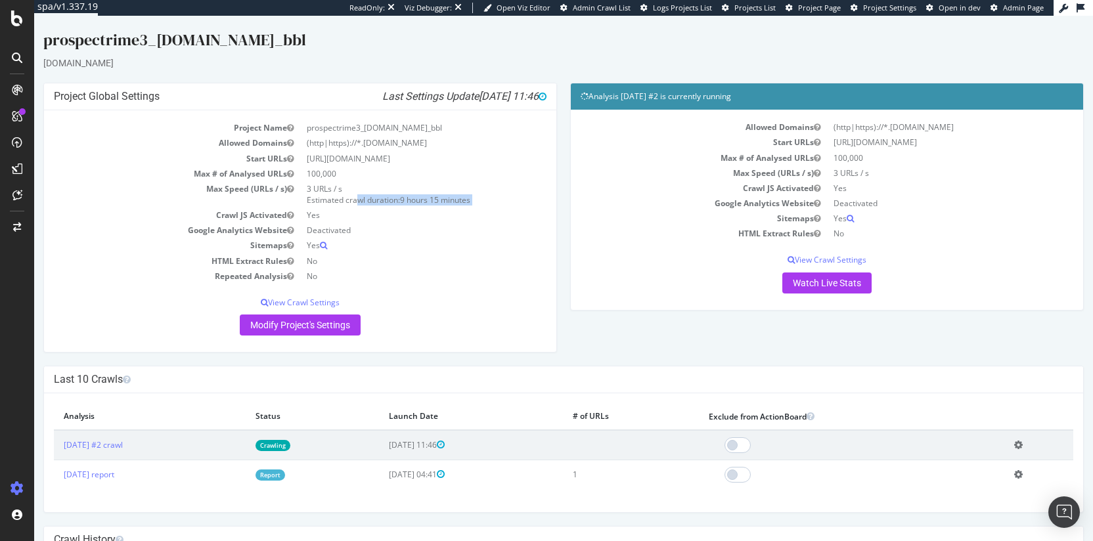
click at [379, 203] on td "3 URLs / s Estimated crawl duration: 9 hours 15 minutes" at bounding box center [423, 194] width 246 height 26
click at [368, 202] on td "3 URLs / s Estimated crawl duration: 9 hours 15 minutes" at bounding box center [423, 194] width 246 height 26
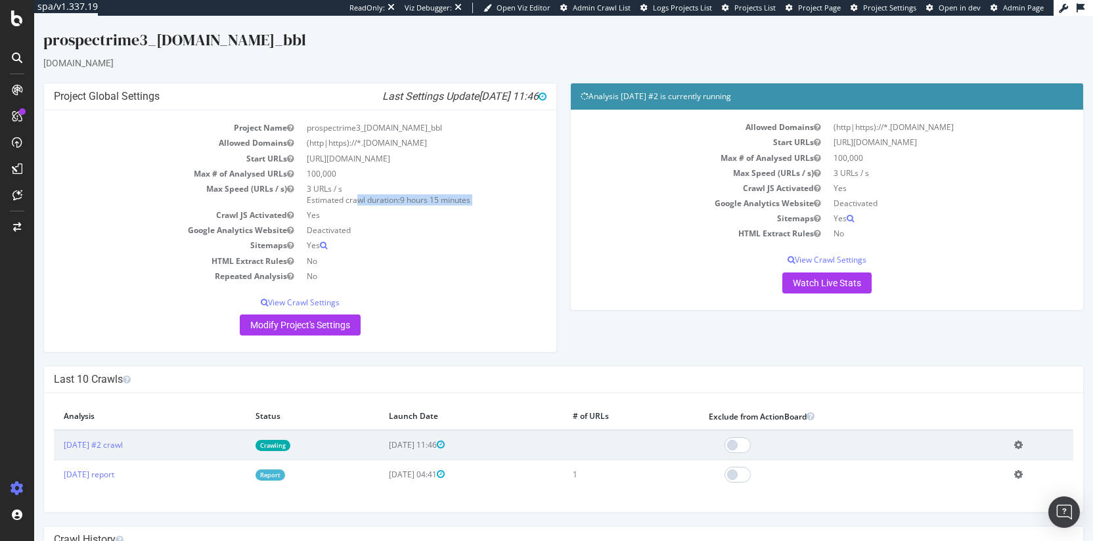
click at [379, 201] on td "3 URLs / s Estimated crawl duration: 9 hours 15 minutes" at bounding box center [423, 194] width 246 height 26
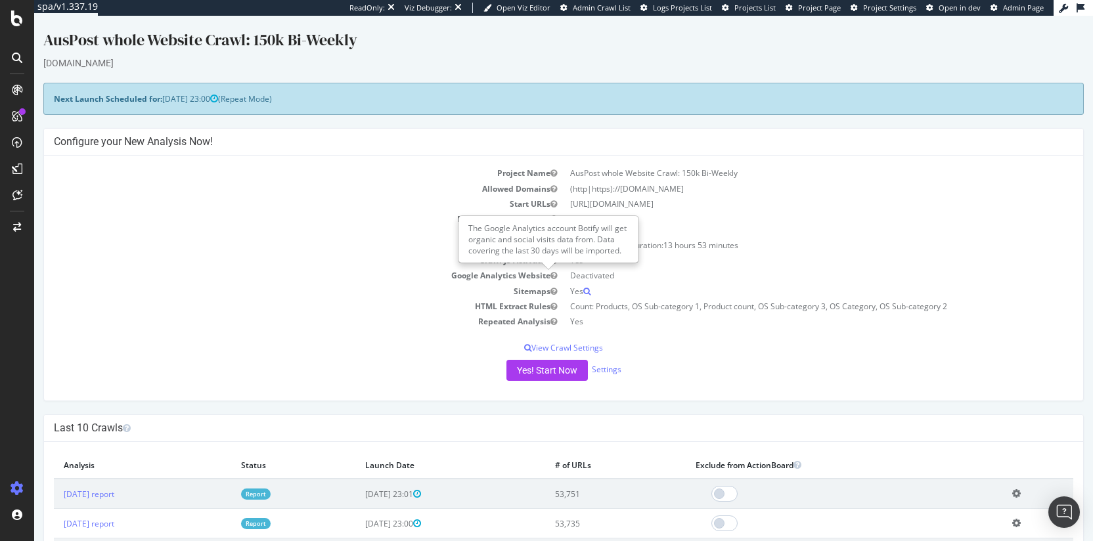
drag, startPoint x: 365, startPoint y: 148, endPoint x: 723, endPoint y: 365, distance: 418.5
click at [723, 365] on div "Configure your New Analysis Now! Project Name AusPost whole Website Crawl: 150k…" at bounding box center [563, 264] width 1040 height 273
click at [723, 365] on div "Yes! Start Now Settings" at bounding box center [563, 370] width 1019 height 21
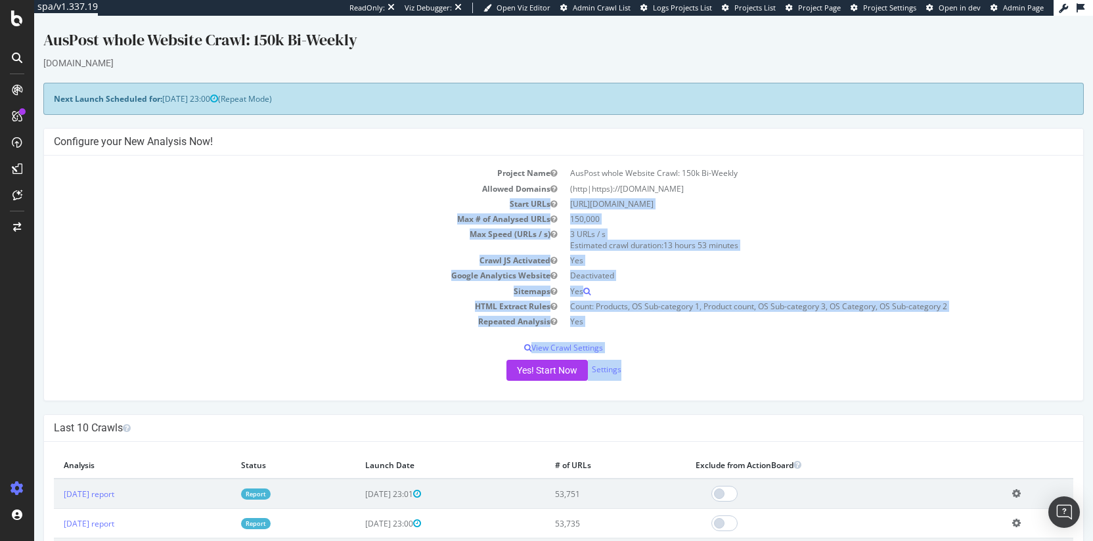
drag, startPoint x: 736, startPoint y: 365, endPoint x: 399, endPoint y: 202, distance: 375.1
click at [435, 204] on div "Project Name AusPost whole Website Crawl: 150k Bi-Weekly Allowed Domains (http|…" at bounding box center [563, 278] width 1039 height 245
click at [377, 200] on td "Start URLs" at bounding box center [309, 203] width 510 height 15
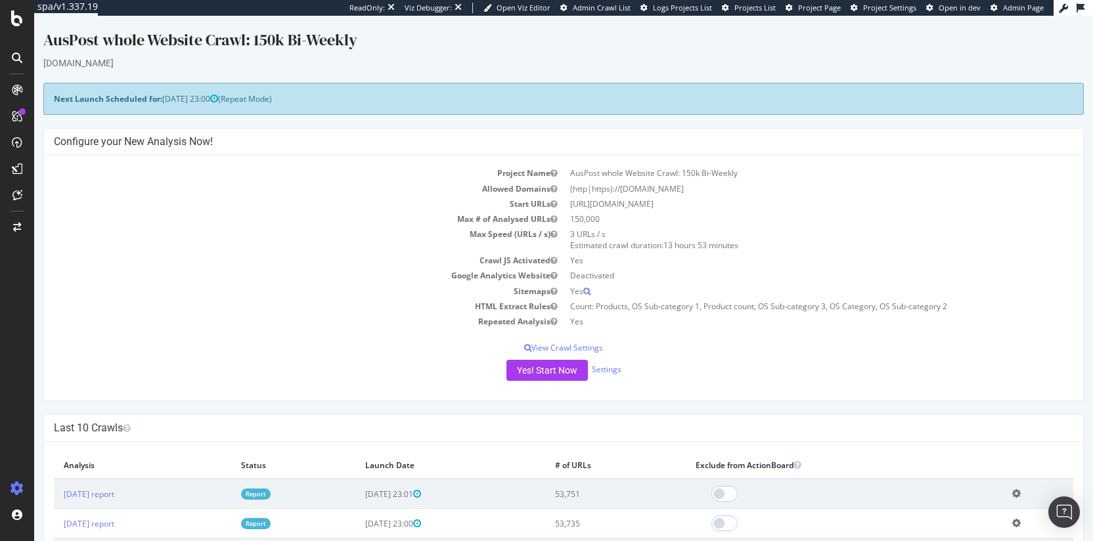
click at [178, 96] on span "[DATE] 23:00" at bounding box center [190, 98] width 56 height 11
click at [174, 97] on span "[DATE] 23:00" at bounding box center [190, 98] width 56 height 11
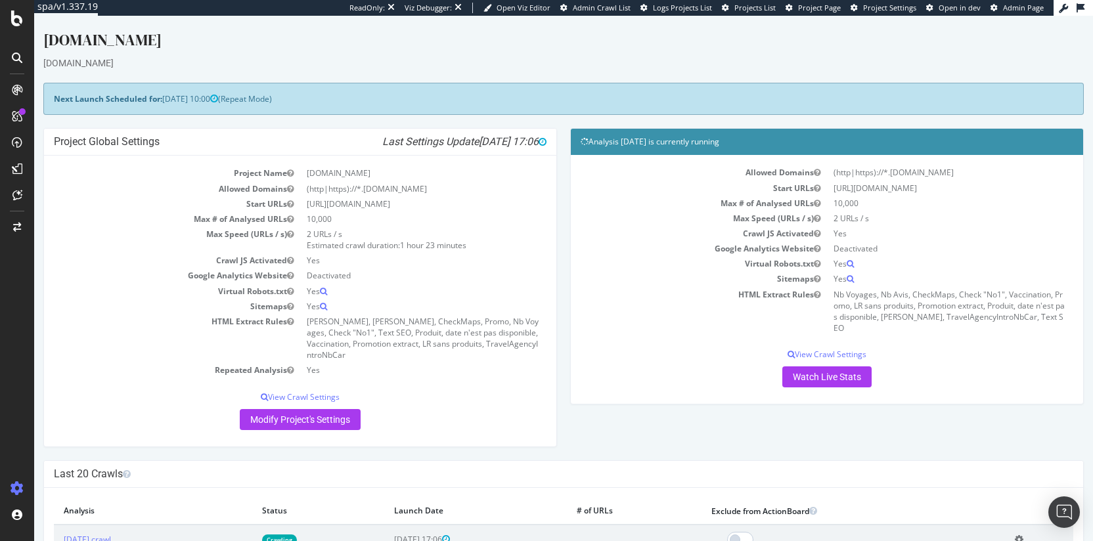
click at [635, 143] on h4 "Analysis [DATE] is currently running" at bounding box center [827, 141] width 493 height 13
click at [654, 144] on h4 "Analysis [DATE] is currently running" at bounding box center [827, 141] width 493 height 13
click at [441, 138] on icon "Last Settings Update [DATE] 17:06" at bounding box center [464, 141] width 164 height 13
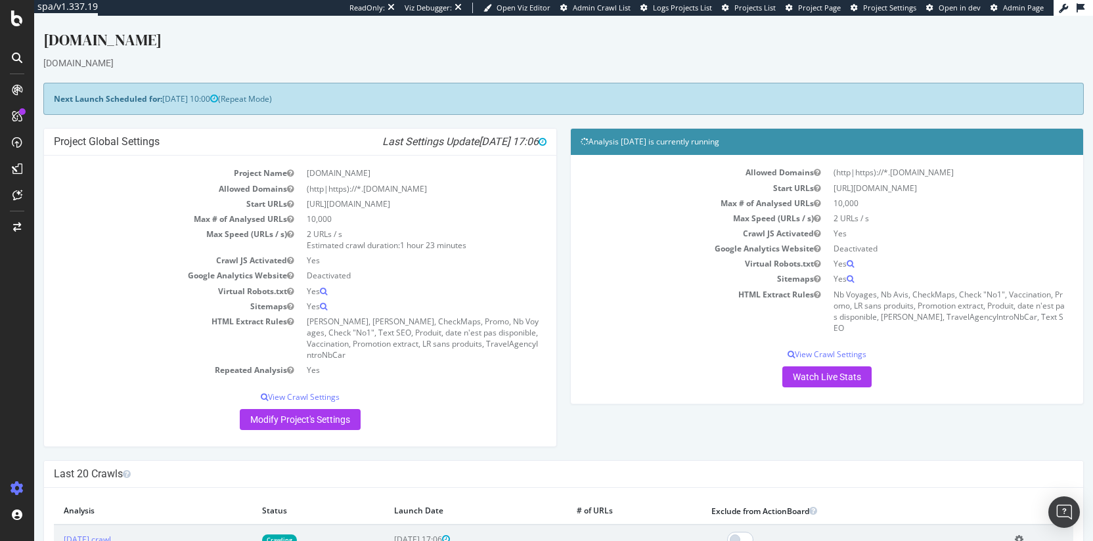
click at [441, 138] on icon "Last Settings Update [DATE] 17:06" at bounding box center [464, 141] width 164 height 13
click at [418, 140] on icon "Last Settings Update [DATE] 17:06" at bounding box center [464, 141] width 164 height 13
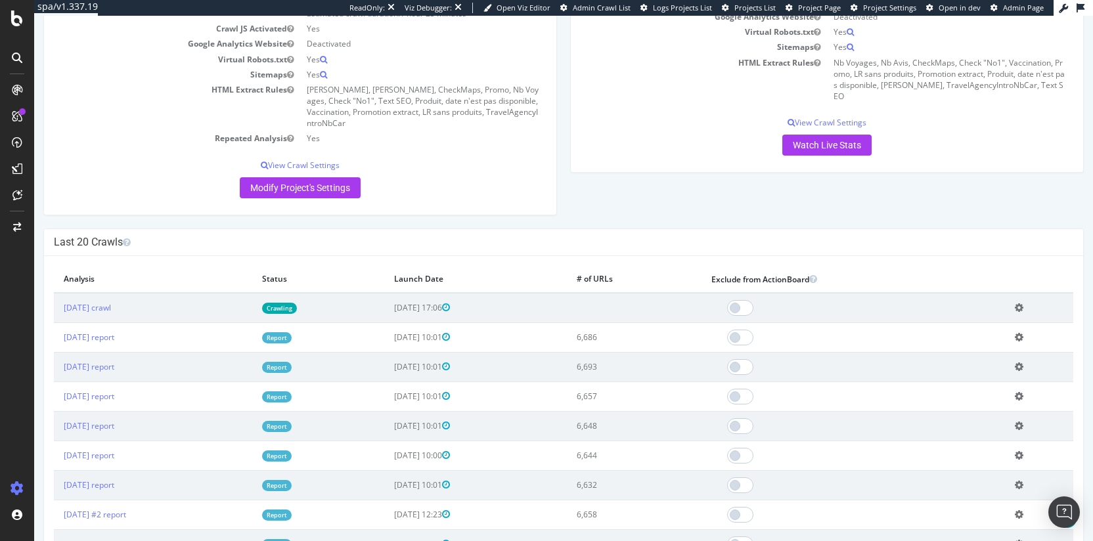
scroll to position [234, 0]
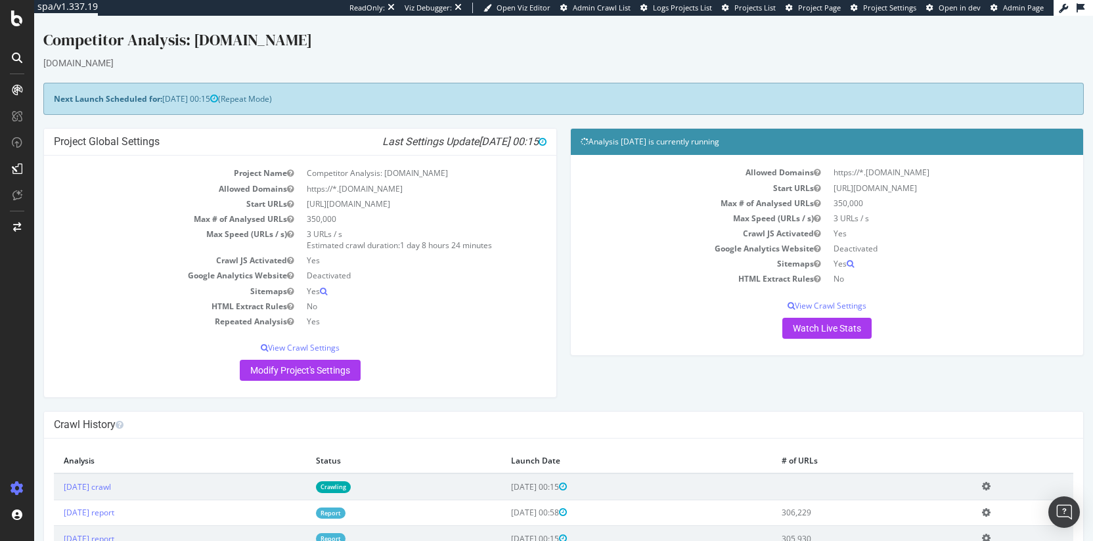
click at [694, 135] on h4 "Analysis [DATE] is currently running" at bounding box center [827, 141] width 493 height 13
click at [671, 143] on h4 "Analysis [DATE] is currently running" at bounding box center [827, 141] width 493 height 13
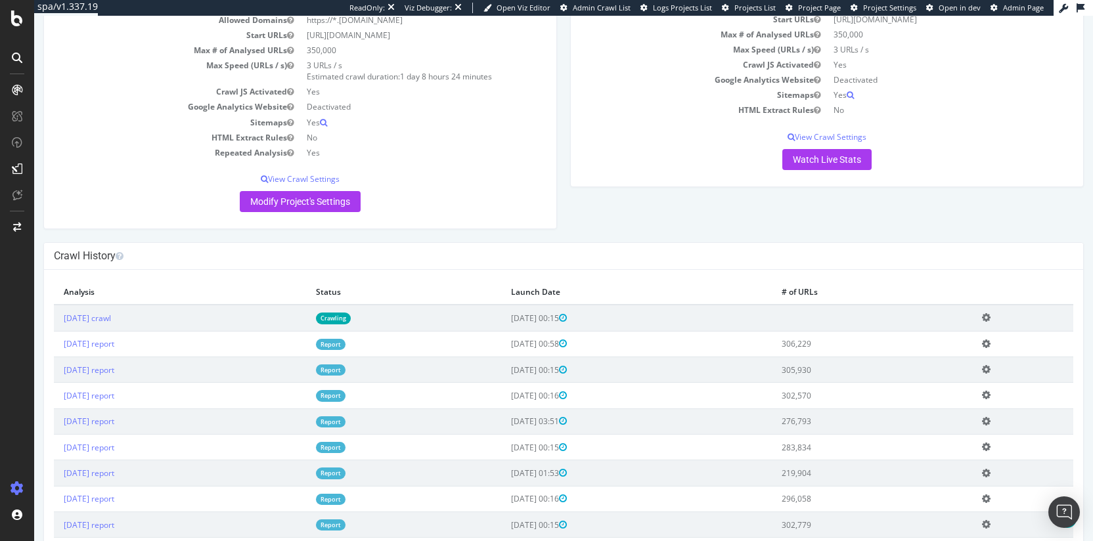
scroll to position [131, 0]
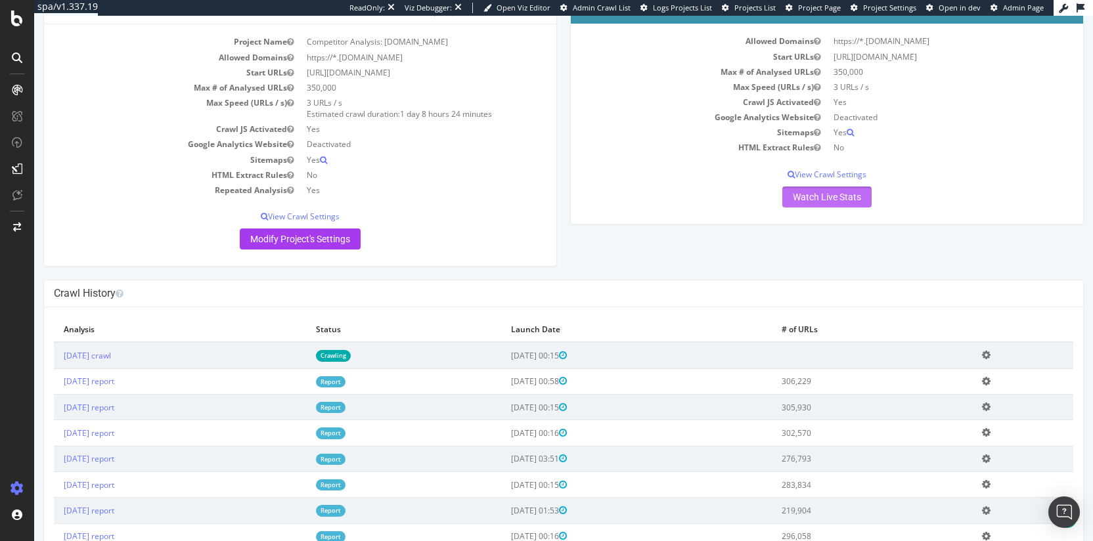
click at [801, 202] on link "Watch Live Stats" at bounding box center [826, 197] width 89 height 21
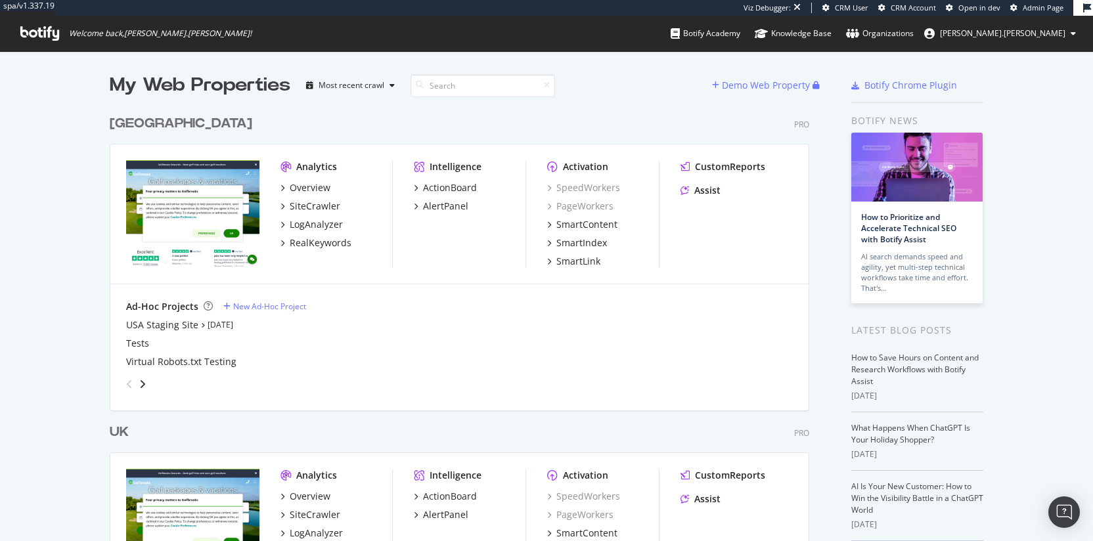
scroll to position [196, 0]
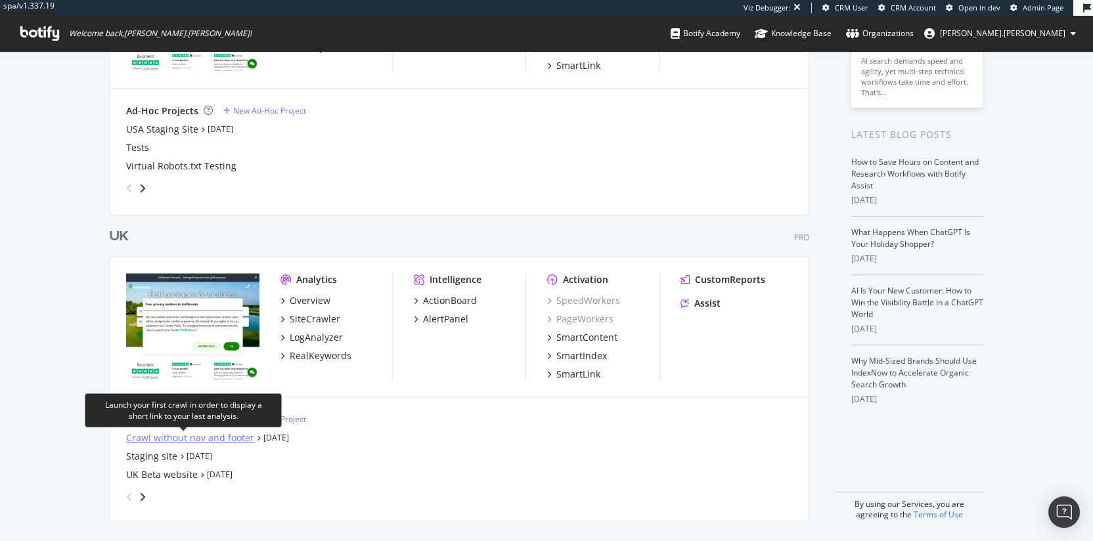
click at [207, 438] on div "Crawl without nav and footer" at bounding box center [190, 438] width 128 height 13
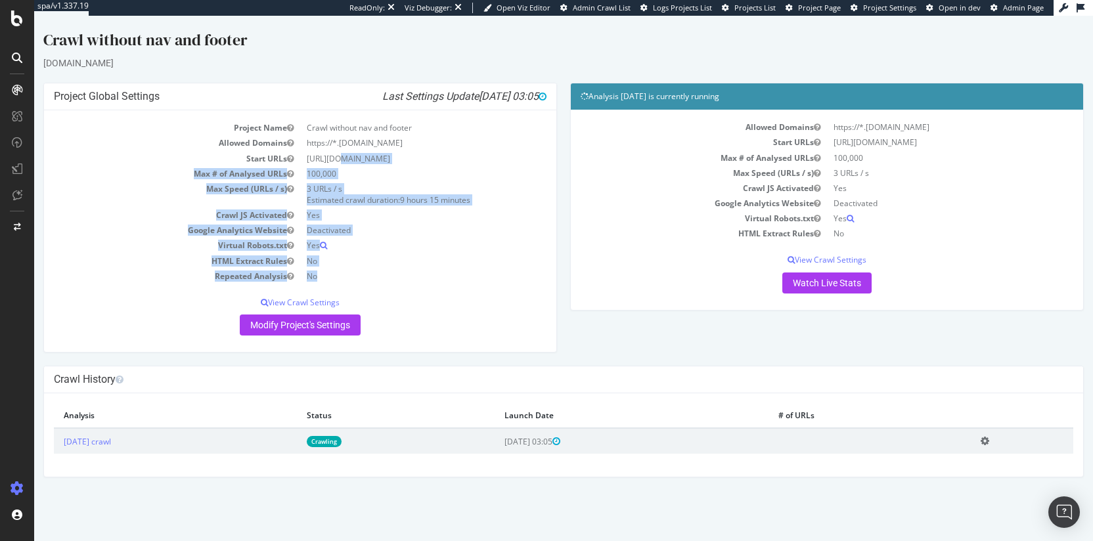
drag, startPoint x: 416, startPoint y: 288, endPoint x: 309, endPoint y: 151, distance: 174.0
click at [309, 151] on div "Project Name Crawl without nav and footer Allowed Domains https://*.[DOMAIN_NAM…" at bounding box center [300, 231] width 512 height 242
click at [309, 151] on td "[URL][DOMAIN_NAME]" at bounding box center [423, 158] width 246 height 15
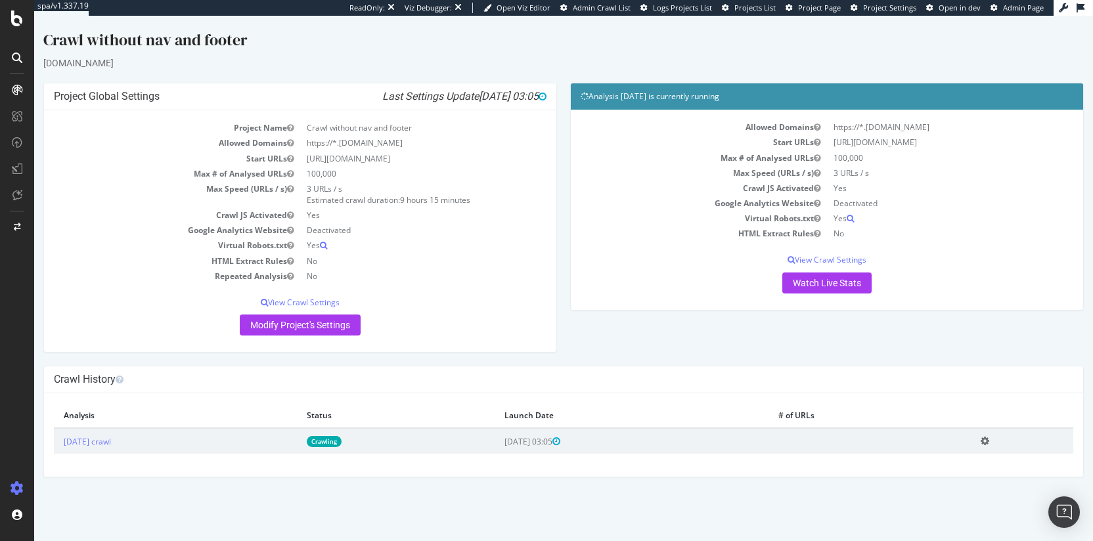
drag, startPoint x: 309, startPoint y: 151, endPoint x: 418, endPoint y: 258, distance: 152.8
click at [418, 258] on tbody "Project Name Crawl without nav and footer Allowed Domains https://*.[DOMAIN_NAM…" at bounding box center [300, 202] width 493 height 164
click at [418, 258] on td "No" at bounding box center [423, 261] width 246 height 15
click at [846, 284] on link "Watch Live Stats" at bounding box center [826, 283] width 89 height 21
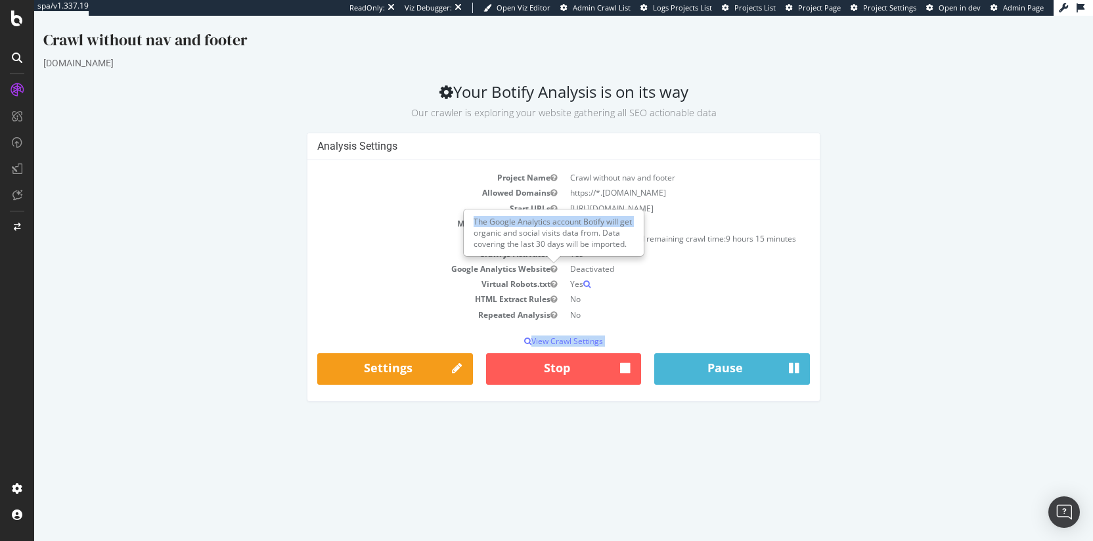
drag, startPoint x: 593, startPoint y: 315, endPoint x: 536, endPoint y: 259, distance: 79.9
click at [468, 235] on body "Crawl without nav and footer [DOMAIN_NAME] Your Botify Analysis is on its way O…" at bounding box center [563, 215] width 1059 height 399
click at [468, 235] on div "The Google Analytics account Botify will get organic and social visits data fro…" at bounding box center [553, 232] width 179 height 45
click at [422, 281] on td "Virtual Robots.txt" at bounding box center [440, 284] width 246 height 15
click at [709, 233] on td "3 URLs / s Estimated remaining crawl time: 9 hours 15 minutes" at bounding box center [687, 238] width 246 height 15
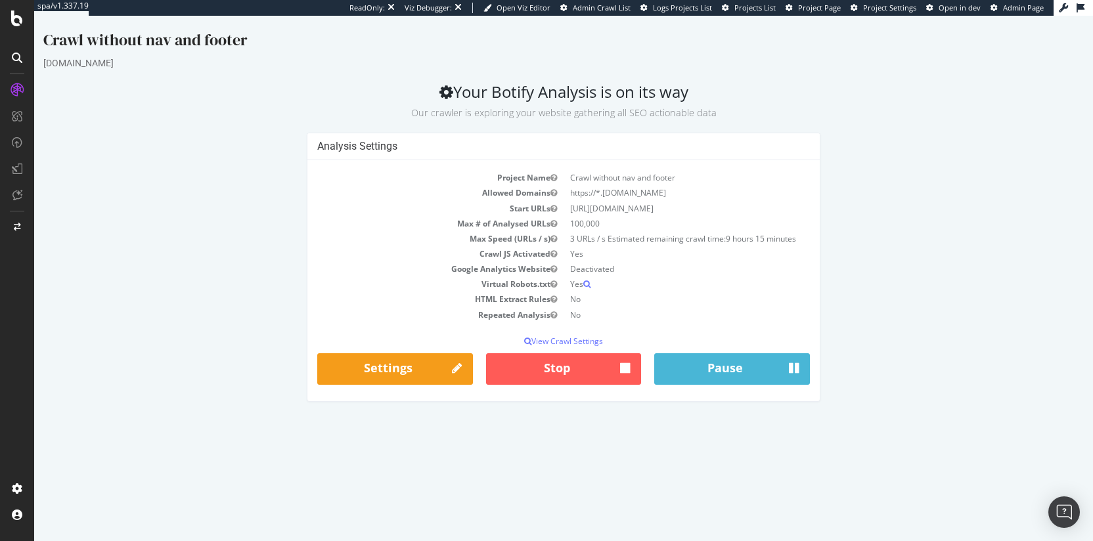
click at [709, 233] on td "3 URLs / s Estimated remaining crawl time: 9 hours 15 minutes" at bounding box center [687, 238] width 246 height 15
click at [678, 244] on td "3 URLs / s Estimated remaining crawl time: 9 hours 15 minutes" at bounding box center [687, 238] width 246 height 15
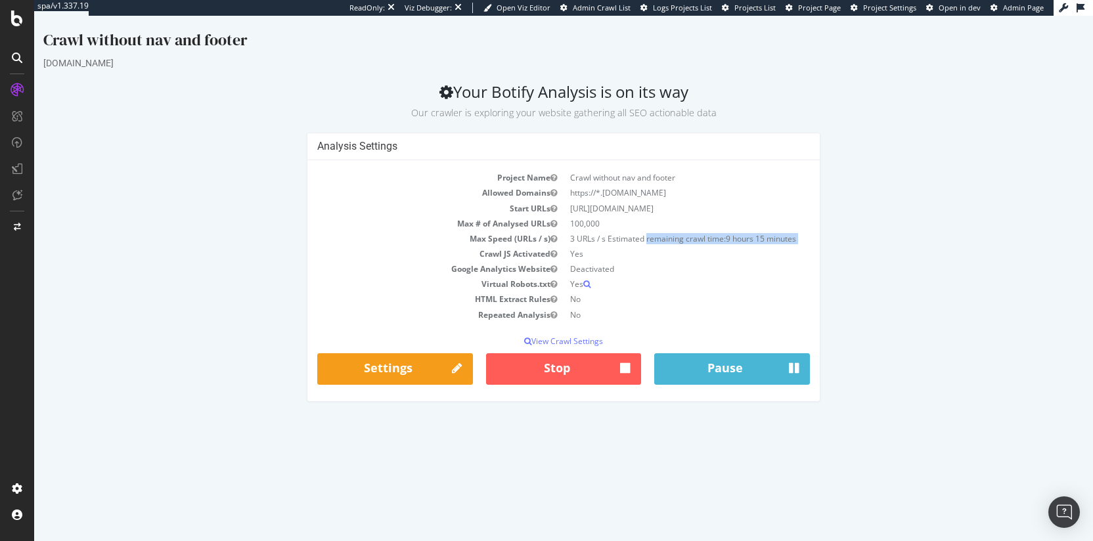
click at [678, 244] on td "3 URLs / s Estimated remaining crawl time: 9 hours 15 minutes" at bounding box center [687, 238] width 246 height 15
click at [640, 240] on td "3 URLs / s Estimated remaining crawl time: 9 hours 15 minutes" at bounding box center [687, 238] width 246 height 15
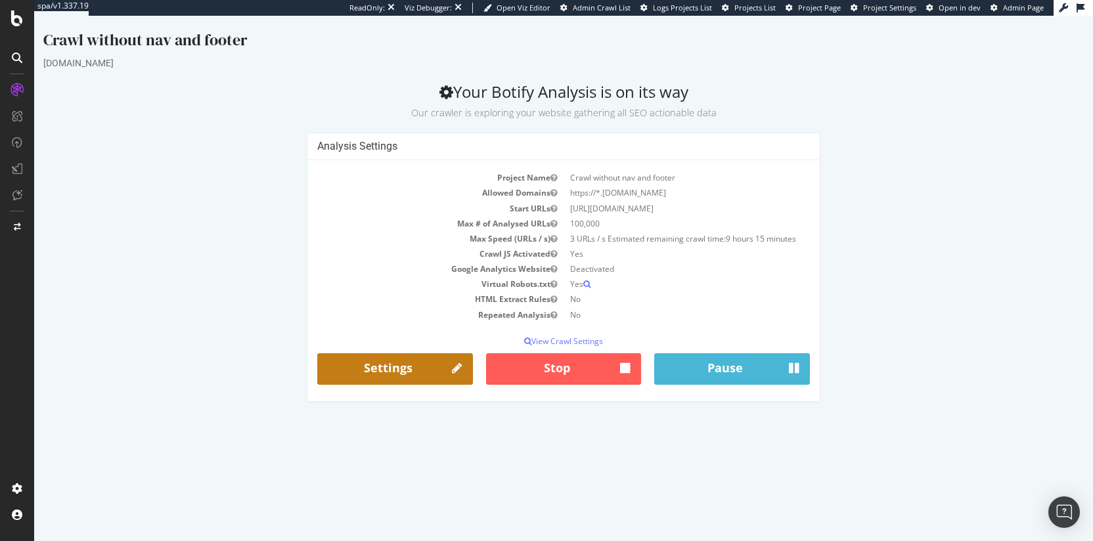
click at [391, 381] on link "Settings" at bounding box center [395, 369] width 156 height 32
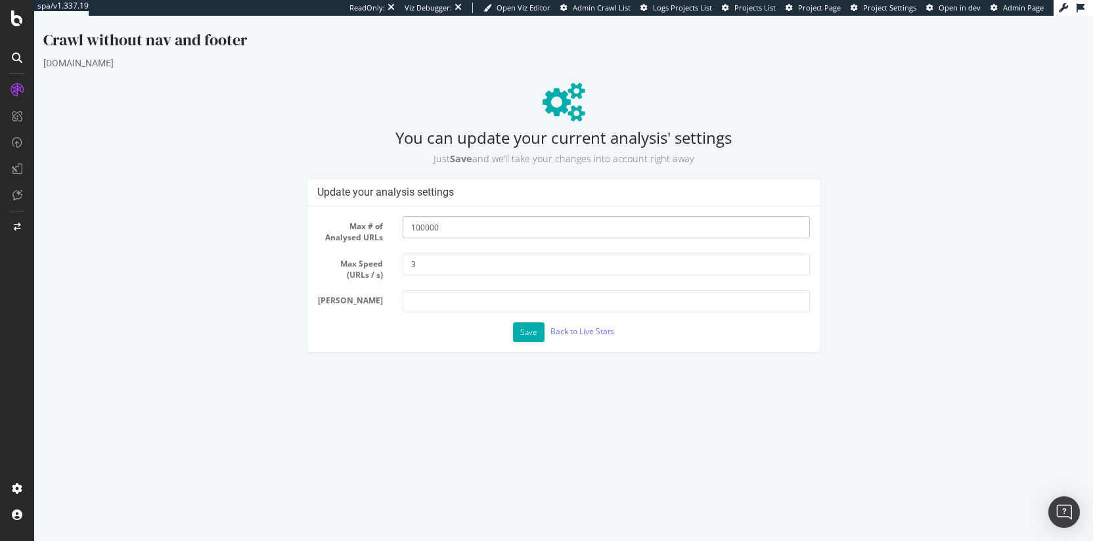
click at [429, 229] on input "100000" at bounding box center [606, 227] width 407 height 22
click at [409, 230] on input "100000" at bounding box center [606, 227] width 407 height 22
click at [565, 333] on link "Back to Live Stats" at bounding box center [582, 331] width 64 height 11
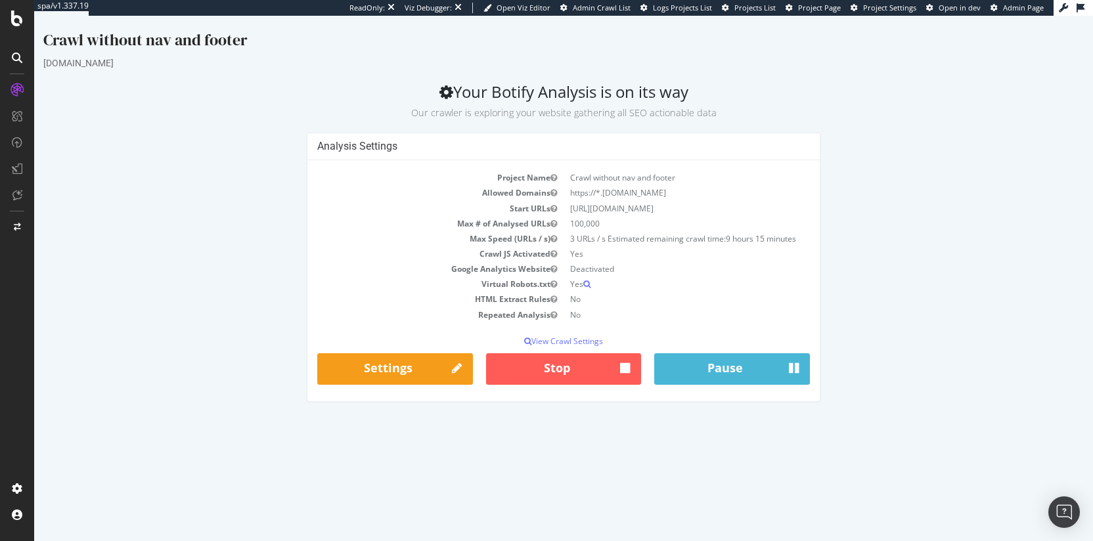
click at [366, 56] on div "[DOMAIN_NAME]" at bounding box center [563, 62] width 1040 height 13
drag, startPoint x: 294, startPoint y: 81, endPoint x: 740, endPoint y: 89, distance: 446.7
click at [740, 89] on div "Crawl without nav and footer [DOMAIN_NAME] Your Botify Analysis is on its way O…" at bounding box center [563, 222] width 1059 height 386
click at [740, 89] on h2 "Your Botify Analysis is on its way Our crawler is exploring your website gather…" at bounding box center [563, 101] width 1040 height 37
drag, startPoint x: 726, startPoint y: 120, endPoint x: 445, endPoint y: 87, distance: 283.0
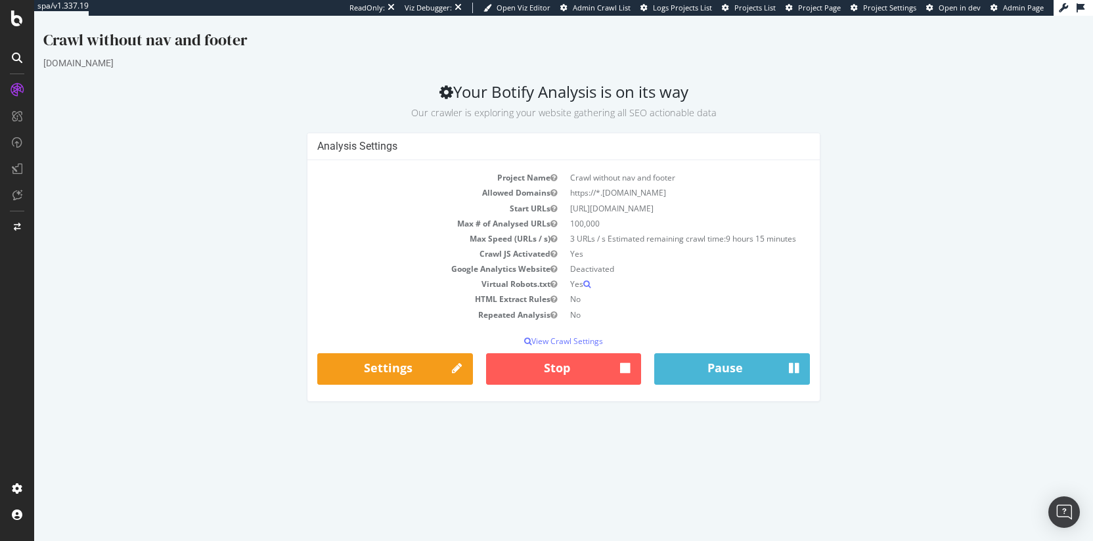
click at [445, 87] on div "Crawl without nav and footer [DOMAIN_NAME] Your Botify Analysis is on its way O…" at bounding box center [563, 222] width 1059 height 386
click at [494, 89] on h2 "Your Botify Analysis is on its way Our crawler is exploring your website gather…" at bounding box center [563, 101] width 1040 height 37
drag, startPoint x: 477, startPoint y: 90, endPoint x: 765, endPoint y: 113, distance: 289.3
click at [765, 113] on h2 "Your Botify Analysis is on its way Our crawler is exploring your website gather…" at bounding box center [563, 101] width 1040 height 37
click at [765, 113] on p "Our crawler is exploring your website gathering all SEO actionable data" at bounding box center [563, 110] width 1040 height 18
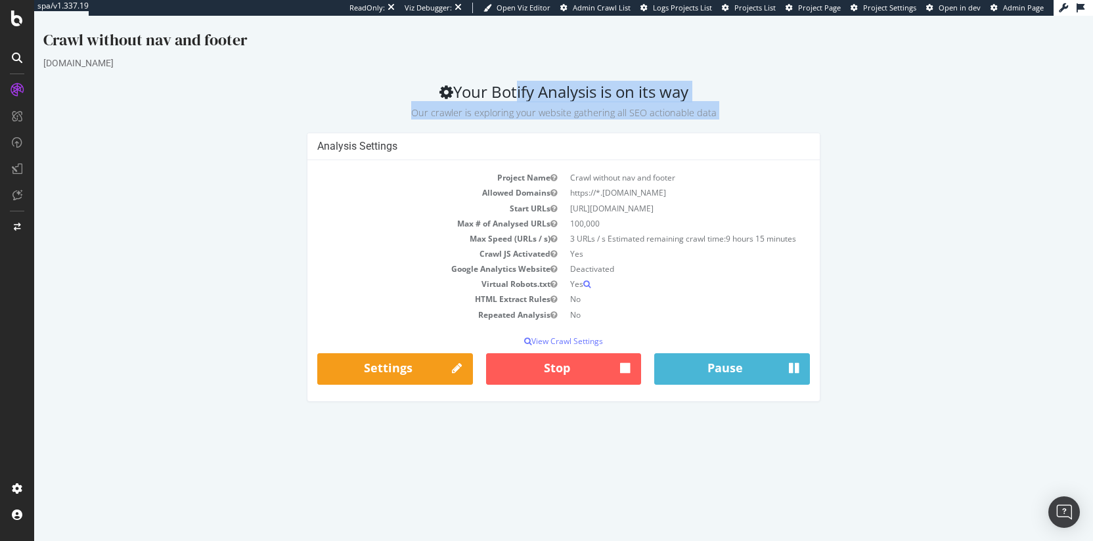
drag, startPoint x: 766, startPoint y: 113, endPoint x: 497, endPoint y: 88, distance: 270.4
click at [497, 88] on h2 "Your Botify Analysis is on its way Our crawler is exploring your website gather…" at bounding box center [563, 101] width 1040 height 37
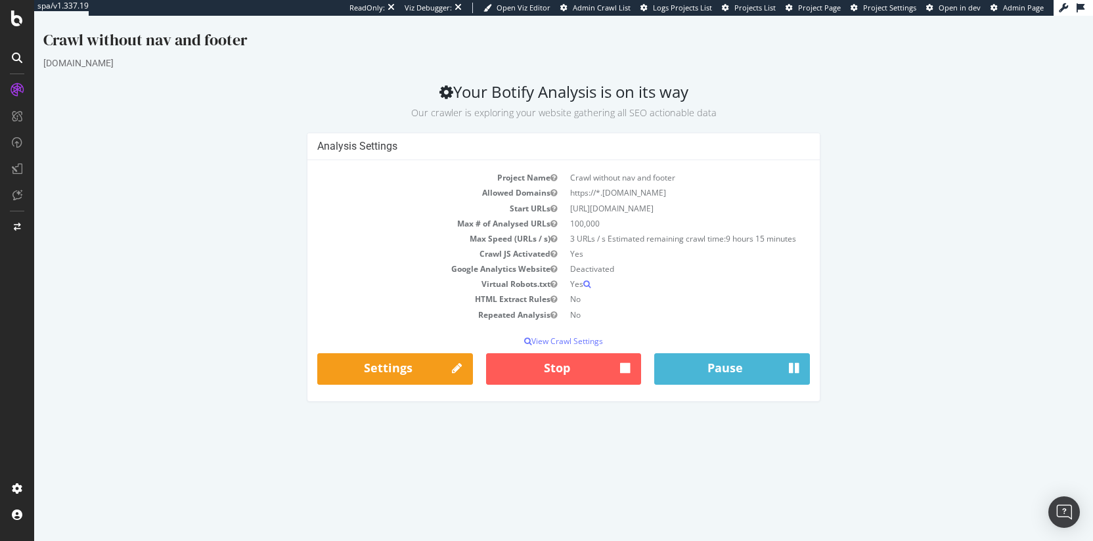
drag, startPoint x: 482, startPoint y: 87, endPoint x: 832, endPoint y: 133, distance: 352.4
click at [832, 133] on div "Crawl without nav and footer [DOMAIN_NAME] Your Botify Analysis is on its way O…" at bounding box center [563, 222] width 1059 height 386
click at [832, 133] on div "Analysis Settings Project Name Crawl without nav and footer Allowed Domains htt…" at bounding box center [564, 274] width 1054 height 282
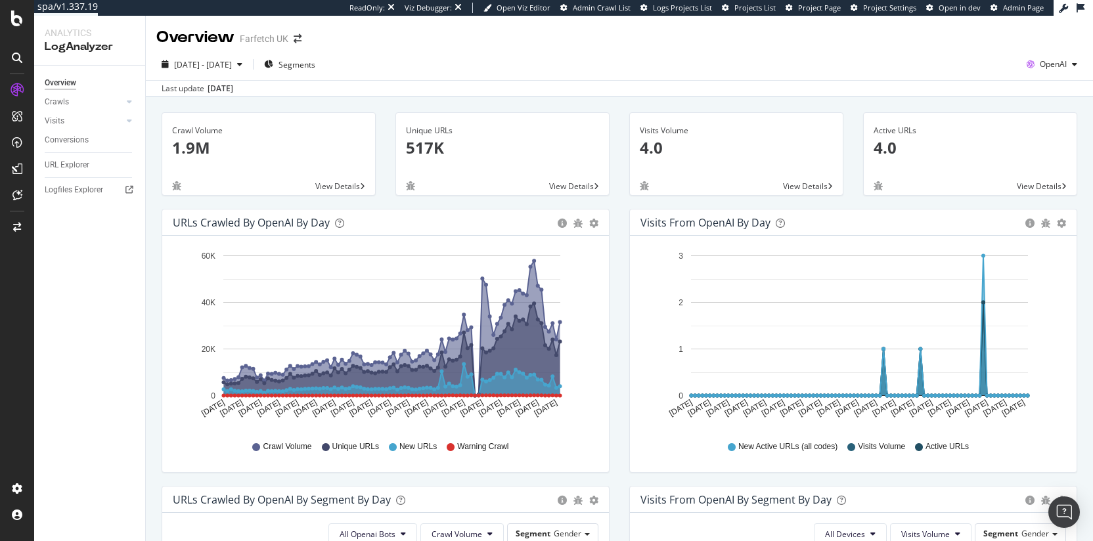
click at [1040, 58] on div "OpenAI" at bounding box center [1051, 65] width 61 height 20
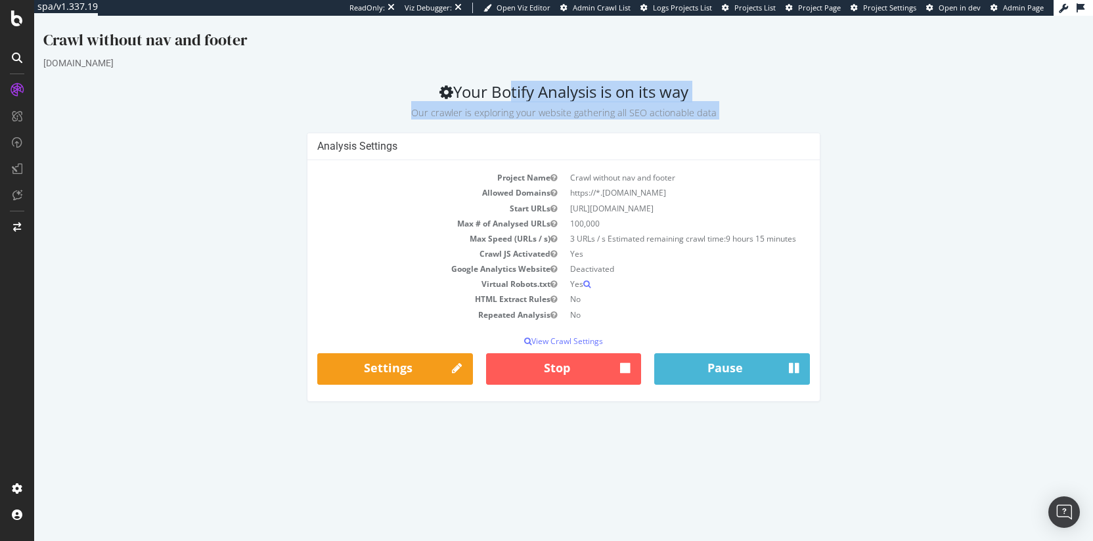
drag, startPoint x: 728, startPoint y: 116, endPoint x: 486, endPoint y: 88, distance: 243.9
click at [486, 88] on div "Crawl without nav and footer [DOMAIN_NAME] Your Botify Analysis is on its way O…" at bounding box center [563, 222] width 1059 height 386
click at [486, 88] on h2 "Your Botify Analysis is on its way Our crawler is exploring your website gather…" at bounding box center [563, 101] width 1040 height 37
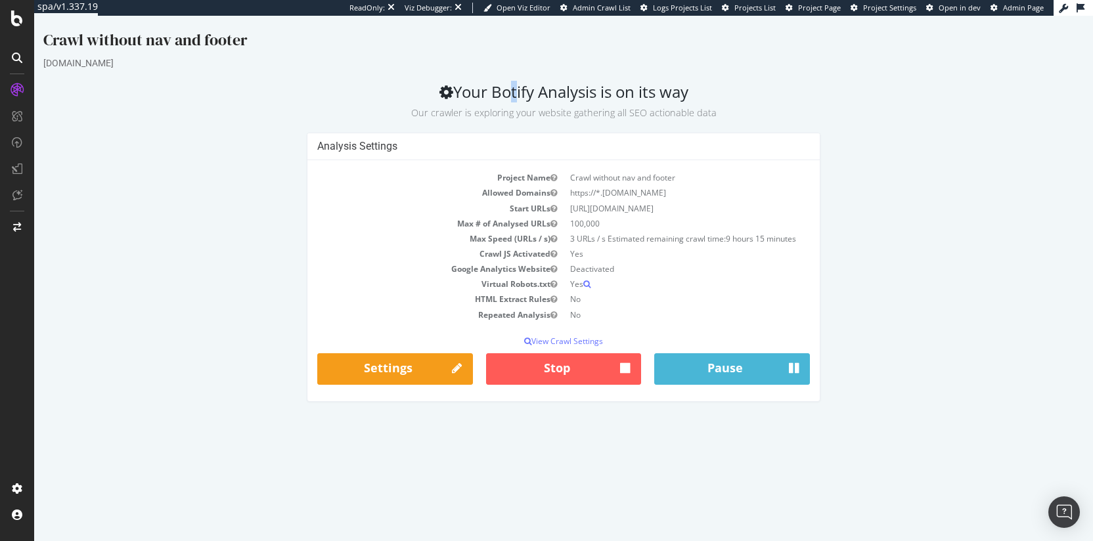
click at [486, 88] on h2 "Your Botify Analysis is on its way Our crawler is exploring your website gather…" at bounding box center [563, 101] width 1040 height 37
click at [543, 99] on h2 "Your Botify Analysis is on its way Our crawler is exploring your website gather…" at bounding box center [563, 101] width 1040 height 37
